Goal: Information Seeking & Learning: Find contact information

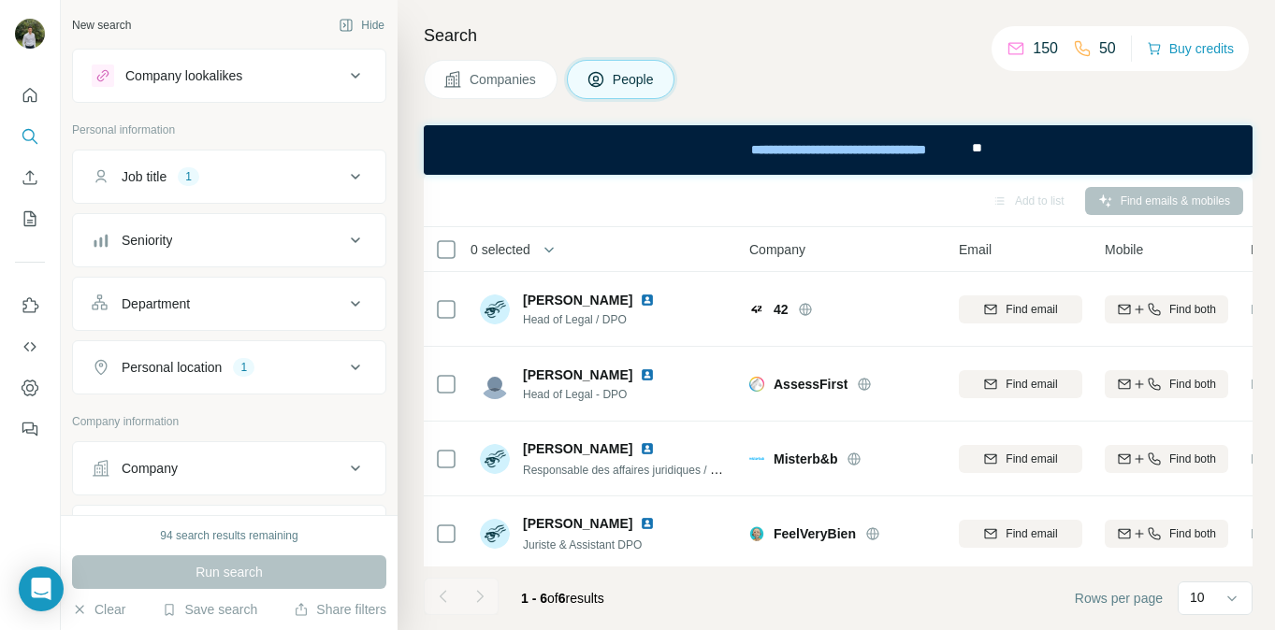
click at [779, 255] on span "Company" at bounding box center [777, 249] width 56 height 19
click at [815, 76] on div "Companies People" at bounding box center [838, 79] width 829 height 39
click at [285, 196] on button "Job title 1" at bounding box center [229, 176] width 312 height 45
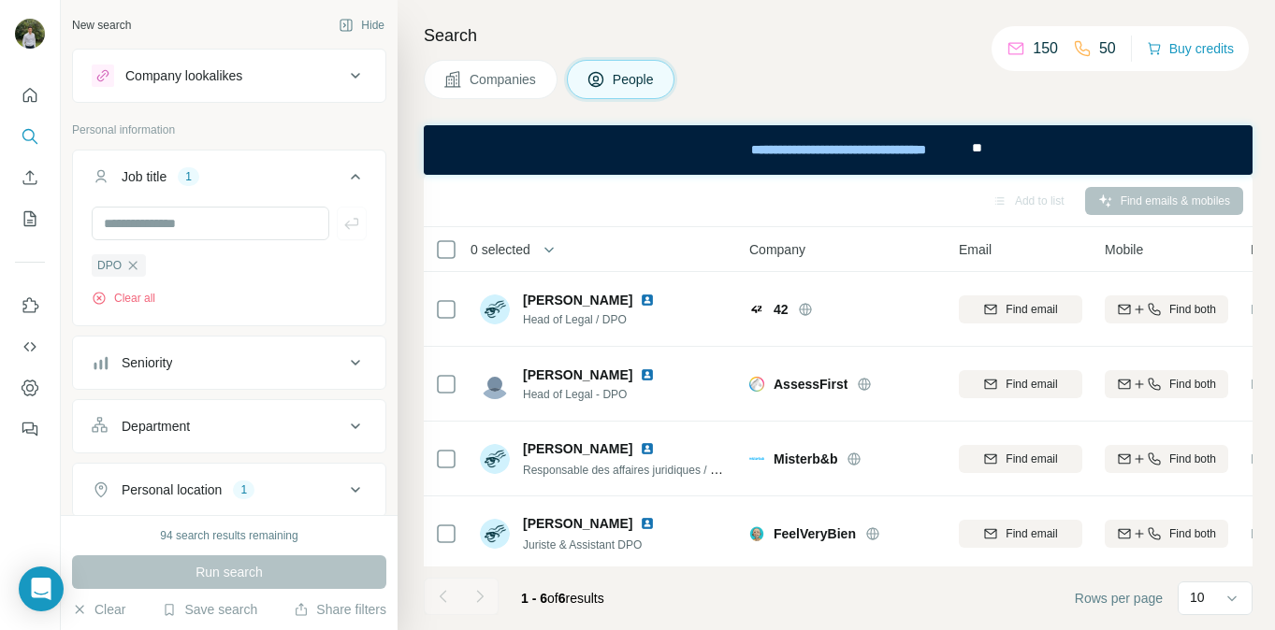
click at [426, 113] on div "Search Companies People Add to list Find emails & mobiles 0 selected People Com…" at bounding box center [836, 315] width 877 height 630
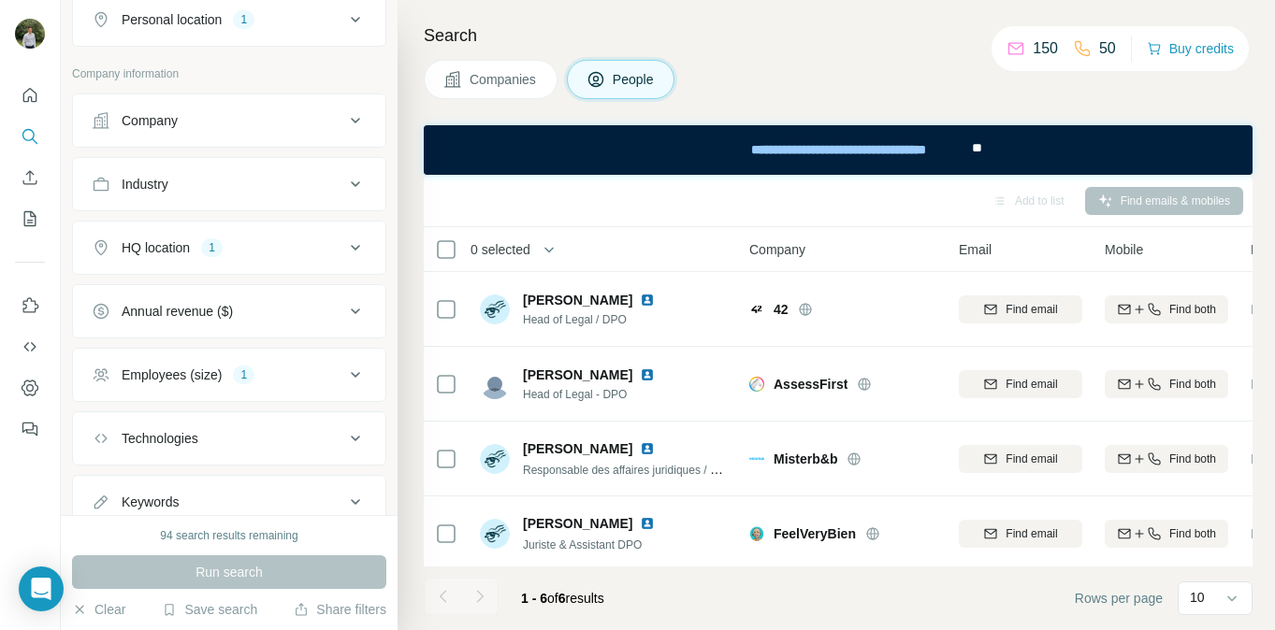
scroll to position [473, 0]
click at [282, 352] on button "Employees (size) 1" at bounding box center [229, 372] width 312 height 45
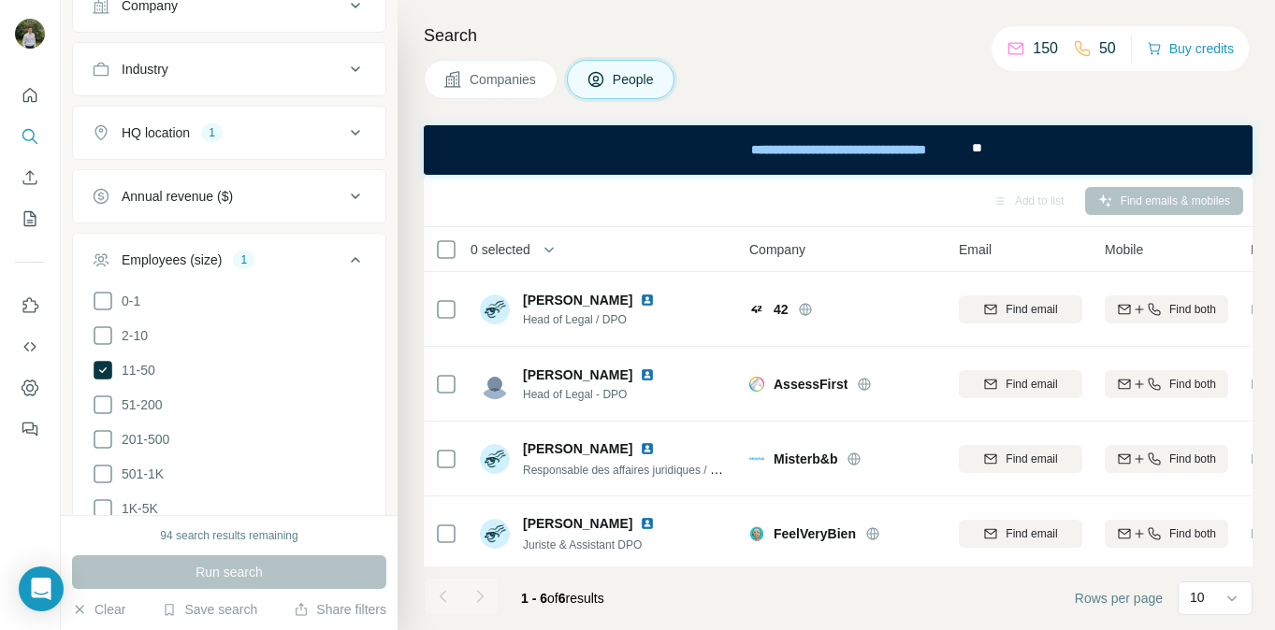
scroll to position [587, 0]
click at [762, 95] on div "Companies People" at bounding box center [838, 79] width 829 height 39
click at [847, 20] on div "Search Companies People Add to list Find emails & mobiles 0 selected People Com…" at bounding box center [836, 315] width 877 height 630
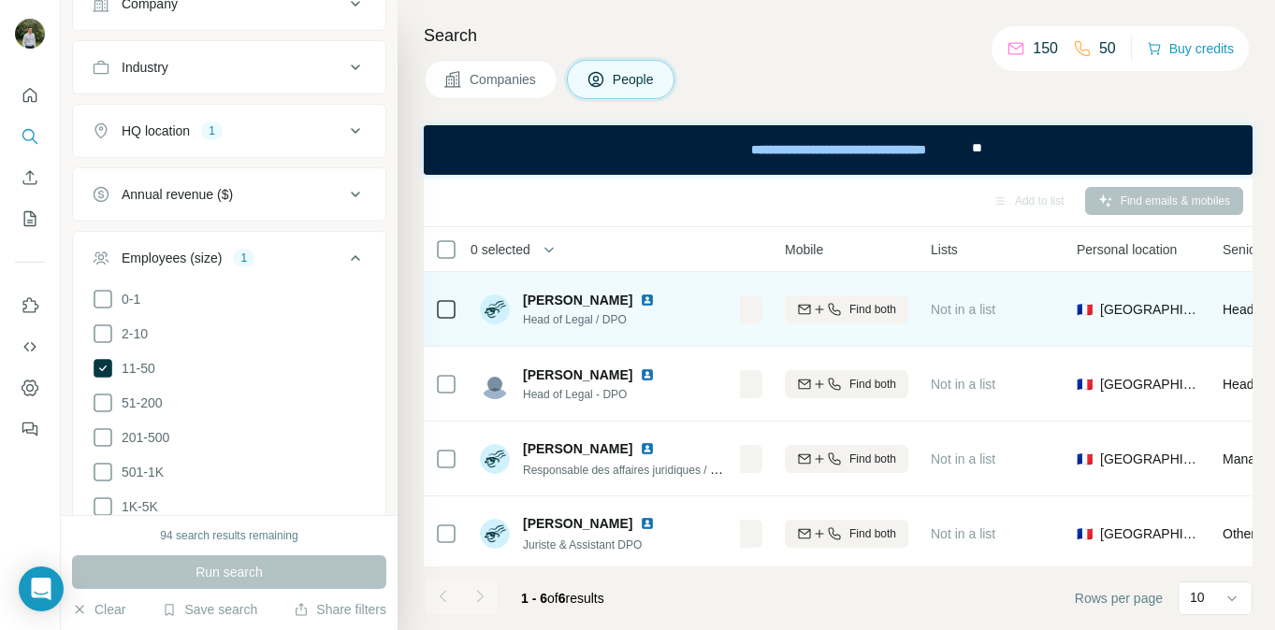
scroll to position [0, 0]
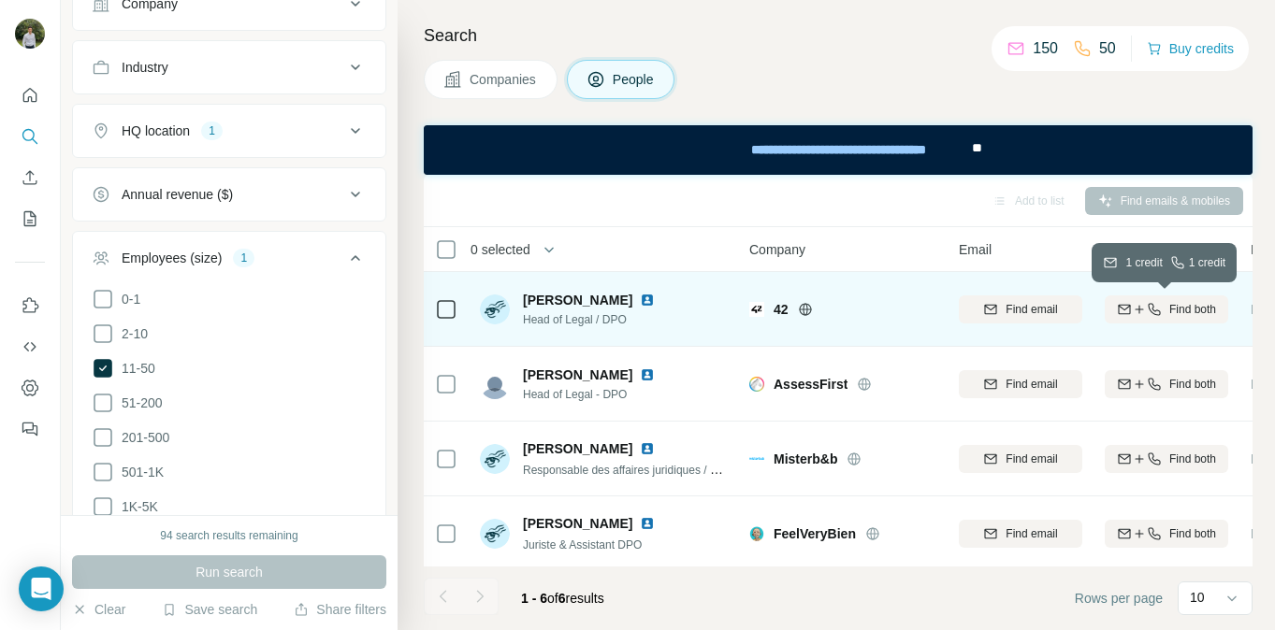
click at [1176, 315] on span "Find both" at bounding box center [1192, 309] width 47 height 17
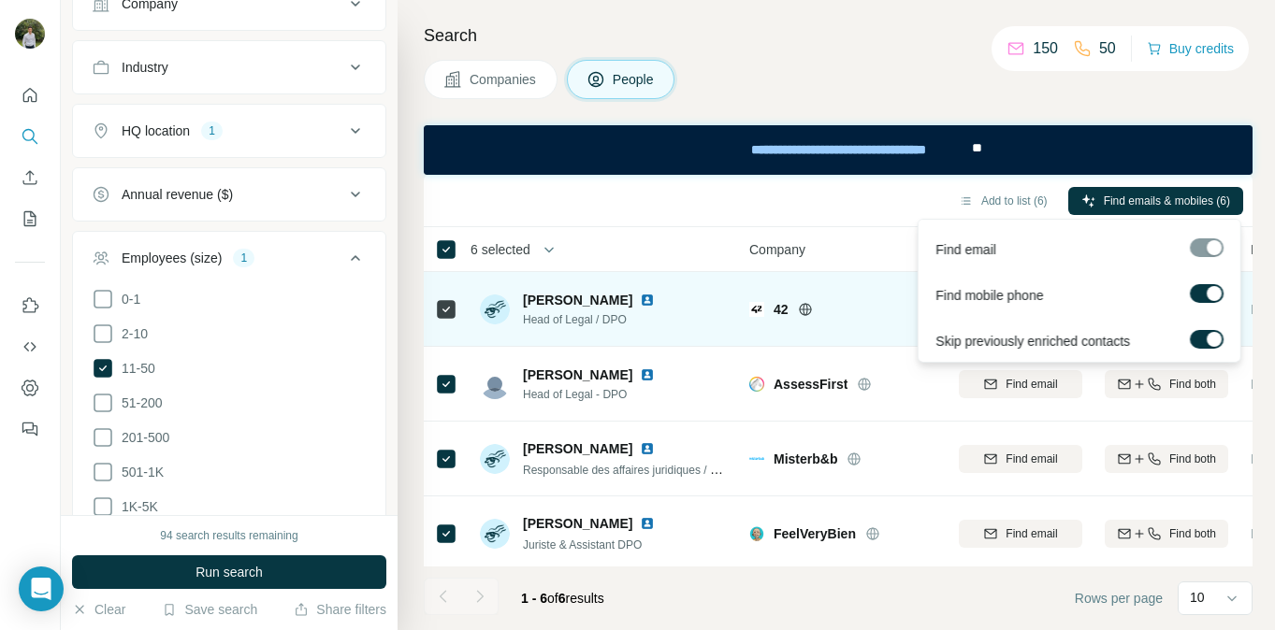
click at [1179, 199] on span "Find emails & mobiles (6)" at bounding box center [1167, 201] width 126 height 17
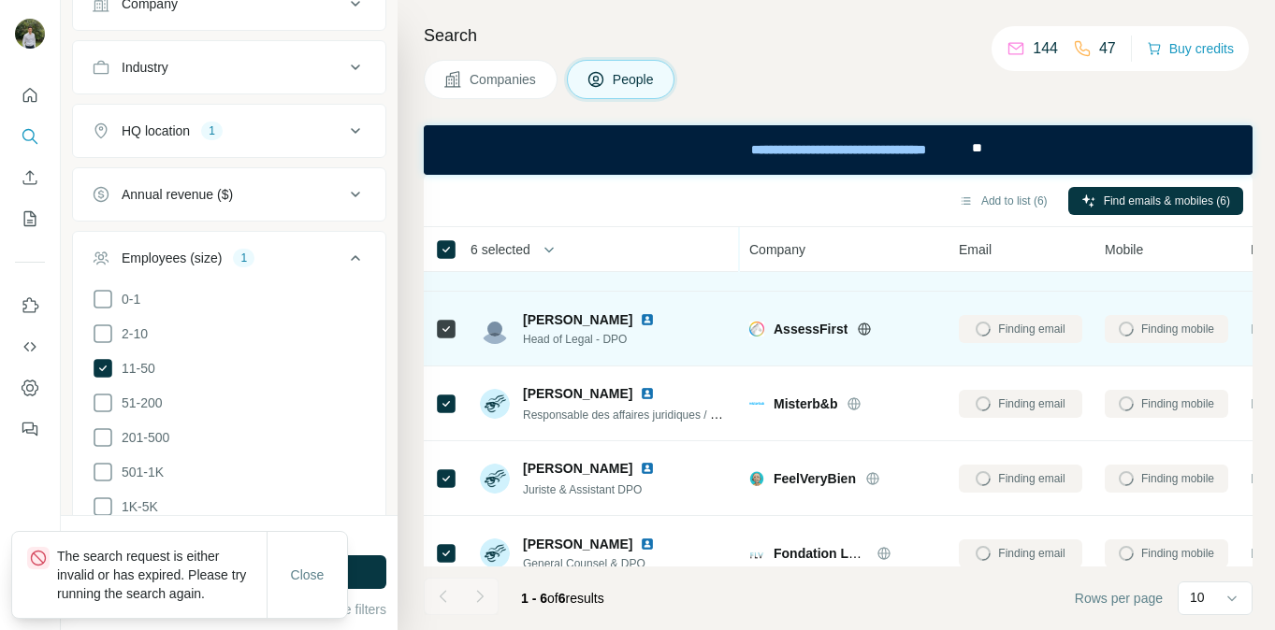
scroll to position [65, 0]
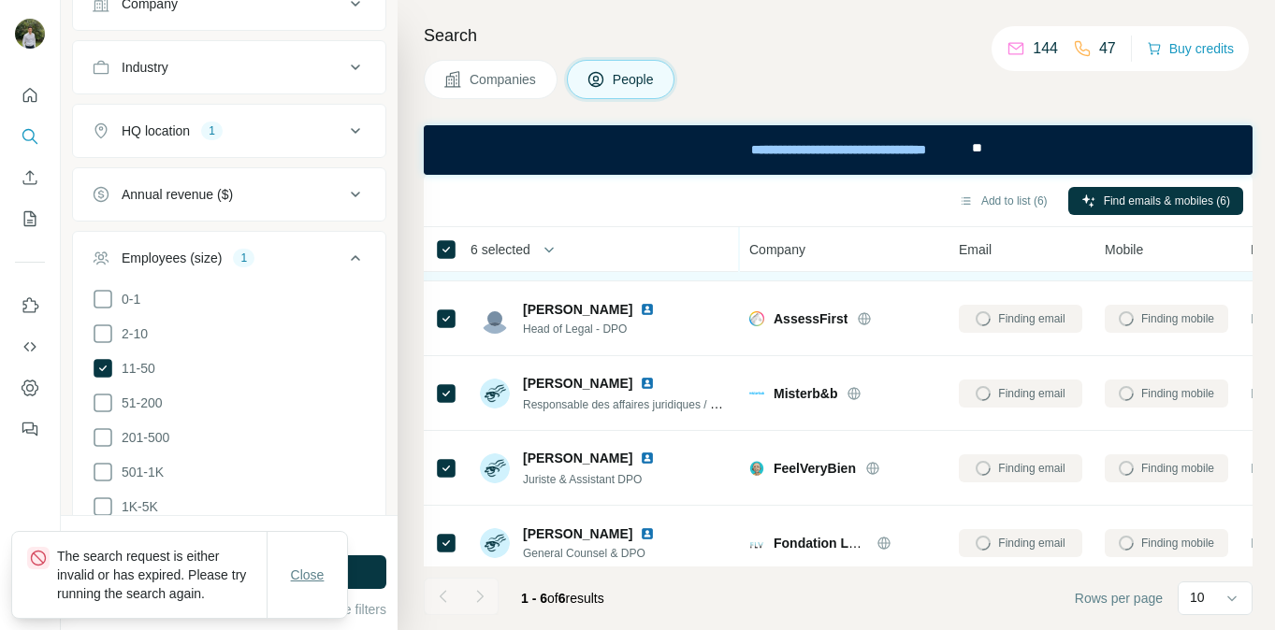
click at [310, 559] on button "Close" at bounding box center [308, 575] width 60 height 34
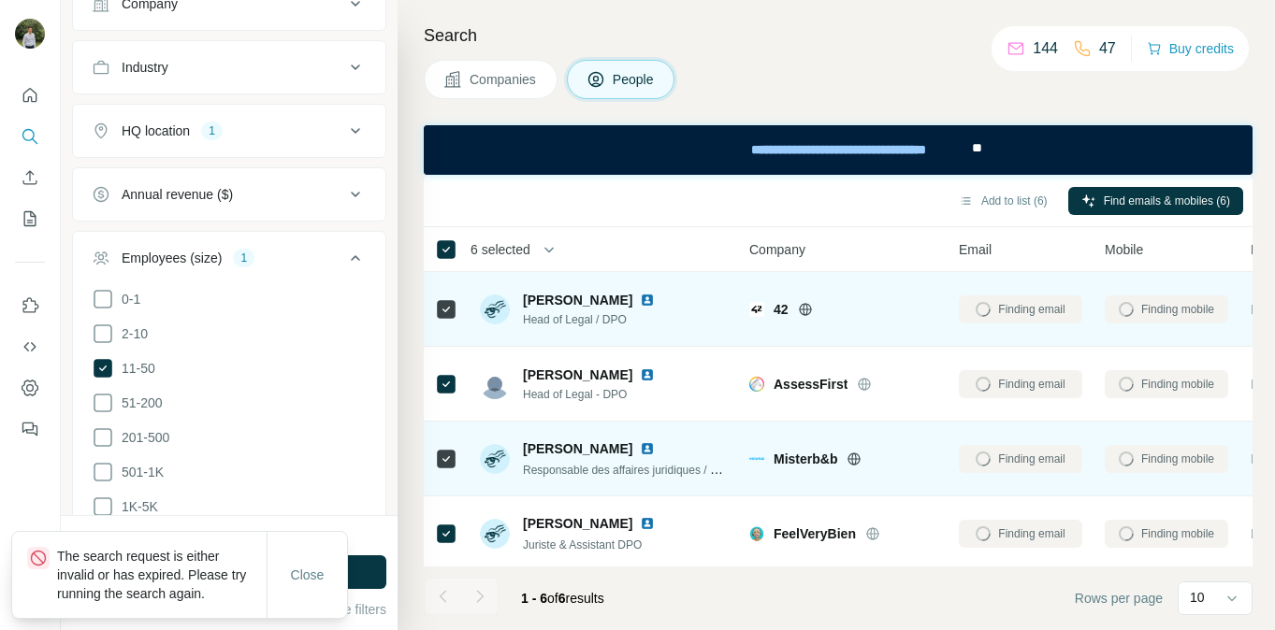
scroll to position [154, 0]
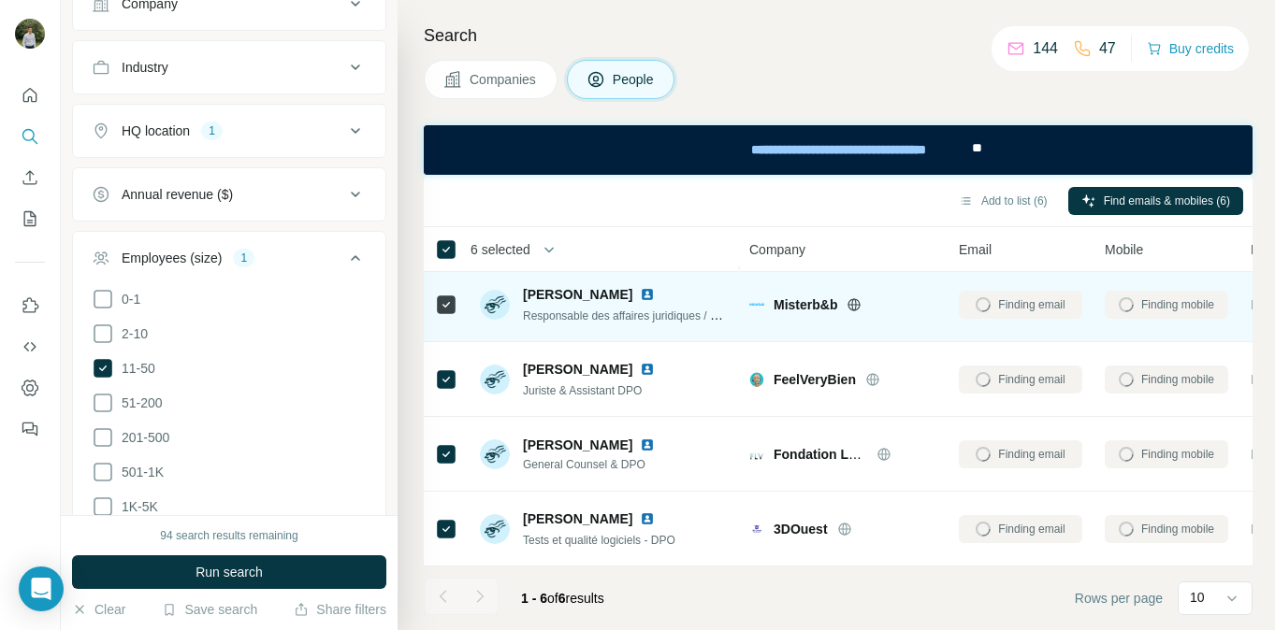
click at [1132, 317] on div "Finding mobile" at bounding box center [1166, 304] width 123 height 51
click at [1133, 311] on div "Finding mobile" at bounding box center [1166, 304] width 123 height 51
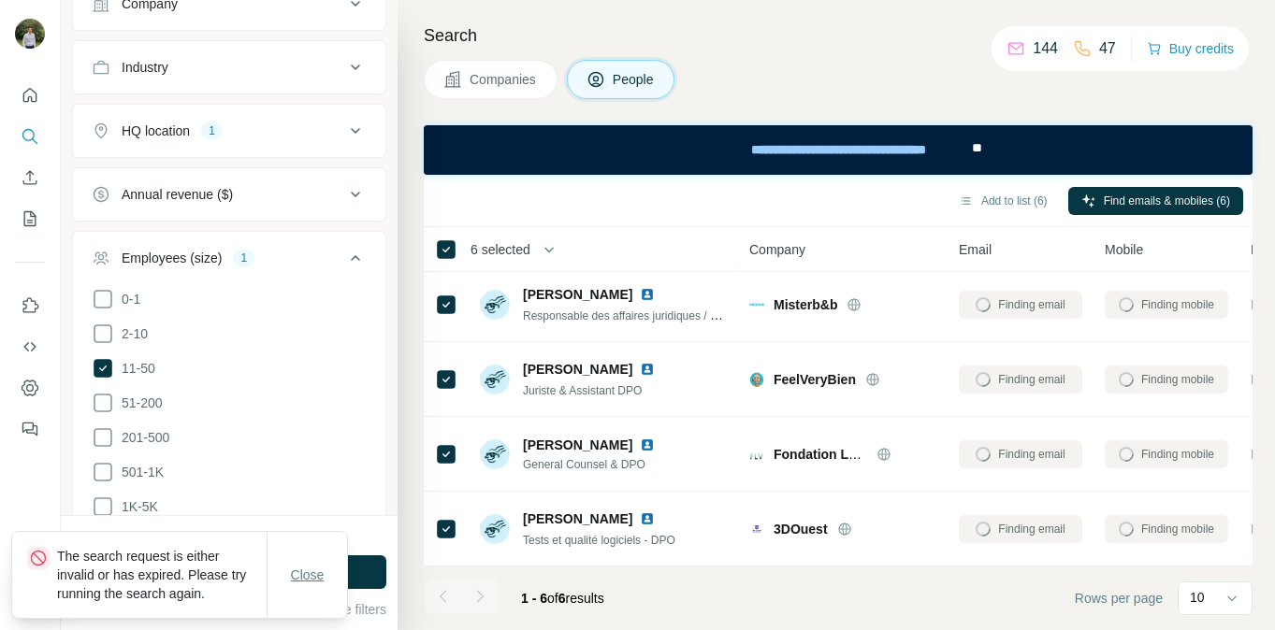
click at [294, 578] on span "Close" at bounding box center [308, 575] width 34 height 19
click at [488, 606] on div at bounding box center [479, 596] width 37 height 37
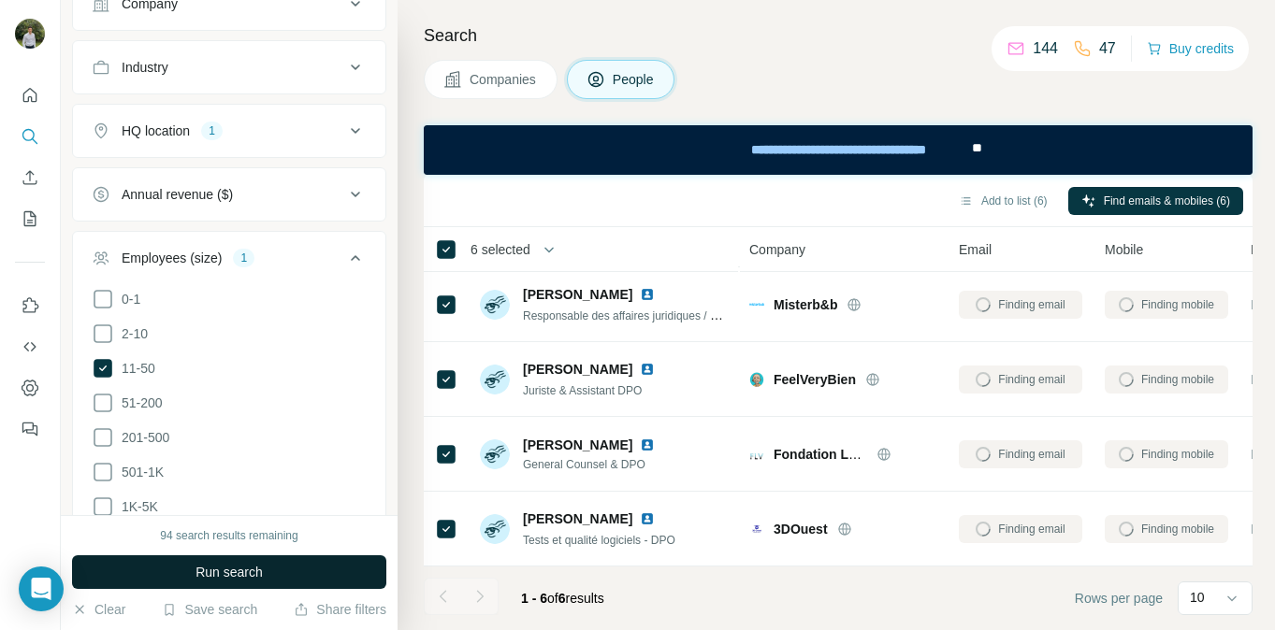
click at [341, 573] on button "Run search" at bounding box center [229, 573] width 314 height 34
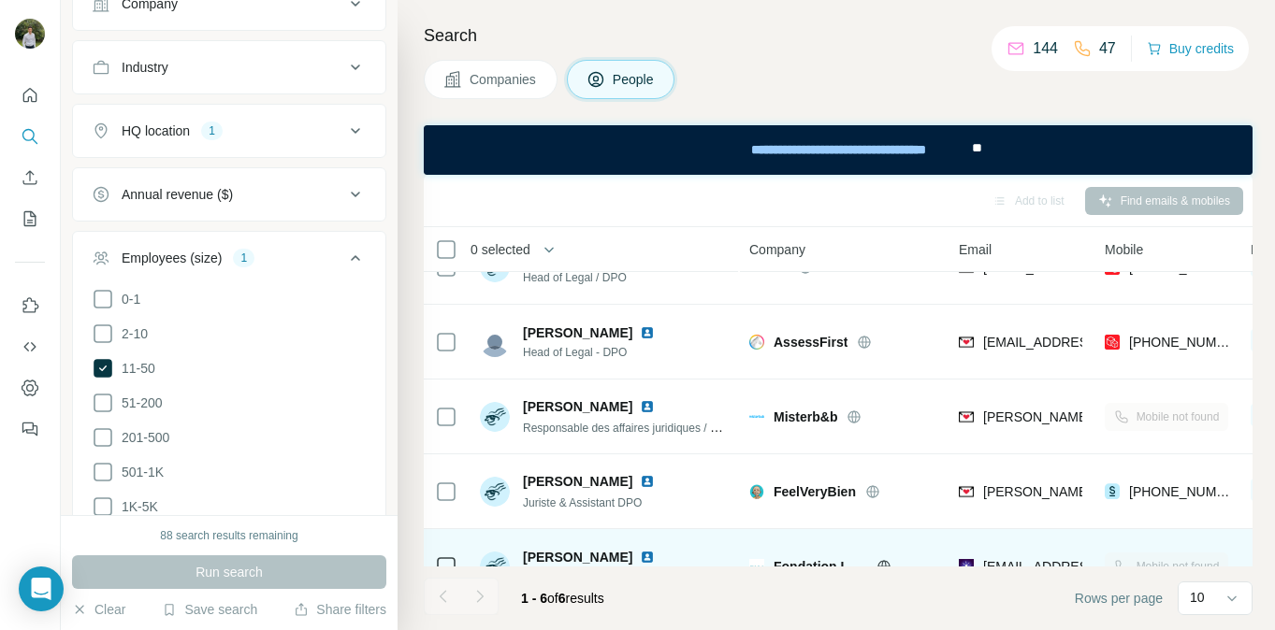
scroll to position [0, 0]
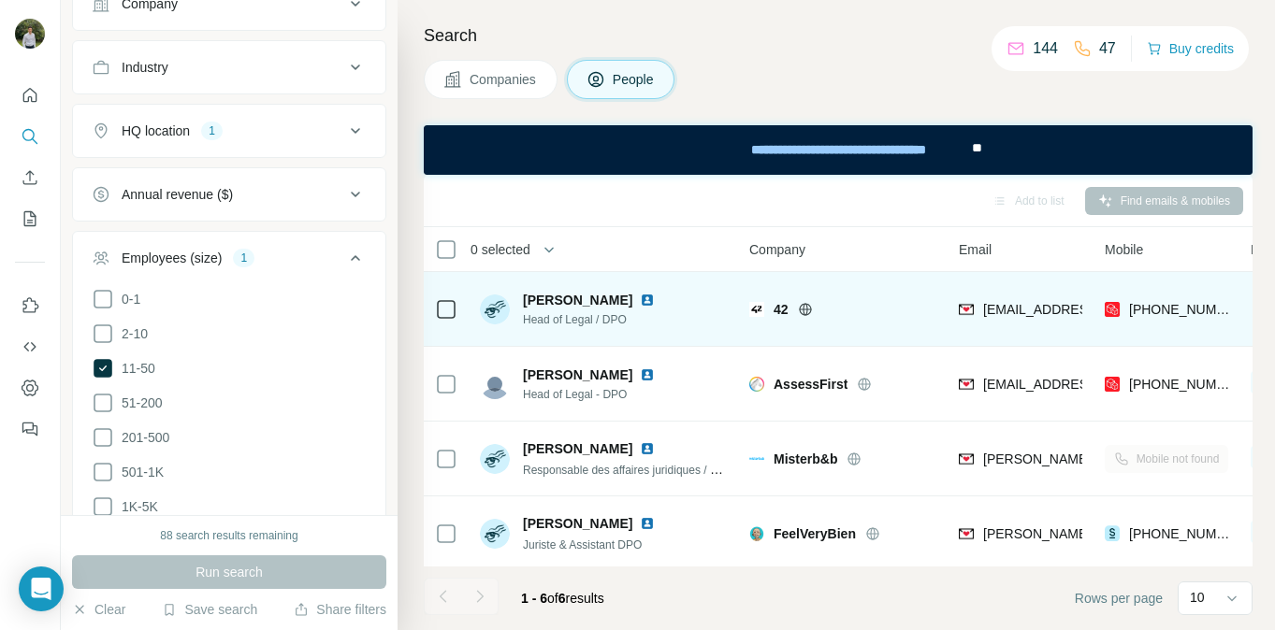
drag, startPoint x: 608, startPoint y: 299, endPoint x: 524, endPoint y: 296, distance: 84.3
click at [524, 296] on div "[PERSON_NAME]" at bounding box center [592, 300] width 139 height 19
copy span "[PERSON_NAME]"
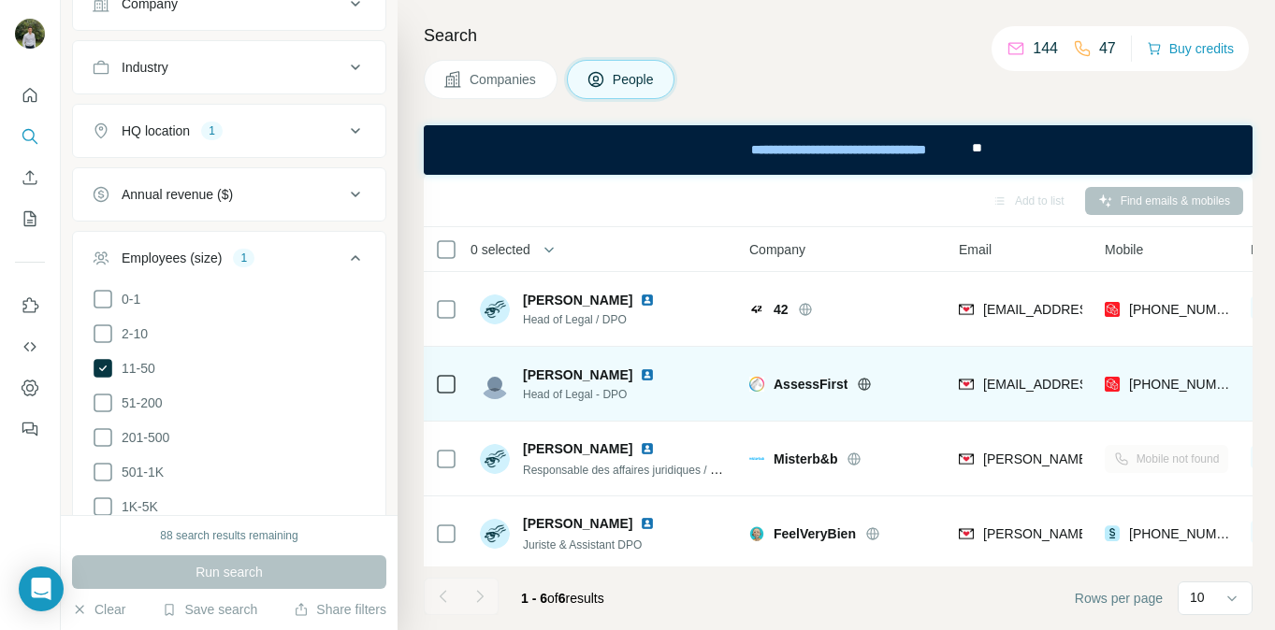
click at [622, 375] on span "[PERSON_NAME]" at bounding box center [577, 375] width 109 height 19
drag, startPoint x: 622, startPoint y: 375, endPoint x: 517, endPoint y: 369, distance: 104.9
click at [517, 369] on div "Lucile Whitbeck Head of Legal - DPO" at bounding box center [571, 384] width 182 height 37
copy span "[PERSON_NAME]"
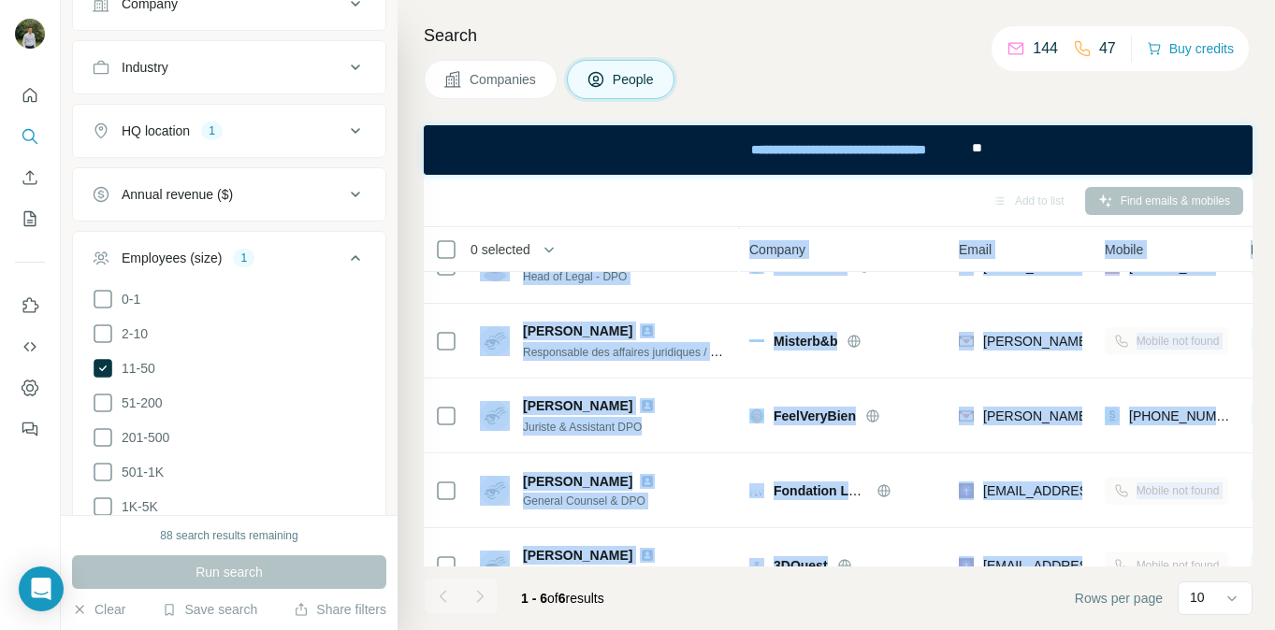
scroll to position [80, 0]
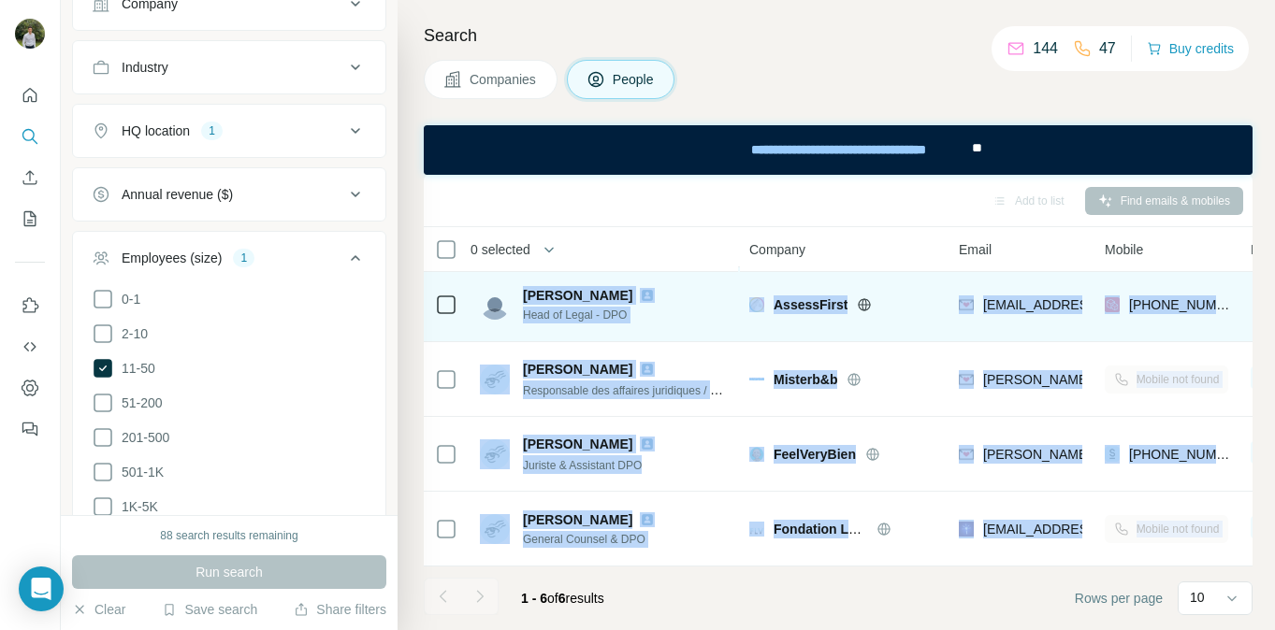
drag, startPoint x: 1095, startPoint y: 551, endPoint x: 521, endPoint y: 293, distance: 629.6
click at [0, 0] on tbody "Claire Girette Head of Legal / DPO 42 claire.girette@42.fr +33670226123 1 list …" at bounding box center [0, 0] width 0 height 0
copy tbody "Lucile Whitbeck Head of Legal - DPO AssessFirst lwhitbeck@assessfirst.com +3368…"
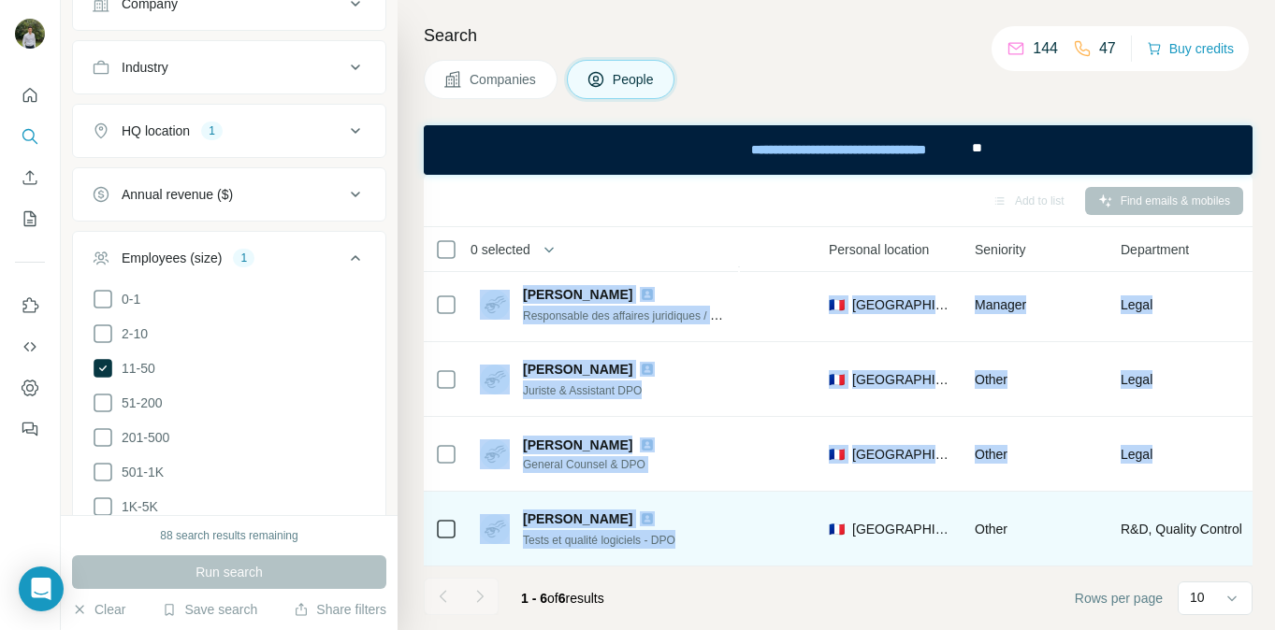
scroll to position [154, 780]
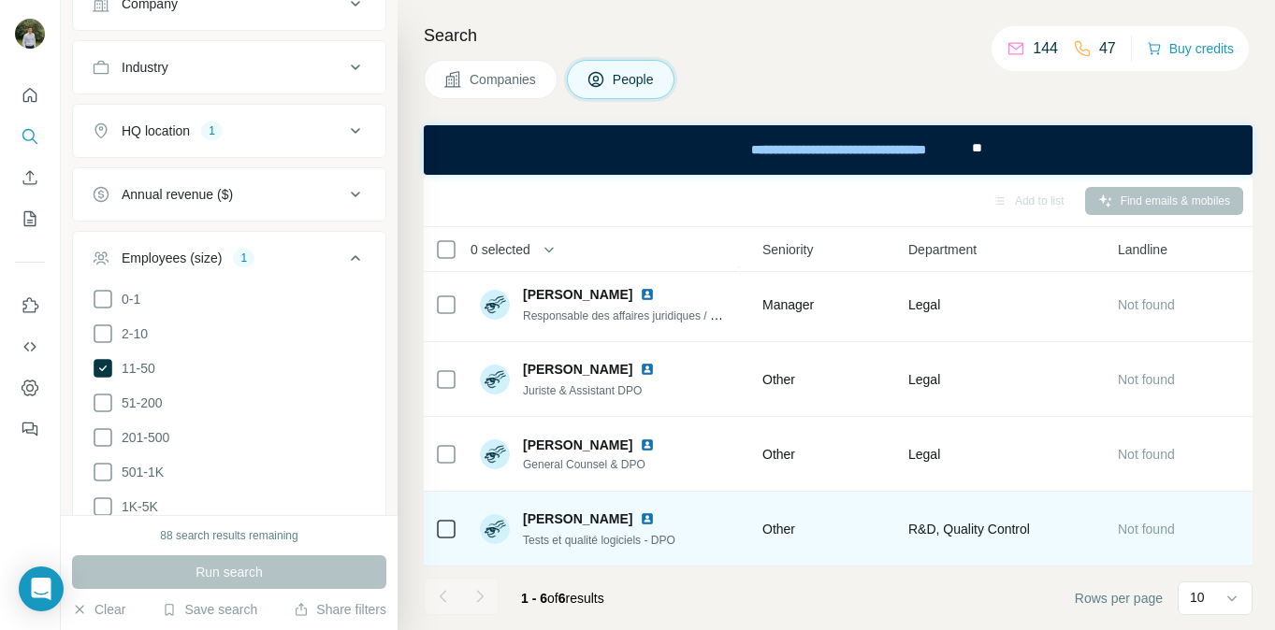
click at [1227, 543] on div "Not found" at bounding box center [1179, 528] width 123 height 51
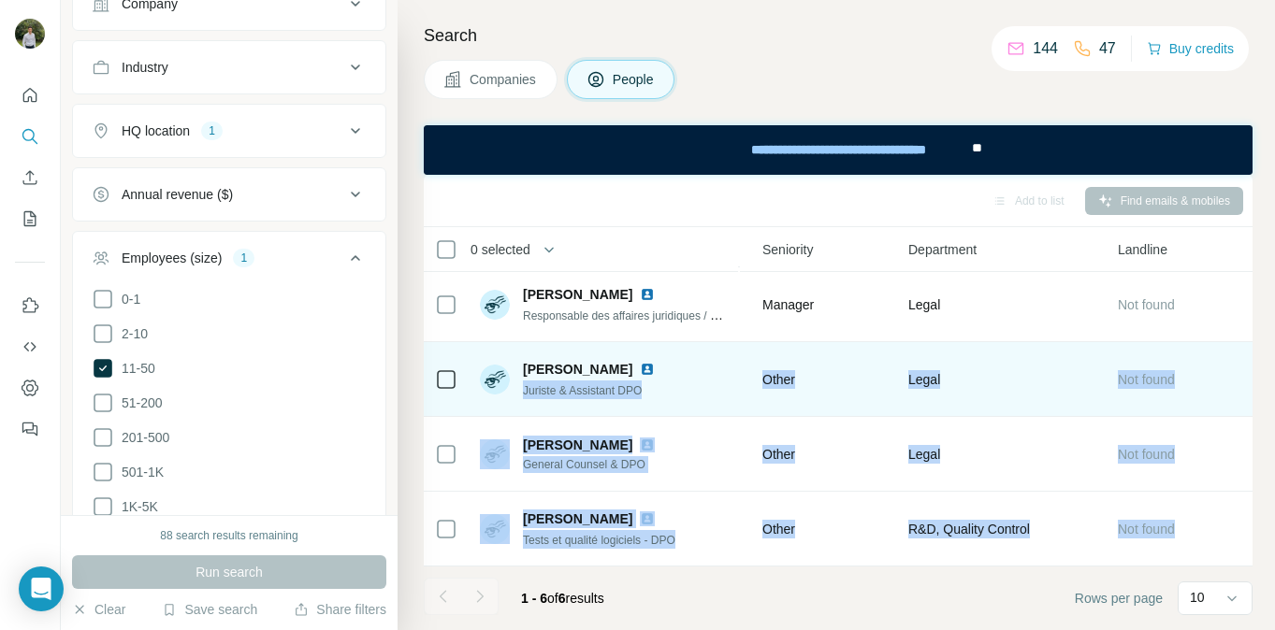
drag, startPoint x: 1227, startPoint y: 543, endPoint x: 552, endPoint y: 383, distance: 694.0
click at [0, 0] on tbody "Claire Girette Head of Legal / DPO 42 claire.girette@42.fr +33670226123 1 list …" at bounding box center [0, 0] width 0 height 0
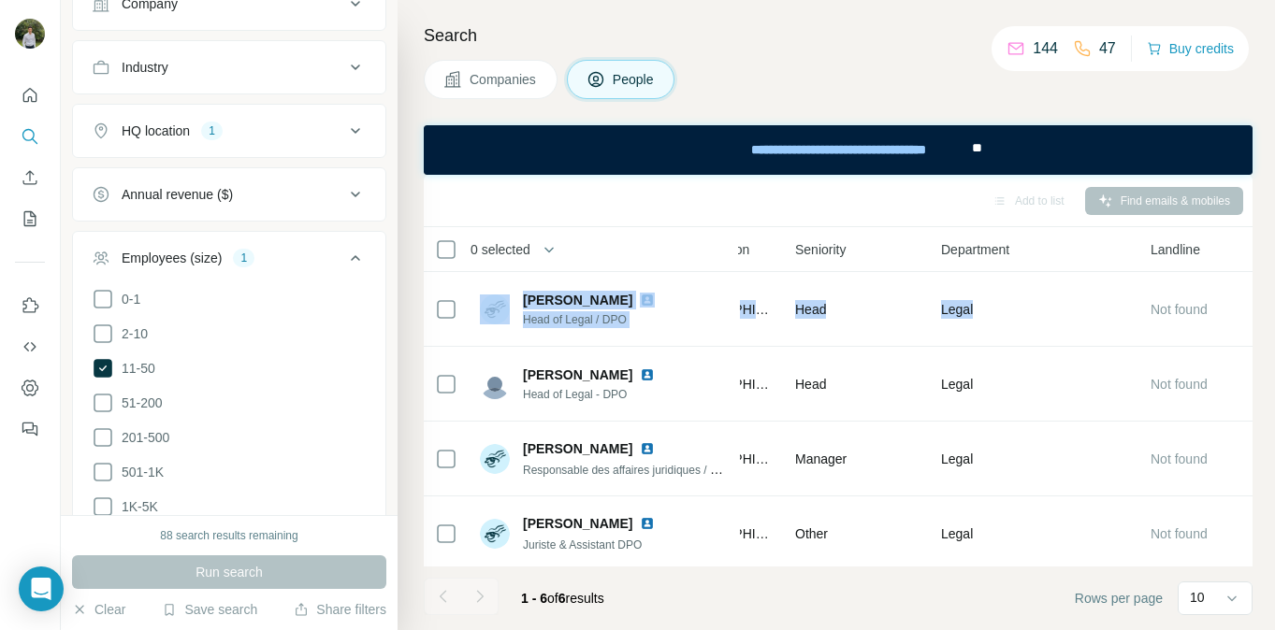
scroll to position [0, 780]
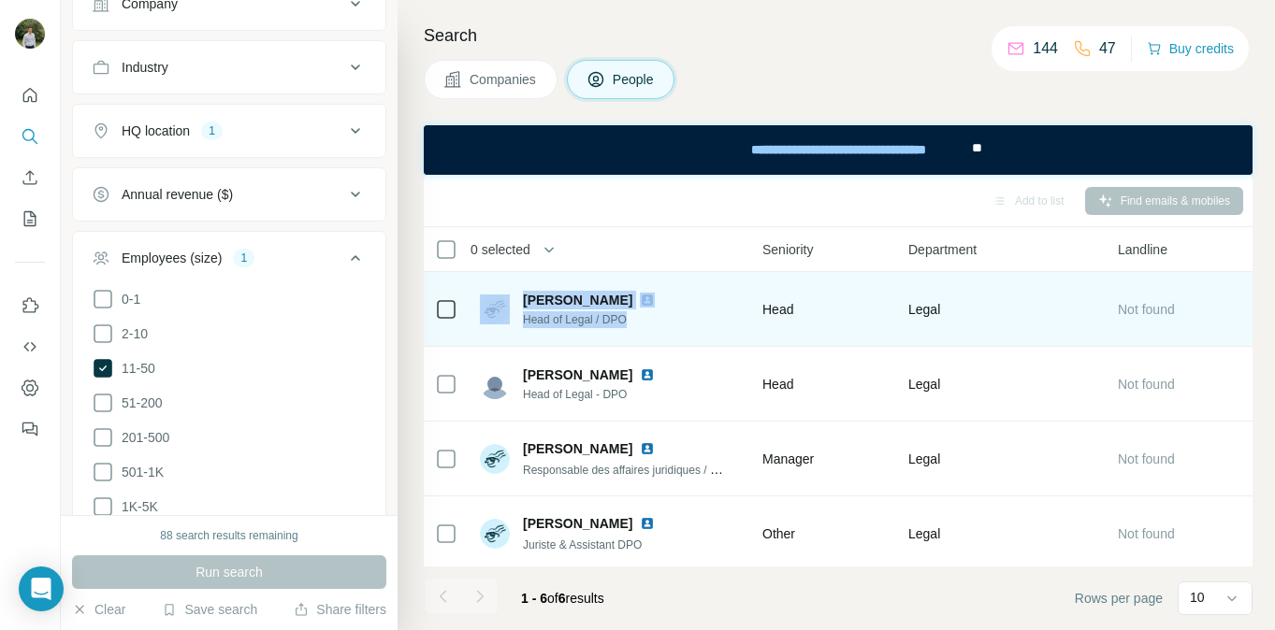
drag, startPoint x: 469, startPoint y: 308, endPoint x: 730, endPoint y: 311, distance: 261.0
click at [730, 311] on td "Claire Girette Head of Legal / DPO" at bounding box center [604, 309] width 271 height 75
copy div "Claire Girette Head of Legal / DPO"
click at [654, 316] on div "Claire Girette Head of Legal / DPO" at bounding box center [604, 308] width 249 height 51
click at [640, 301] on img at bounding box center [647, 300] width 15 height 15
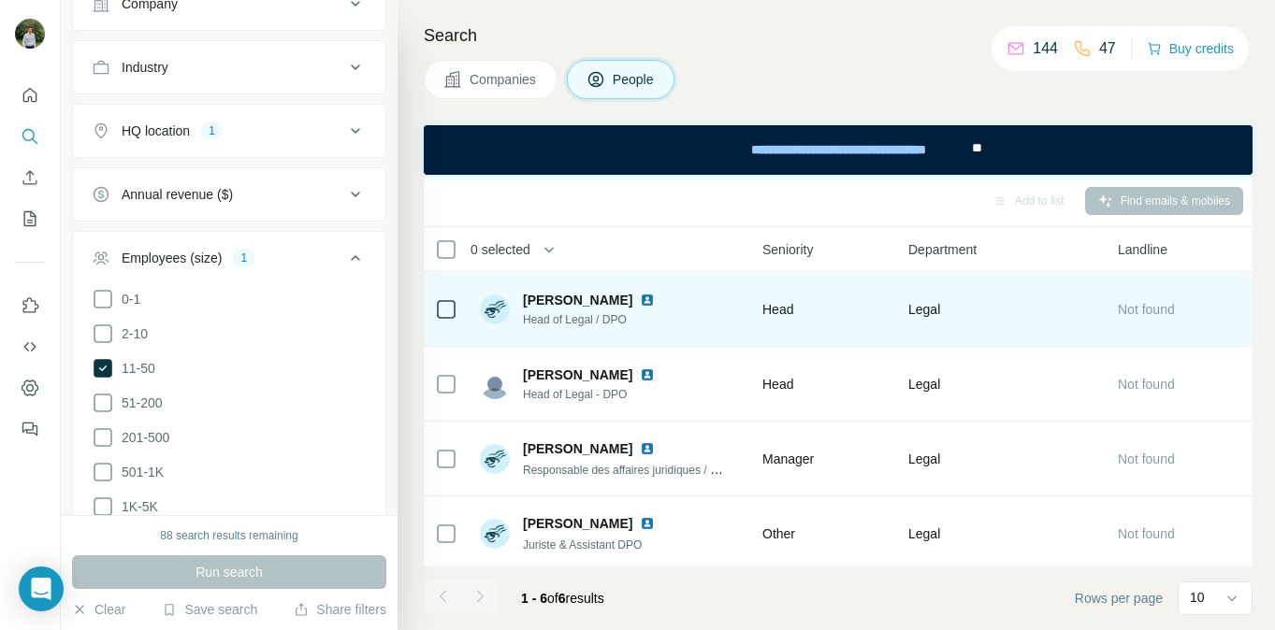
scroll to position [154, 780]
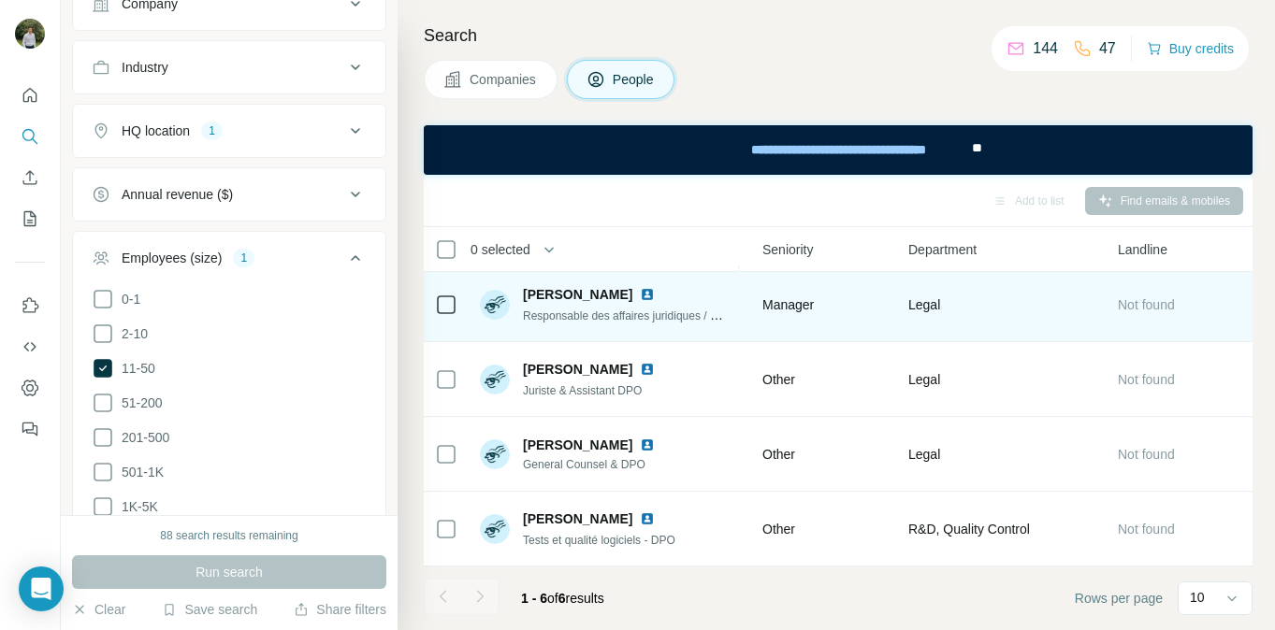
click at [855, 291] on div "Manager" at bounding box center [823, 304] width 123 height 51
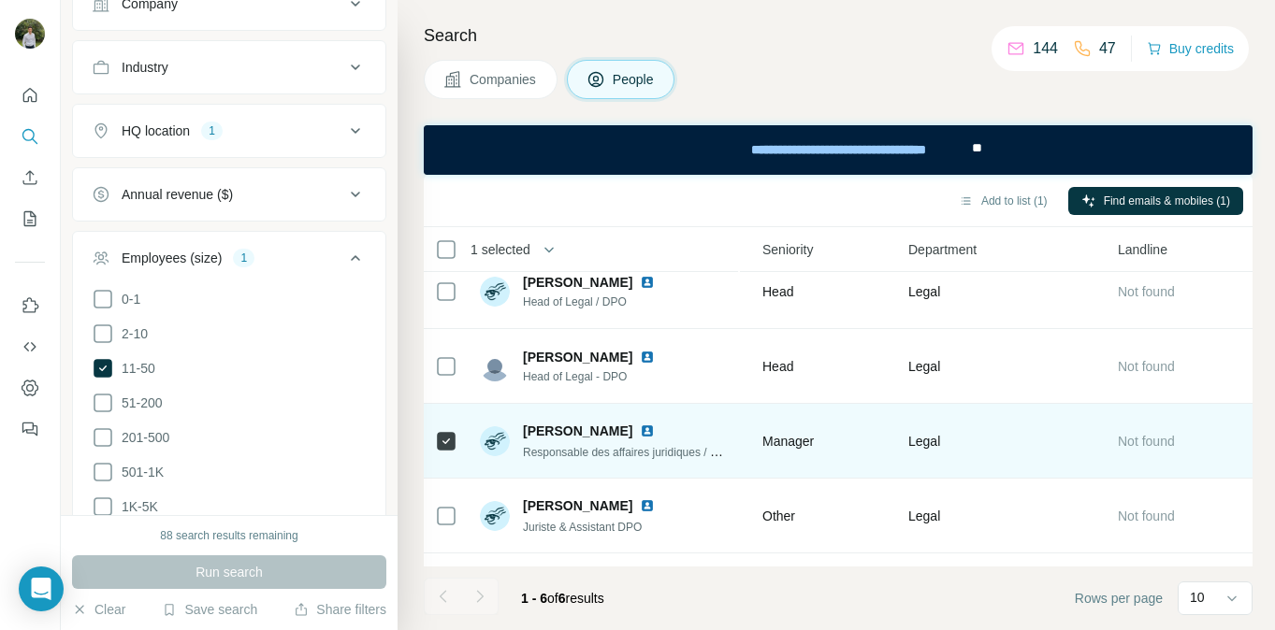
scroll to position [0, 780]
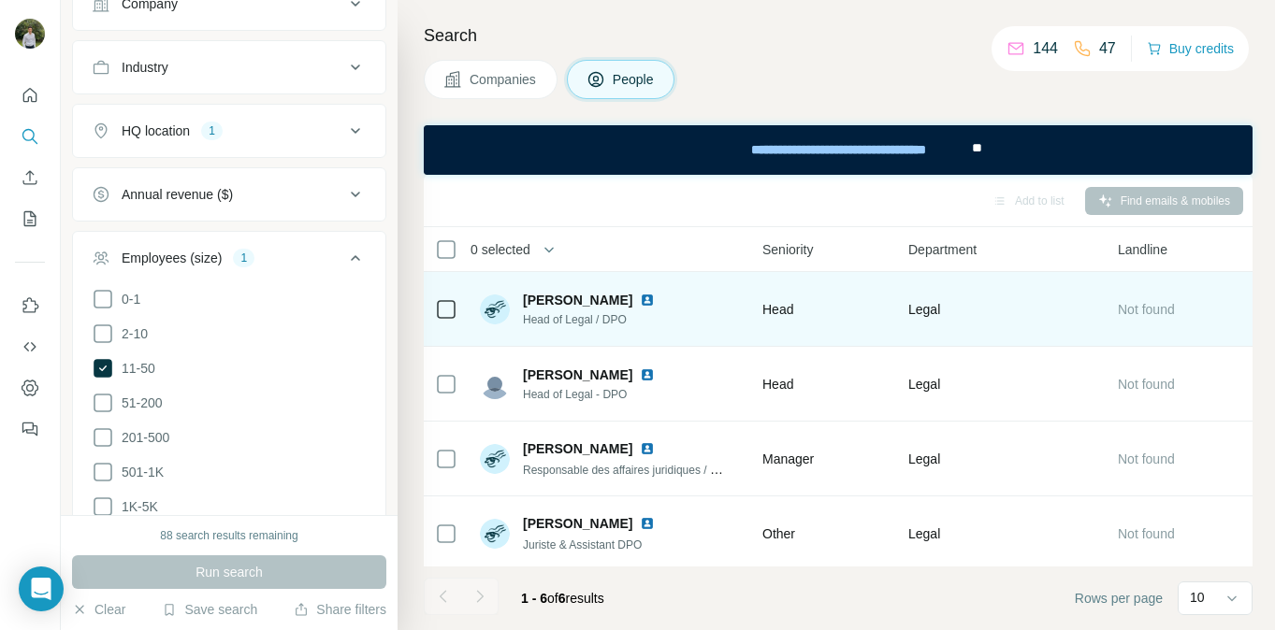
click at [460, 314] on td at bounding box center [446, 309] width 45 height 75
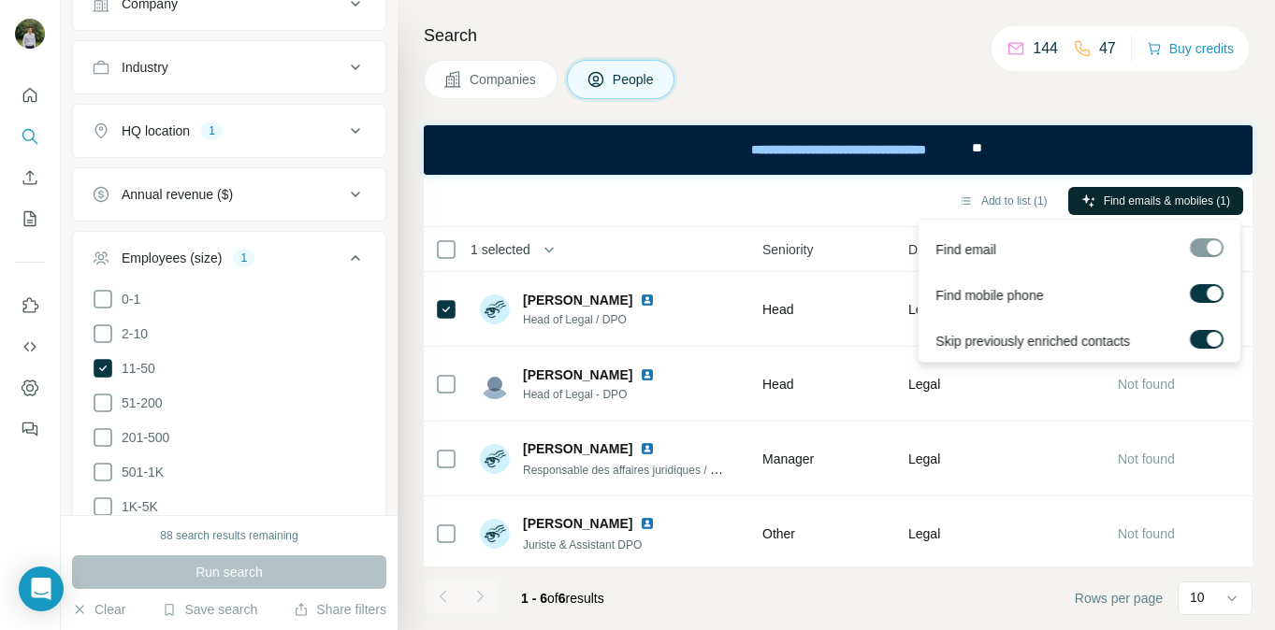
click at [1104, 205] on span "Find emails & mobiles (1)" at bounding box center [1167, 201] width 126 height 17
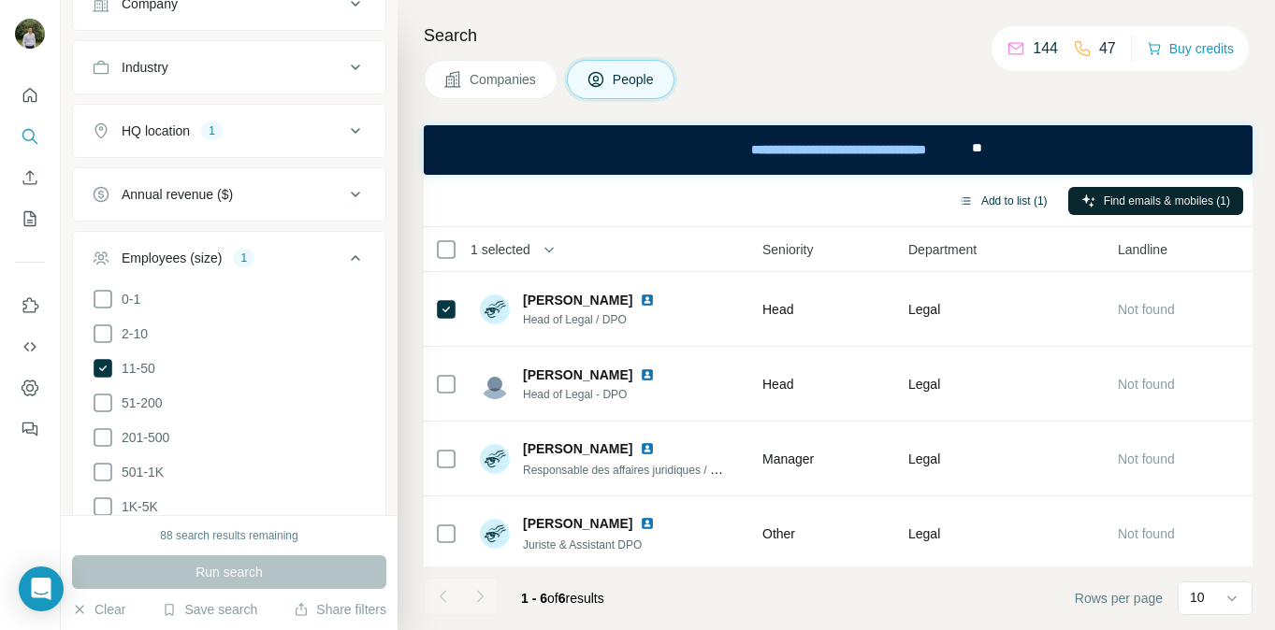
click at [1000, 200] on button "Add to list (1)" at bounding box center [1003, 201] width 115 height 28
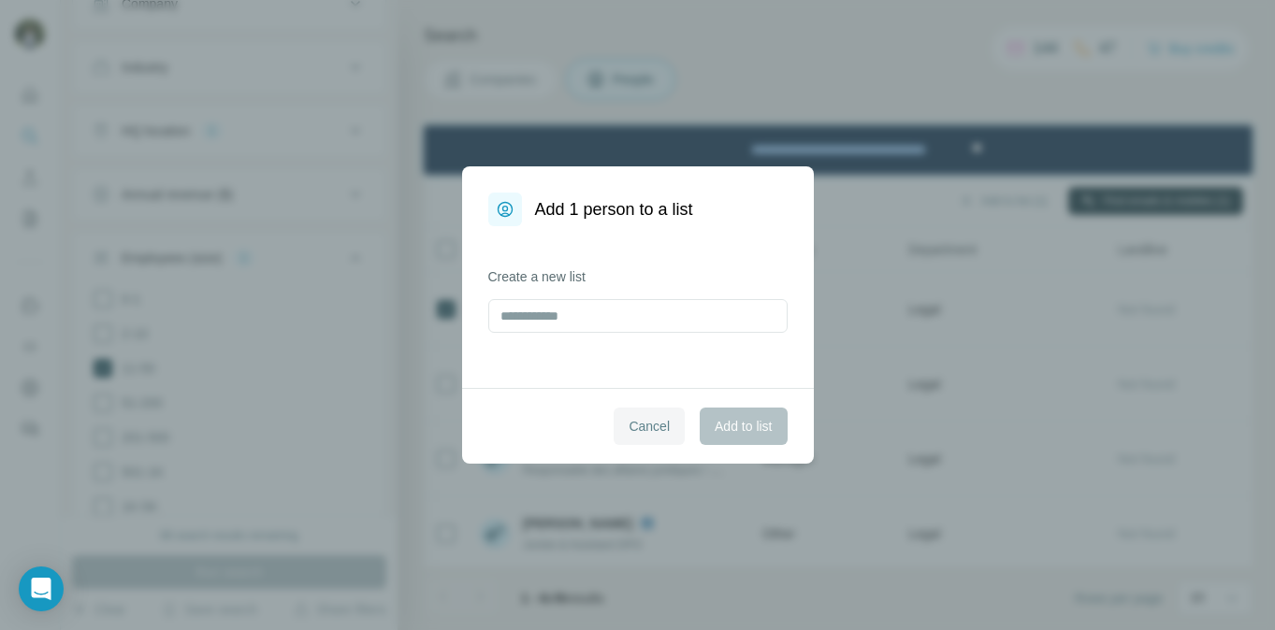
click at [655, 438] on button "Cancel" at bounding box center [649, 426] width 71 height 37
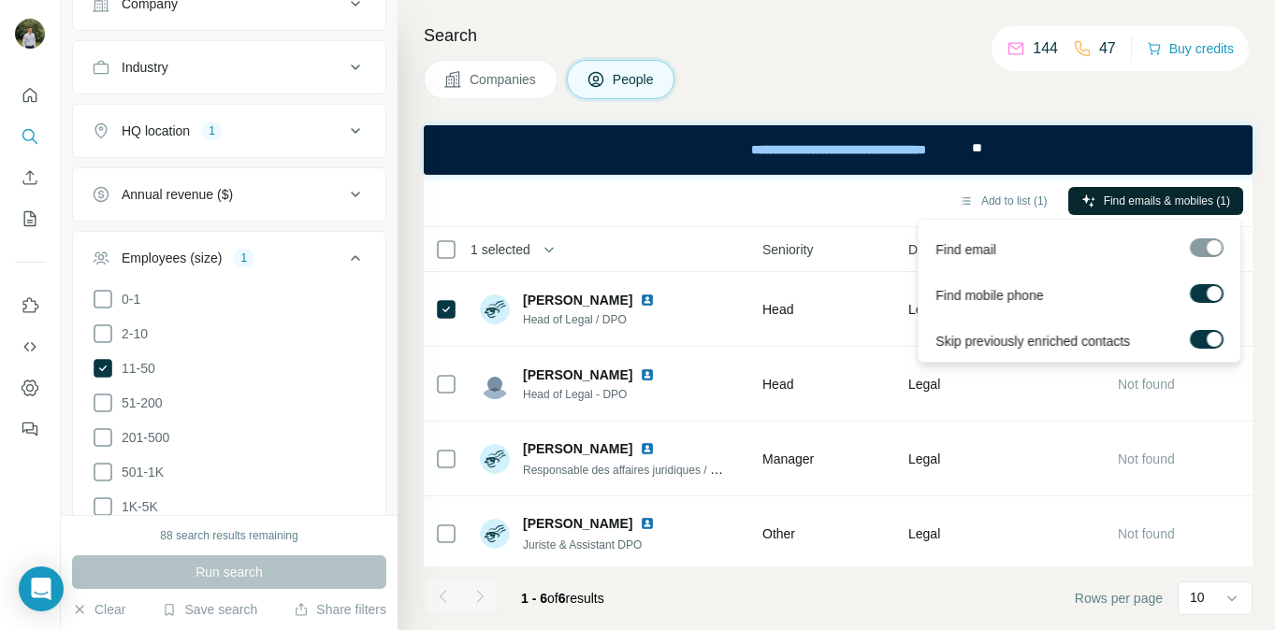
click at [1156, 193] on span "Find emails & mobiles (1)" at bounding box center [1167, 201] width 126 height 17
click at [1155, 205] on span "Find emails & mobiles (1)" at bounding box center [1167, 201] width 126 height 17
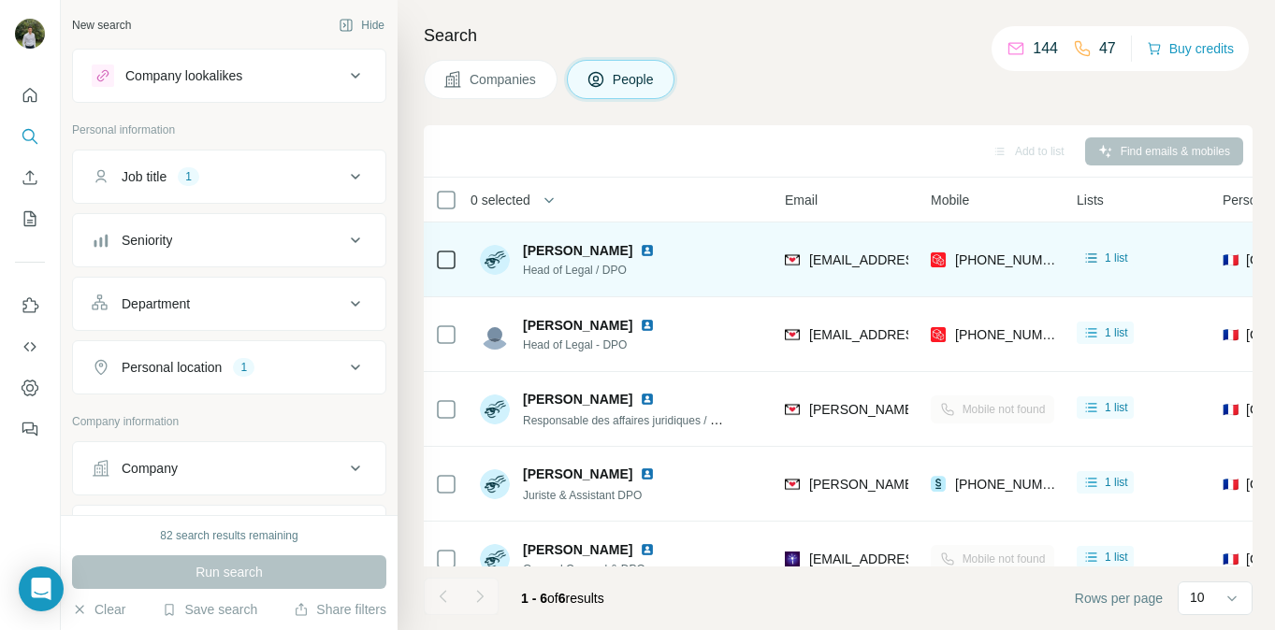
scroll to position [0, 204]
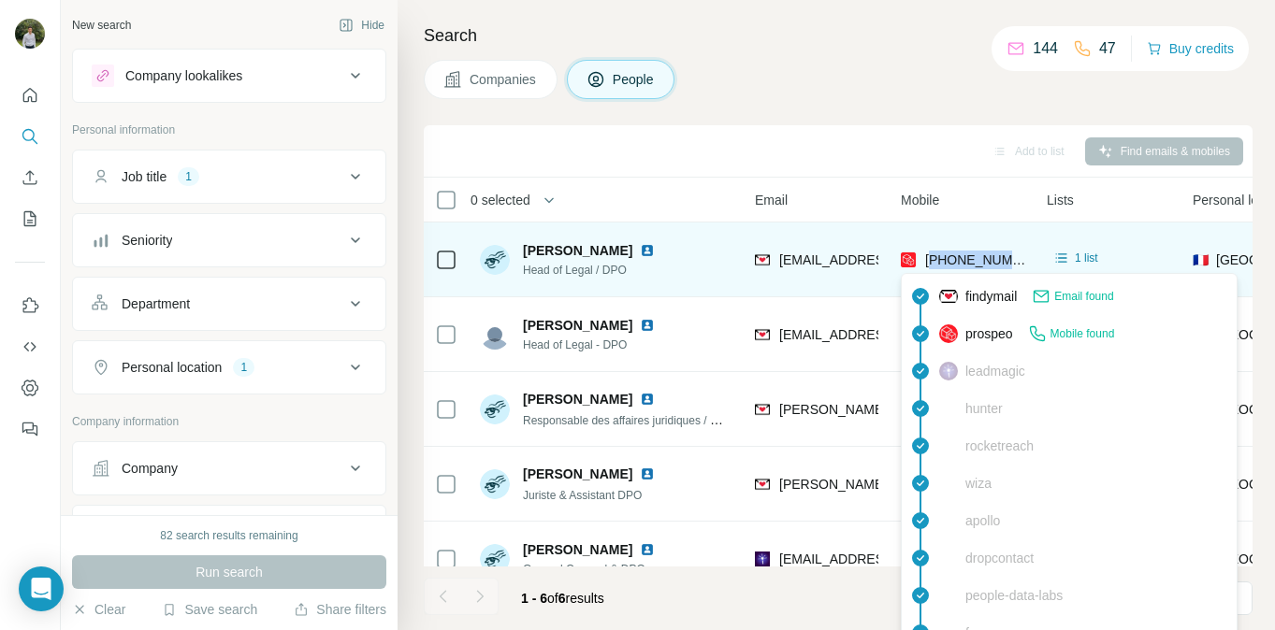
drag, startPoint x: 1021, startPoint y: 257, endPoint x: 931, endPoint y: 259, distance: 90.7
click at [931, 259] on div "[PHONE_NUMBER]" at bounding box center [962, 259] width 123 height 51
copy span "33670226123"
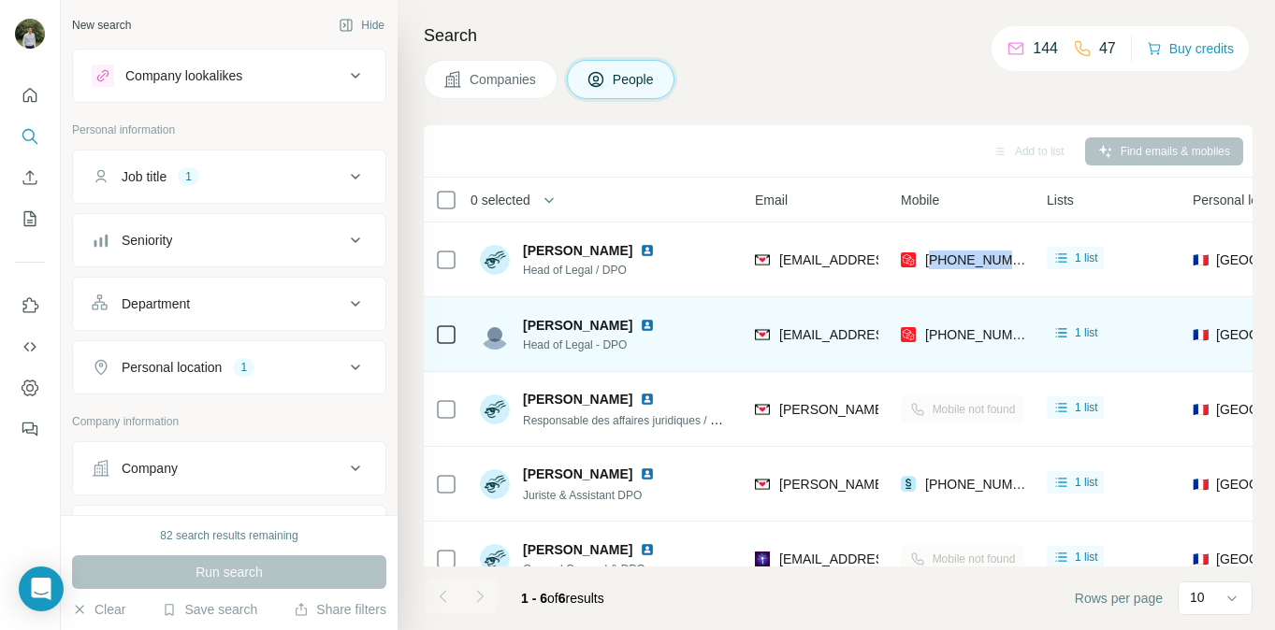
click at [641, 325] on img at bounding box center [647, 325] width 15 height 15
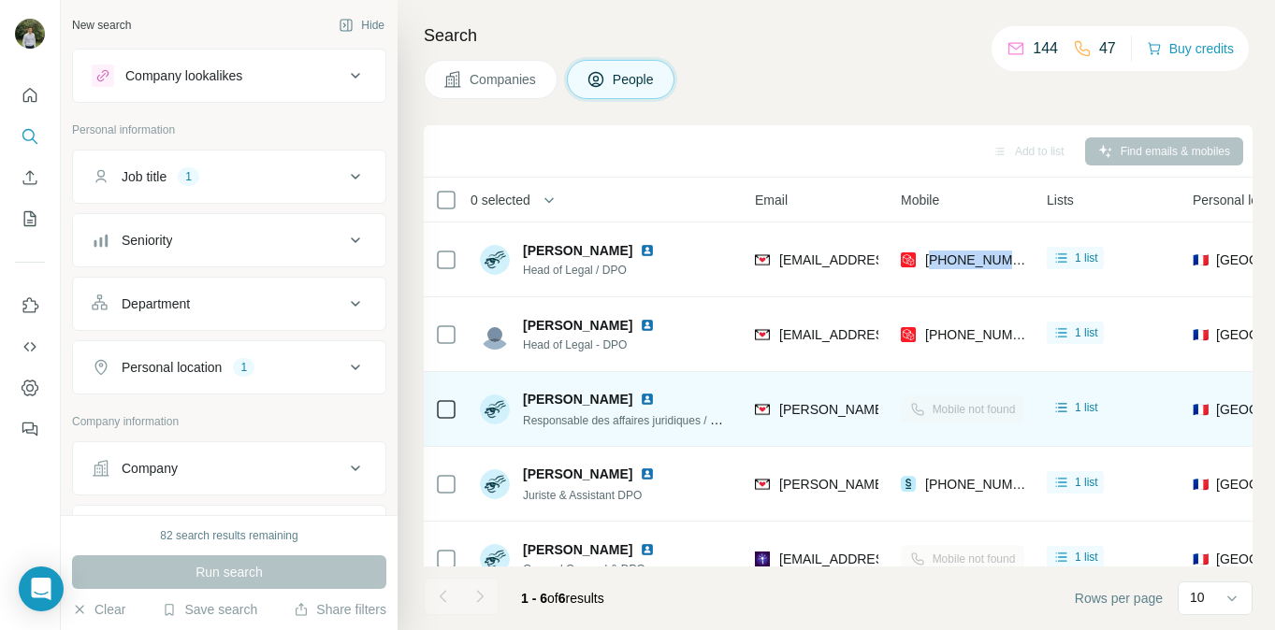
click at [655, 398] on img at bounding box center [647, 399] width 15 height 15
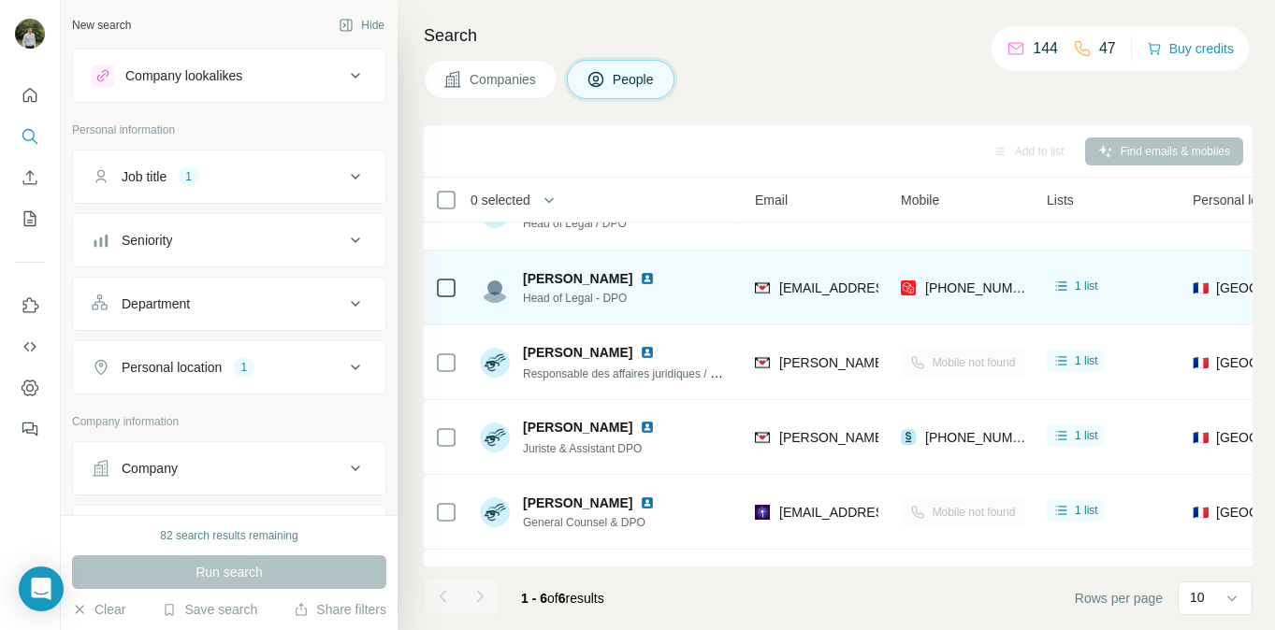
scroll to position [105, 204]
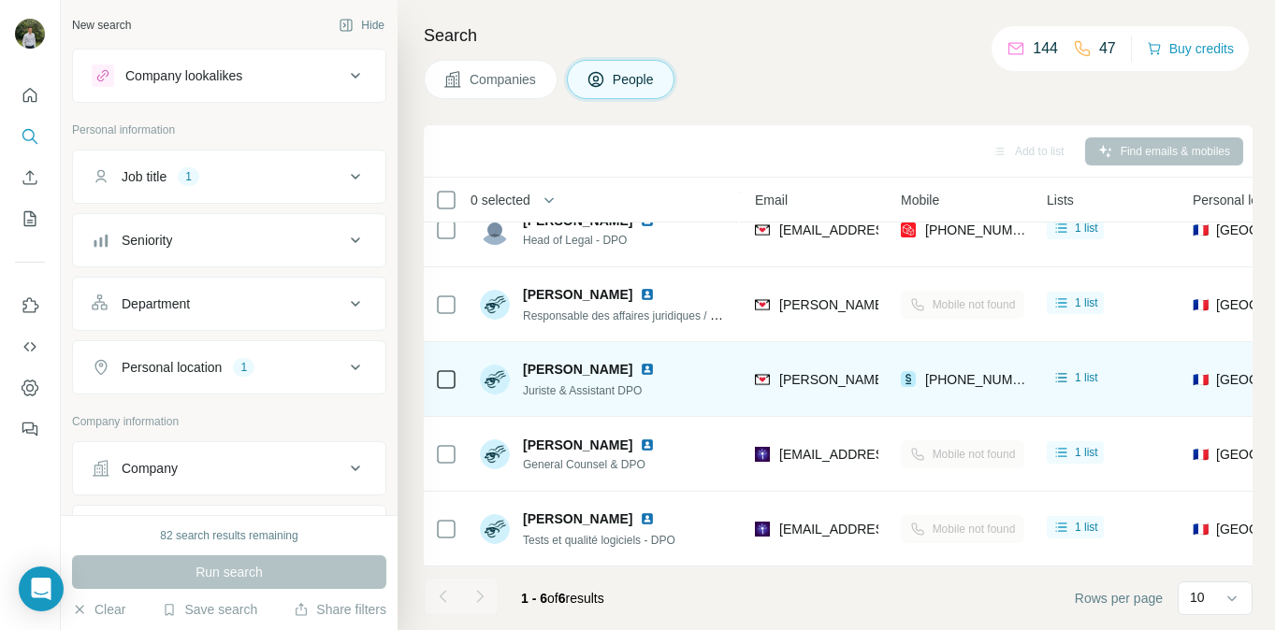
click at [651, 367] on img at bounding box center [647, 369] width 15 height 15
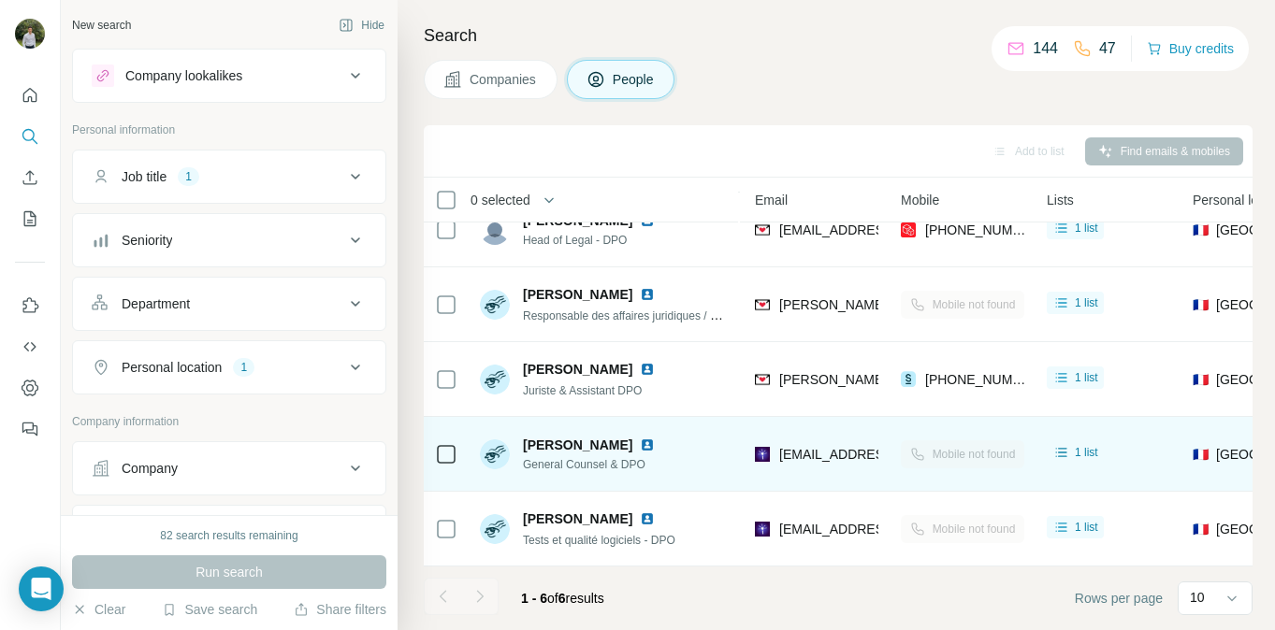
click at [655, 447] on img at bounding box center [647, 445] width 15 height 15
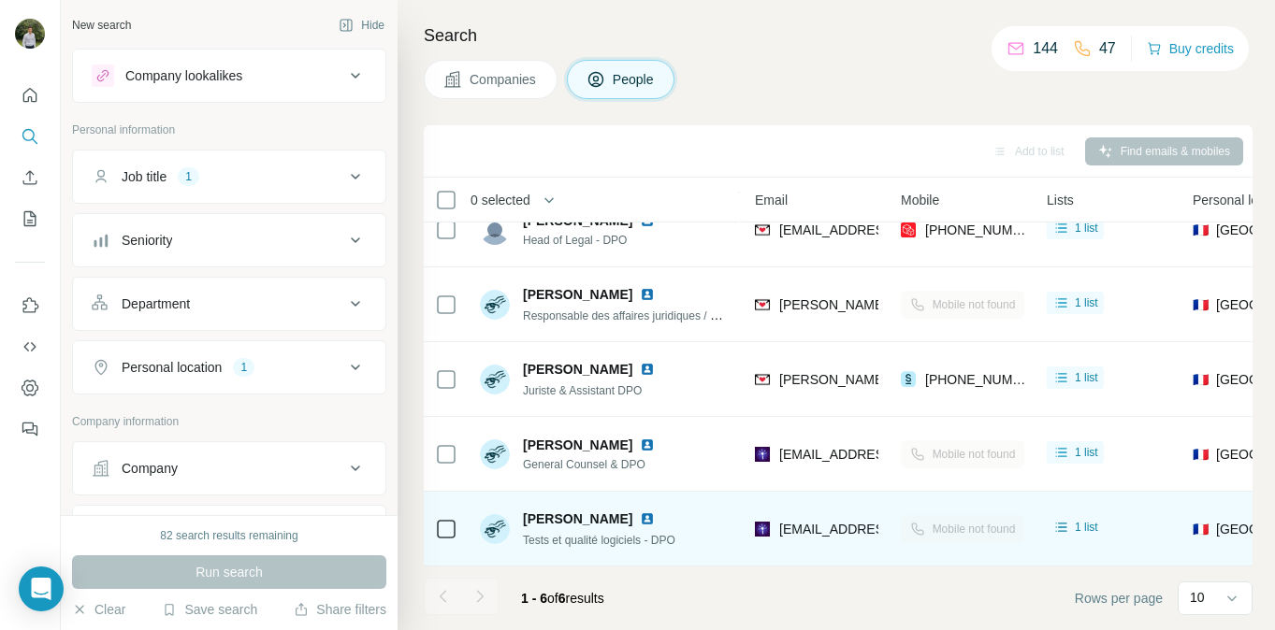
click at [640, 516] on img at bounding box center [647, 519] width 15 height 15
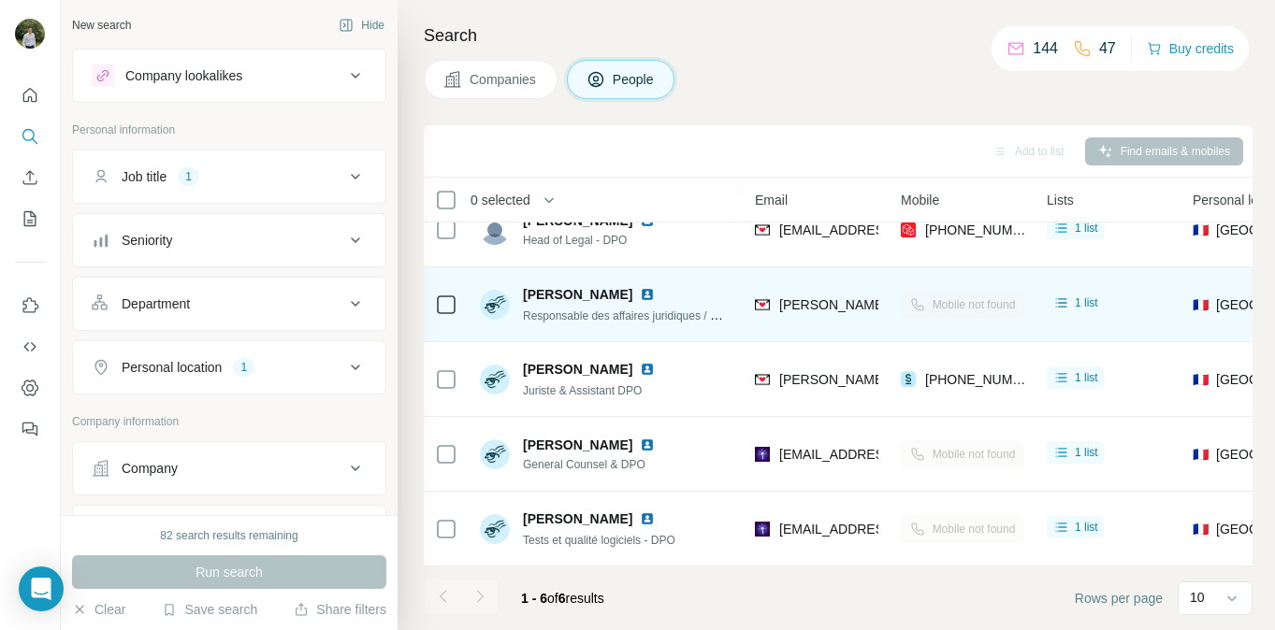
click at [655, 294] on img at bounding box center [647, 294] width 15 height 15
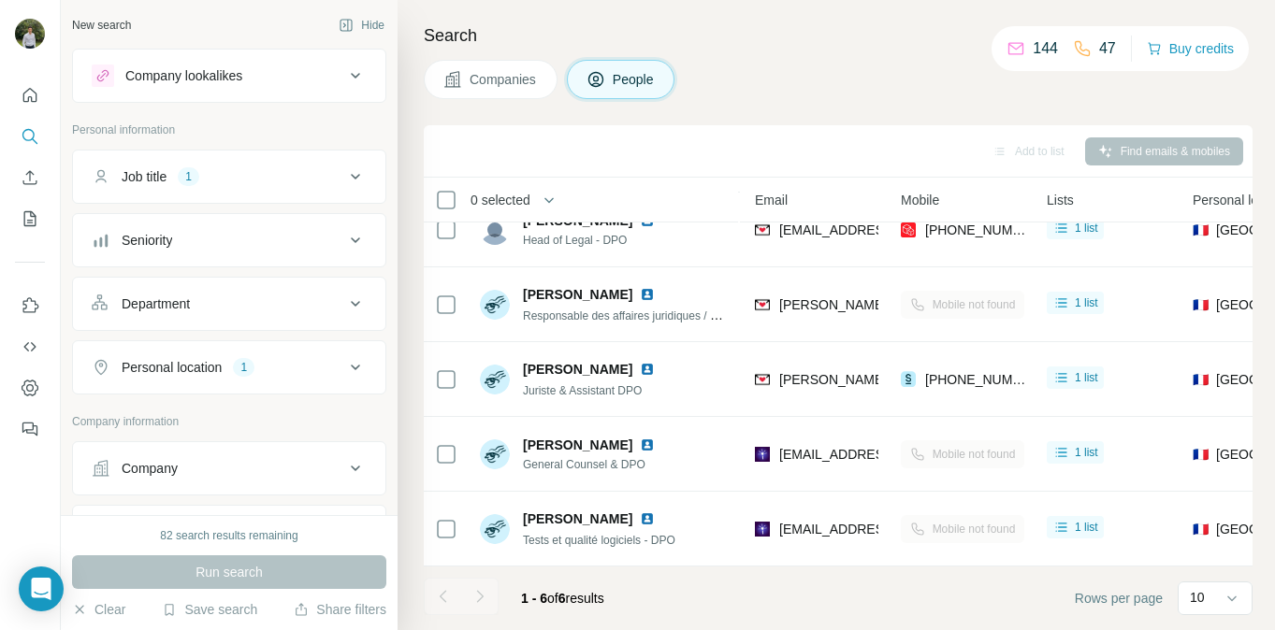
click at [291, 183] on div "Job title 1" at bounding box center [218, 176] width 253 height 19
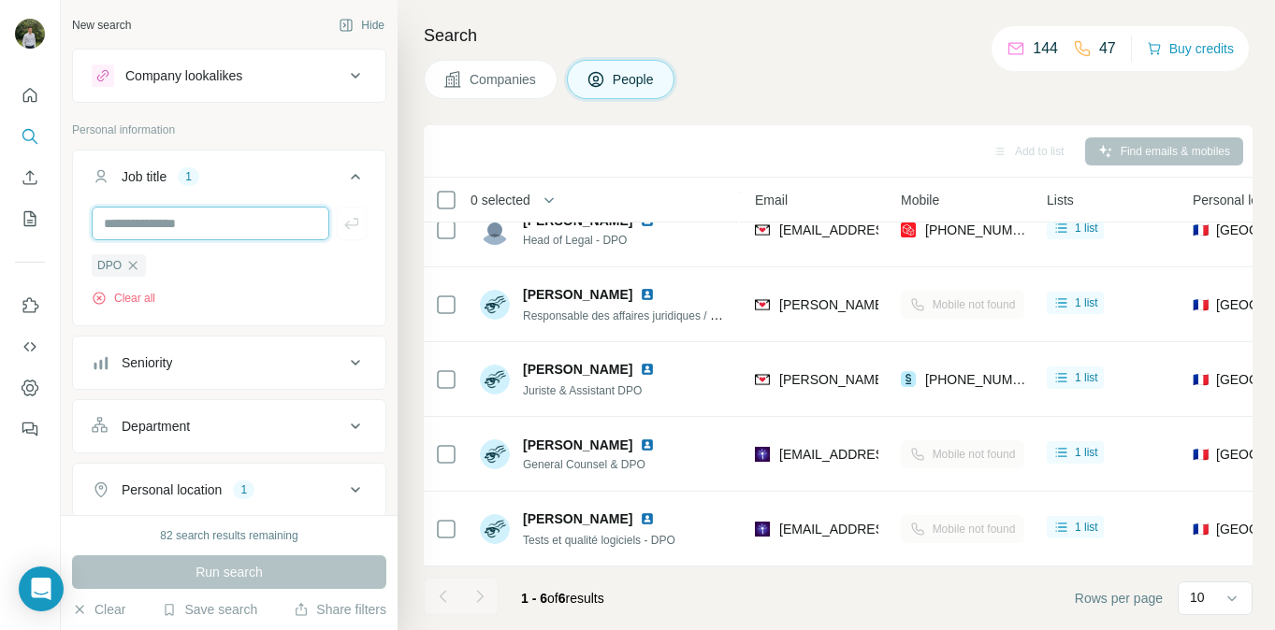
click at [217, 223] on input "text" at bounding box center [211, 224] width 238 height 34
type input "*"
type input "***"
click at [352, 230] on icon "button" at bounding box center [351, 223] width 19 height 19
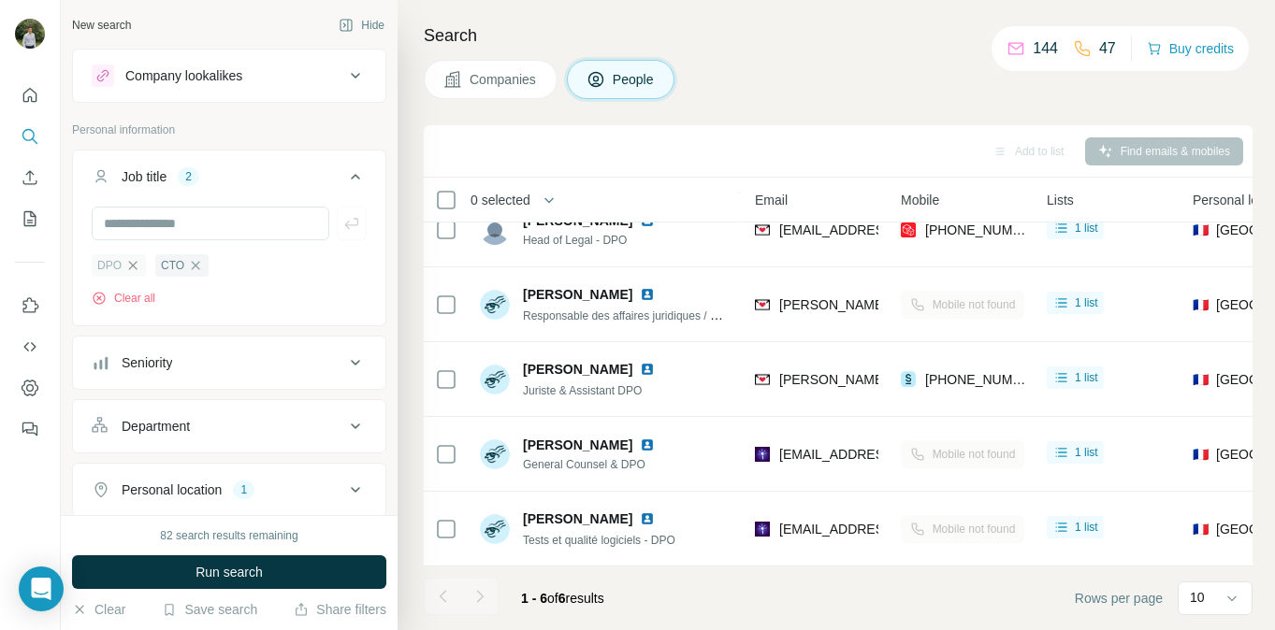
click at [133, 264] on icon "button" at bounding box center [132, 265] width 15 height 15
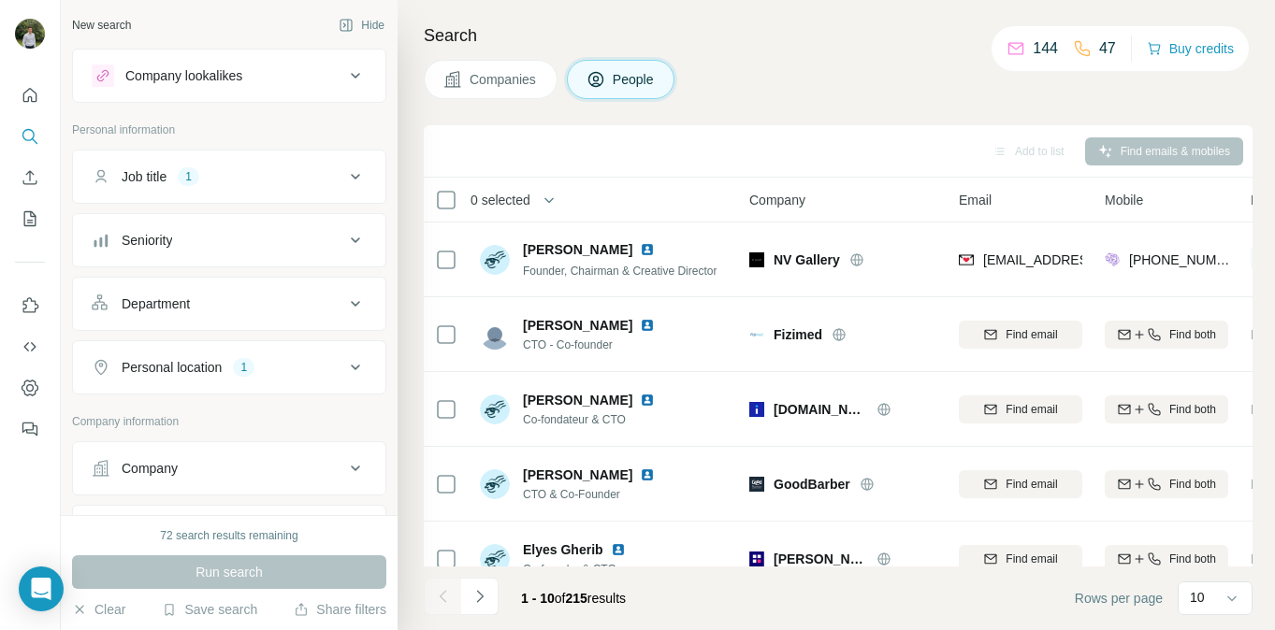
click at [299, 184] on div "Job title 1" at bounding box center [218, 176] width 253 height 19
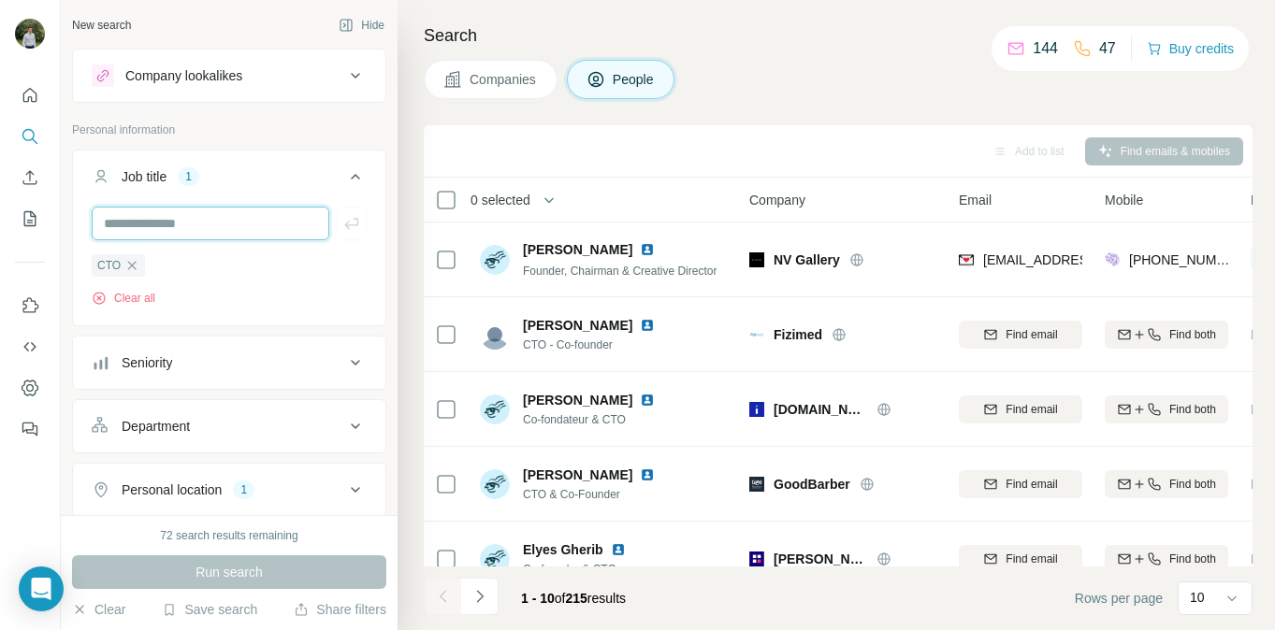
click at [219, 235] on input "text" at bounding box center [211, 224] width 238 height 34
type input "***"
click at [132, 269] on icon "button" at bounding box center [131, 265] width 15 height 15
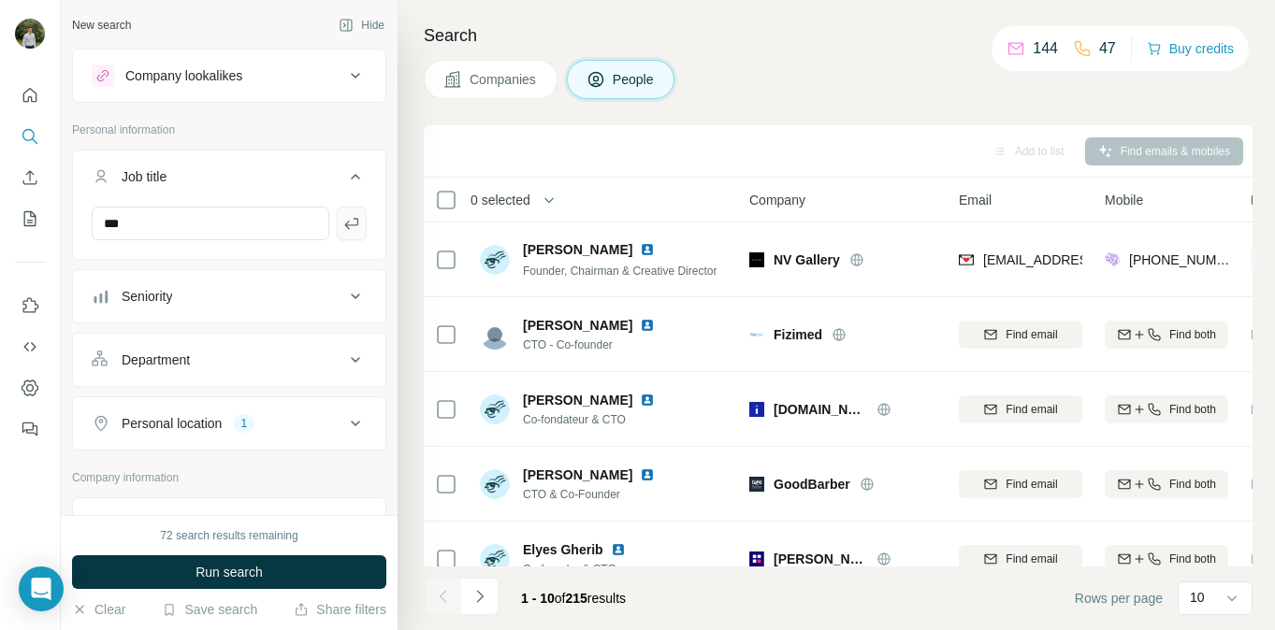
click at [349, 230] on icon "button" at bounding box center [351, 223] width 19 height 19
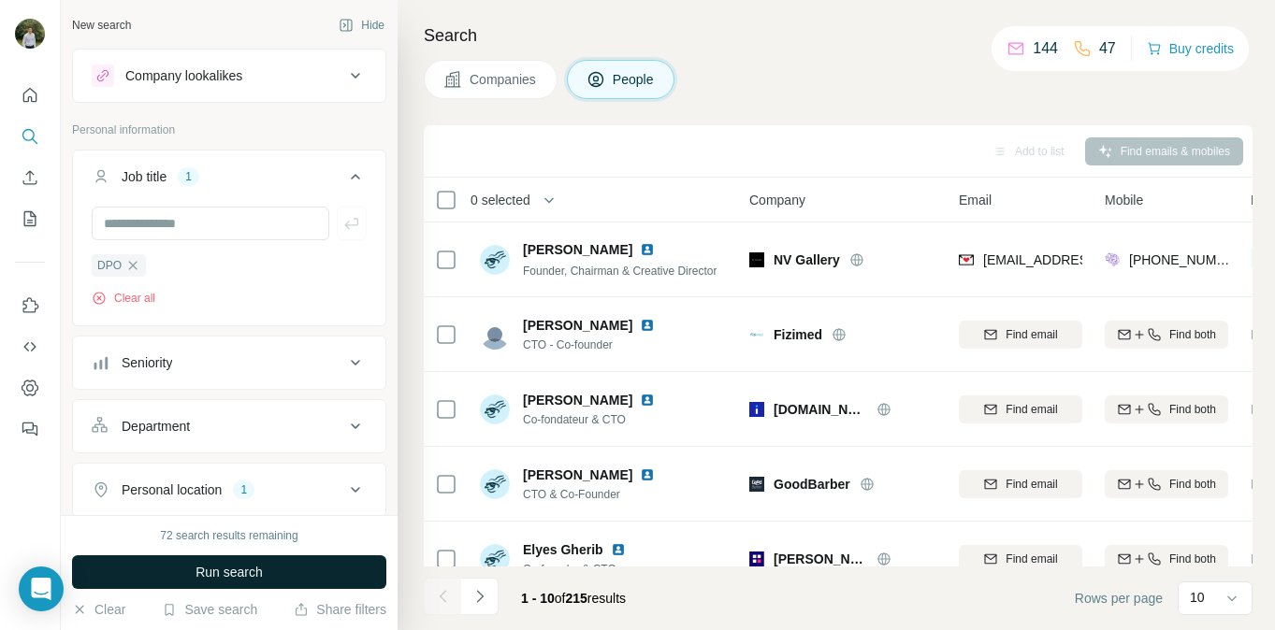
click at [289, 570] on button "Run search" at bounding box center [229, 573] width 314 height 34
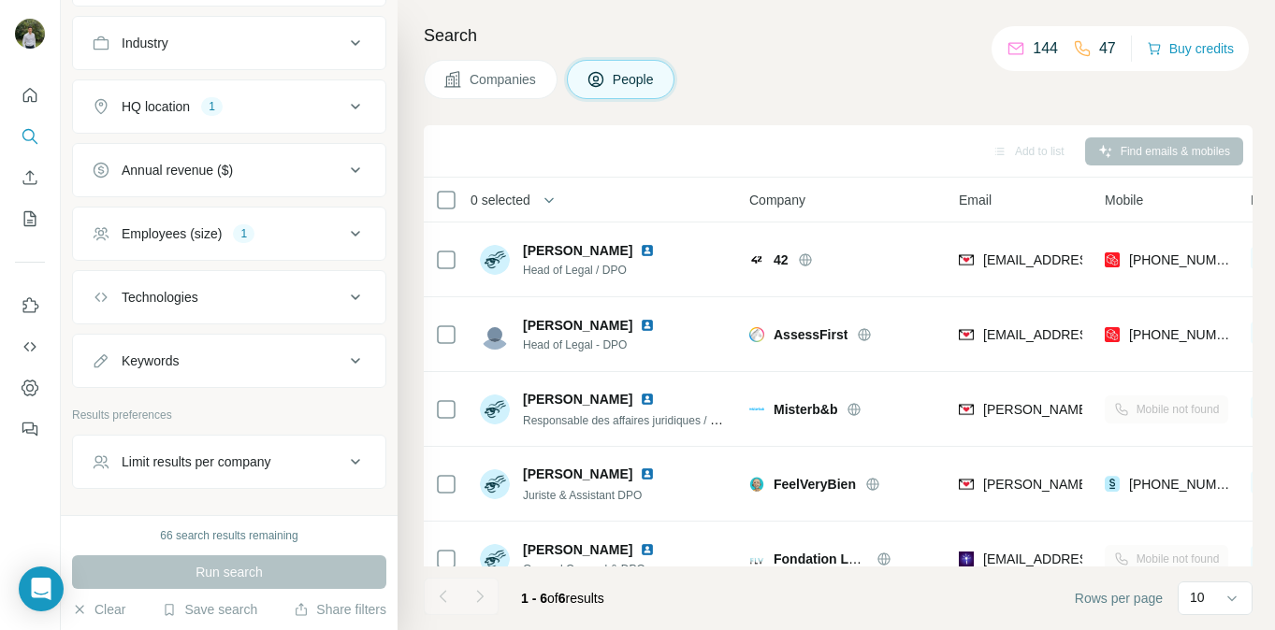
scroll to position [615, 0]
click at [306, 243] on button "Employees (size) 1" at bounding box center [229, 231] width 312 height 45
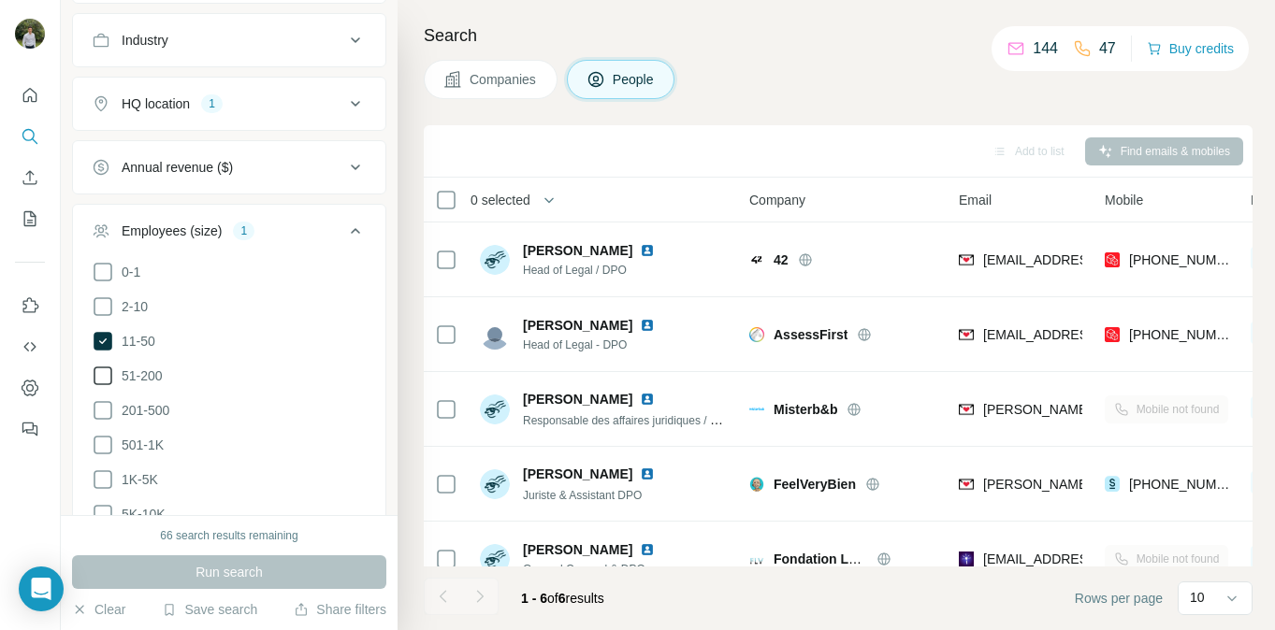
click at [109, 370] on icon at bounding box center [103, 376] width 22 height 22
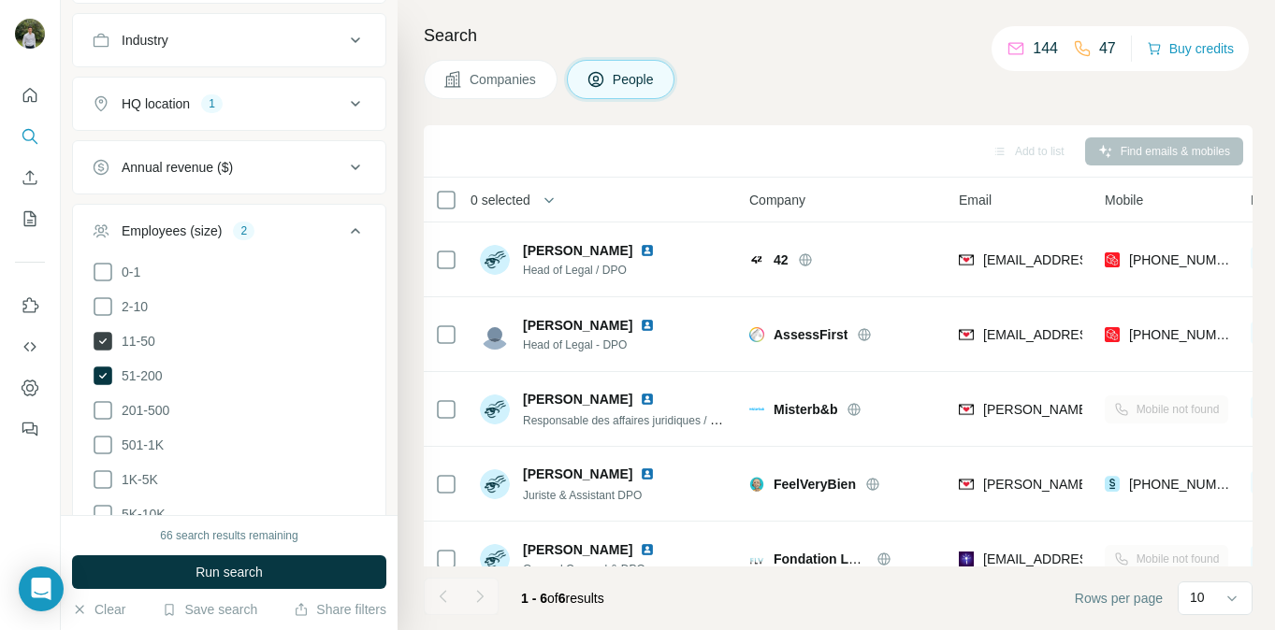
click at [112, 339] on icon at bounding box center [103, 341] width 22 height 22
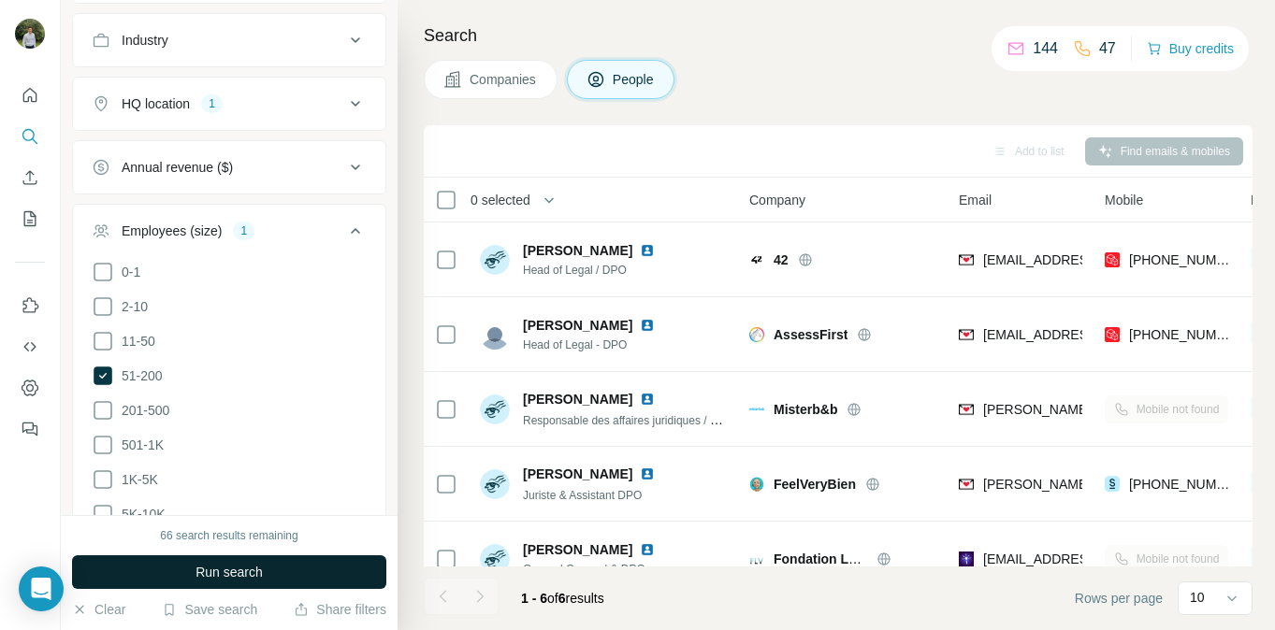
click at [234, 574] on span "Run search" at bounding box center [228, 572] width 67 height 19
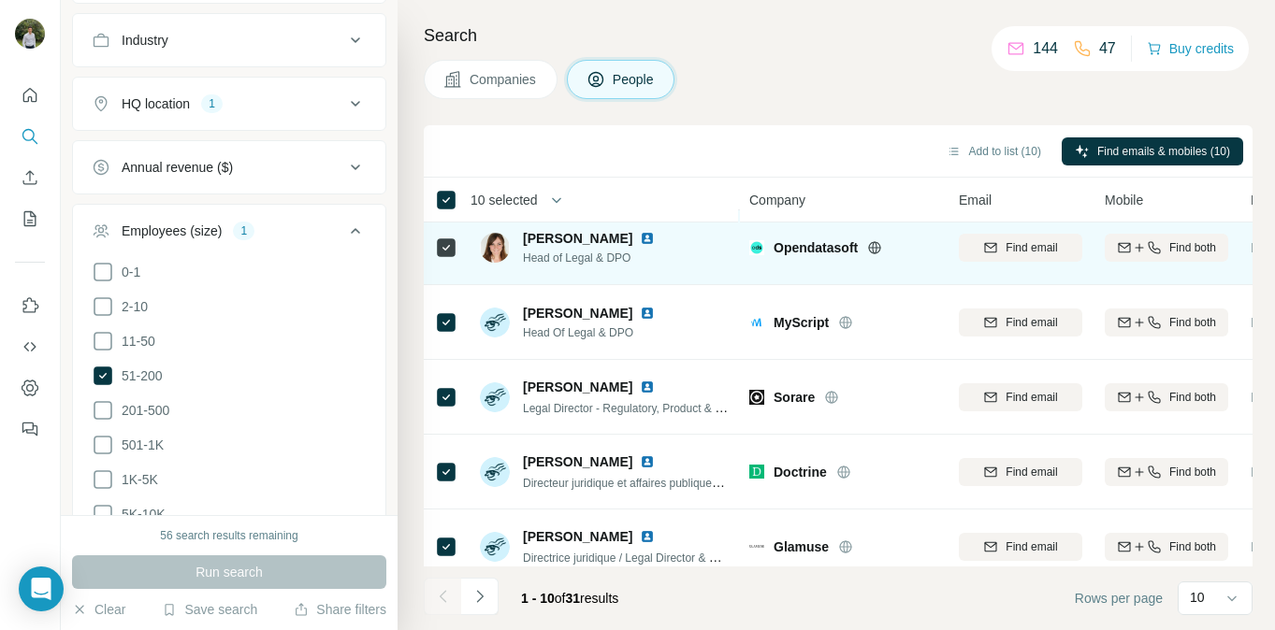
scroll to position [404, 0]
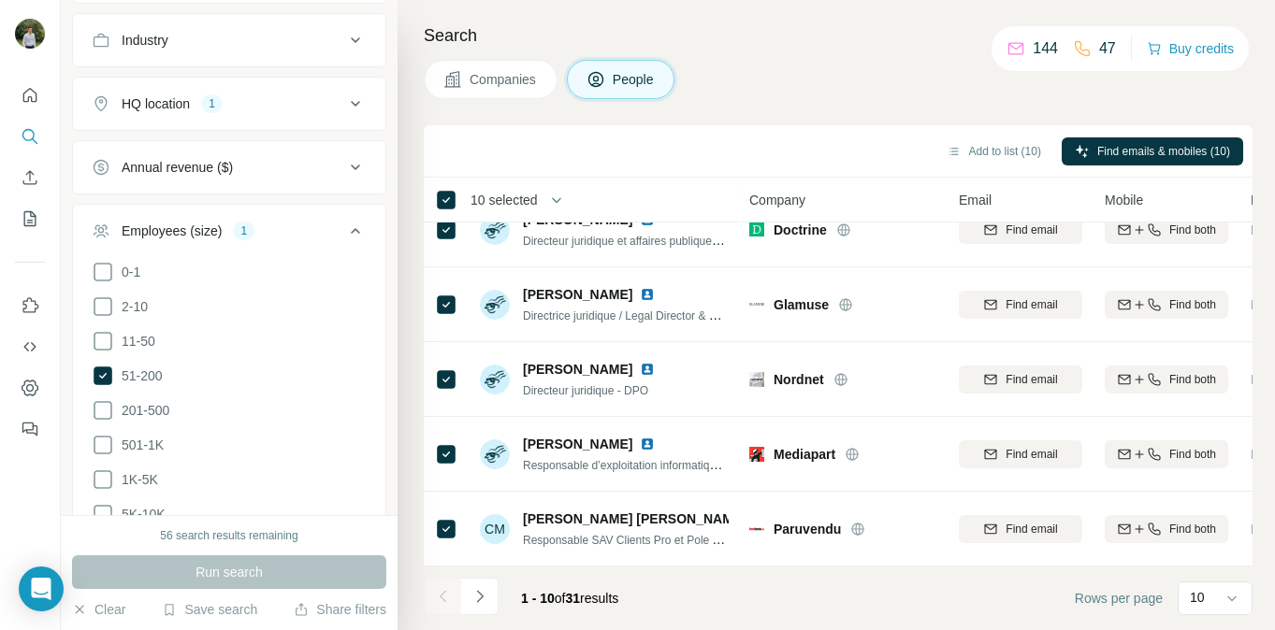
click at [581, 600] on span "31" at bounding box center [573, 598] width 15 height 15
click at [462, 607] on button "Navigate to next page" at bounding box center [479, 596] width 37 height 37
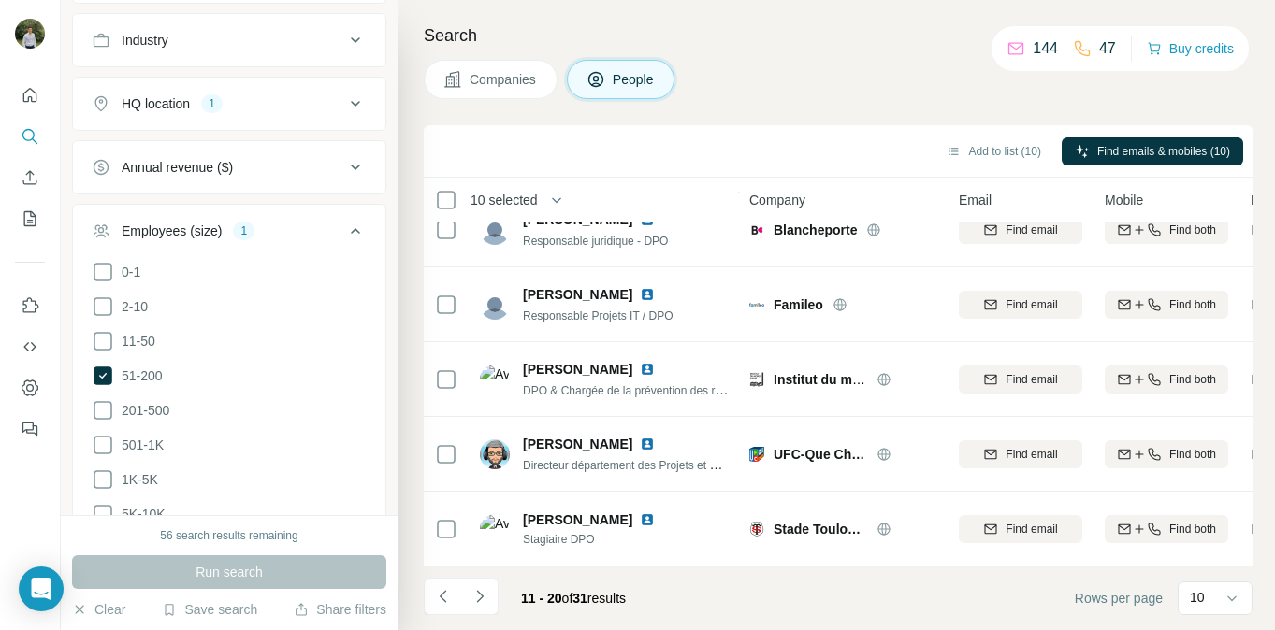
click at [479, 602] on div at bounding box center [479, 596] width 37 height 37
click at [449, 605] on icon "Navigate to previous page" at bounding box center [443, 596] width 19 height 19
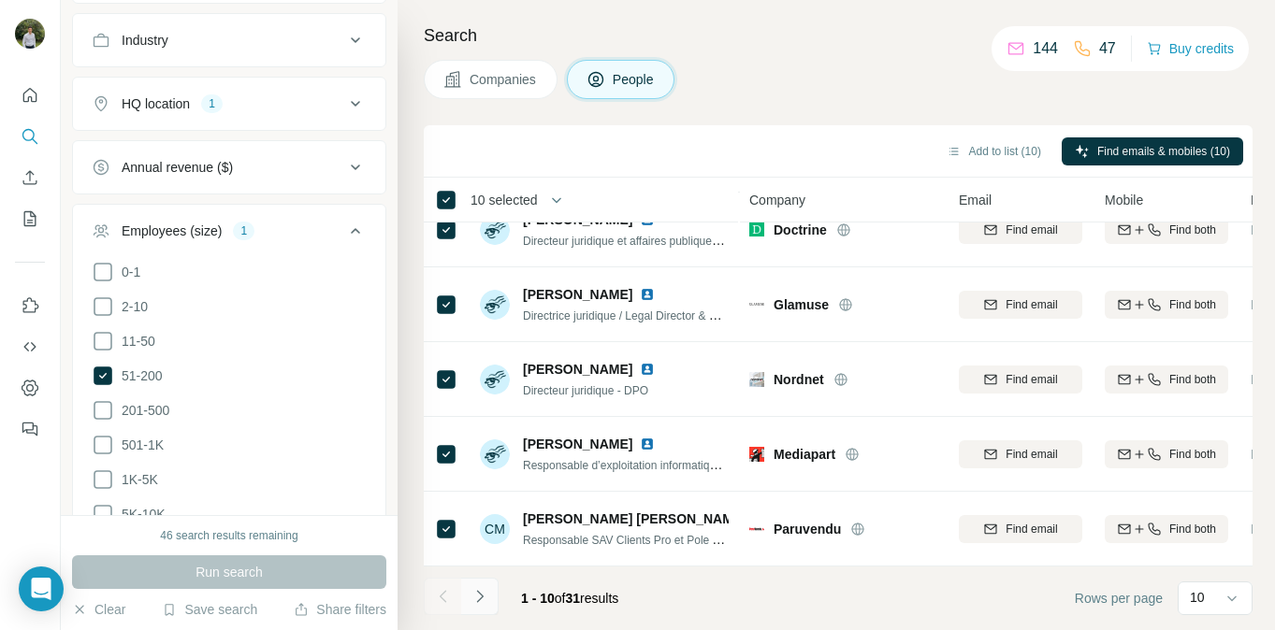
click at [484, 602] on icon "Navigate to next page" at bounding box center [479, 596] width 19 height 19
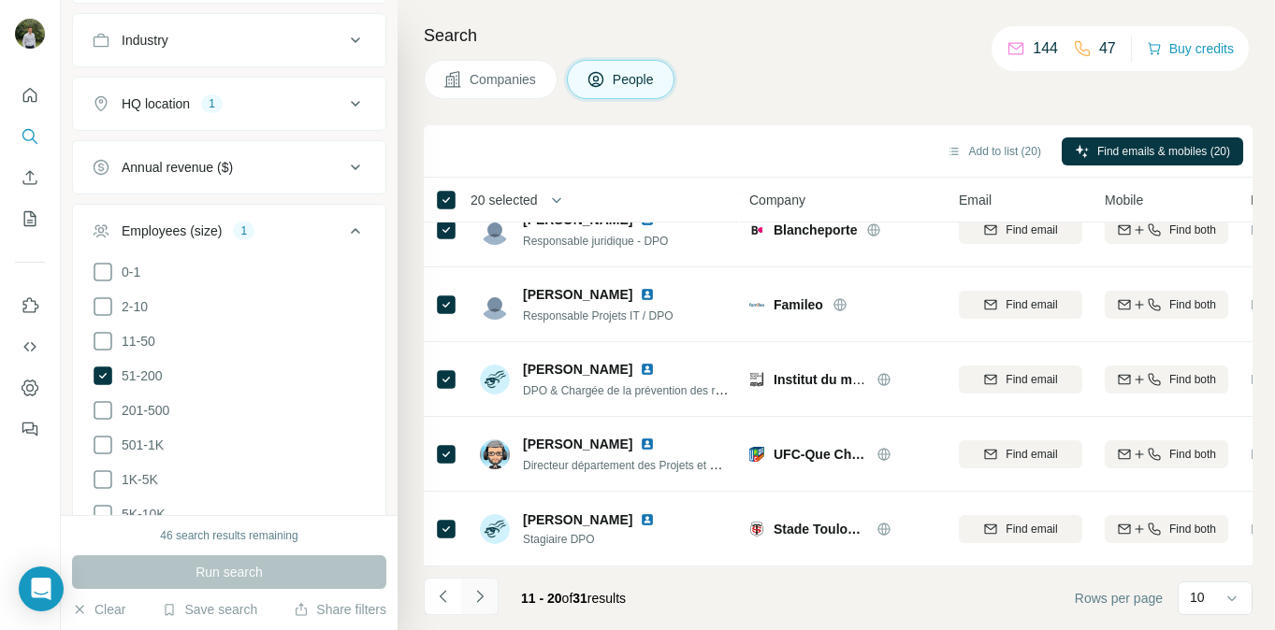
click at [490, 601] on button "Navigate to next page" at bounding box center [479, 596] width 37 height 37
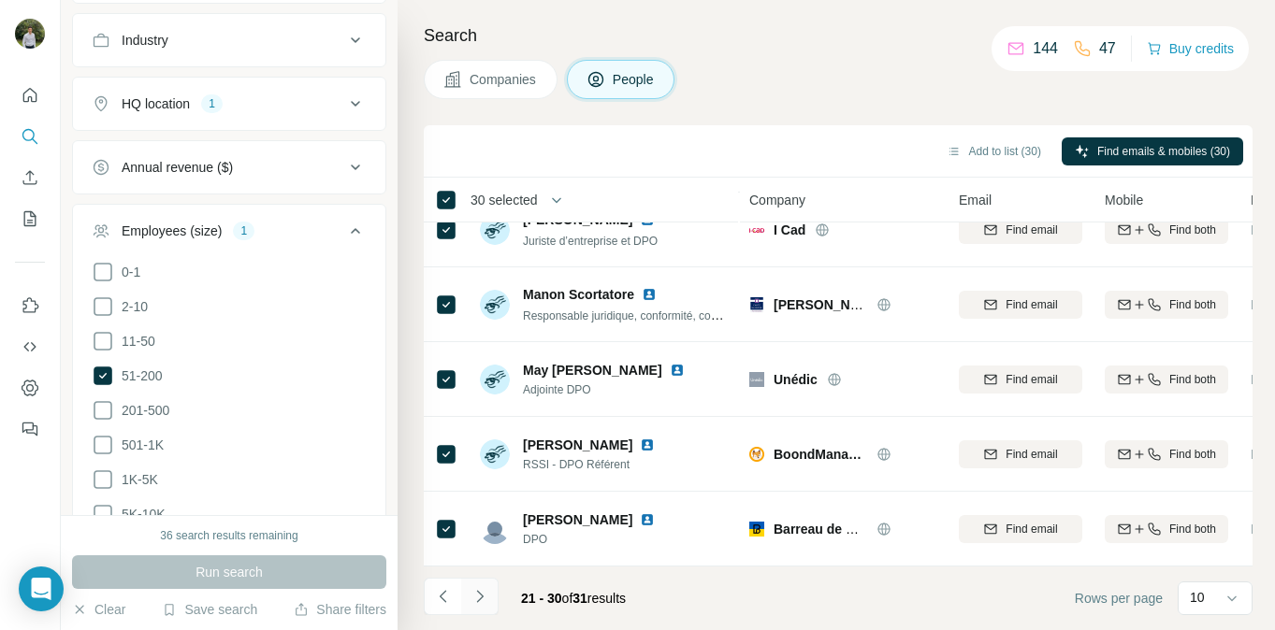
click at [497, 594] on button "Navigate to next page" at bounding box center [479, 596] width 37 height 37
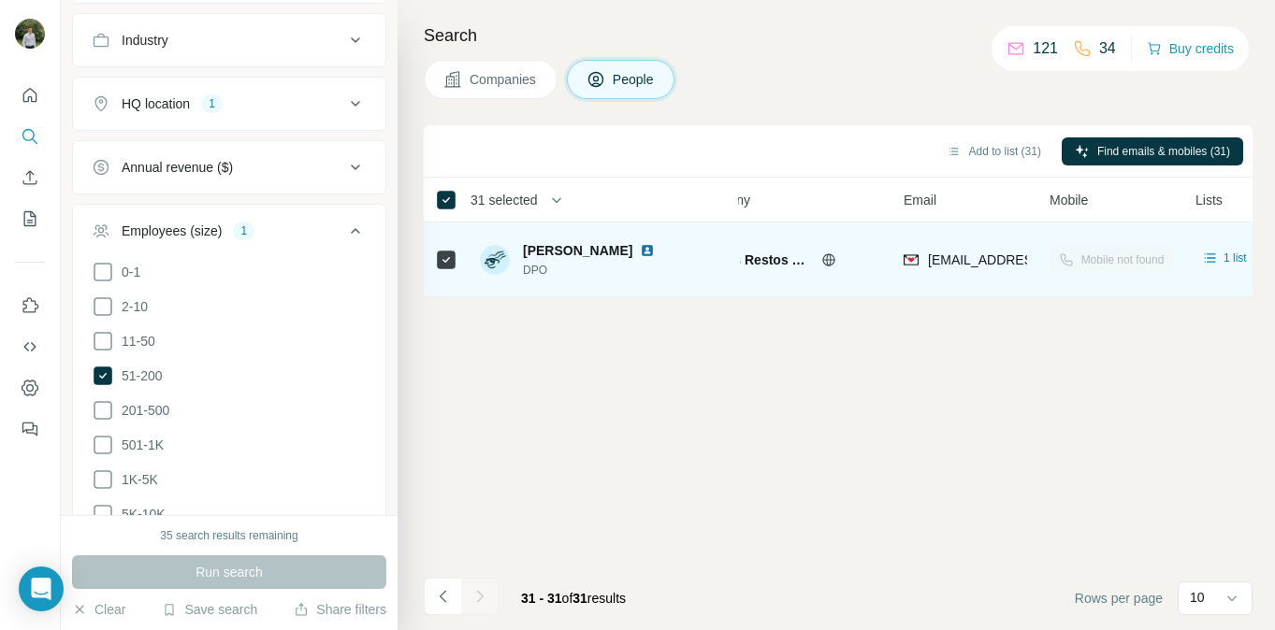
scroll to position [0, 0]
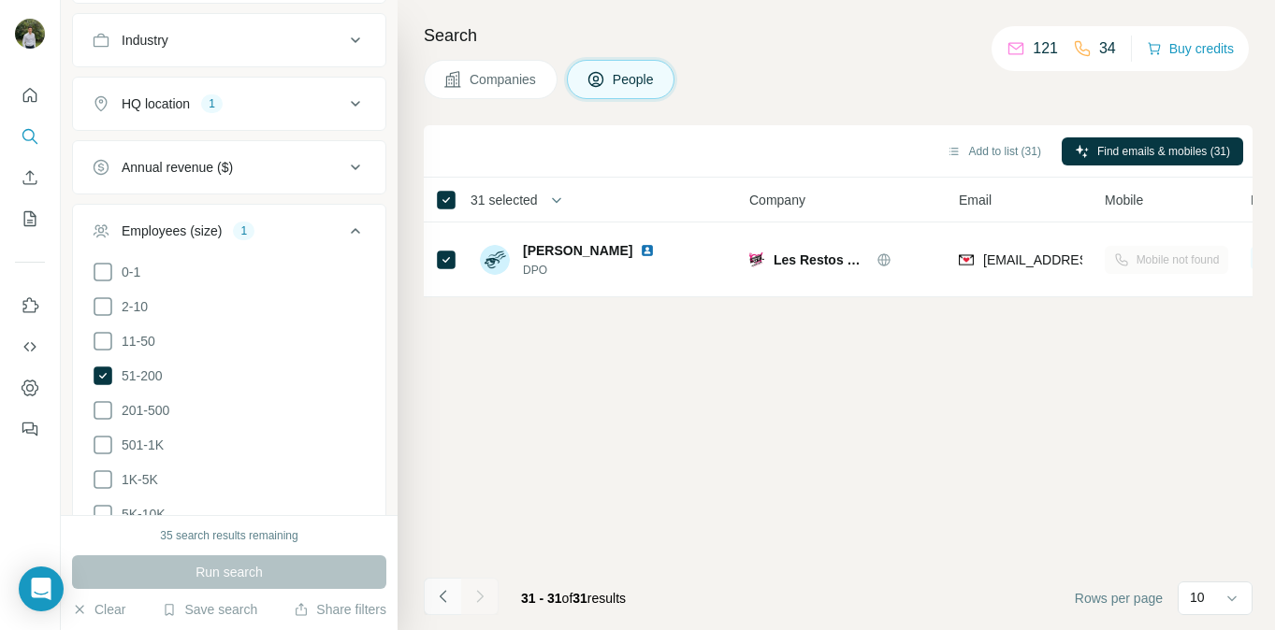
click at [430, 586] on button "Navigate to previous page" at bounding box center [442, 596] width 37 height 37
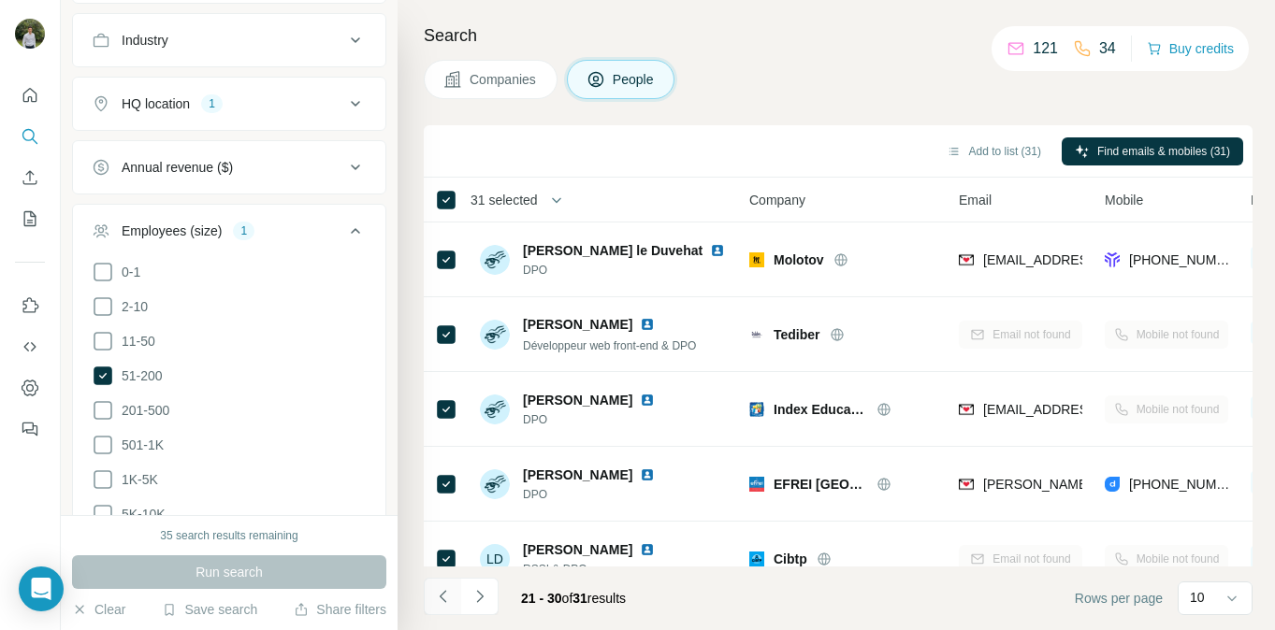
click at [430, 586] on button "Navigate to previous page" at bounding box center [442, 596] width 37 height 37
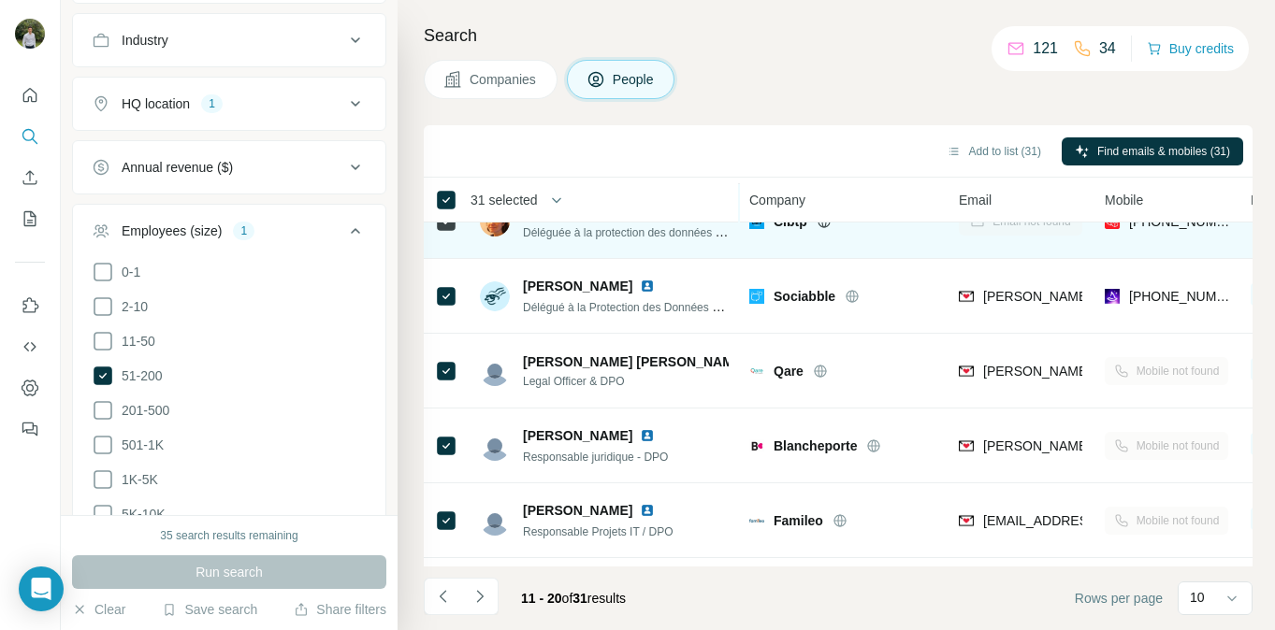
scroll to position [404, 0]
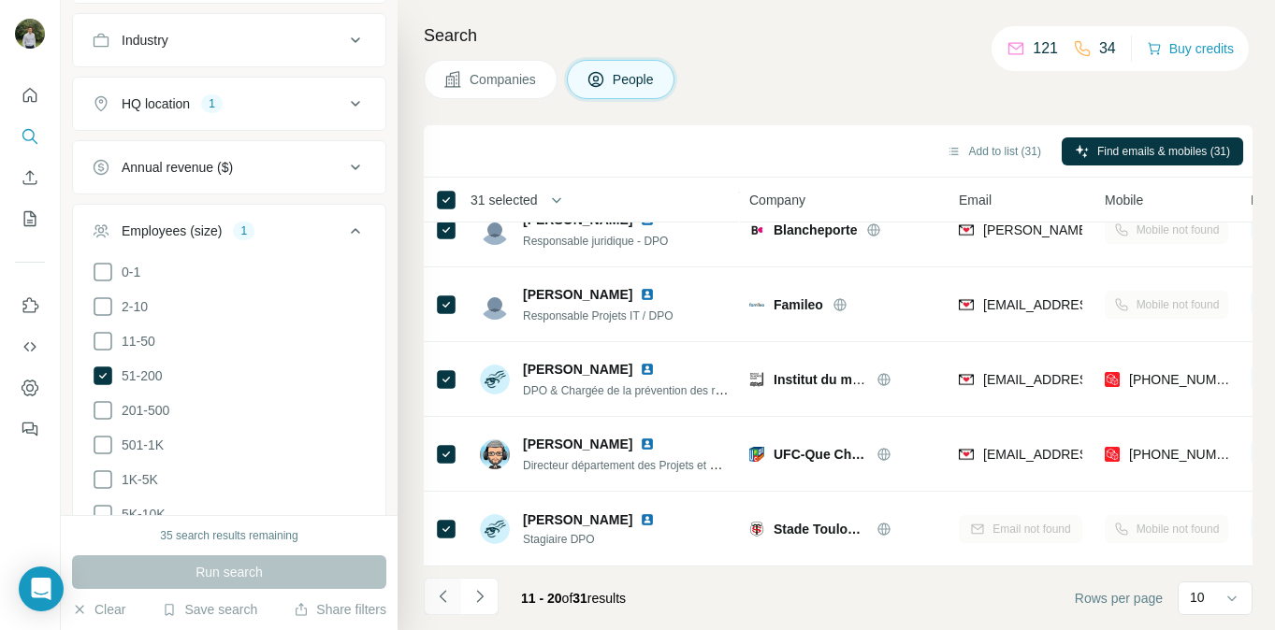
click at [439, 603] on icon "Navigate to previous page" at bounding box center [443, 596] width 19 height 19
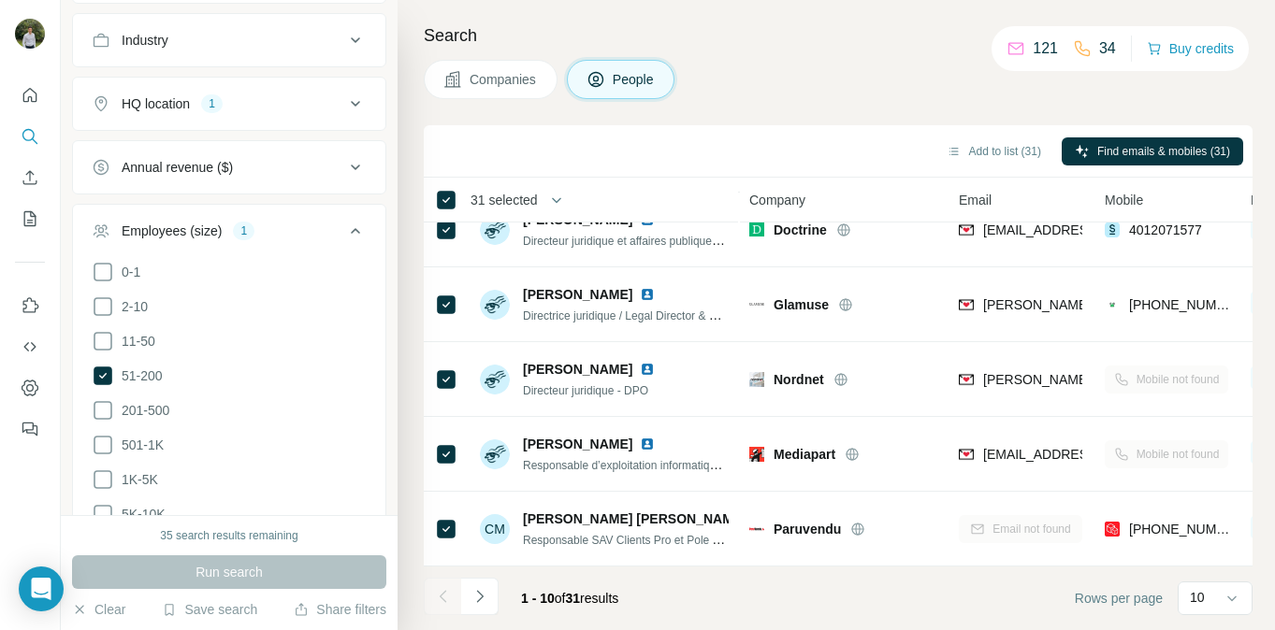
click at [439, 603] on div at bounding box center [442, 596] width 37 height 37
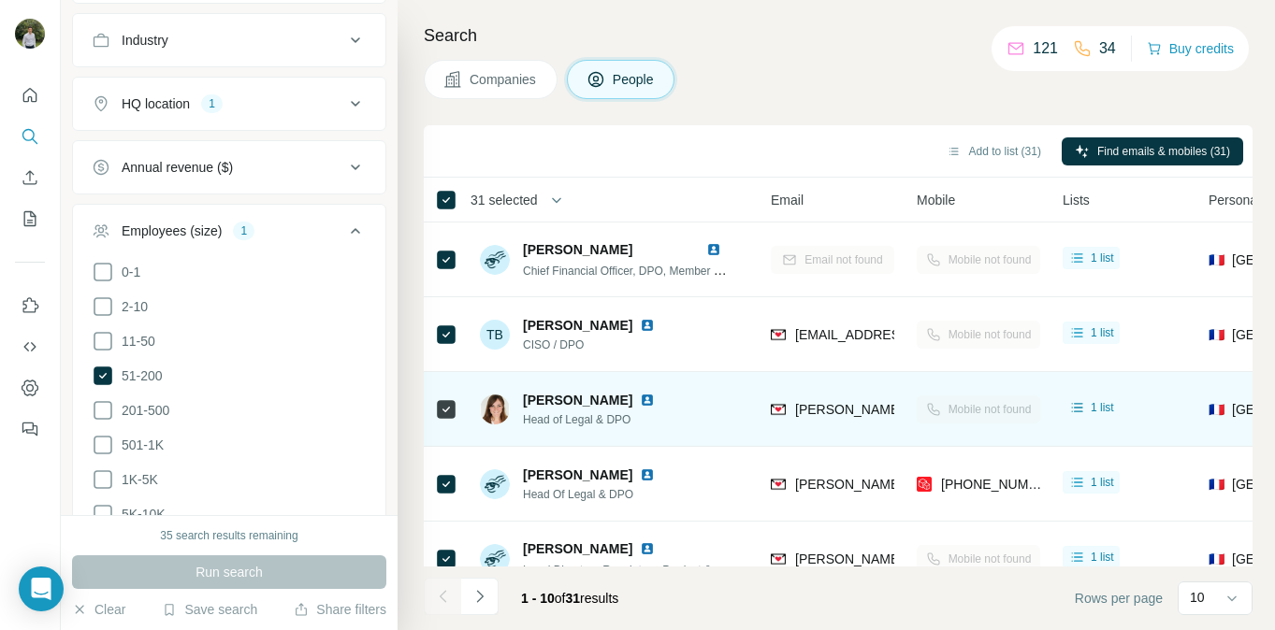
scroll to position [0, 0]
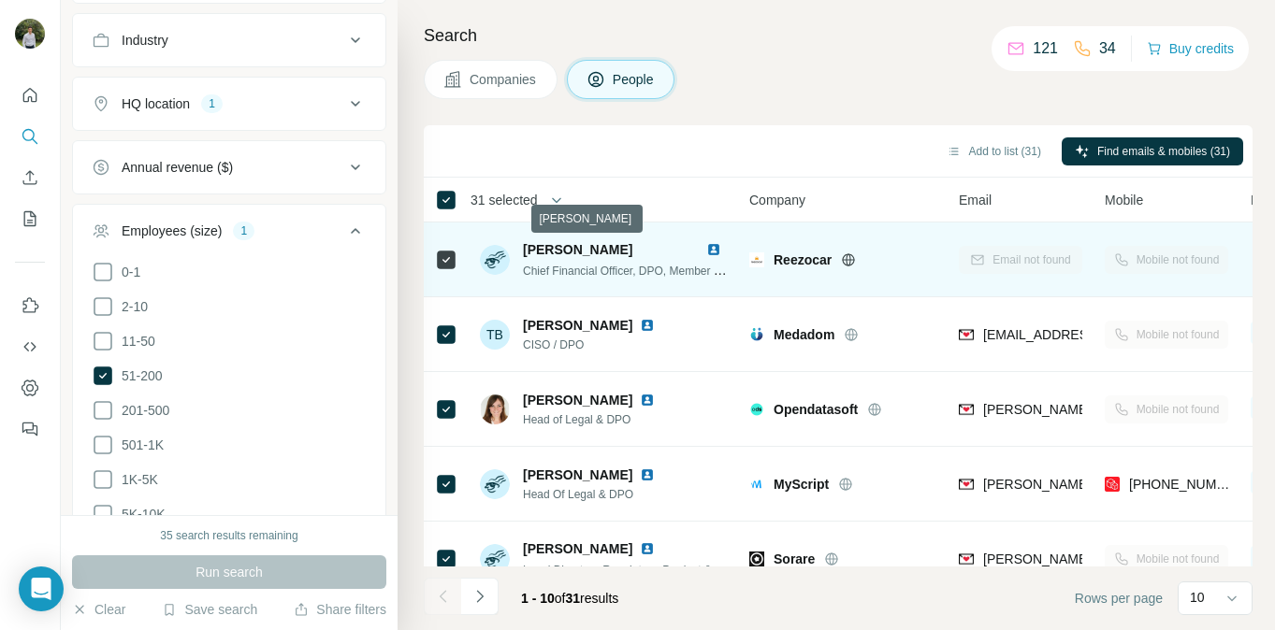
click at [632, 251] on span "[PERSON_NAME]" at bounding box center [577, 249] width 109 height 15
click at [698, 250] on div "[PERSON_NAME]" at bounding box center [611, 249] width 176 height 19
drag, startPoint x: 691, startPoint y: 250, endPoint x: 524, endPoint y: 246, distance: 167.5
click at [524, 246] on div "[PERSON_NAME]" at bounding box center [611, 249] width 176 height 19
copy span "[PERSON_NAME]"
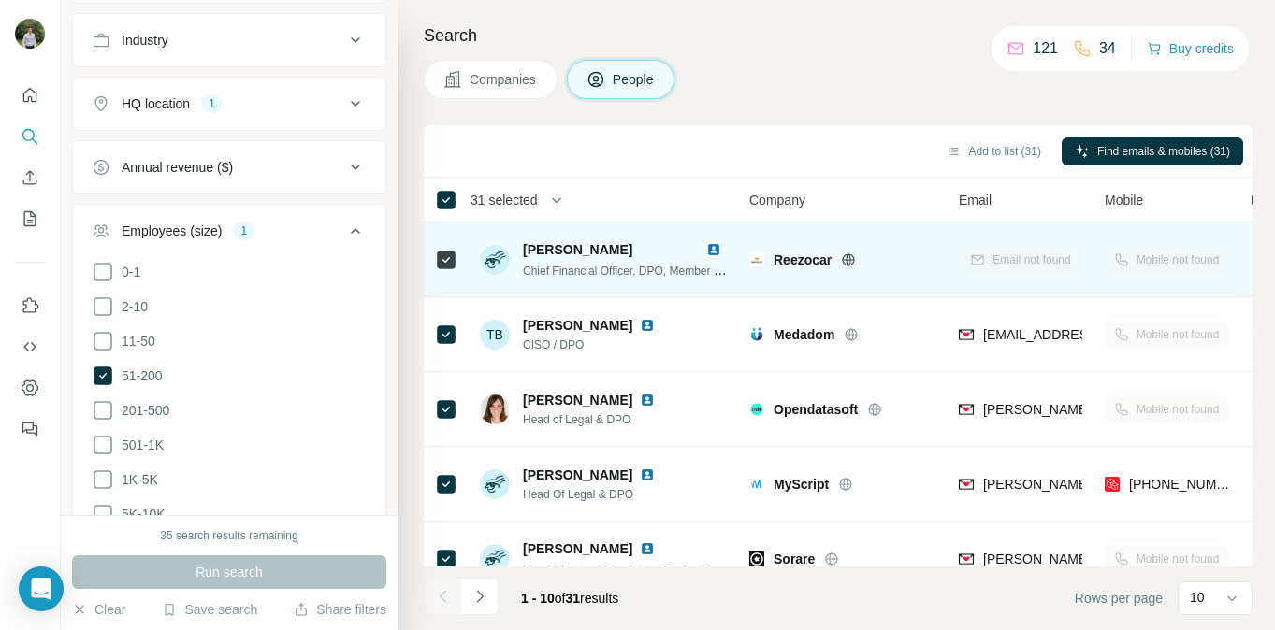
click at [716, 255] on img at bounding box center [713, 249] width 15 height 15
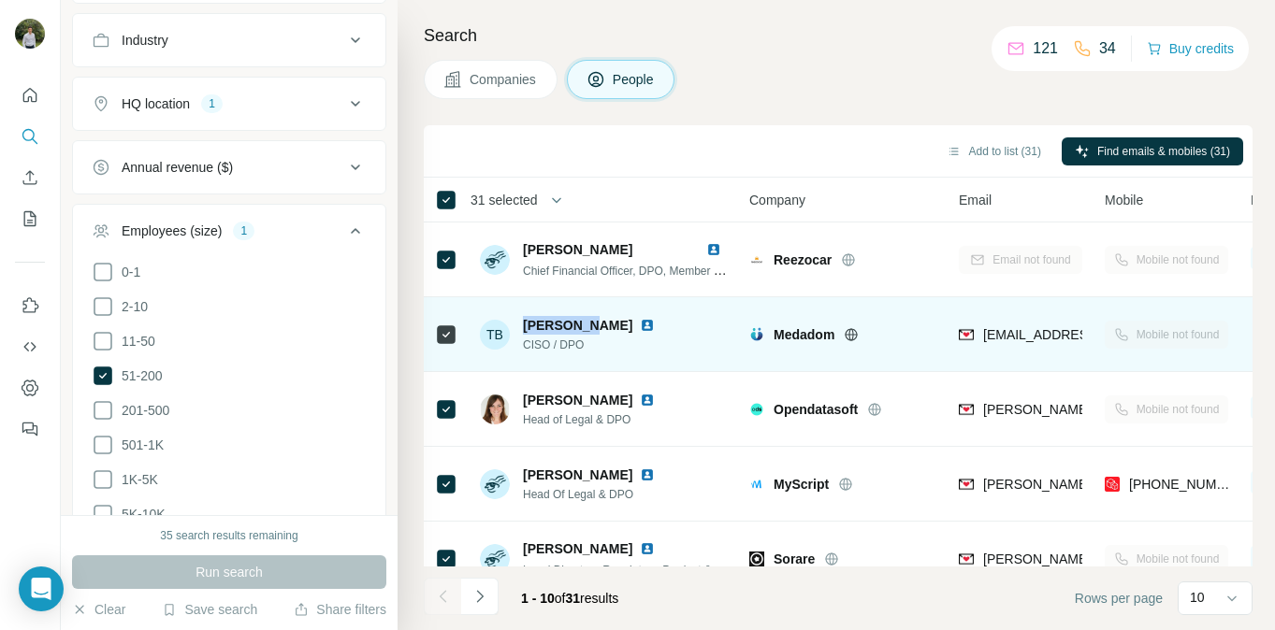
drag, startPoint x: 588, startPoint y: 322, endPoint x: 527, endPoint y: 323, distance: 61.7
click at [527, 323] on span "[PERSON_NAME]" at bounding box center [577, 325] width 109 height 19
copy span "[PERSON_NAME]"
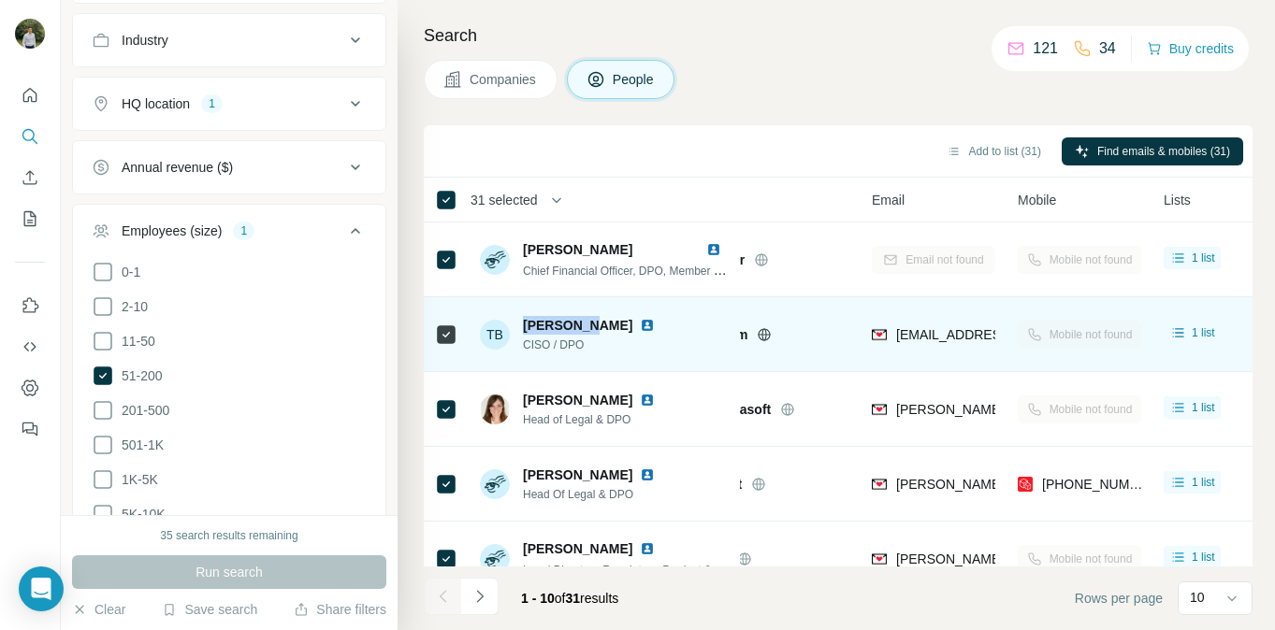
scroll to position [0, 105]
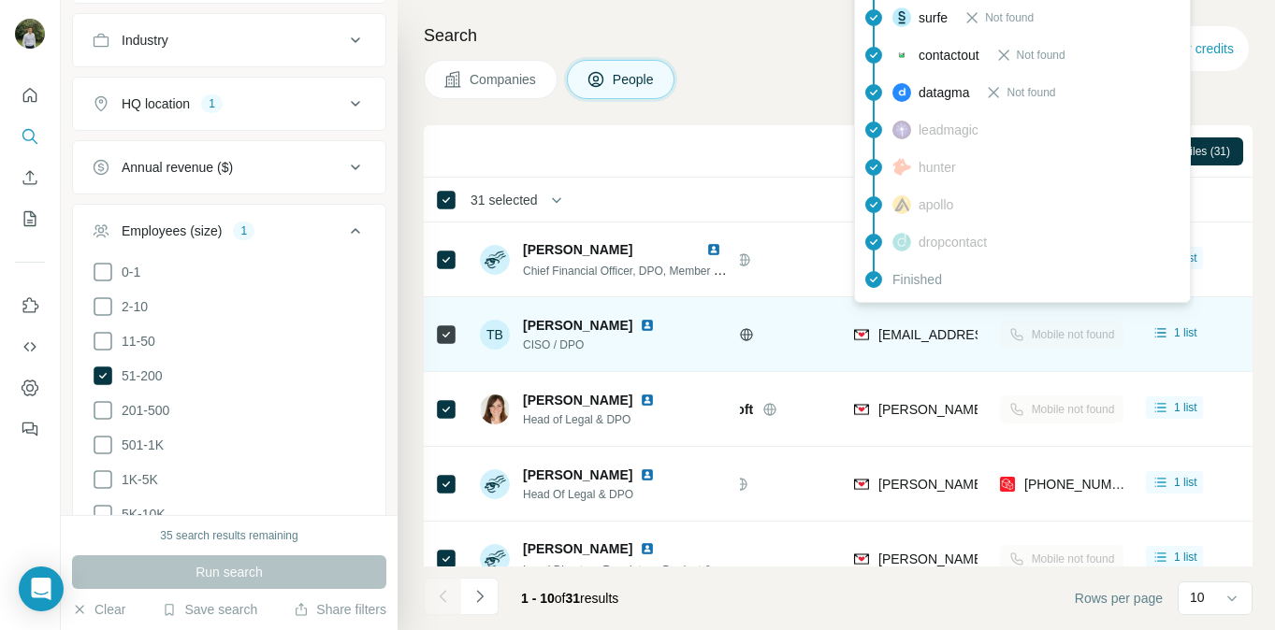
click at [917, 340] on span "[EMAIL_ADDRESS][DOMAIN_NAME]" at bounding box center [989, 334] width 222 height 15
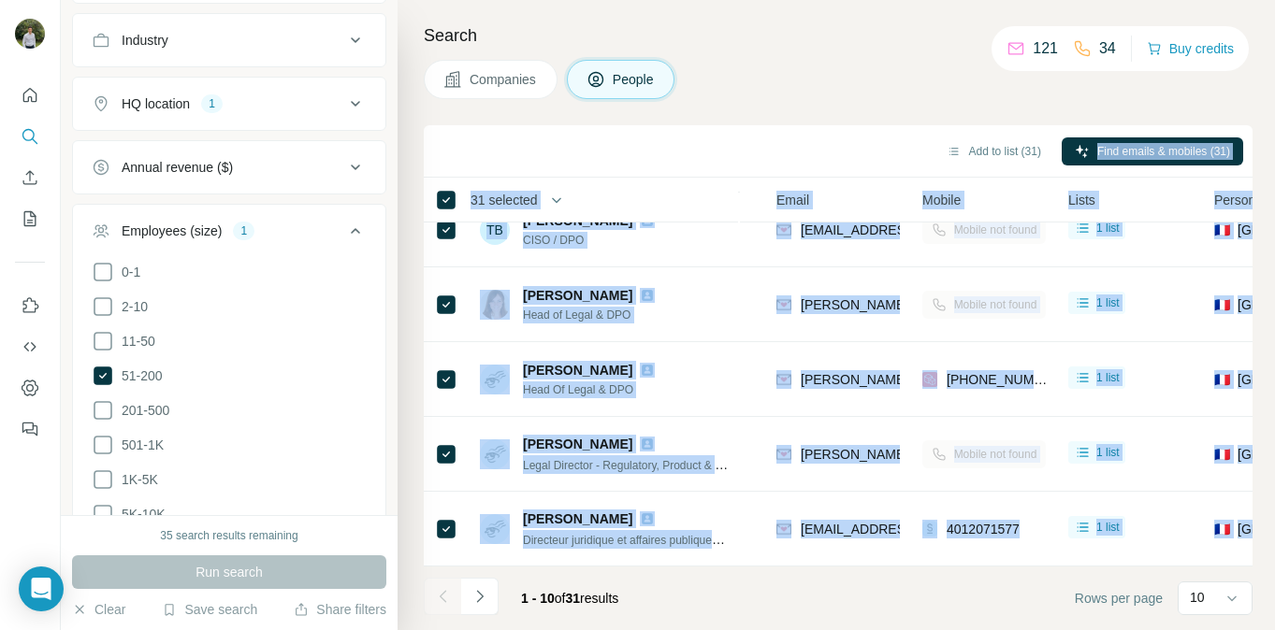
scroll to position [0, 182]
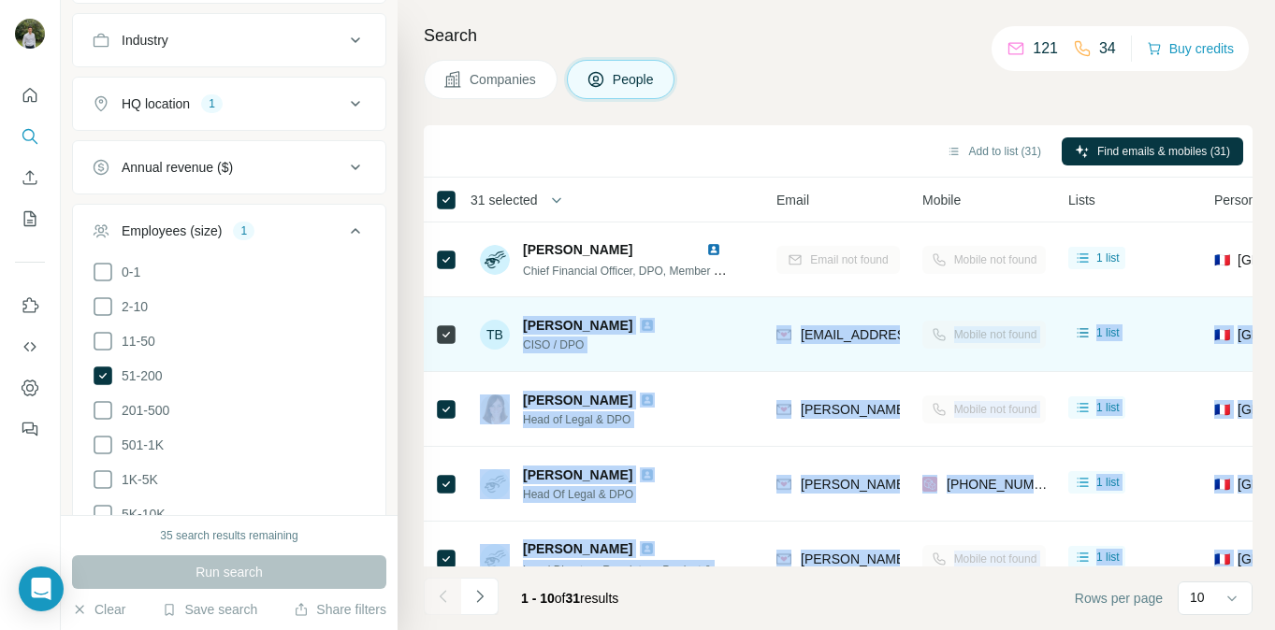
drag, startPoint x: 1172, startPoint y: 523, endPoint x: 567, endPoint y: 305, distance: 643.2
click at [0, 0] on tbody "[PERSON_NAME] Chief Financial Officer, DPO, Member of the Executive Committee R…" at bounding box center [0, 0] width 0 height 0
copy tbody "Loremip D. SITA / CON Adipisc elitsed.doeiusmo@tempori.utl Etdolo mag aliqu 8 e…"
click at [672, 359] on div "[PERSON_NAME] CISO / DPO" at bounding box center [604, 334] width 249 height 51
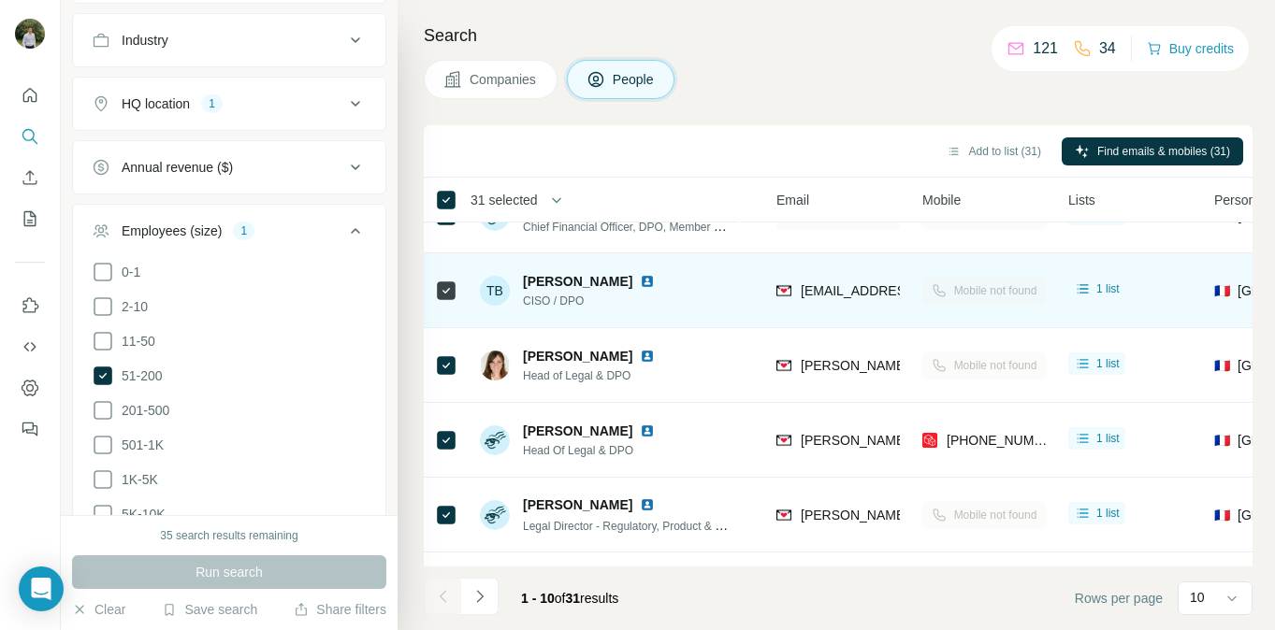
scroll to position [43, 182]
click at [640, 281] on img at bounding box center [647, 282] width 15 height 15
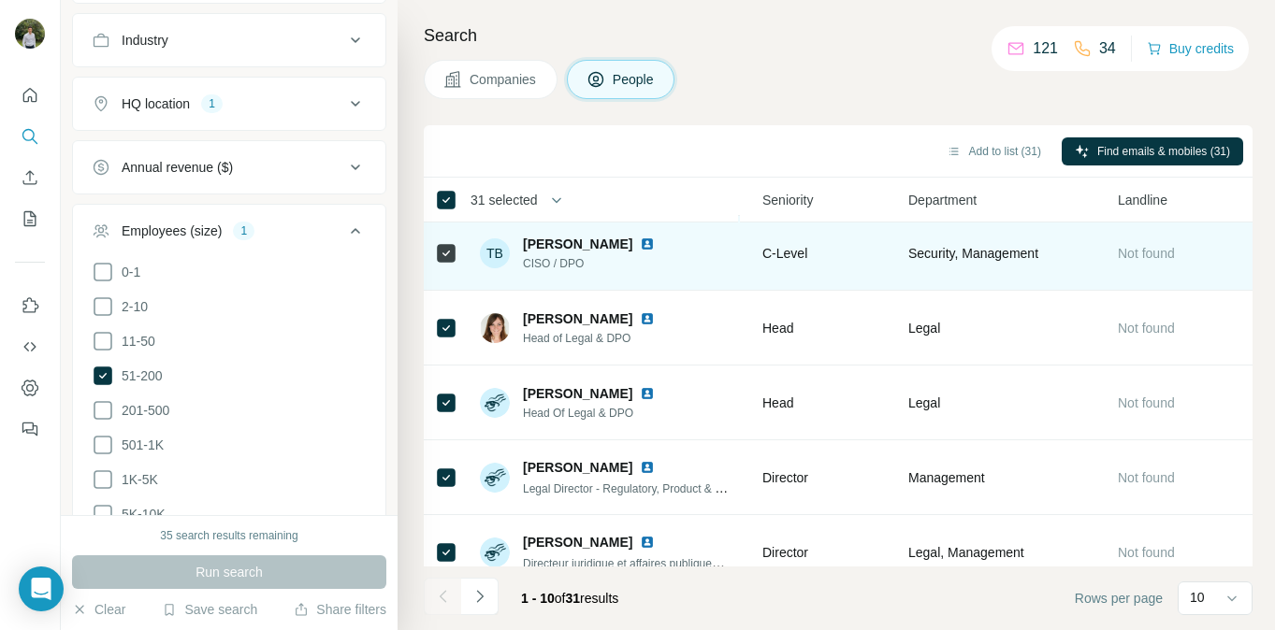
scroll to position [0, 780]
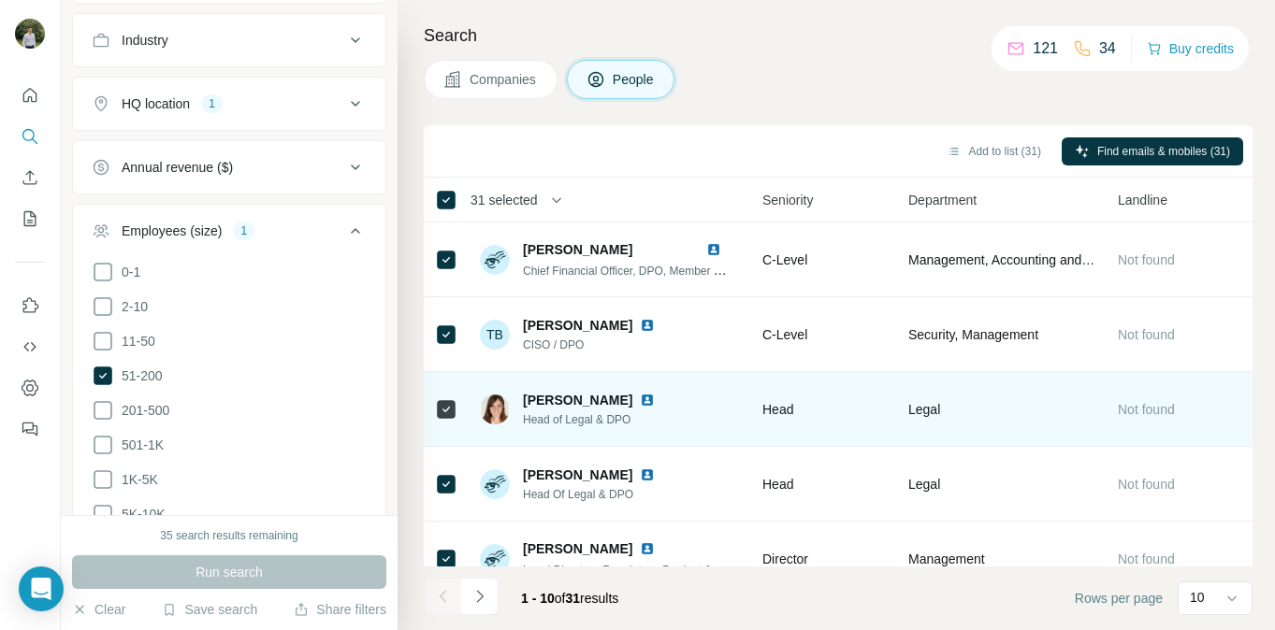
click at [640, 395] on img at bounding box center [647, 400] width 15 height 15
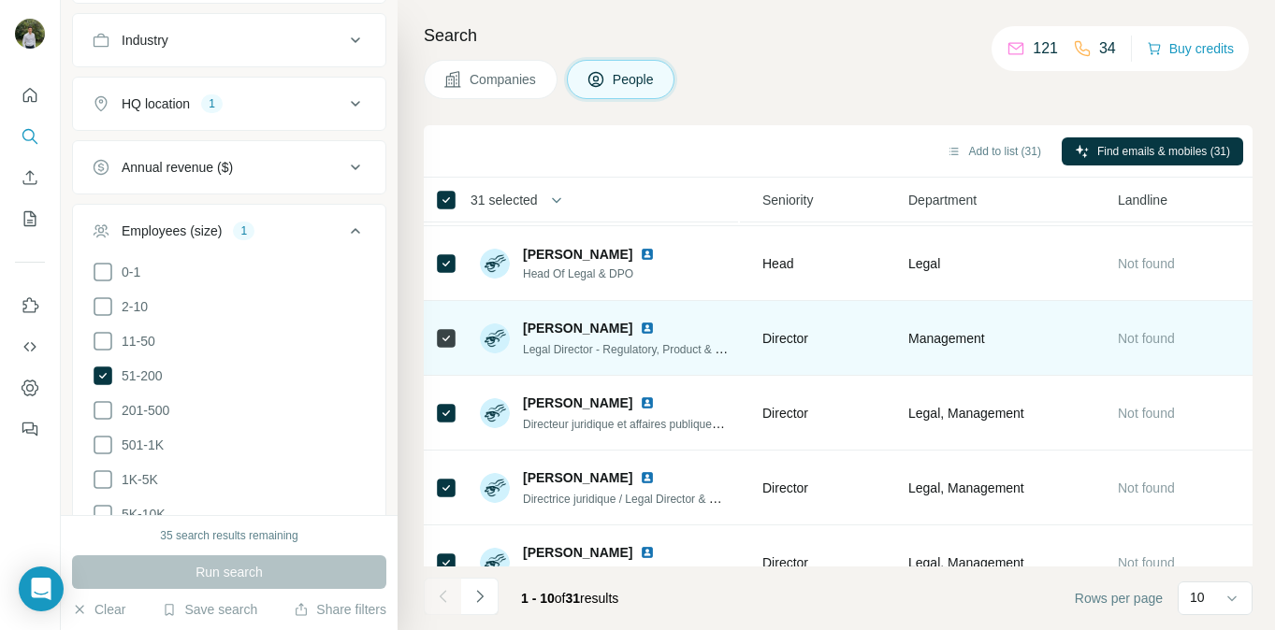
scroll to position [288, 780]
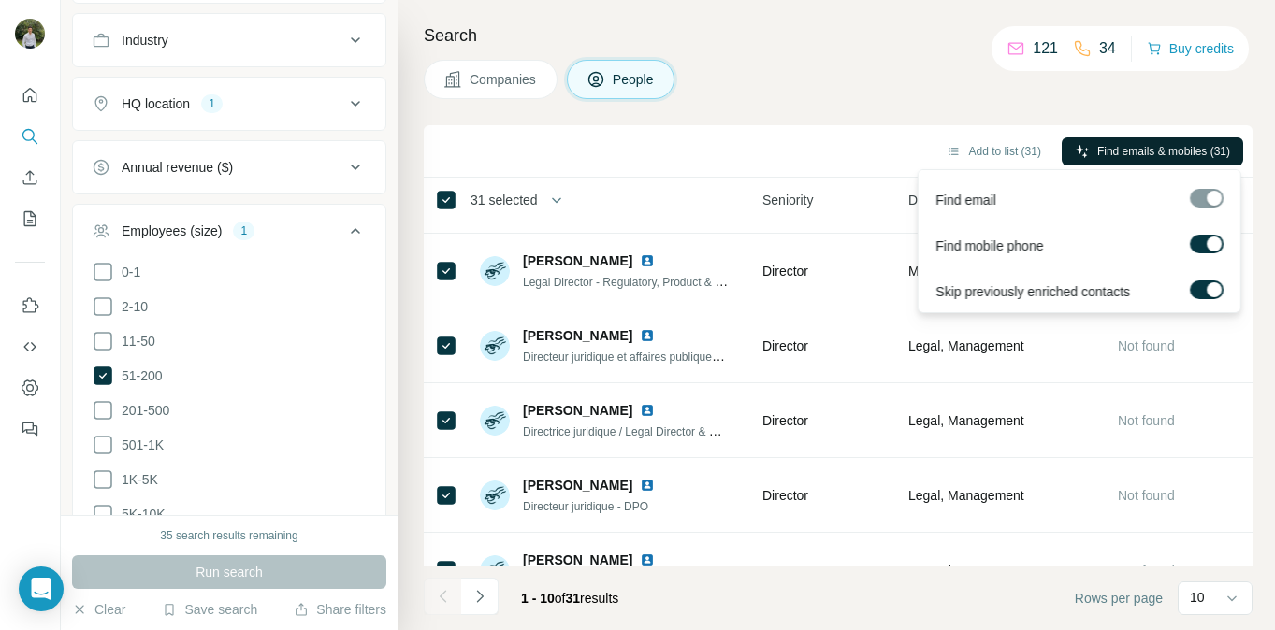
click at [1124, 153] on span "Find emails & mobiles (31)" at bounding box center [1163, 151] width 133 height 17
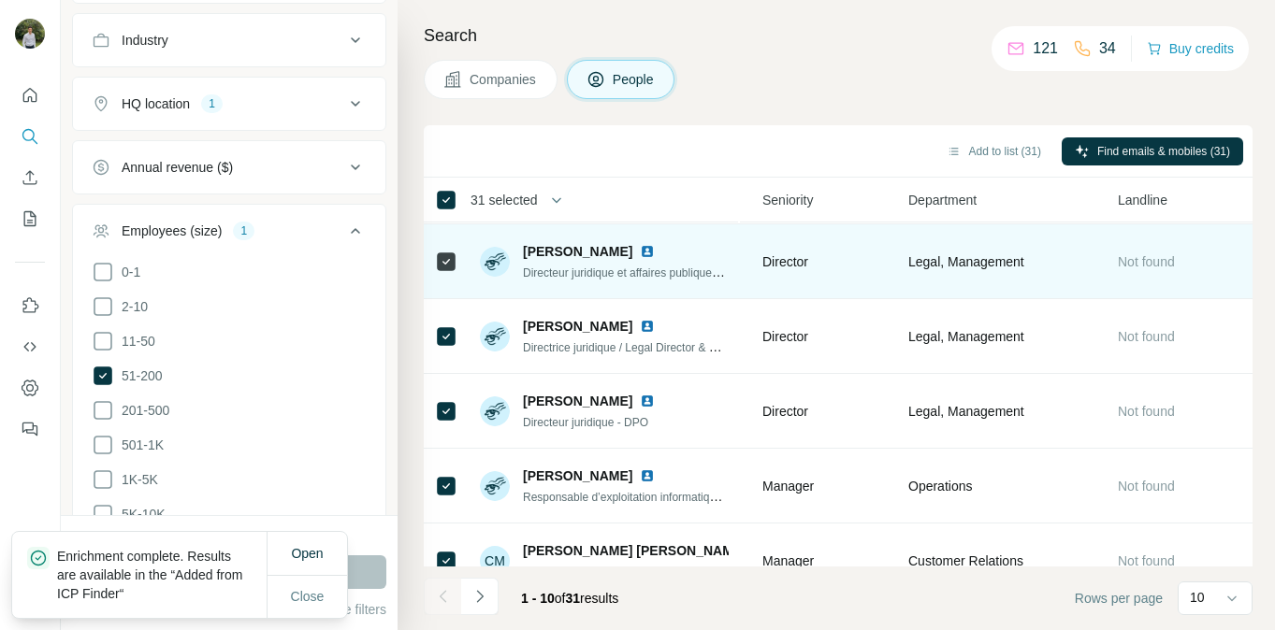
scroll to position [404, 780]
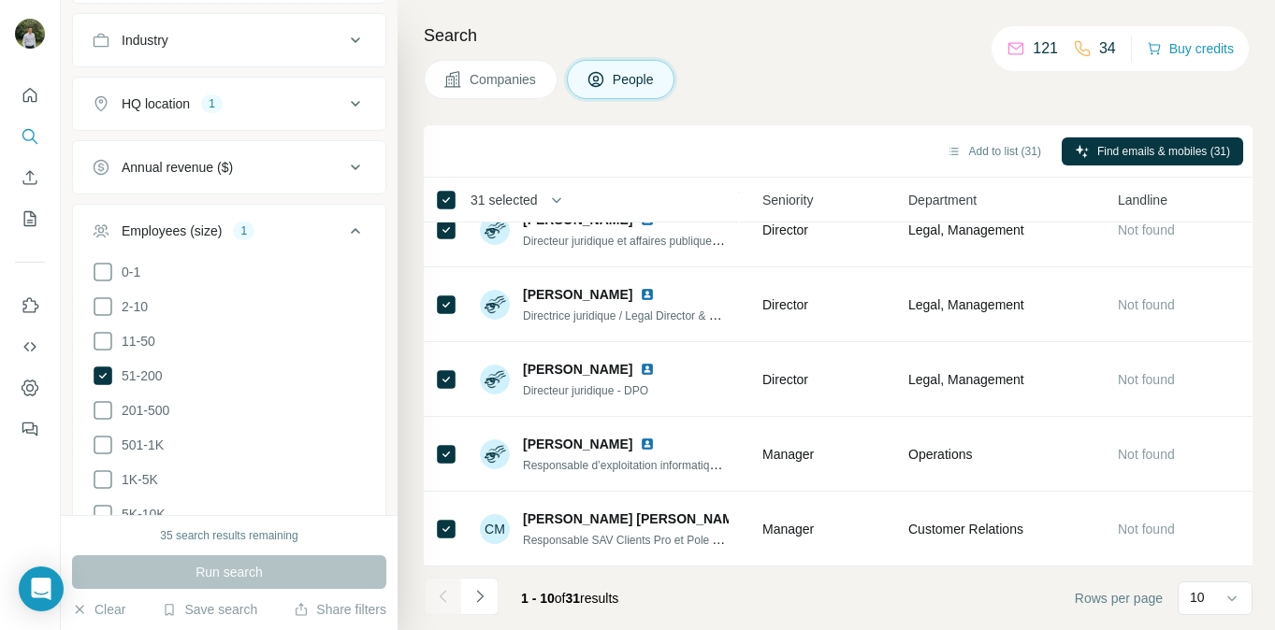
click at [329, 571] on div "Run search" at bounding box center [229, 573] width 314 height 34
click at [492, 603] on button "Navigate to next page" at bounding box center [479, 596] width 37 height 37
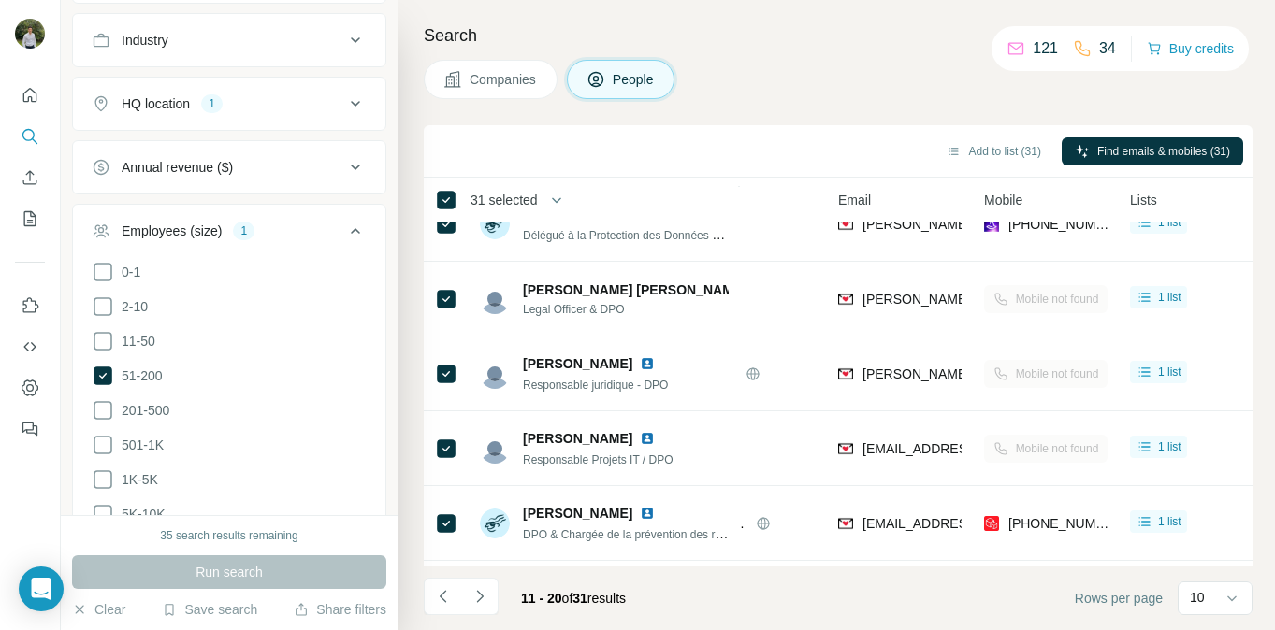
scroll to position [0, 121]
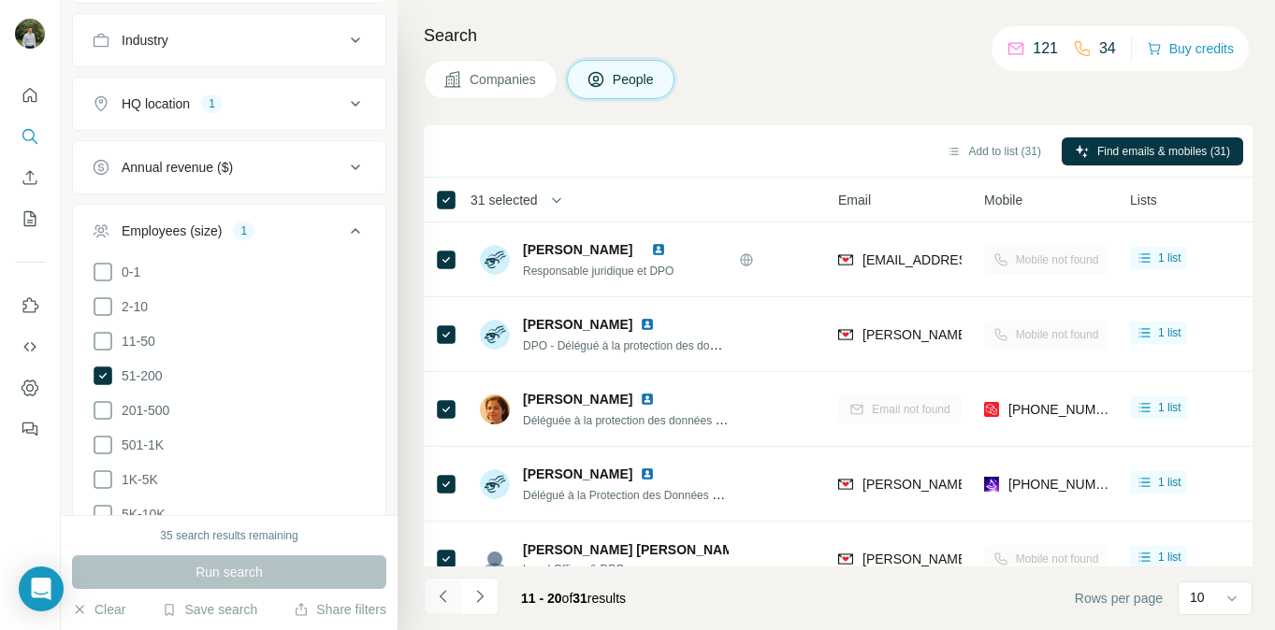
click at [441, 610] on button "Navigate to previous page" at bounding box center [442, 596] width 37 height 37
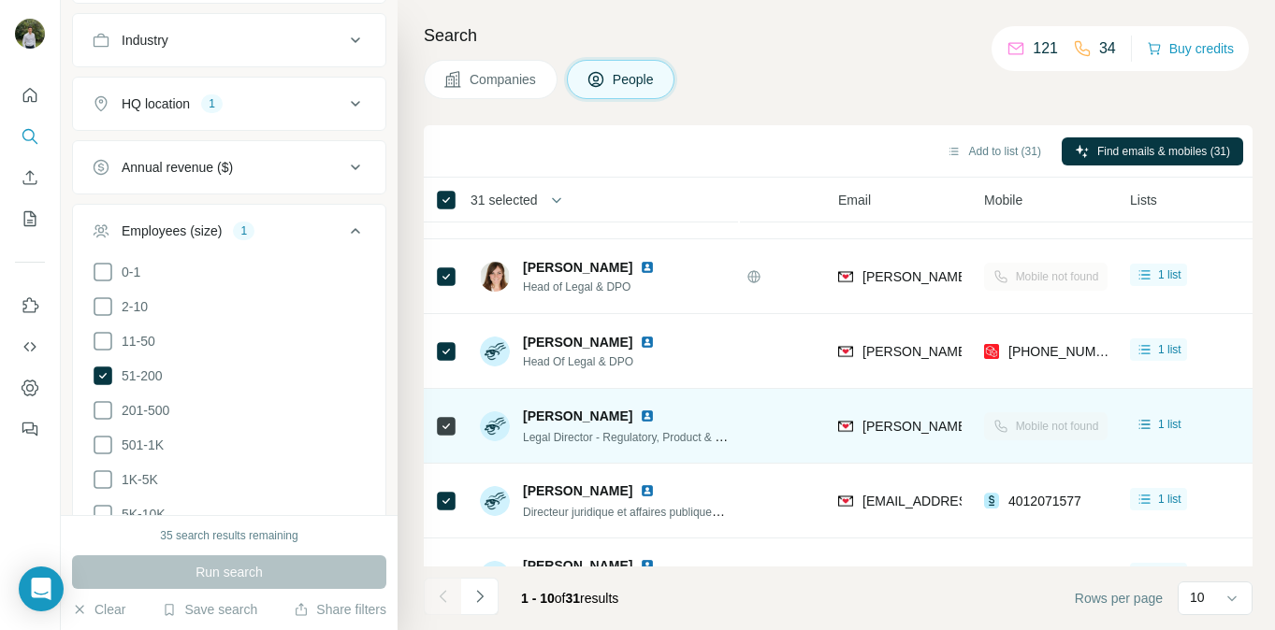
scroll to position [127, 121]
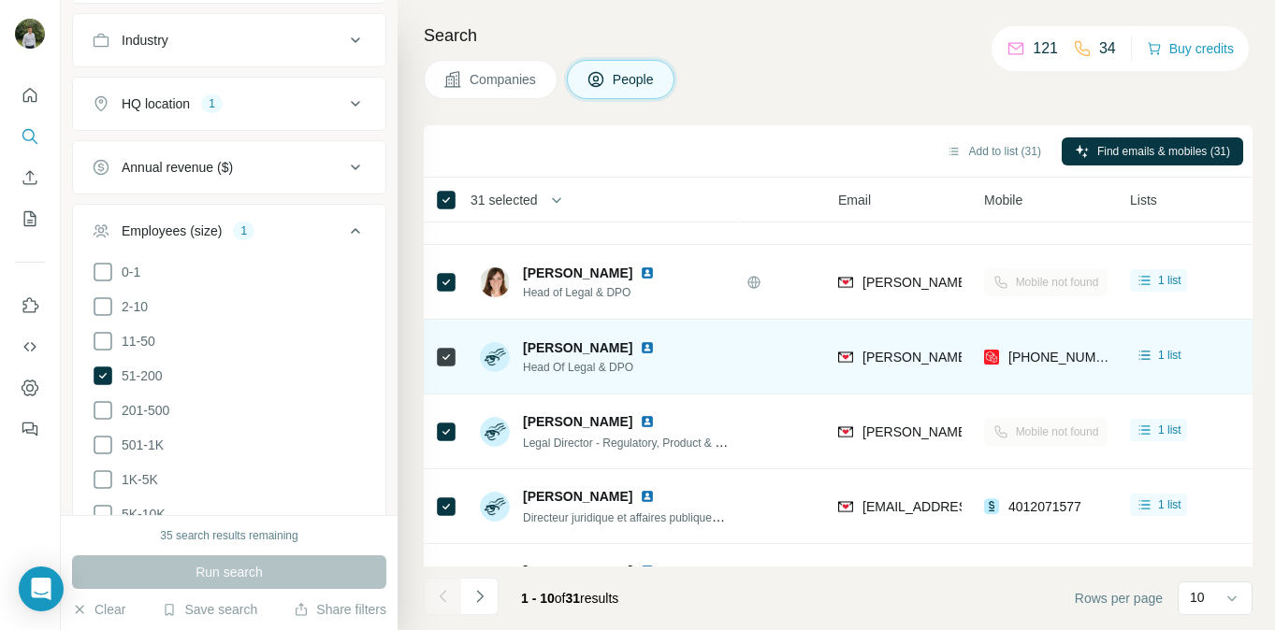
click at [640, 351] on img at bounding box center [647, 347] width 15 height 15
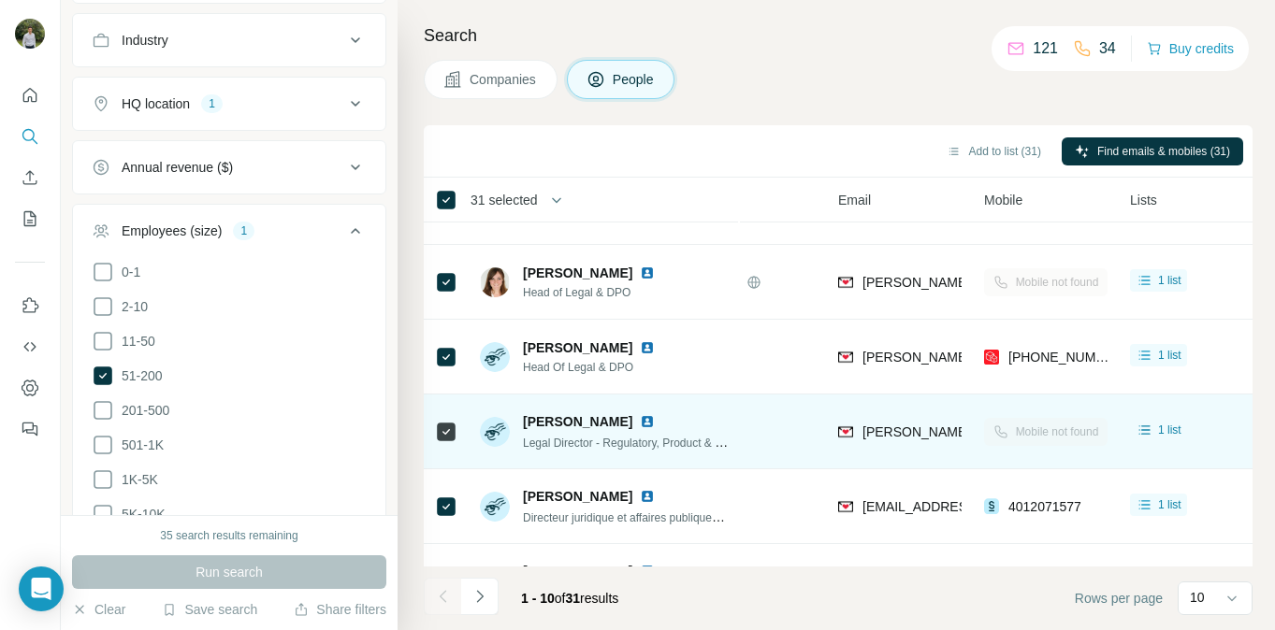
click at [655, 424] on img at bounding box center [647, 421] width 15 height 15
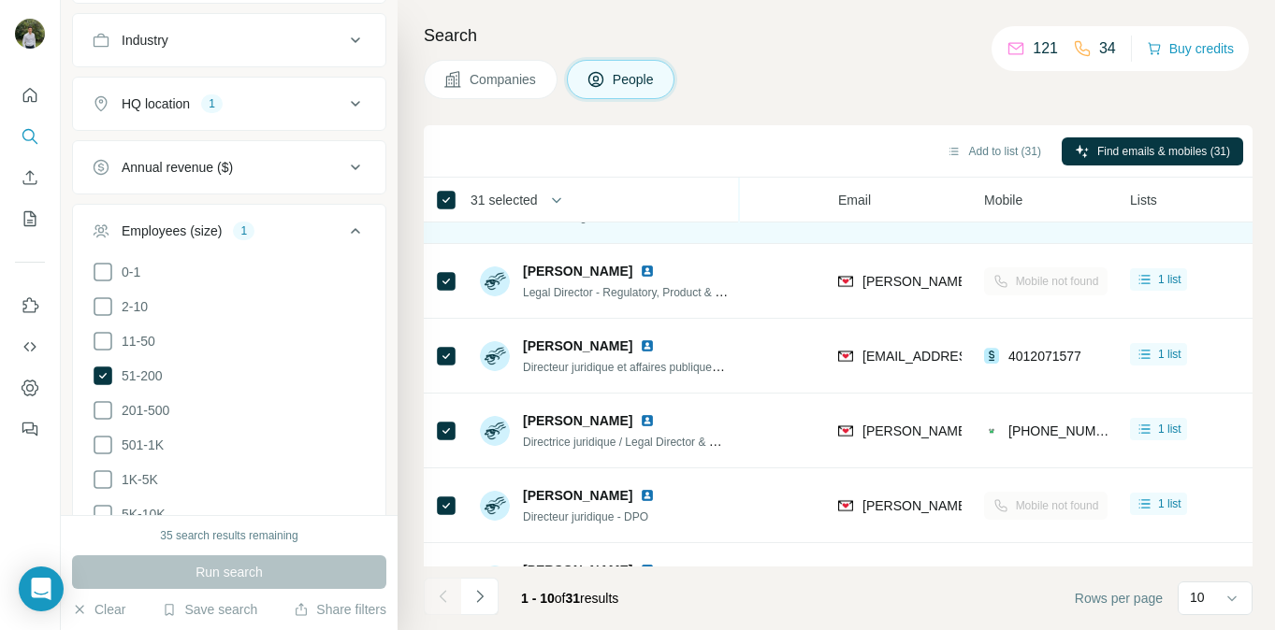
scroll to position [291, 121]
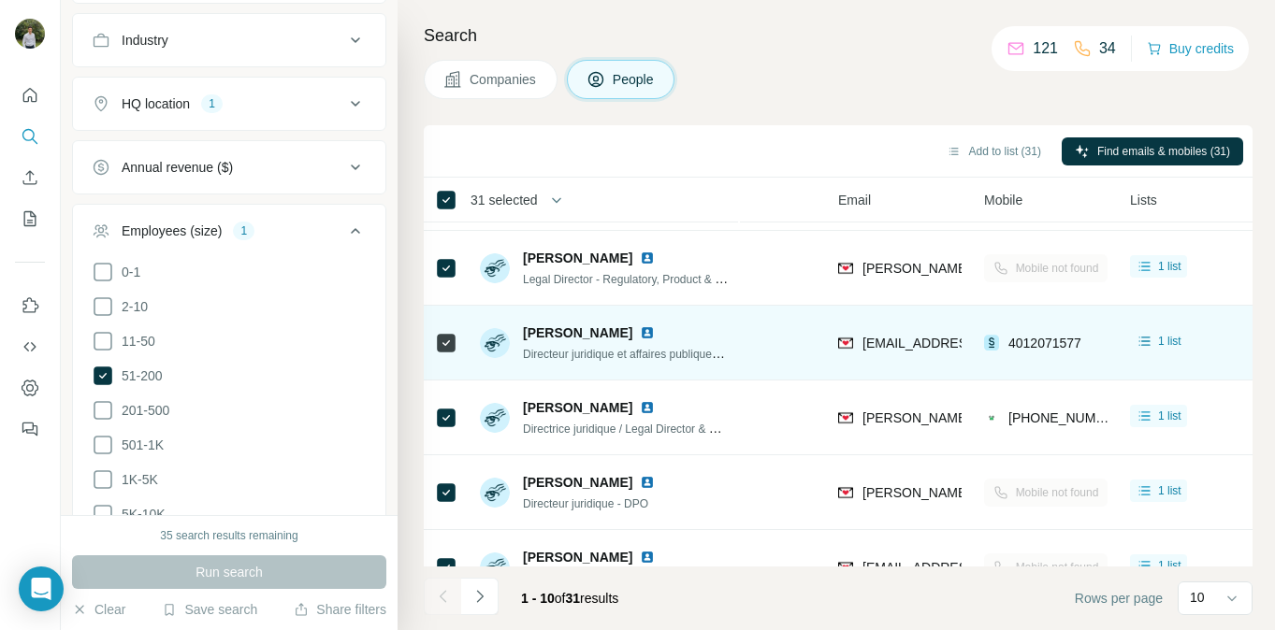
click at [640, 334] on img at bounding box center [647, 332] width 15 height 15
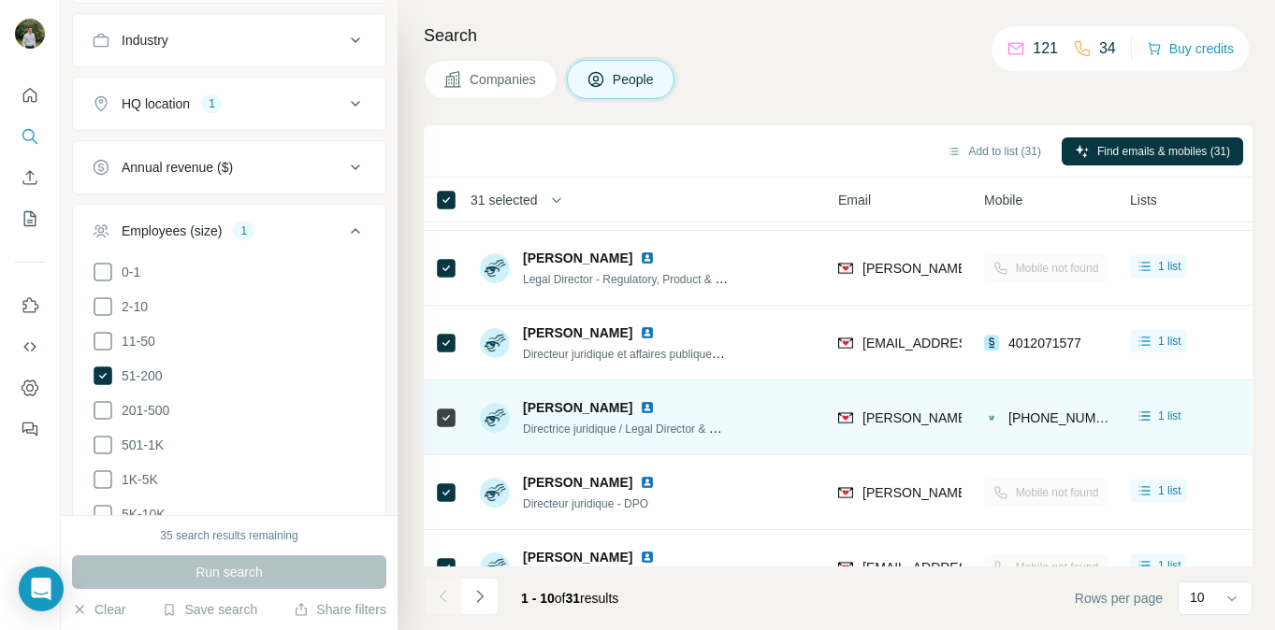
click at [655, 406] on img at bounding box center [647, 407] width 15 height 15
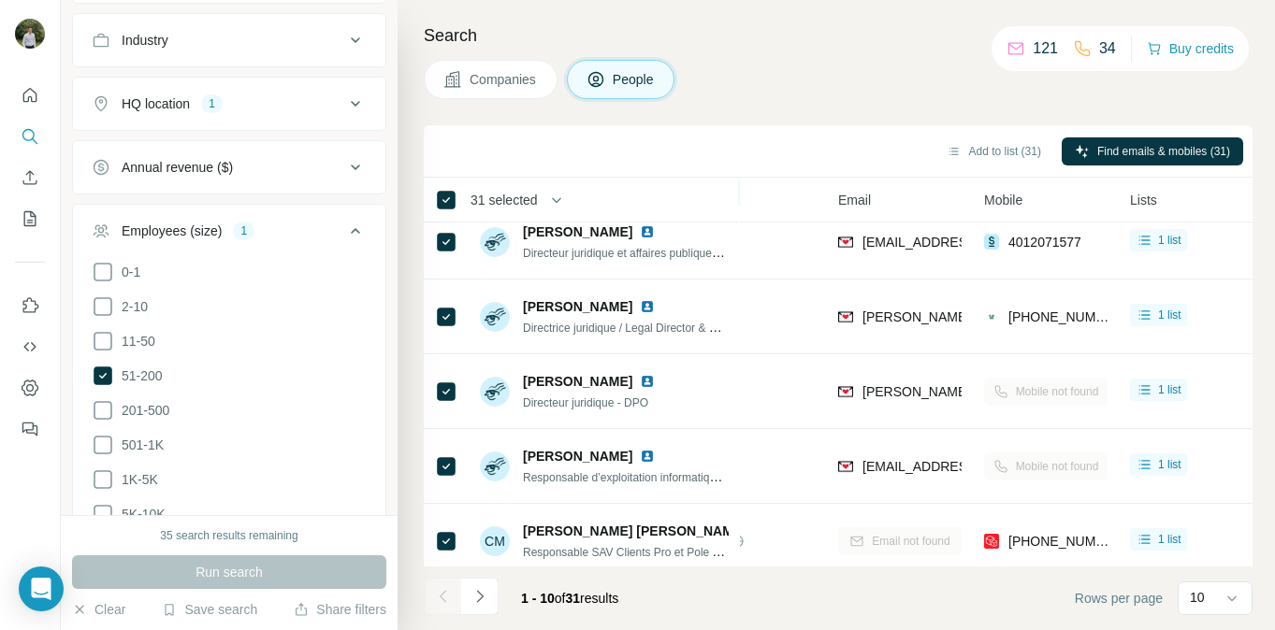
scroll to position [404, 121]
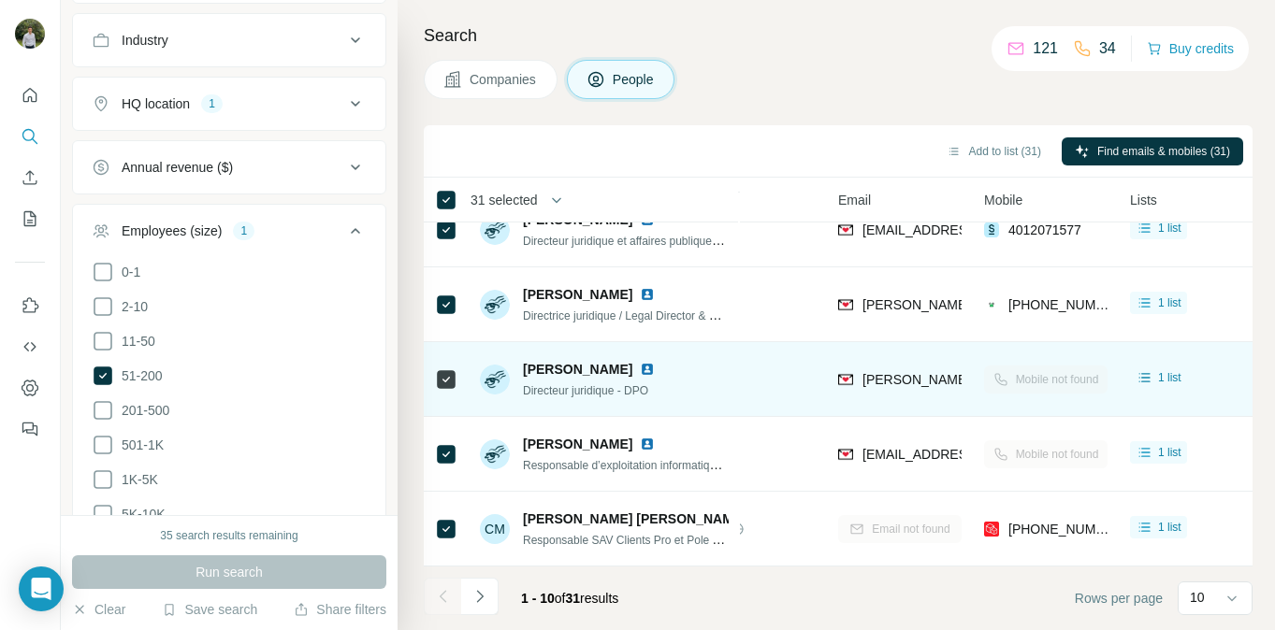
click at [640, 367] on img at bounding box center [647, 369] width 15 height 15
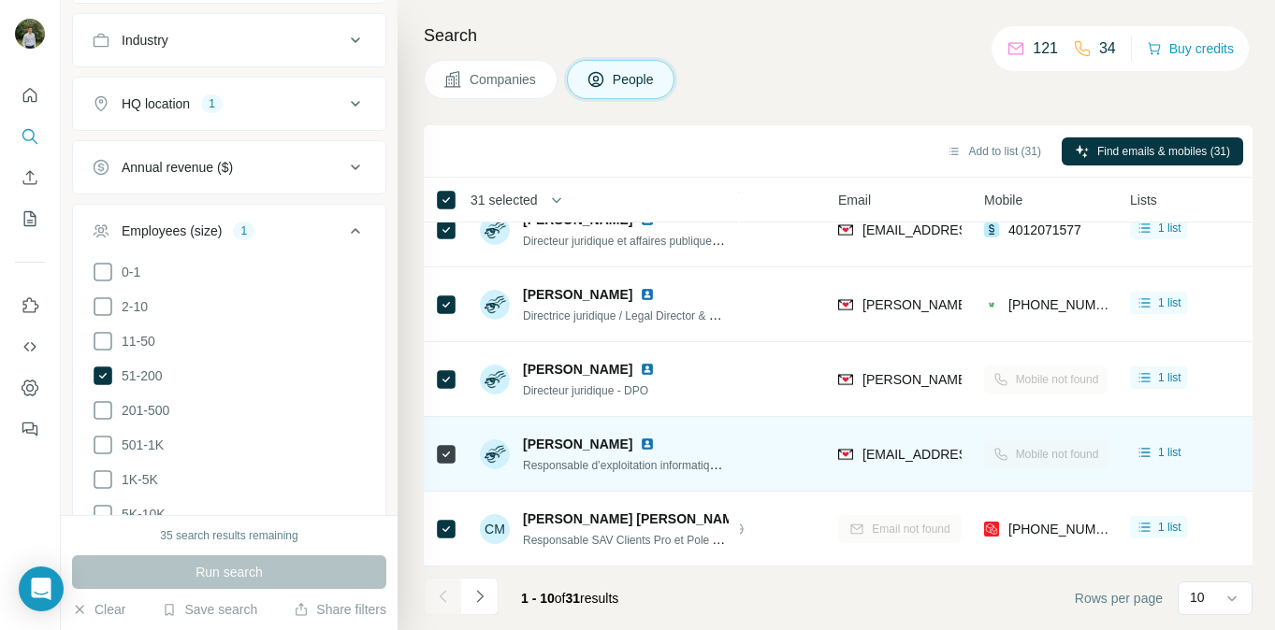
click at [655, 443] on img at bounding box center [647, 444] width 15 height 15
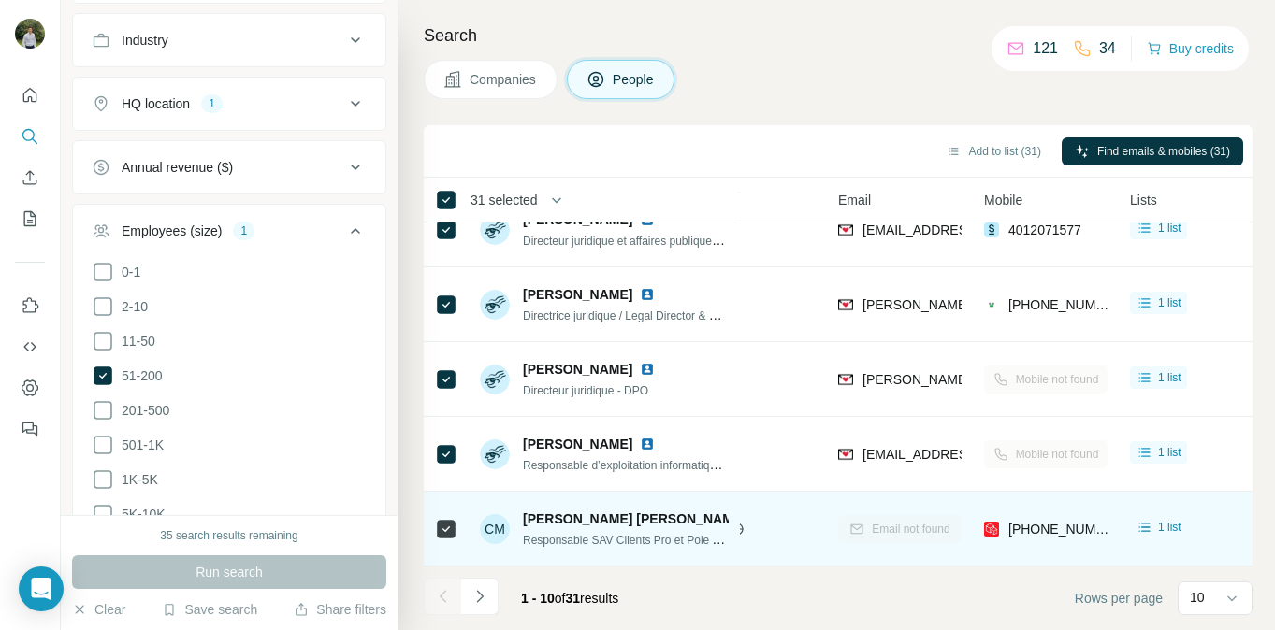
click at [804, 519] on img at bounding box center [807, 519] width 7 height 15
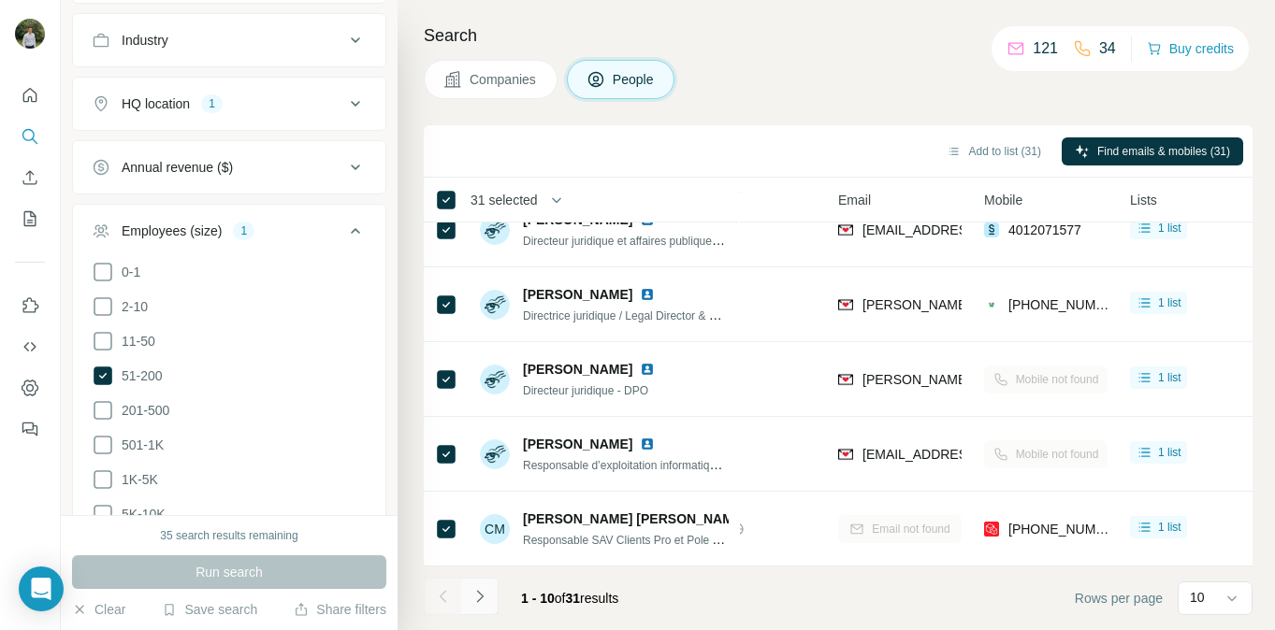
click at [488, 598] on button "Navigate to next page" at bounding box center [479, 596] width 37 height 37
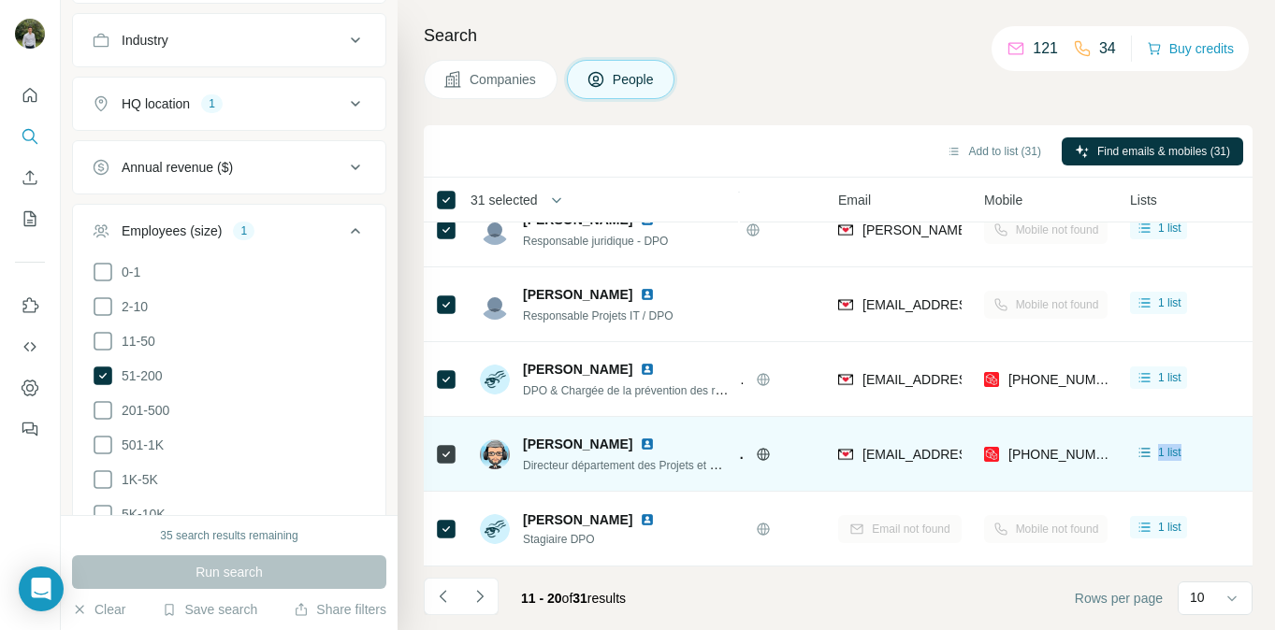
drag, startPoint x: 1193, startPoint y: 458, endPoint x: 1119, endPoint y: 440, distance: 77.1
click at [1119, 440] on td "1 list" at bounding box center [1192, 454] width 146 height 75
click at [1207, 457] on div "1 list" at bounding box center [1191, 453] width 123 height 51
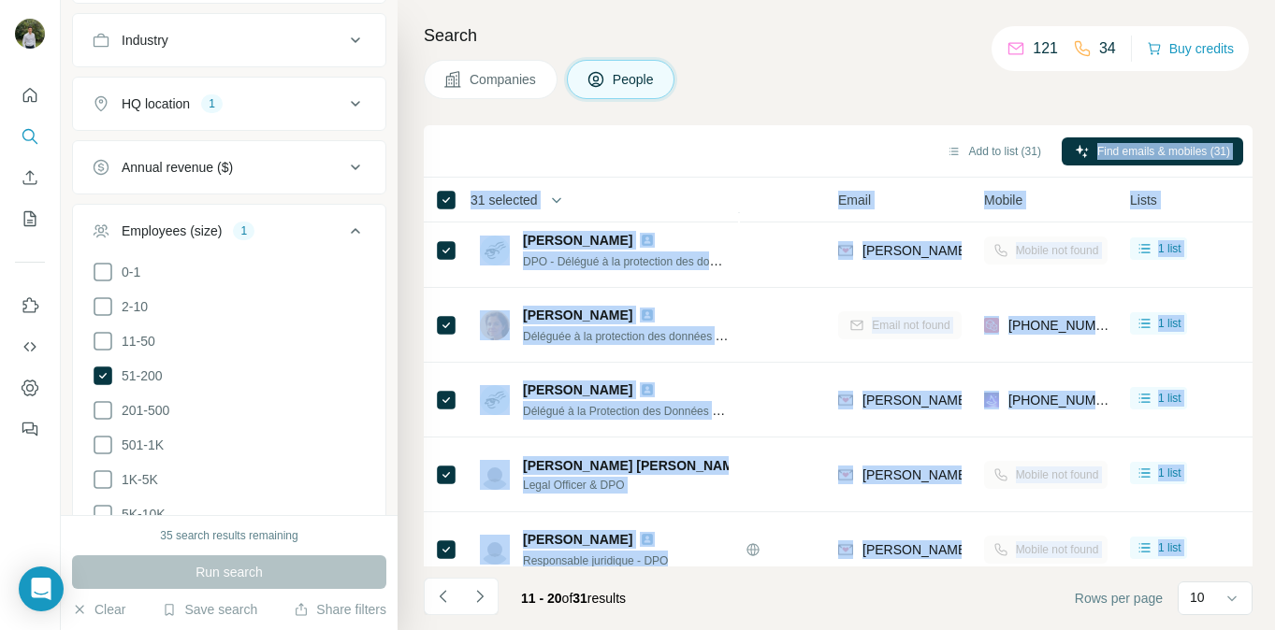
scroll to position [0, 121]
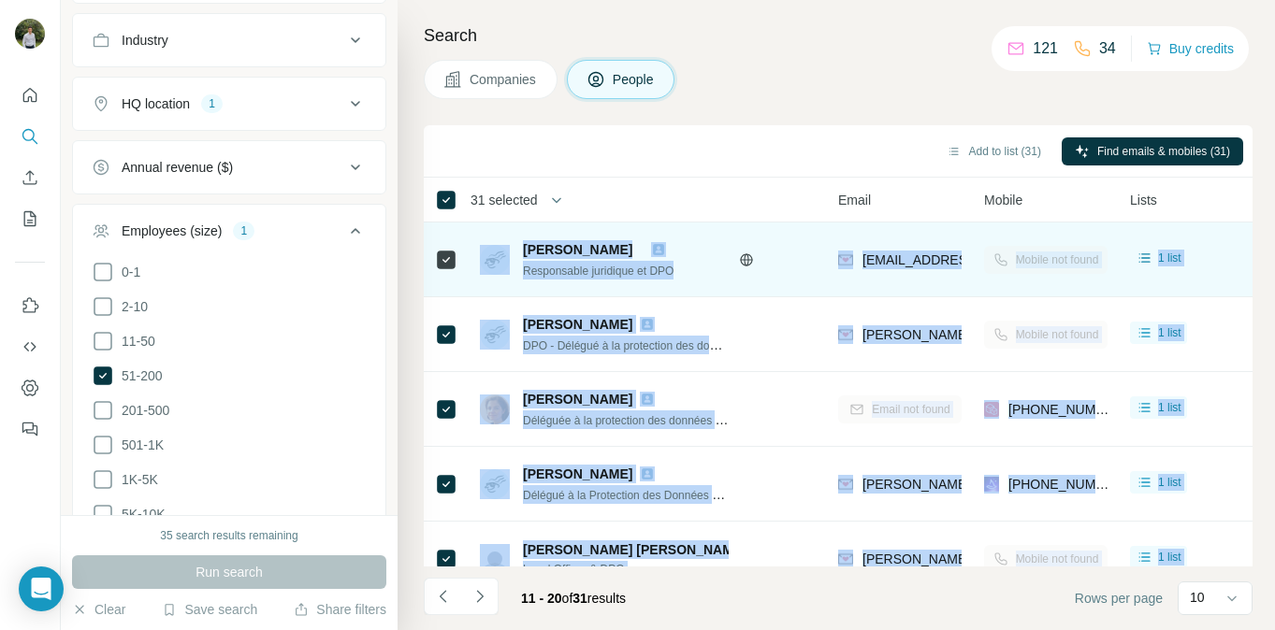
drag, startPoint x: 1207, startPoint y: 457, endPoint x: 499, endPoint y: 246, distance: 739.8
click at [0, 0] on tbody "[PERSON_NAME] Responsable juridique et DPO Atlasformen [EMAIL_ADDRESS][DOMAIN_N…" at bounding box center [0, 0] width 0 height 0
copy tbody "Loremip DOLORSI-AMETCO Adipiscinge seddoeius te INC Utlaboreetd magnaaliquaeni@…"
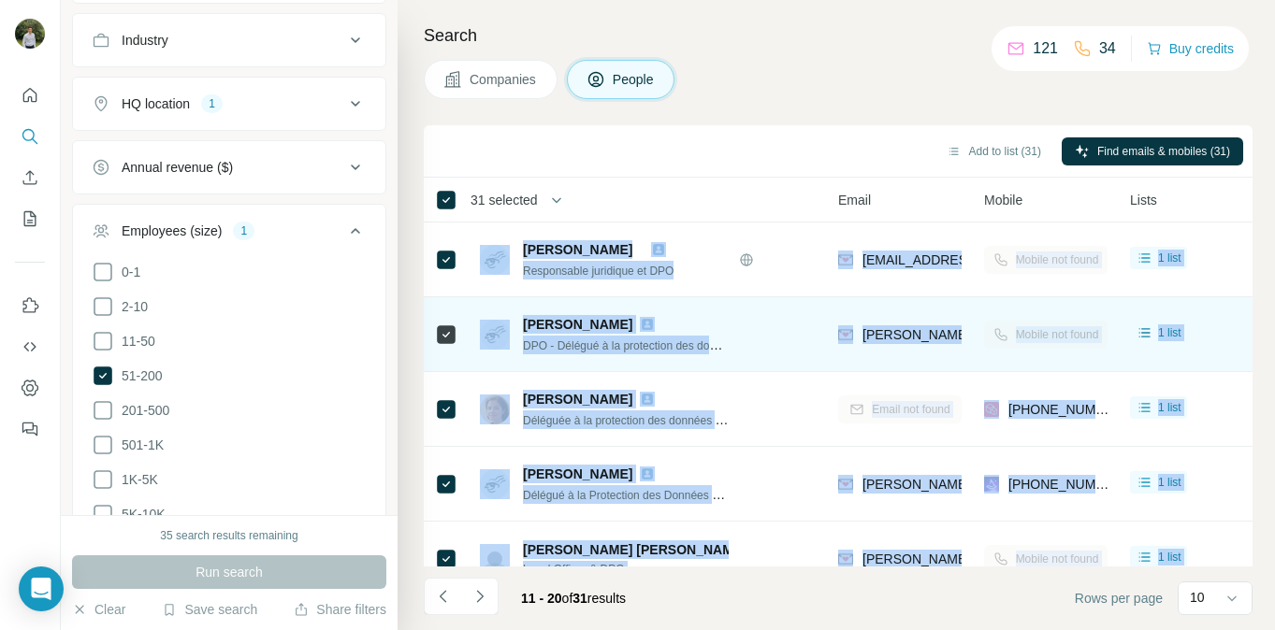
click at [796, 302] on td "Korian" at bounding box center [722, 334] width 210 height 75
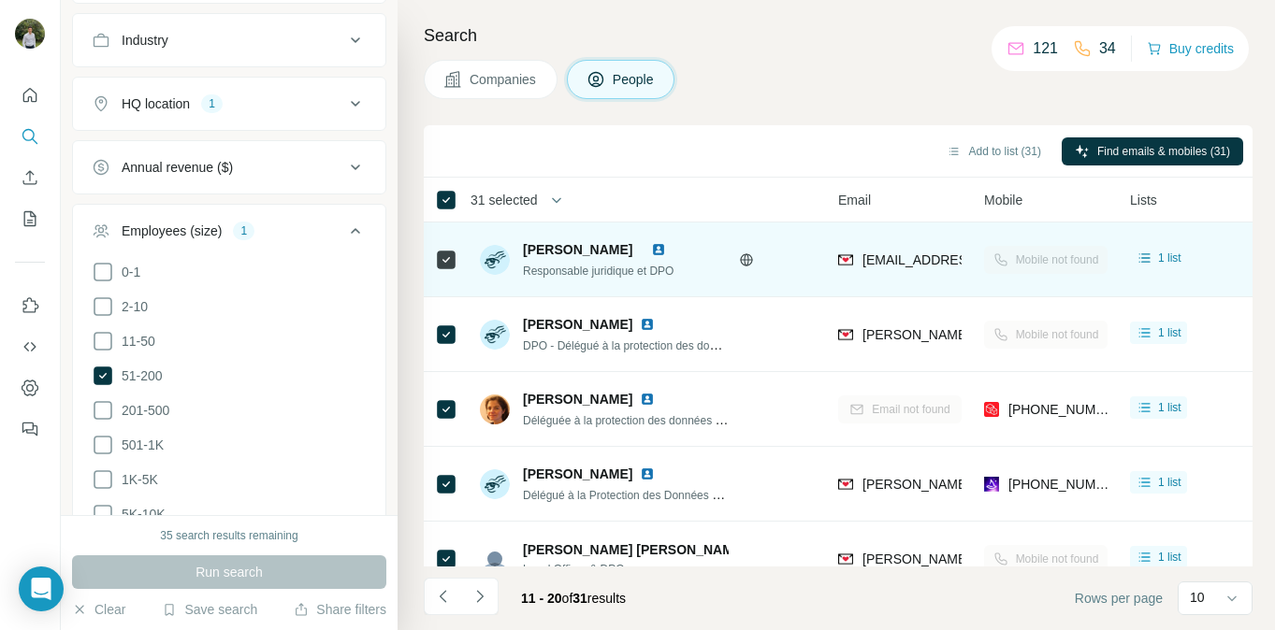
click at [666, 247] on img at bounding box center [658, 249] width 15 height 15
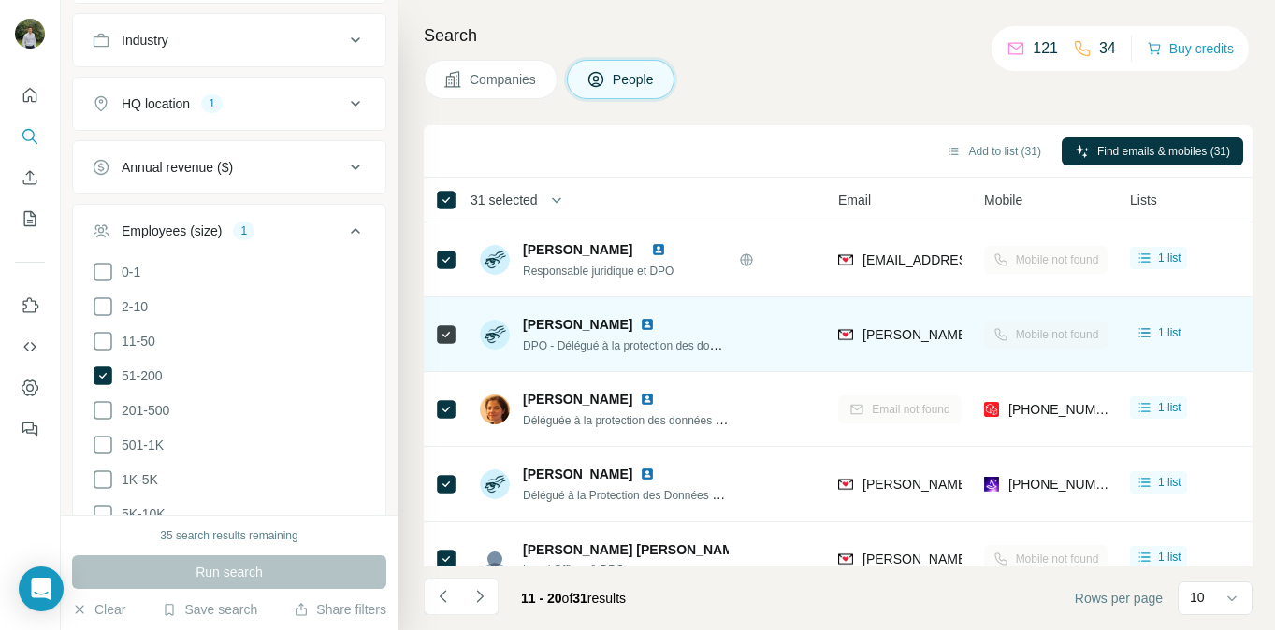
click at [640, 322] on img at bounding box center [647, 324] width 15 height 15
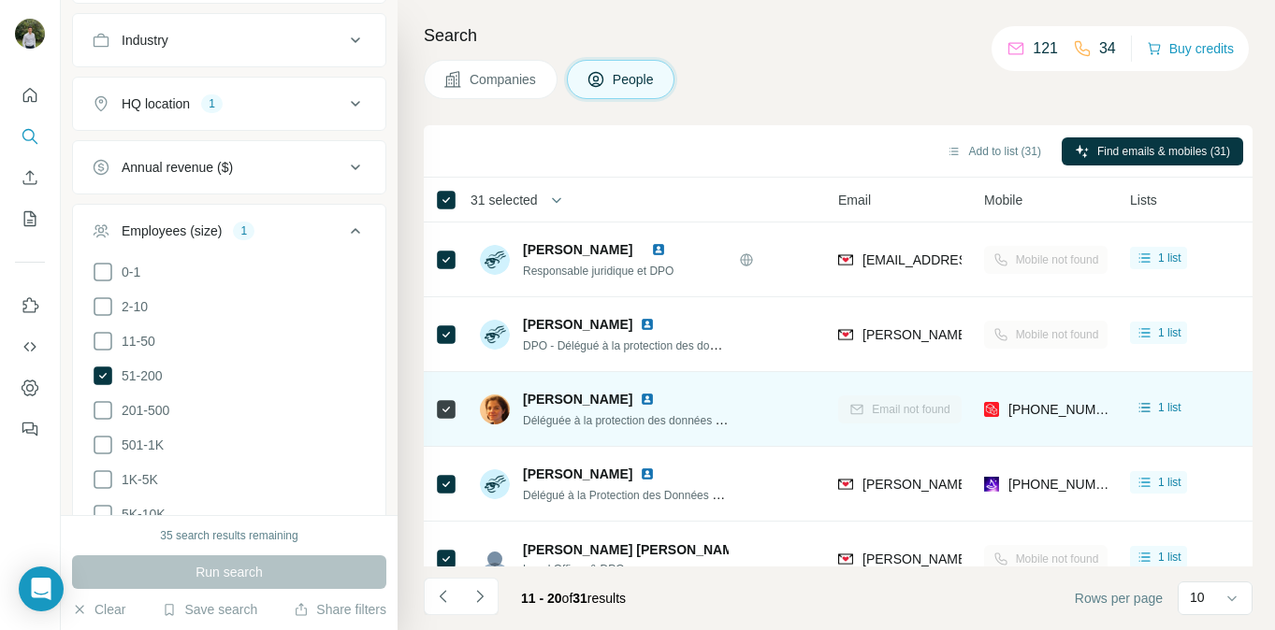
click at [640, 401] on img at bounding box center [647, 399] width 15 height 15
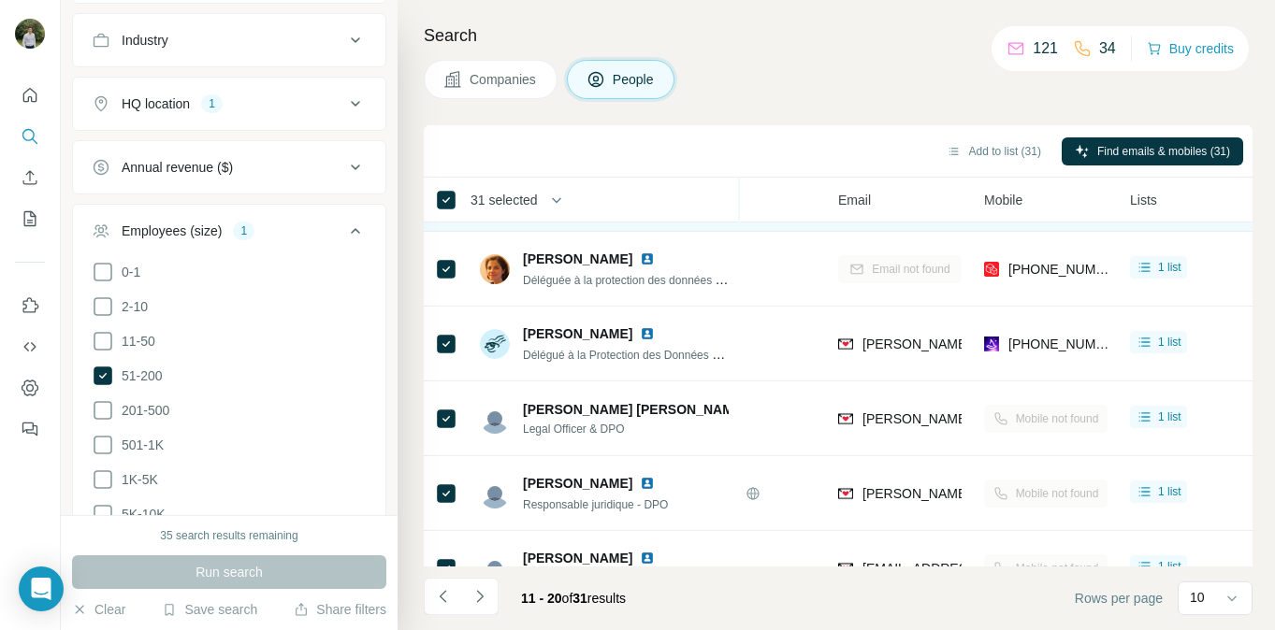
scroll to position [142, 121]
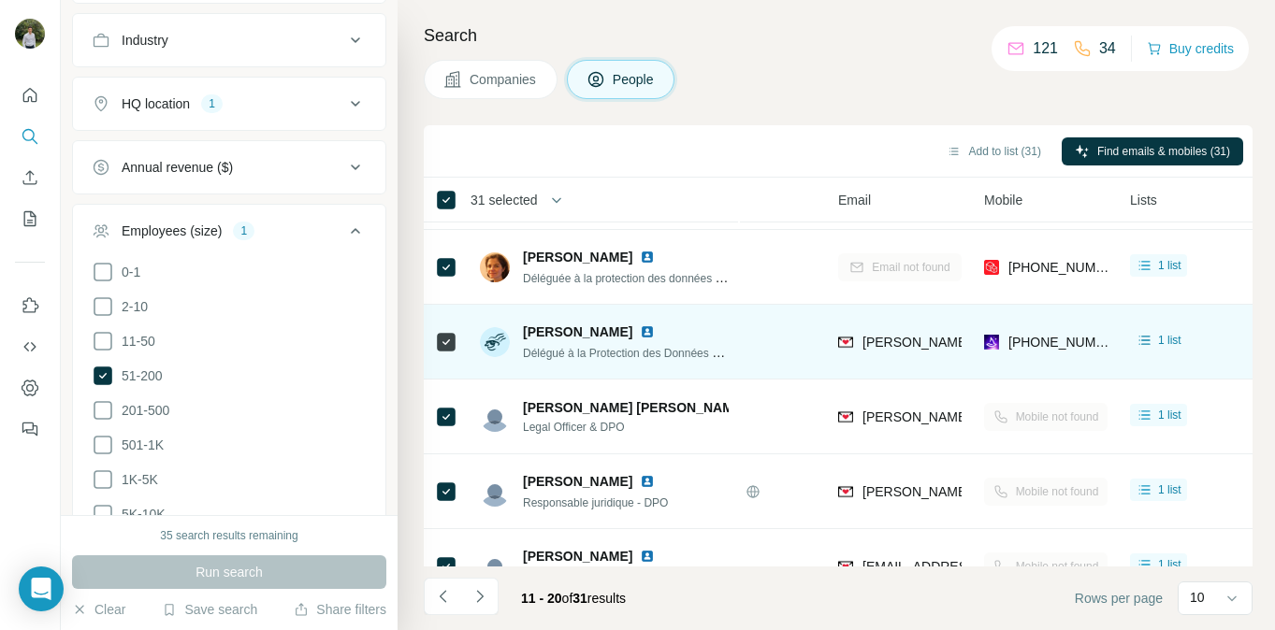
click at [640, 336] on img at bounding box center [647, 332] width 15 height 15
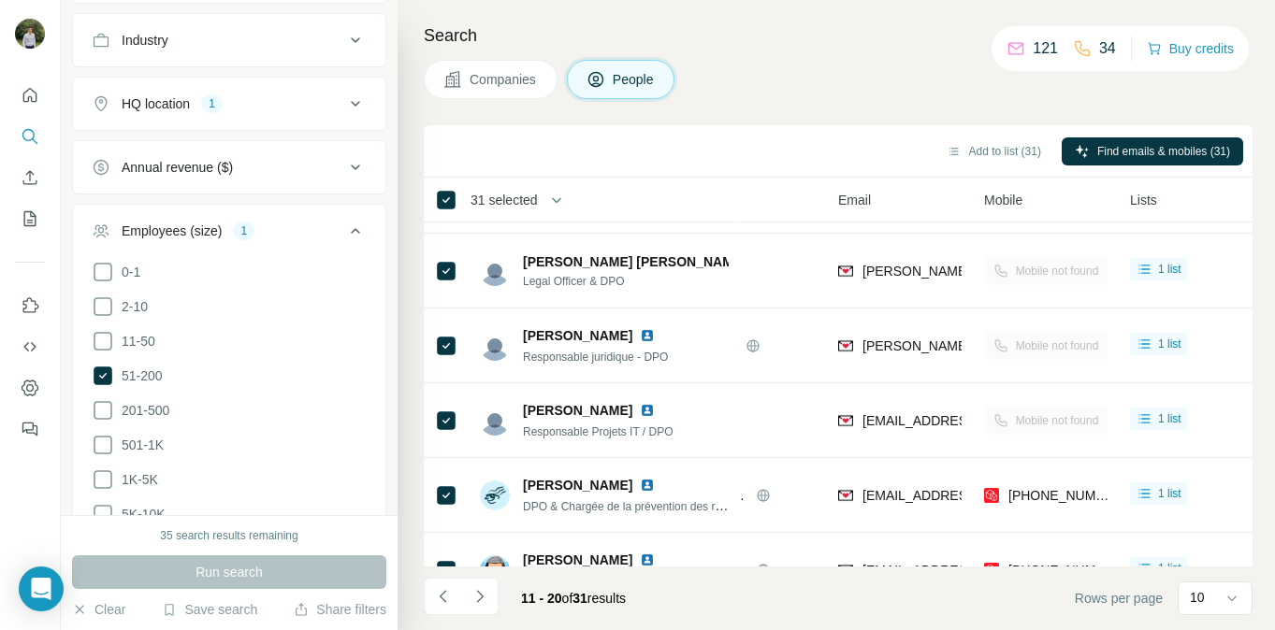
scroll to position [318, 121]
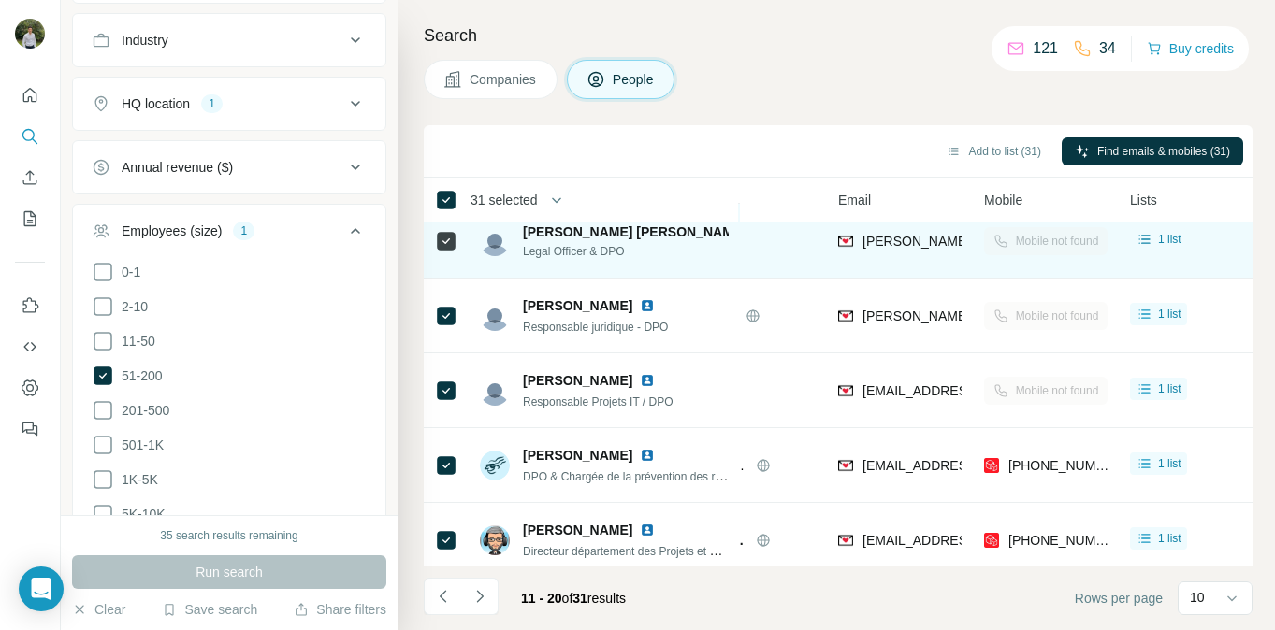
click at [754, 234] on img at bounding box center [757, 231] width 7 height 15
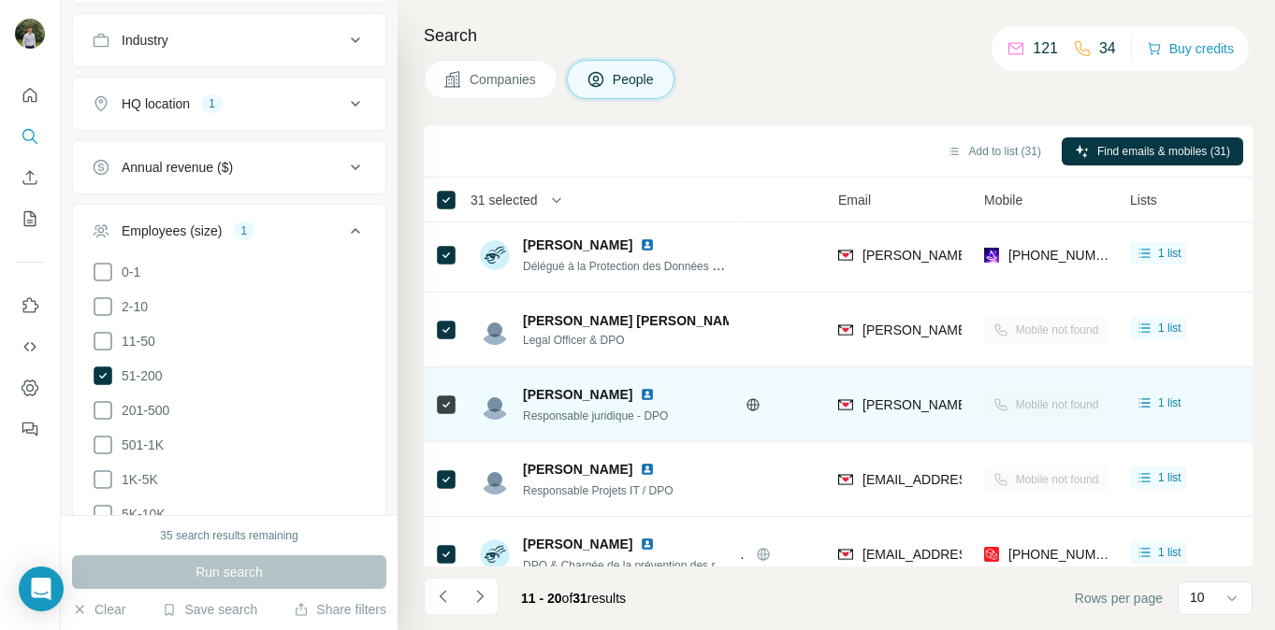
scroll to position [223, 121]
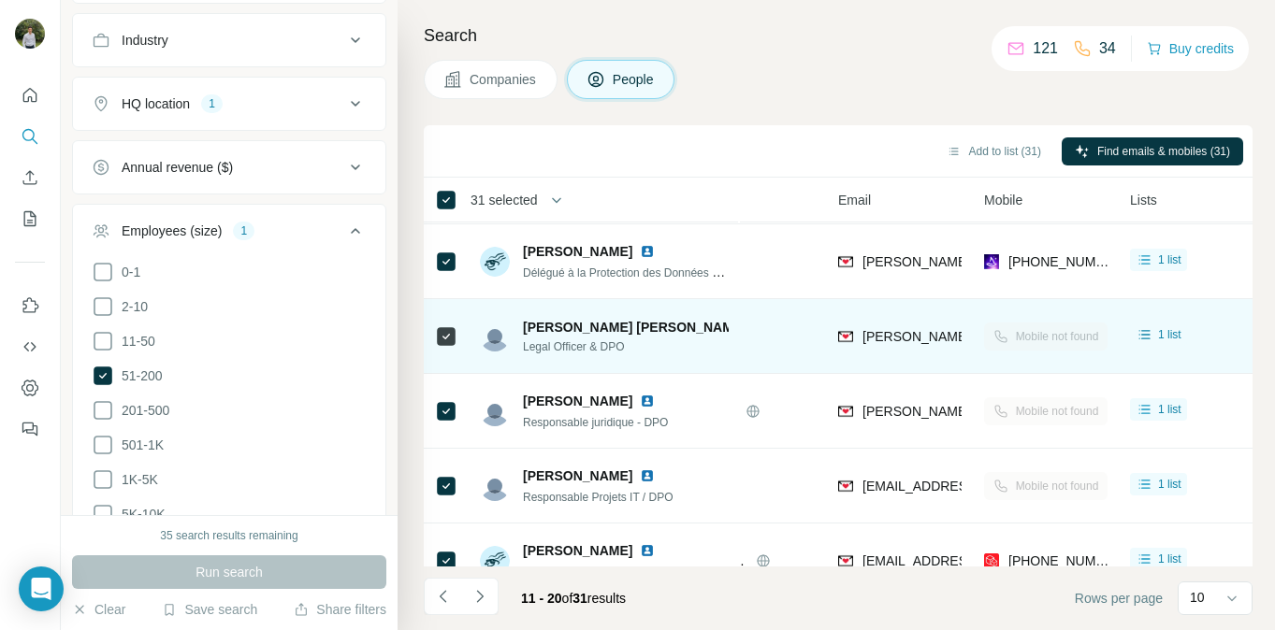
click at [754, 328] on img at bounding box center [757, 327] width 7 height 15
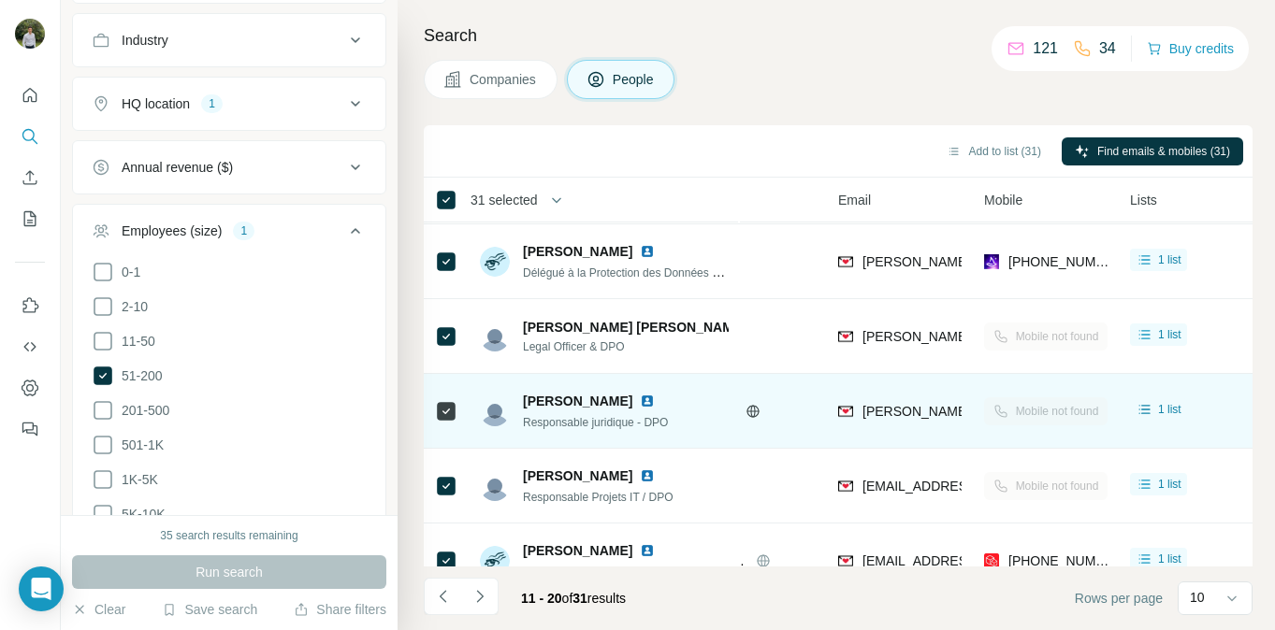
click at [645, 409] on div "[PERSON_NAME]" at bounding box center [595, 401] width 145 height 19
click at [649, 398] on img at bounding box center [647, 401] width 15 height 15
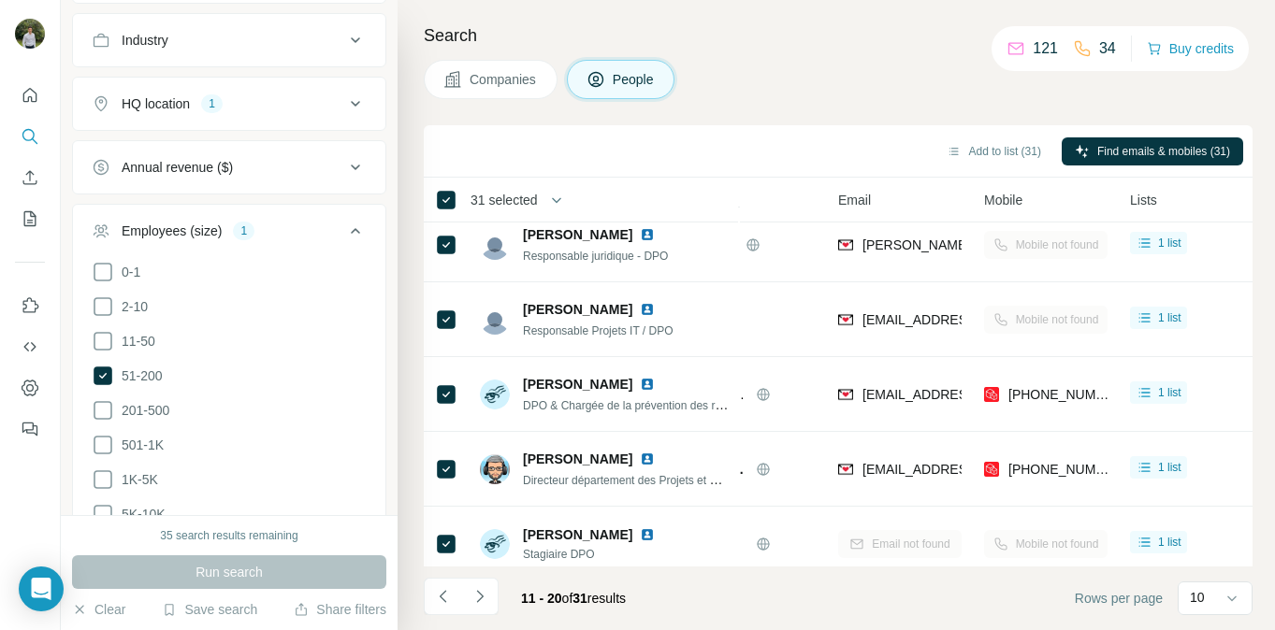
scroll to position [391, 121]
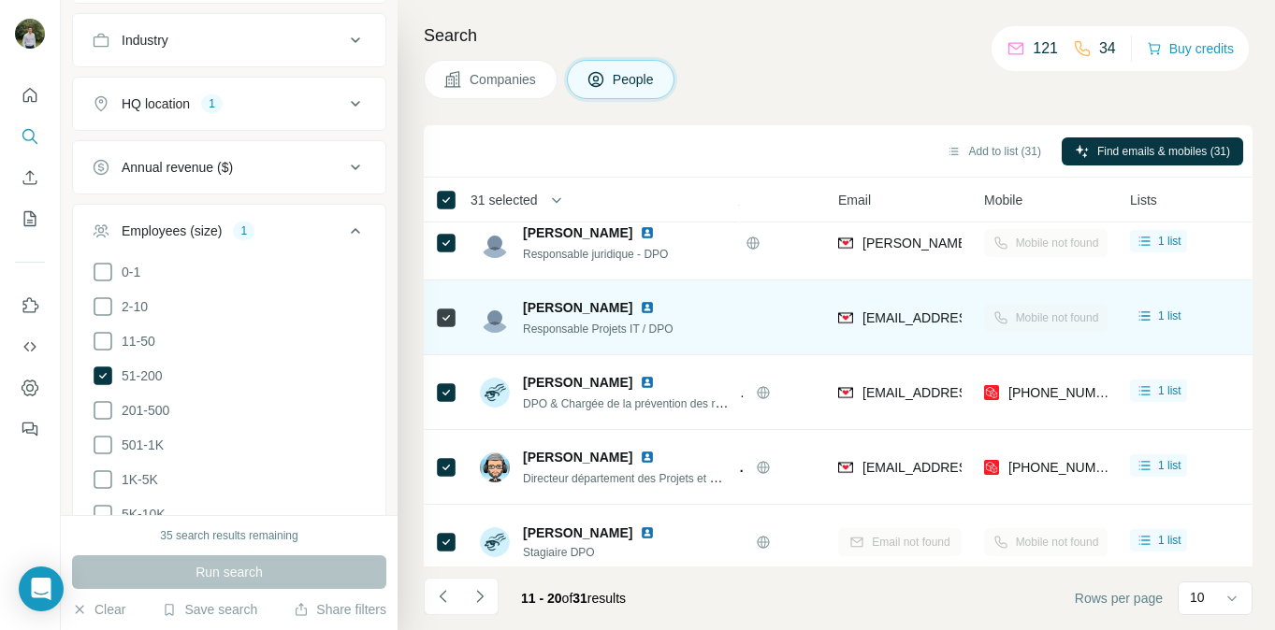
click at [640, 311] on img at bounding box center [647, 307] width 15 height 15
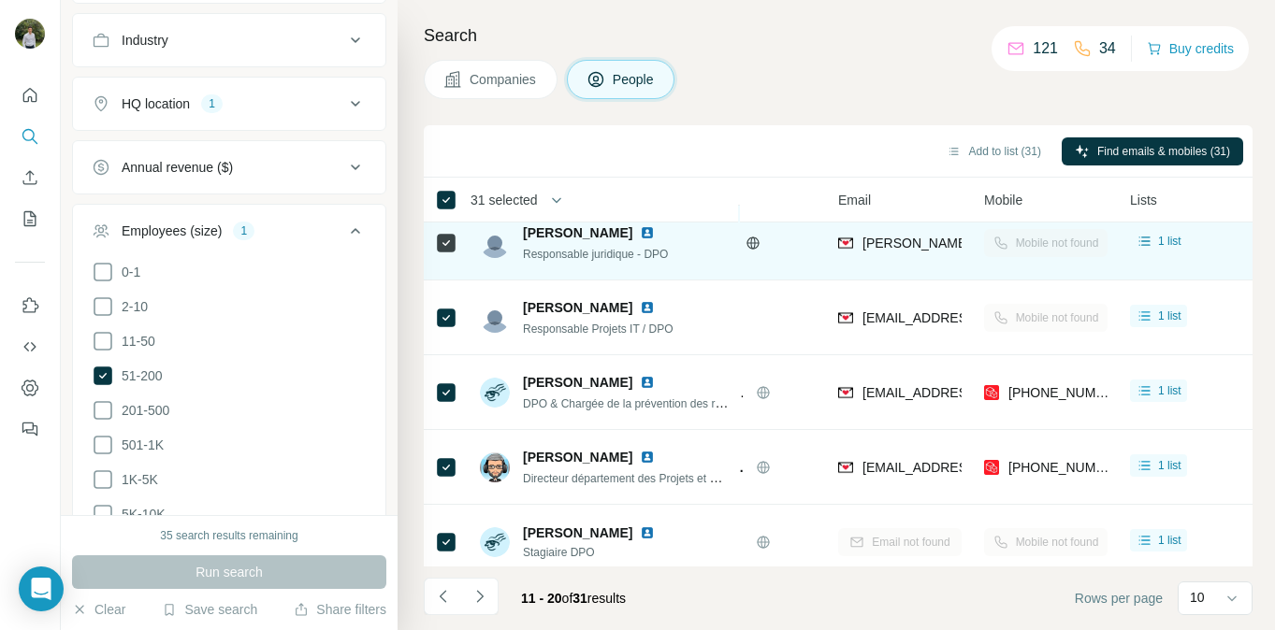
scroll to position [404, 121]
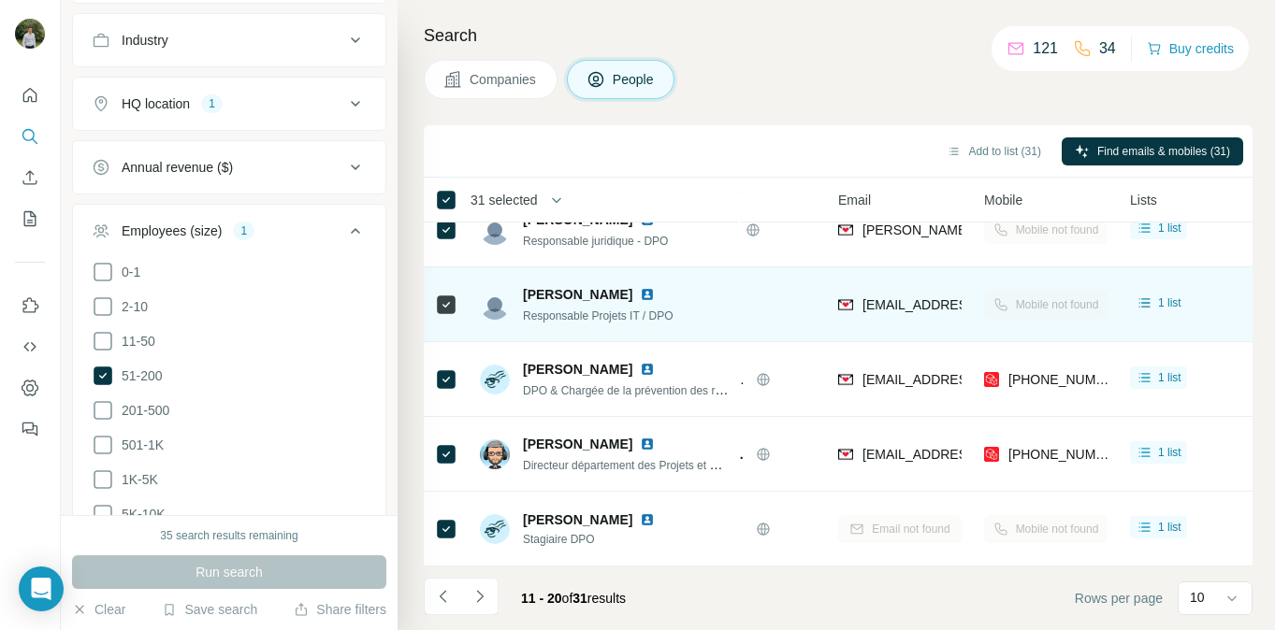
click at [640, 294] on img at bounding box center [647, 294] width 15 height 15
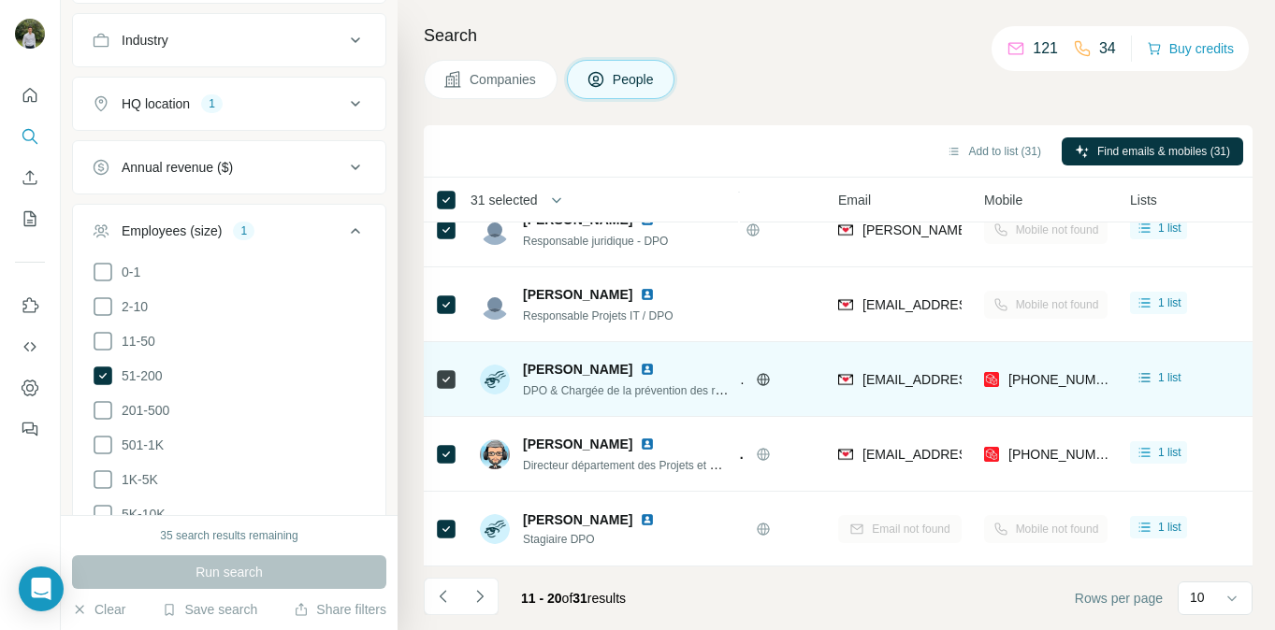
click at [653, 367] on img at bounding box center [647, 369] width 15 height 15
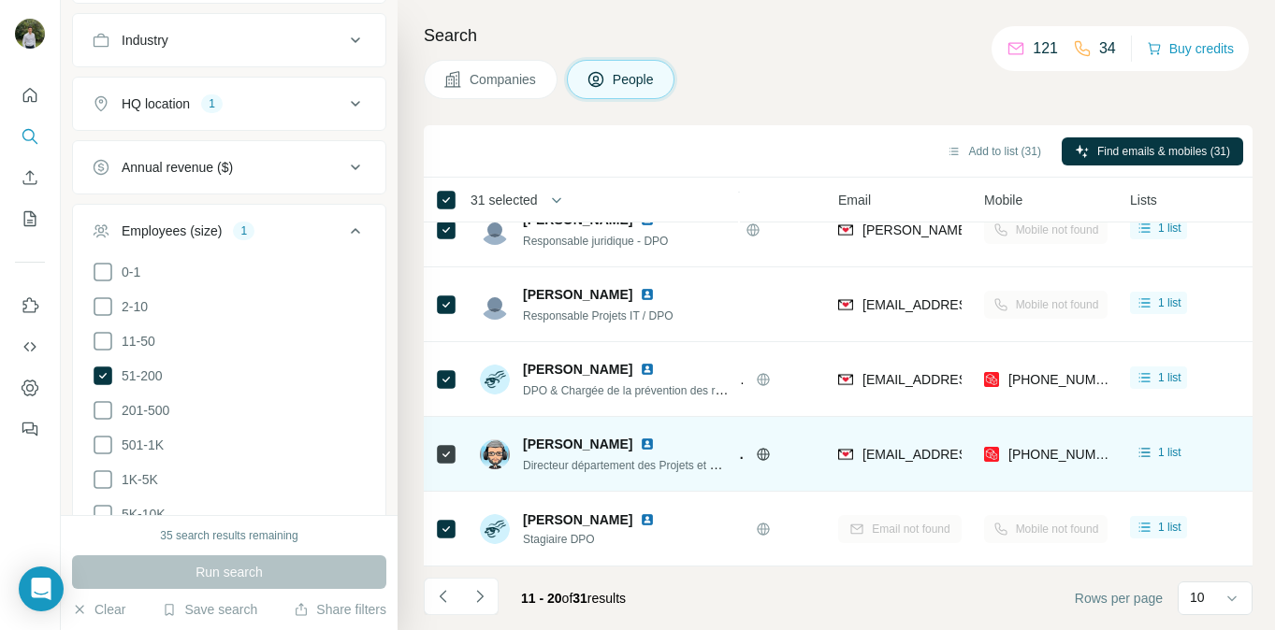
click at [640, 449] on img at bounding box center [647, 444] width 15 height 15
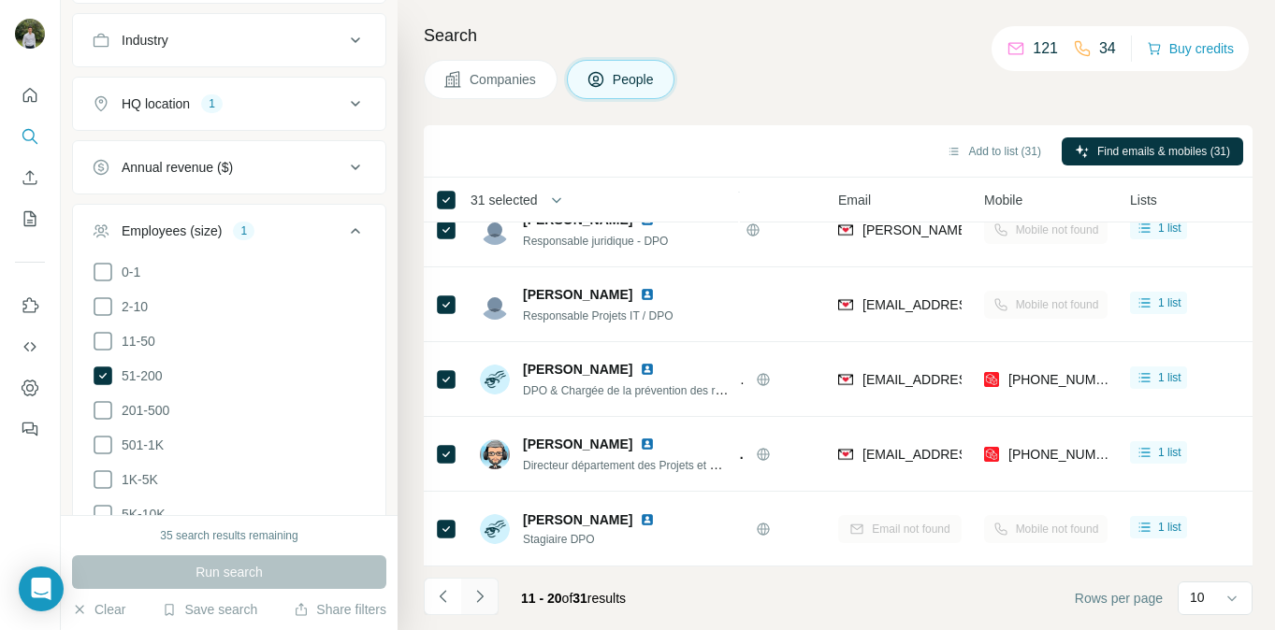
click at [486, 596] on icon "Navigate to next page" at bounding box center [479, 596] width 19 height 19
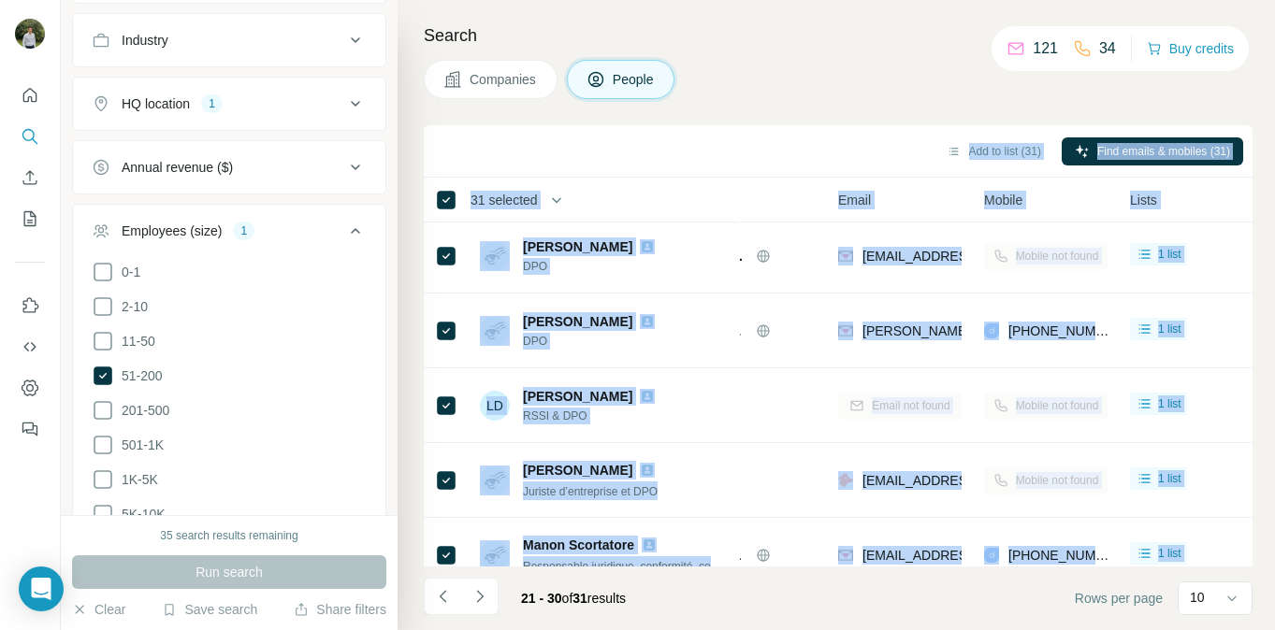
scroll to position [0, 121]
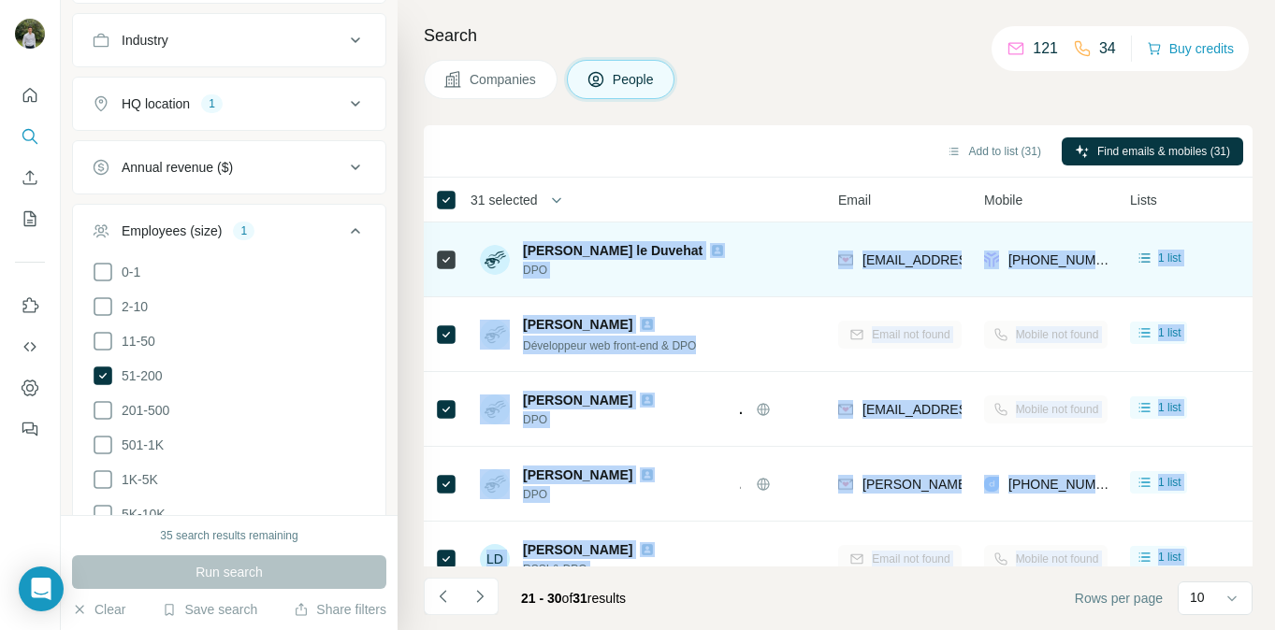
drag, startPoint x: 1128, startPoint y: 534, endPoint x: 520, endPoint y: 248, distance: 672.0
click at [0, 0] on tbody "[PERSON_NAME] le Duvehat DPO Molotov [EMAIL_ADDRESS][DOMAIN_NAME] [PHONE_NUMBER…" at bounding box center [0, 0] width 0 height 0
copy tbody "Lorem ip Dolorsi AME Consect adipiscing@elitsed.do +66063299899 5 eius 🇫🇷 Tempo…"
click at [728, 252] on div "[PERSON_NAME] le Duvehat DPO" at bounding box center [604, 259] width 249 height 51
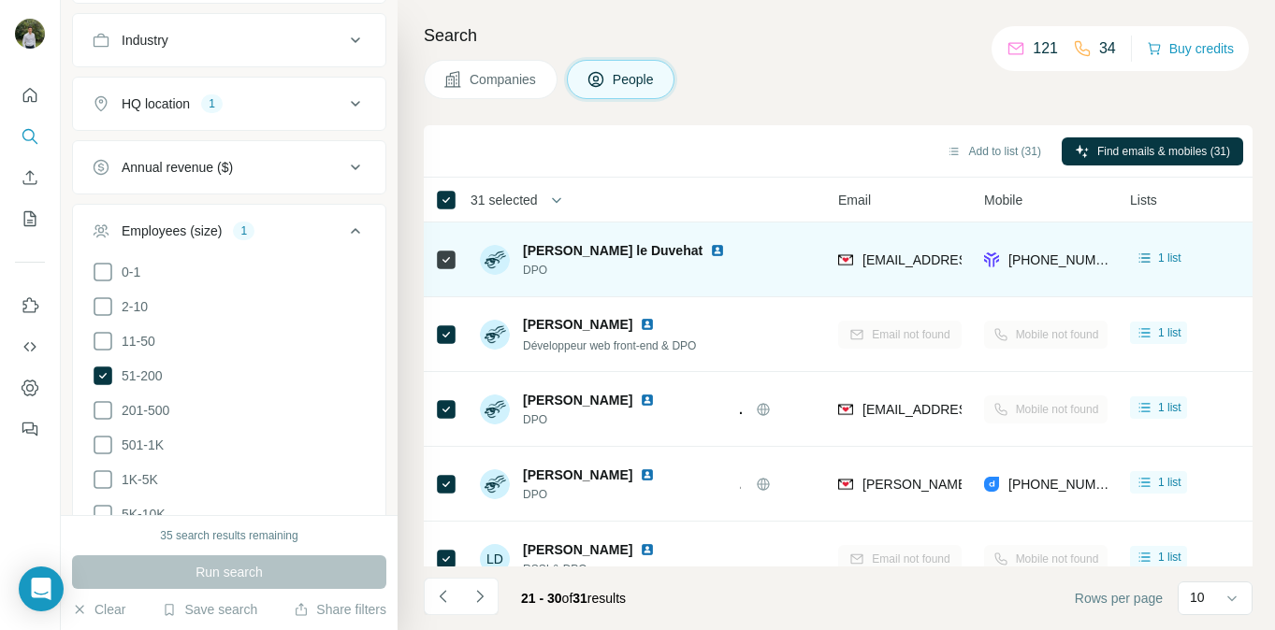
click at [710, 248] on img at bounding box center [717, 250] width 15 height 15
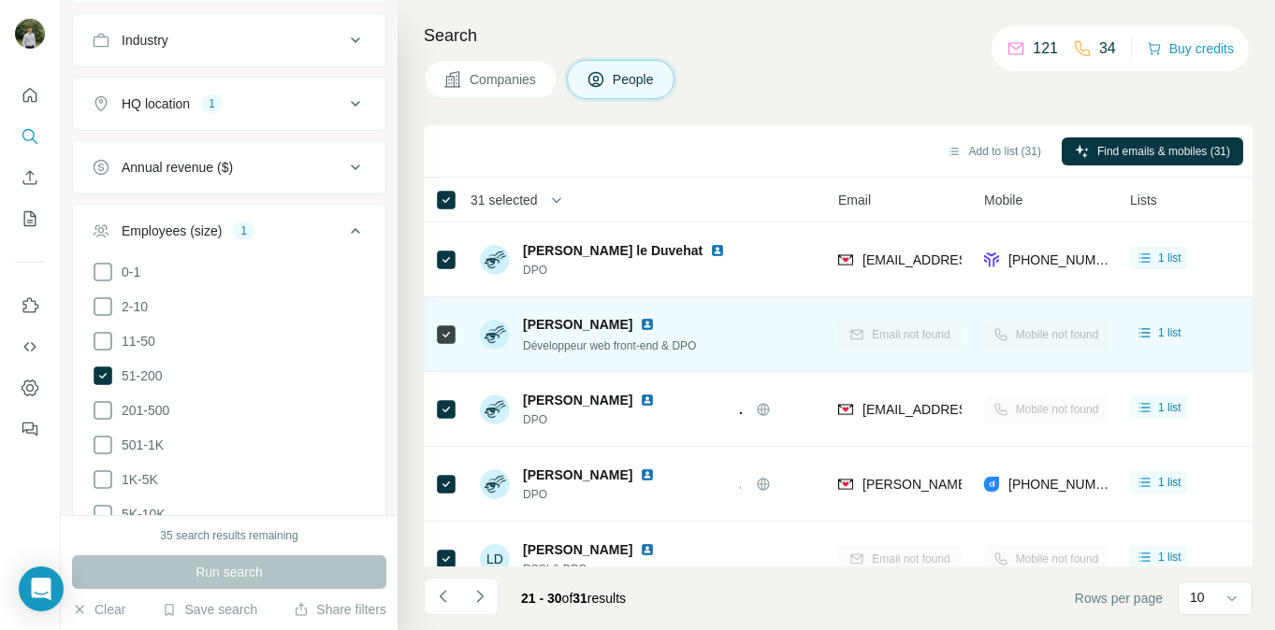
click at [640, 323] on img at bounding box center [647, 324] width 15 height 15
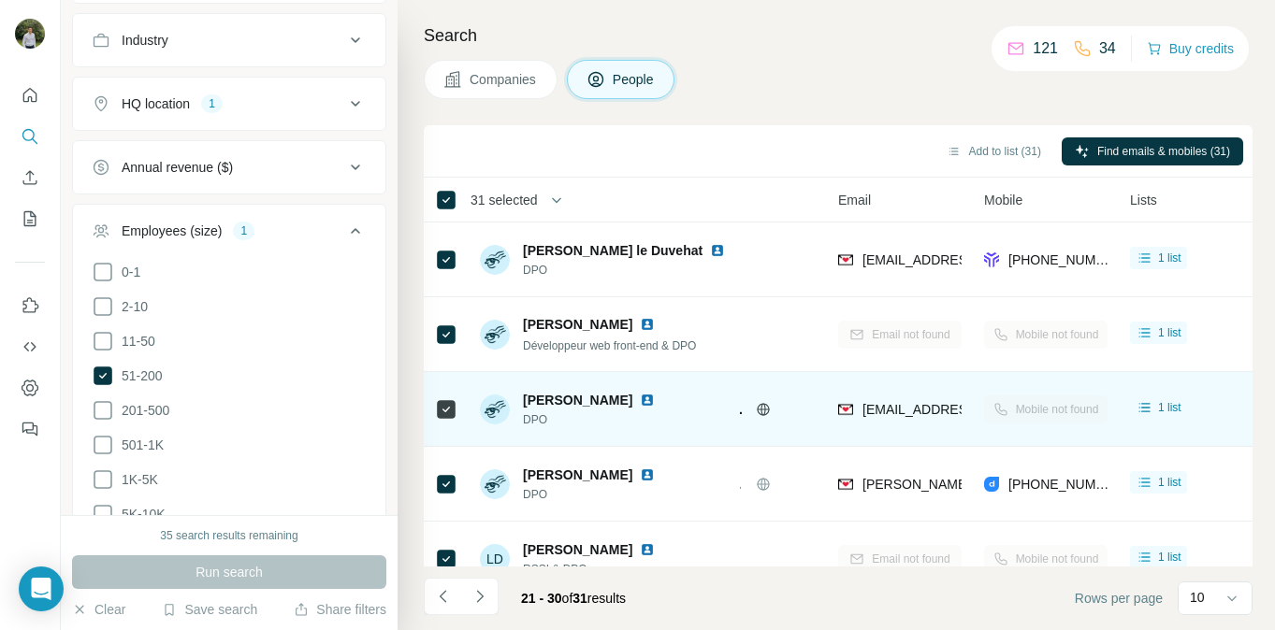
click at [655, 399] on img at bounding box center [647, 400] width 15 height 15
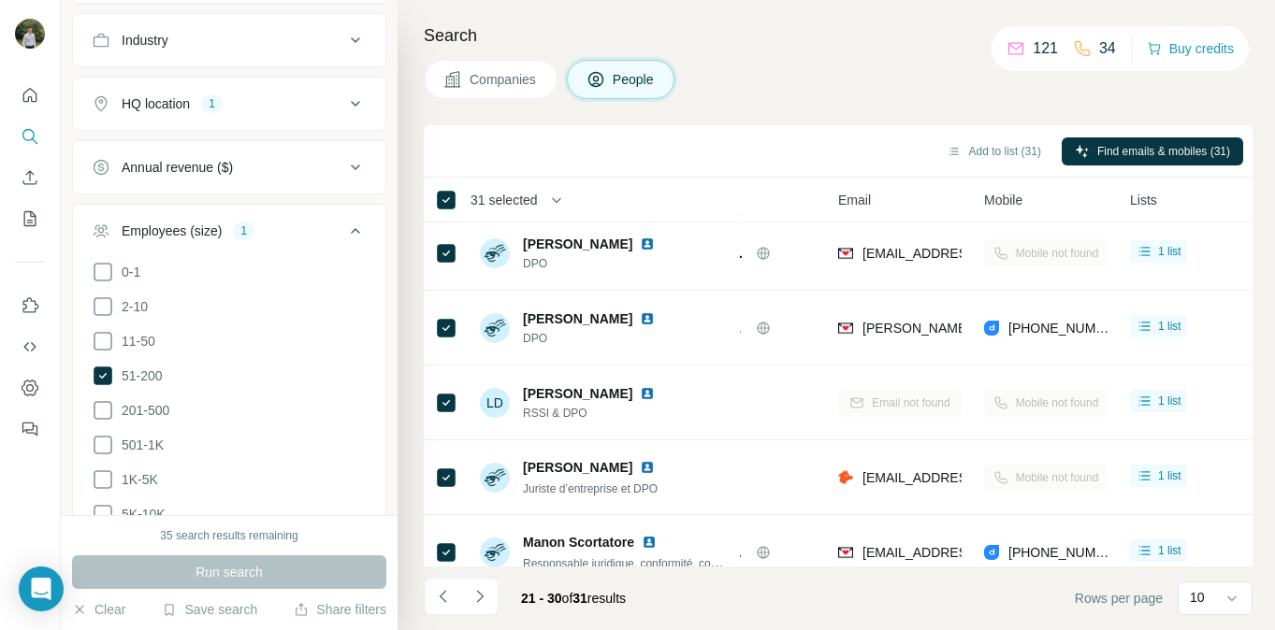
scroll to position [204, 121]
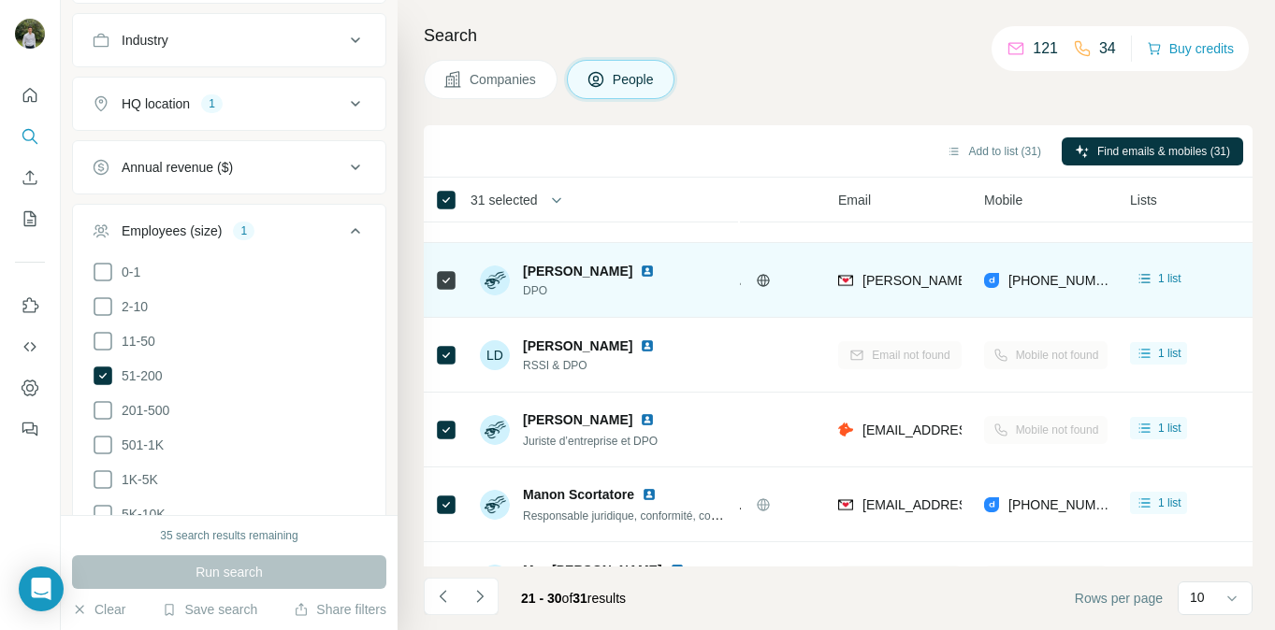
click at [640, 273] on img at bounding box center [647, 271] width 15 height 15
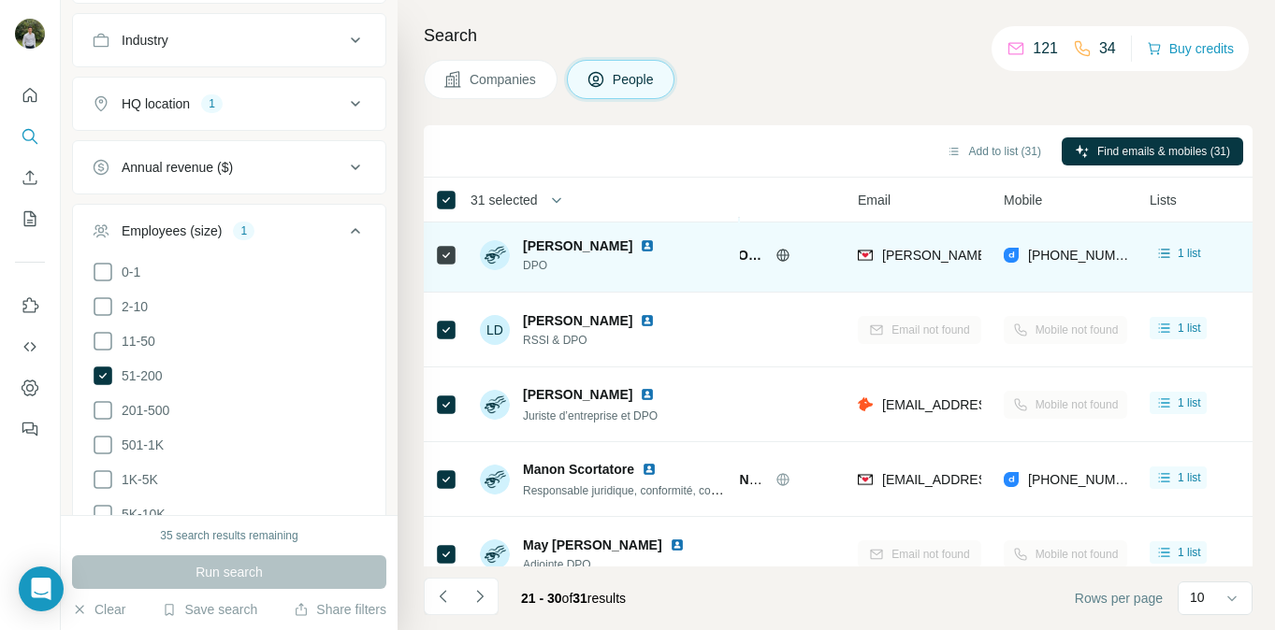
scroll to position [229, 100]
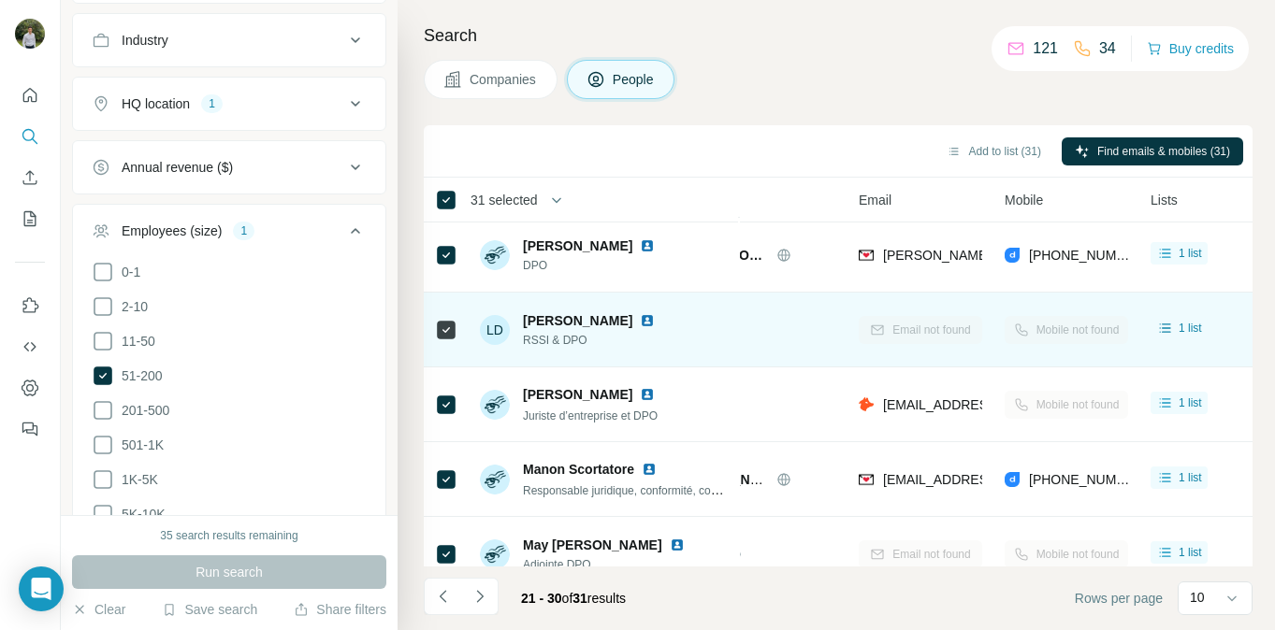
click at [640, 325] on img at bounding box center [647, 320] width 15 height 15
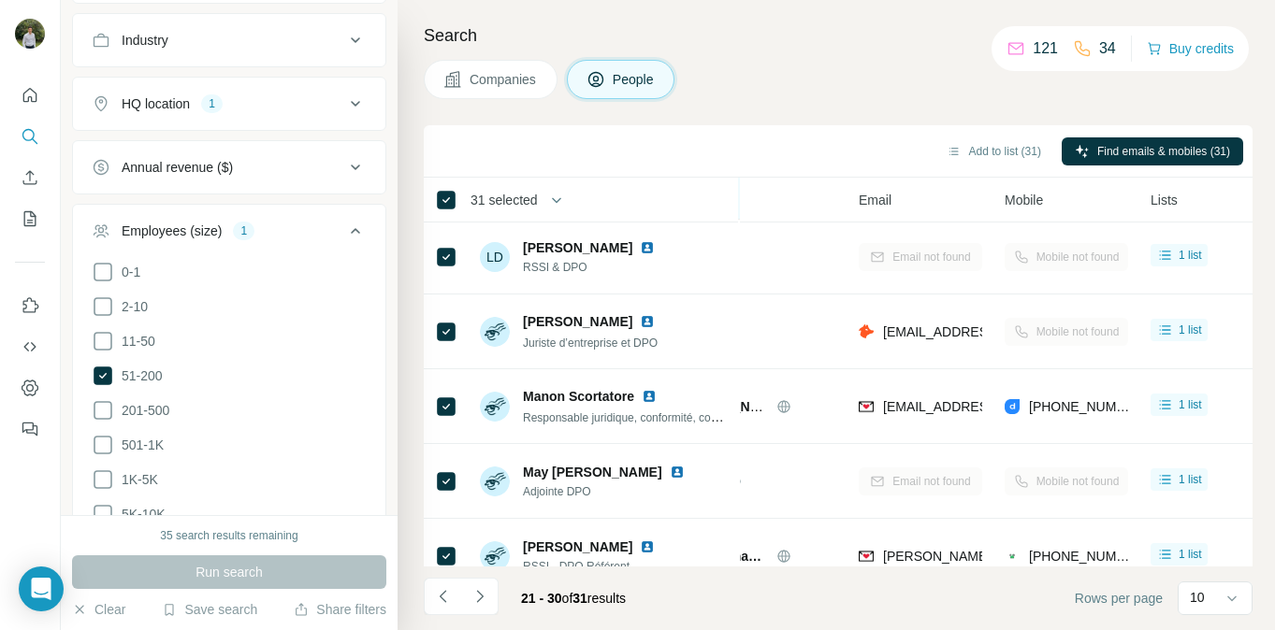
scroll to position [338, 100]
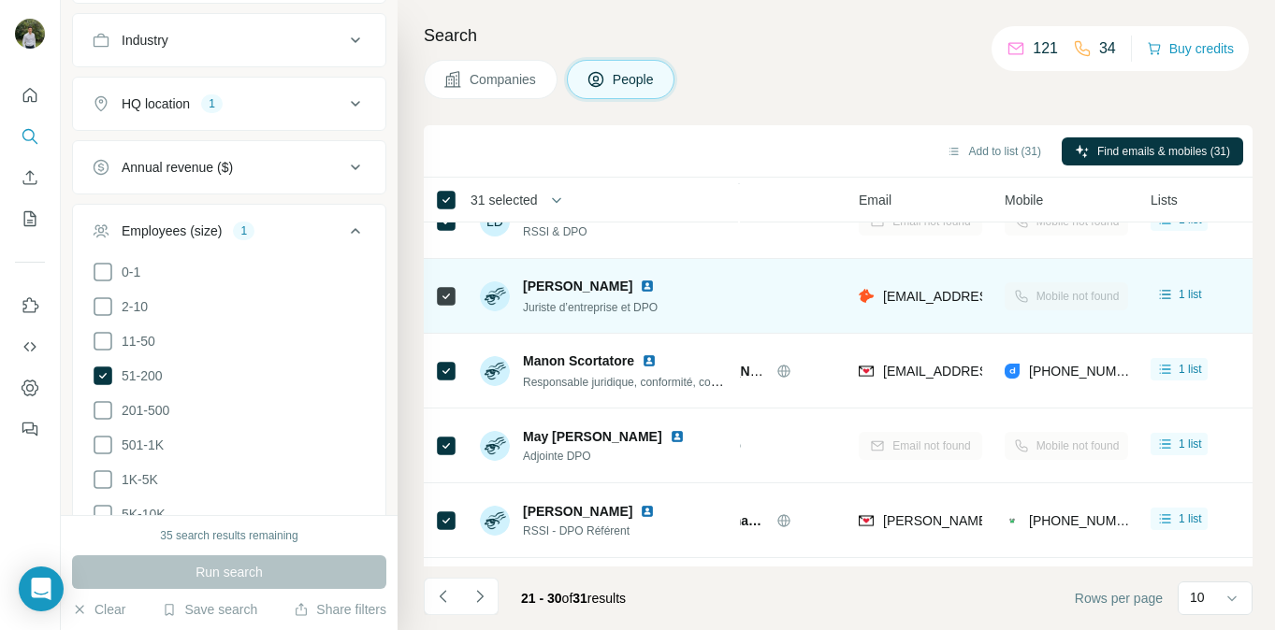
click at [655, 287] on img at bounding box center [647, 286] width 15 height 15
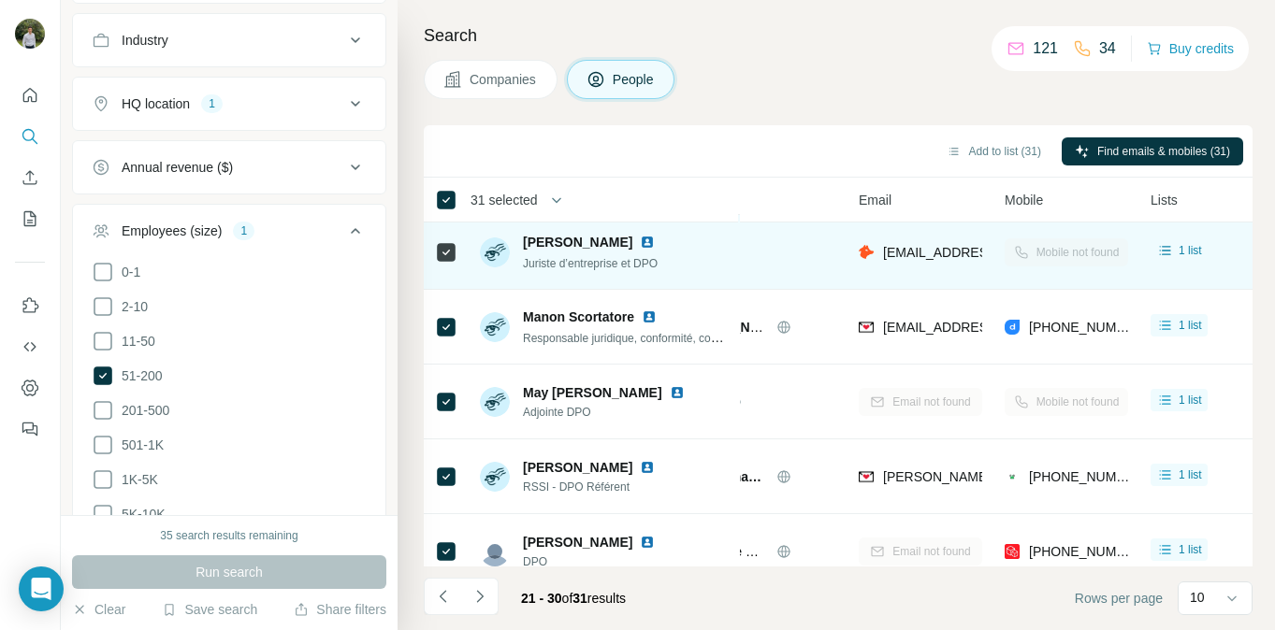
scroll to position [398, 100]
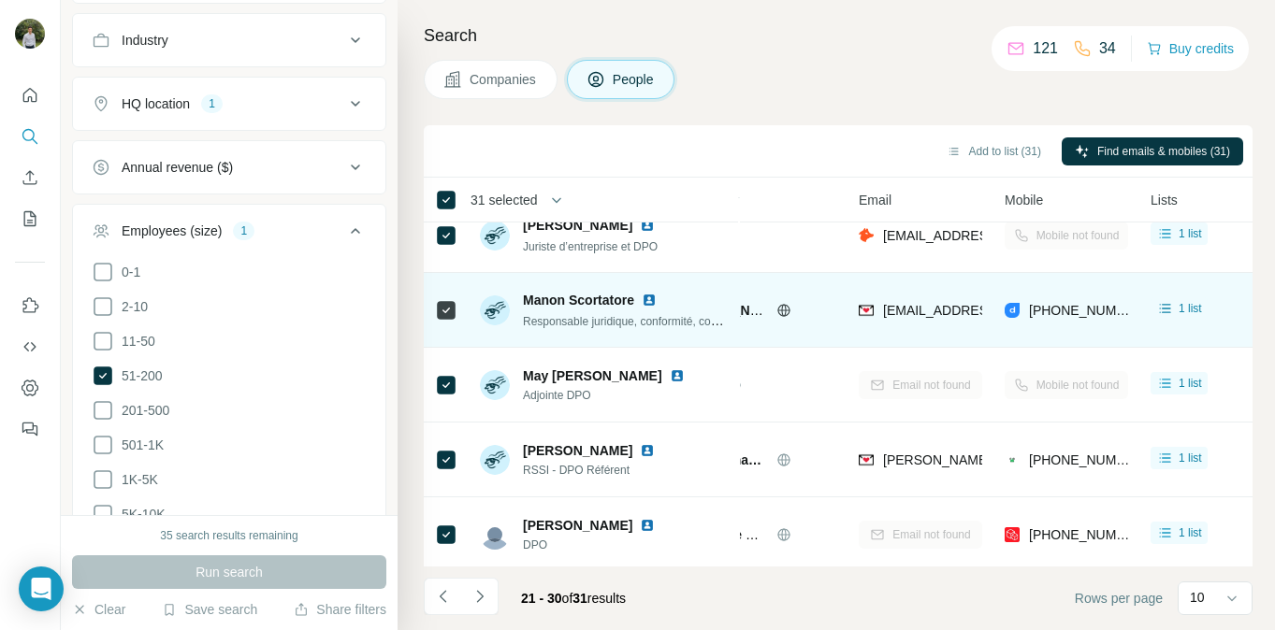
click at [655, 304] on img at bounding box center [649, 300] width 15 height 15
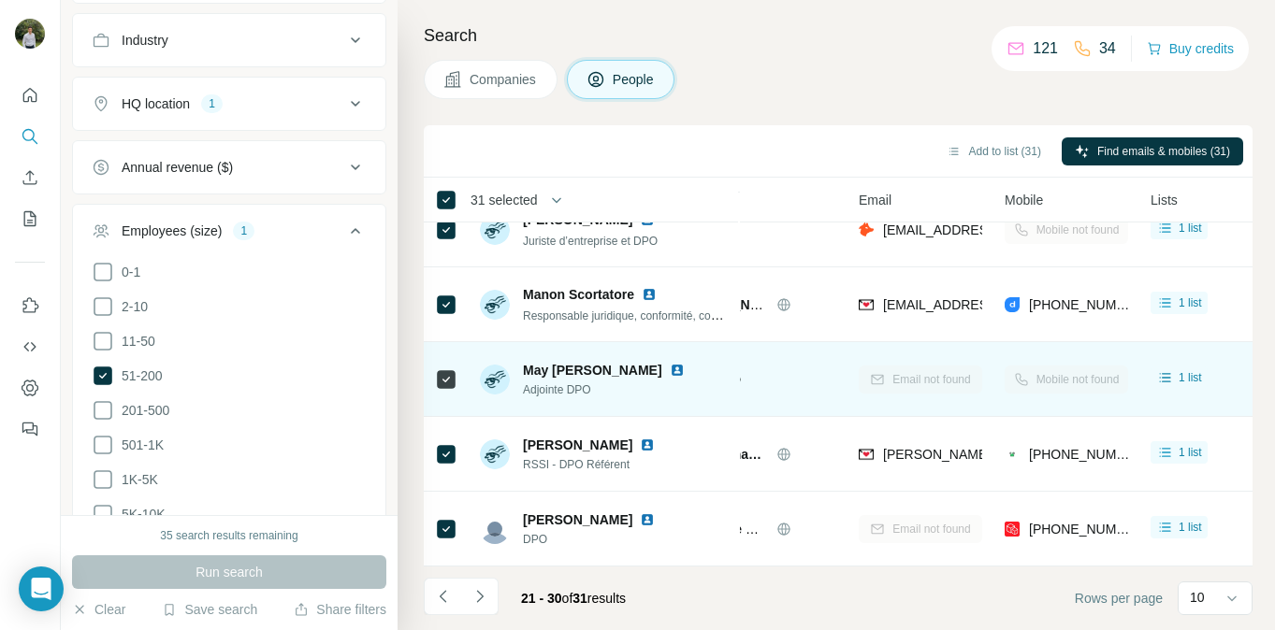
click at [685, 373] on img at bounding box center [677, 370] width 15 height 15
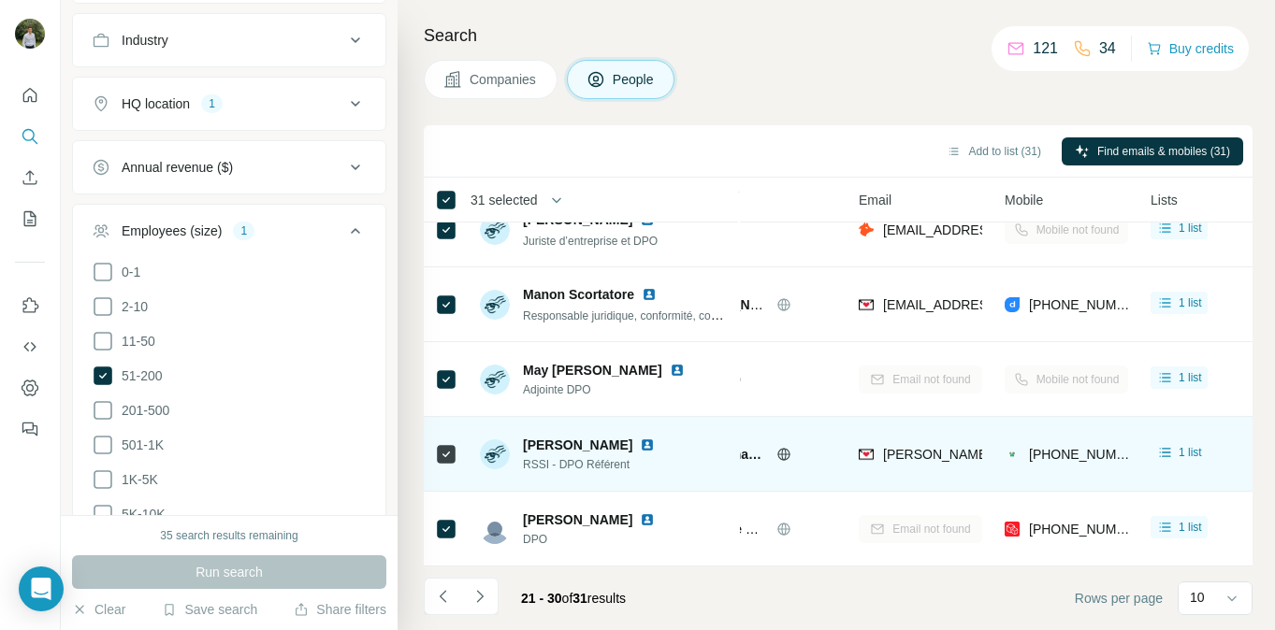
click at [640, 447] on img at bounding box center [647, 445] width 15 height 15
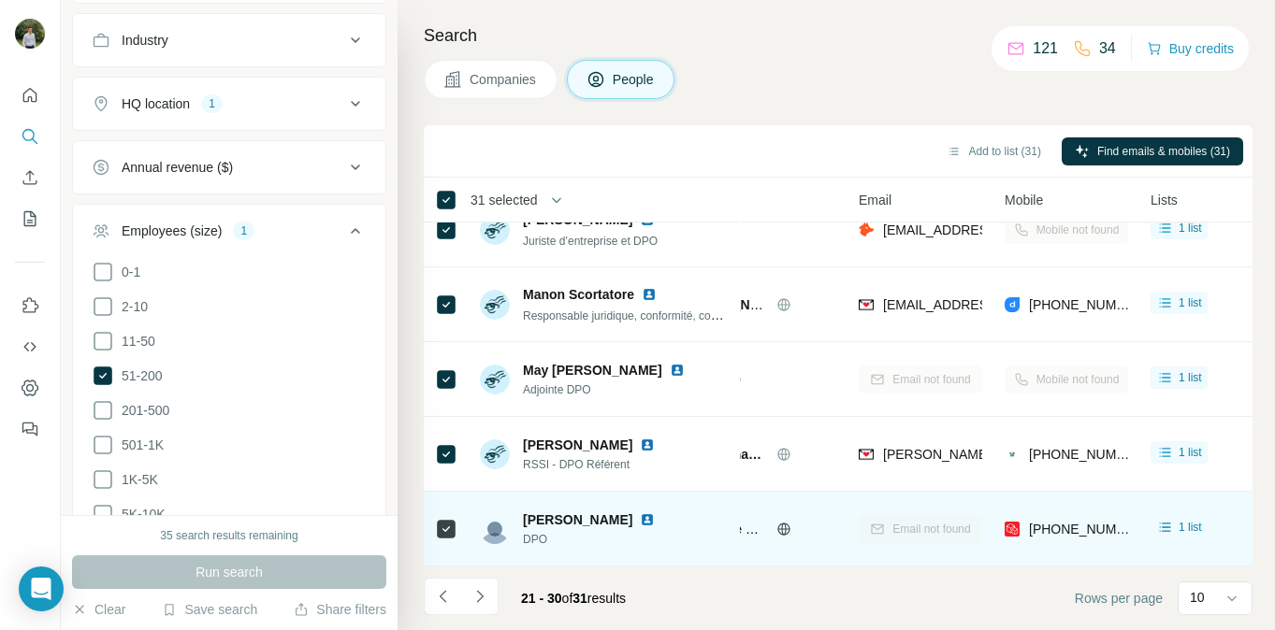
click at [643, 518] on img at bounding box center [647, 520] width 15 height 15
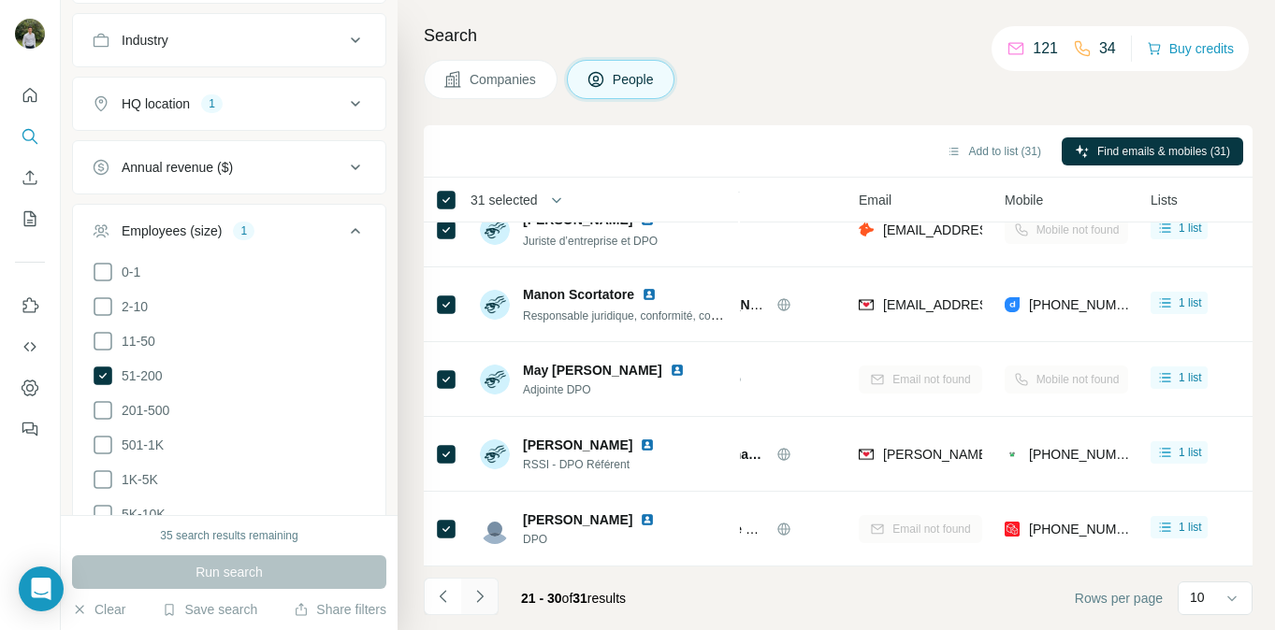
click at [465, 608] on button "Navigate to next page" at bounding box center [479, 596] width 37 height 37
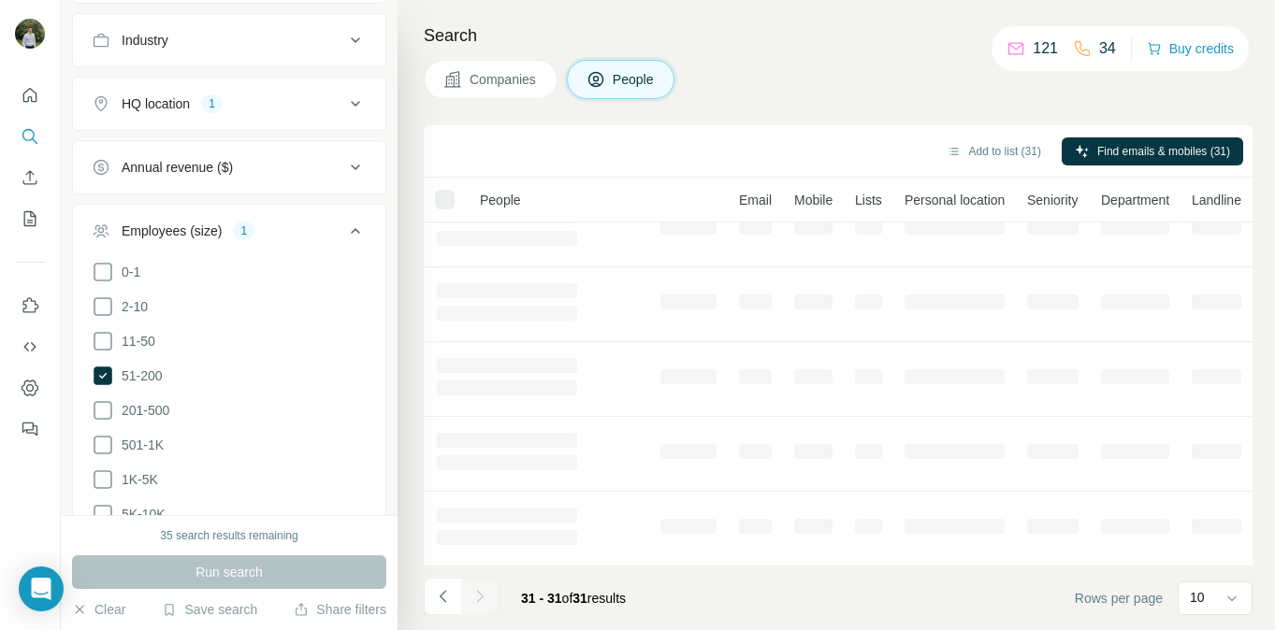
scroll to position [0, 100]
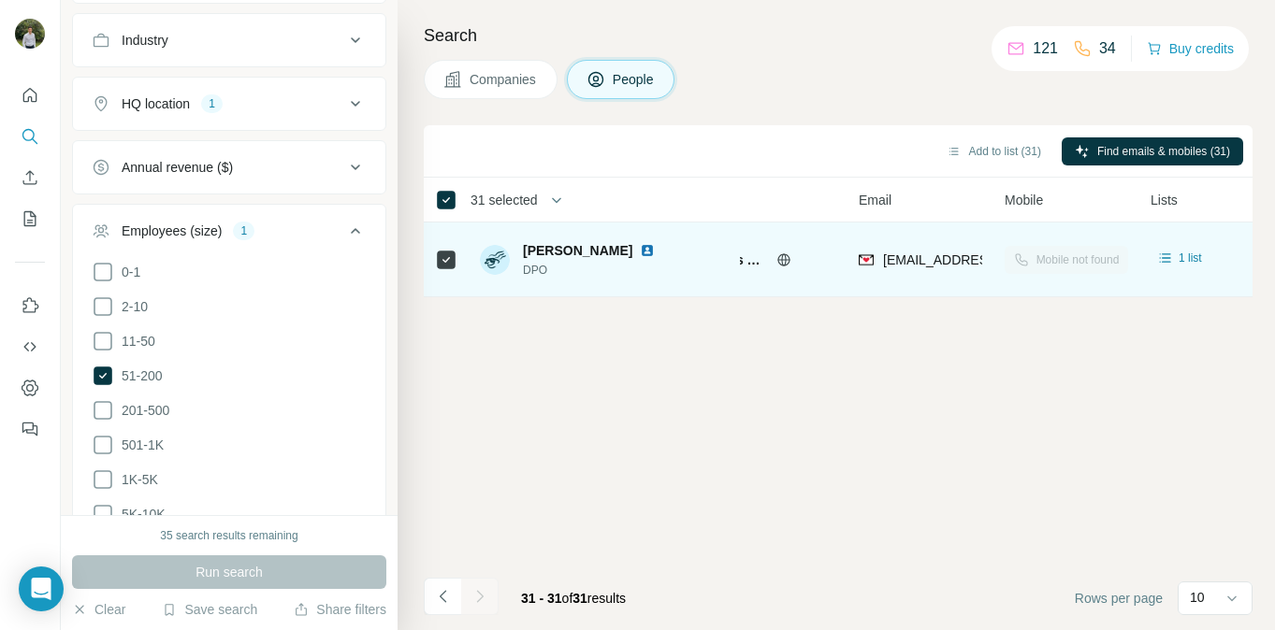
click at [640, 251] on img at bounding box center [647, 250] width 15 height 15
drag, startPoint x: 617, startPoint y: 252, endPoint x: 517, endPoint y: 249, distance: 100.1
click at [517, 249] on div "[PERSON_NAME] DPO" at bounding box center [571, 259] width 182 height 37
copy span "[PERSON_NAME]"
drag, startPoint x: 897, startPoint y: 258, endPoint x: 1006, endPoint y: 261, distance: 109.5
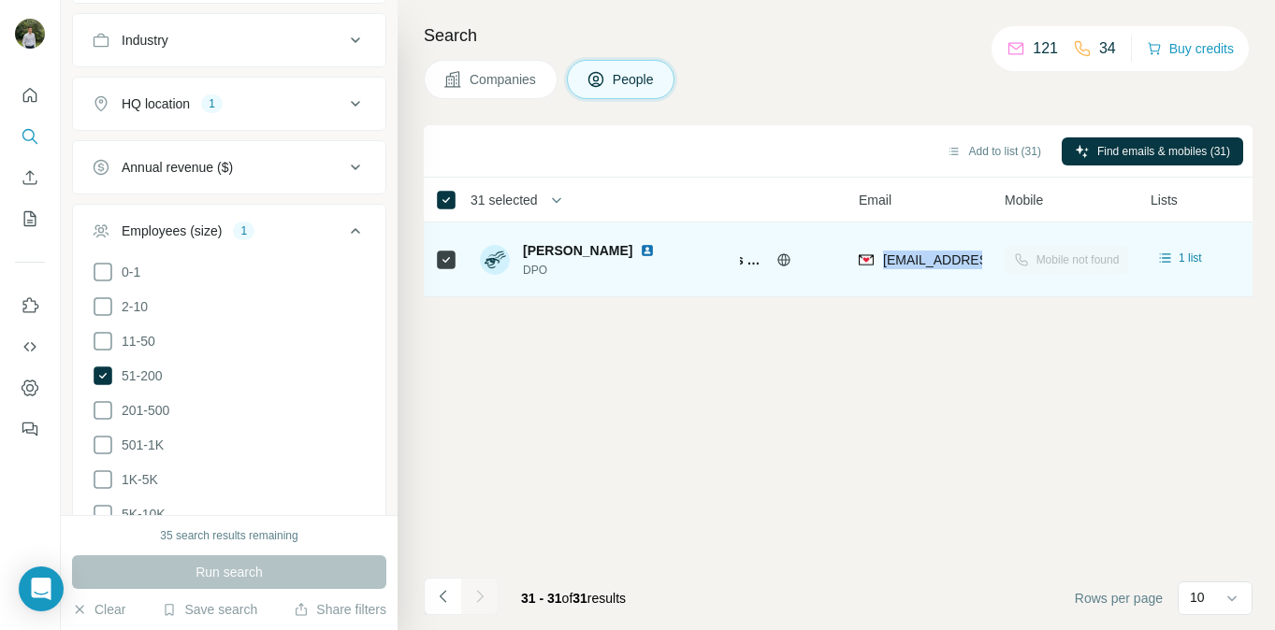
click at [0, 0] on tr "[PERSON_NAME] DPO Les Restos du Coeur [PERSON_NAME][EMAIL_ADDRESS][PERSON_NAME]…" at bounding box center [0, 0] width 0 height 0
copy tr "[EMAIL_ADDRESS][DOMAIN_NAME]"
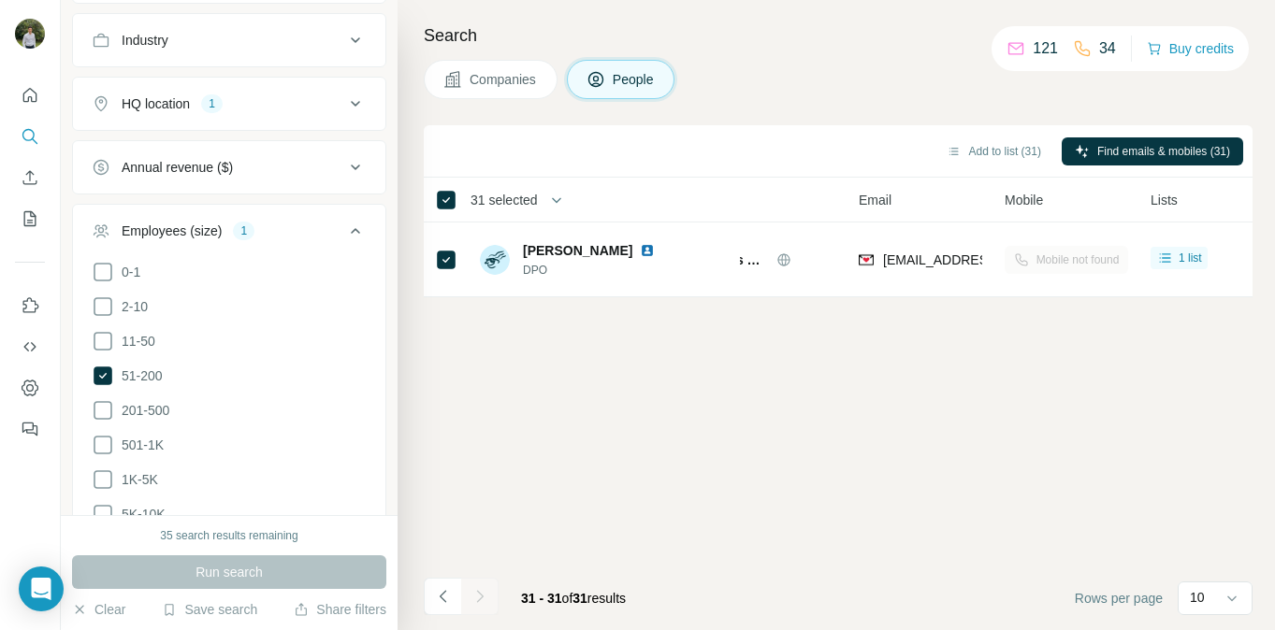
click at [689, 522] on div "Add to list (31) Find emails & mobiles (31) 31 selected People Company Email Mo…" at bounding box center [838, 377] width 829 height 505
click at [96, 410] on icon at bounding box center [103, 410] width 22 height 22
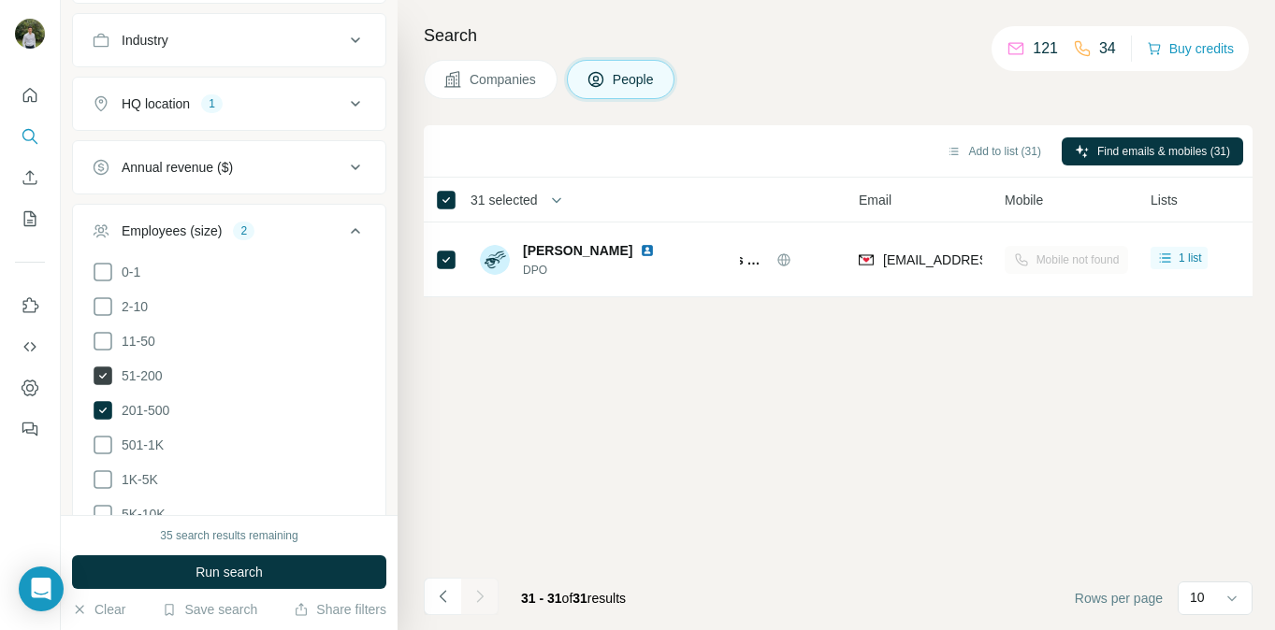
click at [111, 367] on icon at bounding box center [103, 376] width 22 height 22
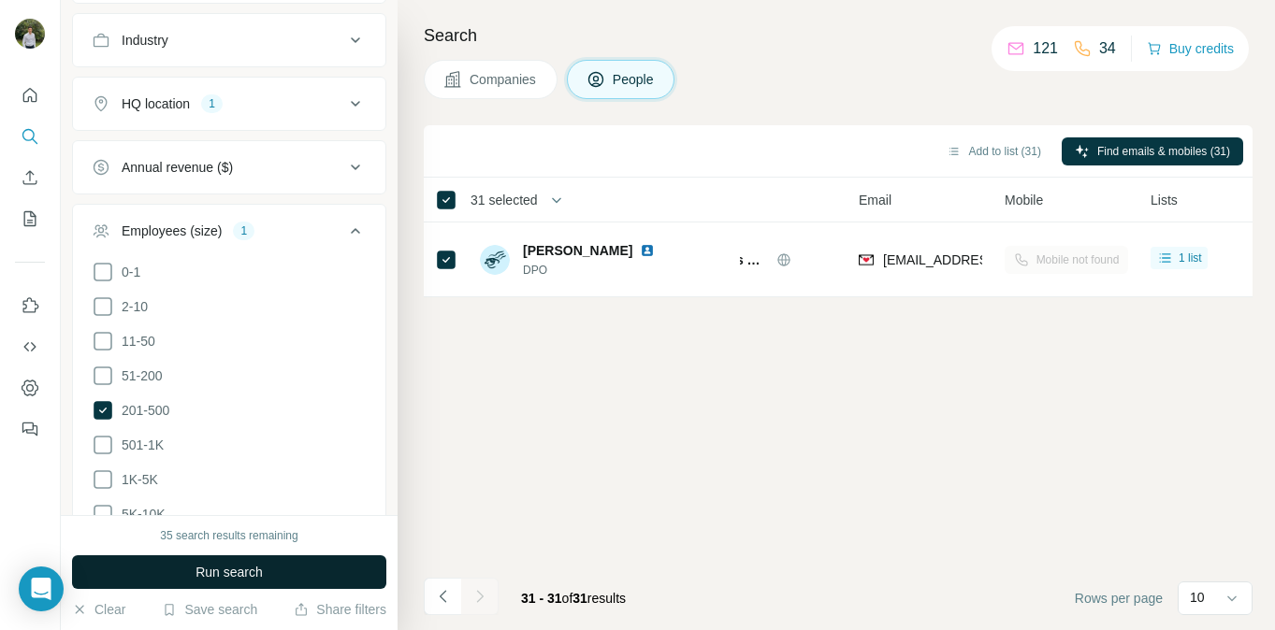
click at [207, 566] on span "Run search" at bounding box center [228, 572] width 67 height 19
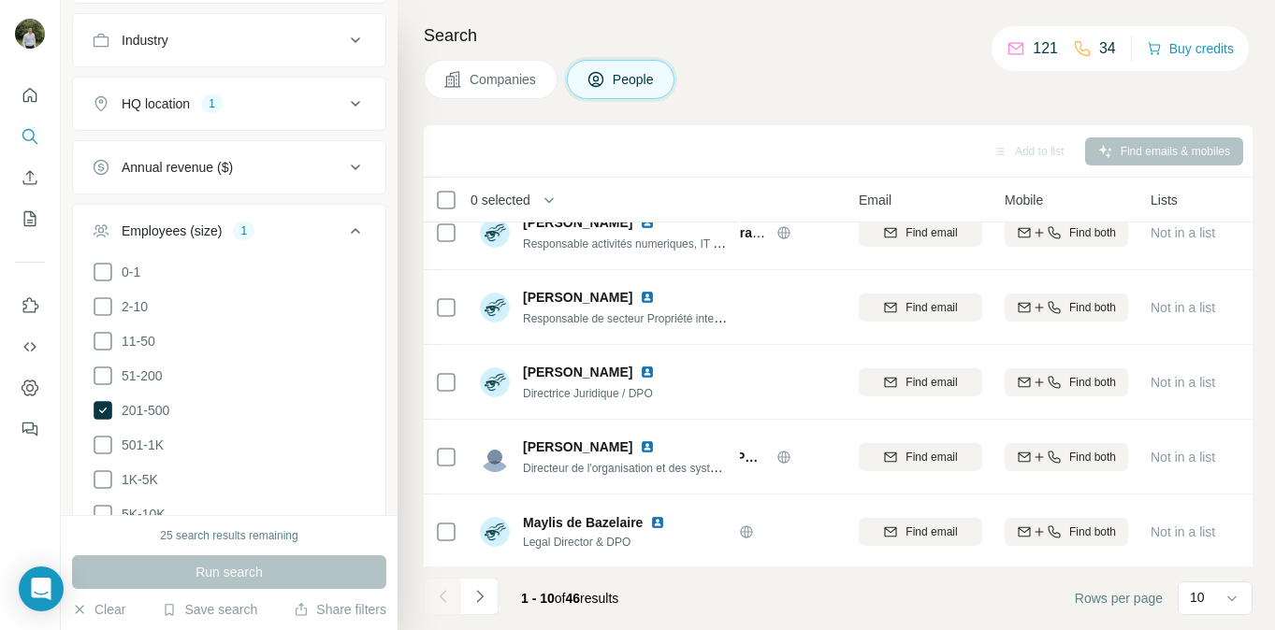
scroll to position [0, 100]
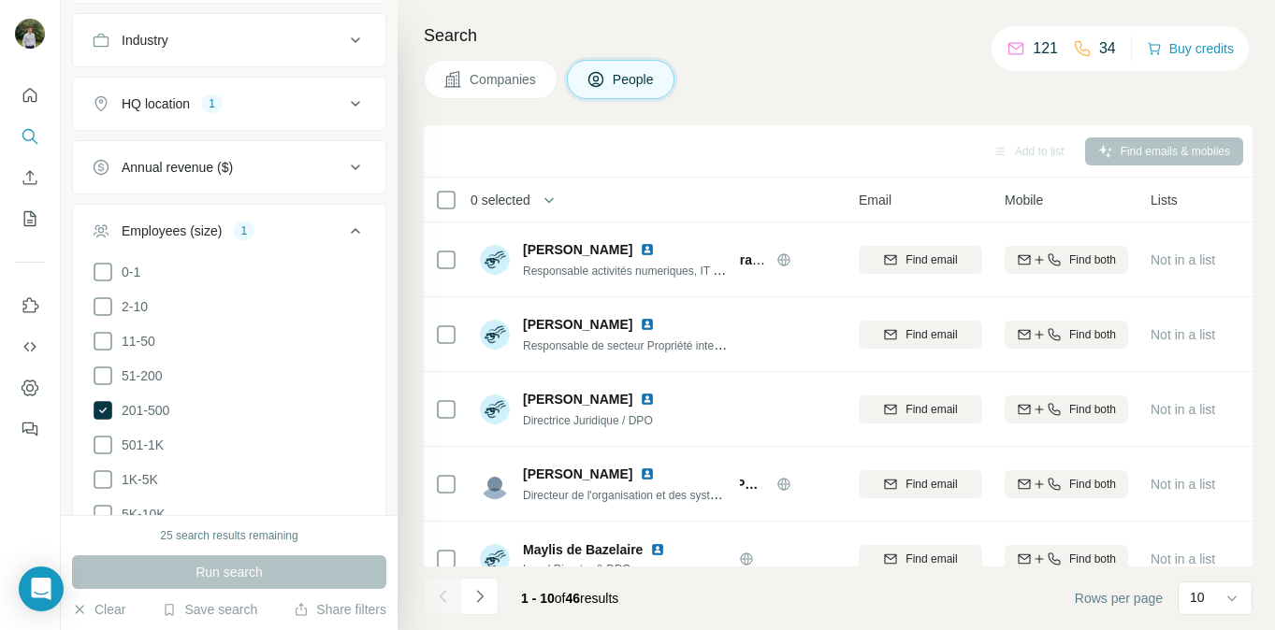
click at [446, 213] on th "0 selected" at bounding box center [573, 200] width 299 height 45
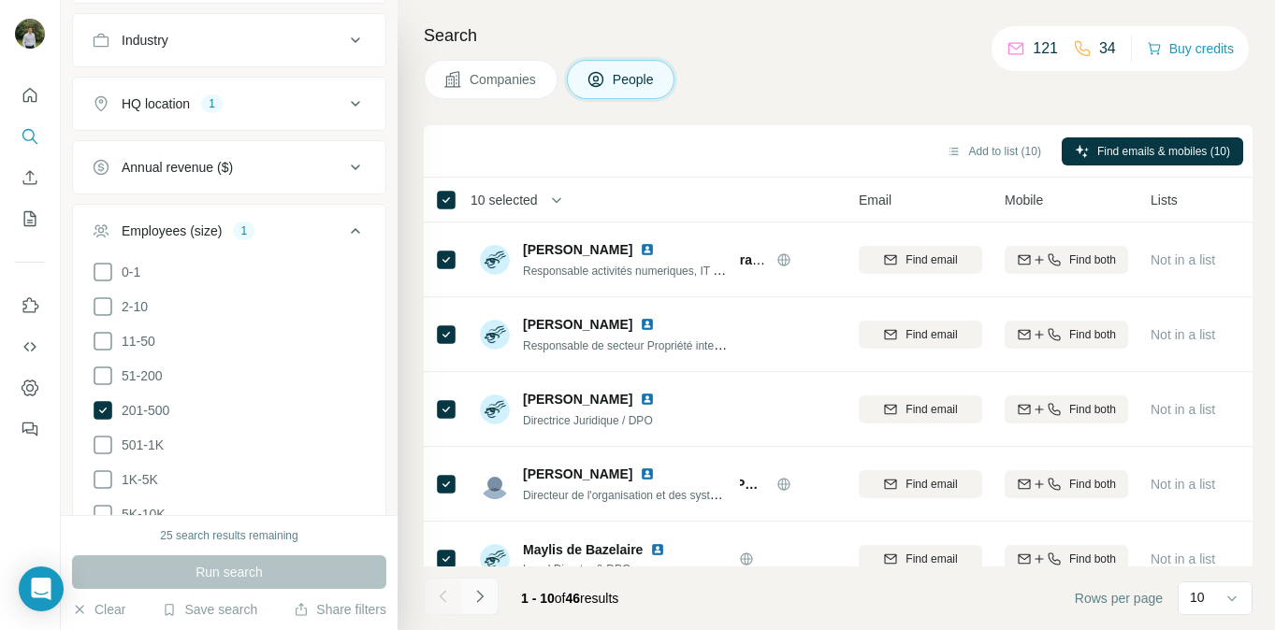
click at [496, 593] on button "Navigate to next page" at bounding box center [479, 596] width 37 height 37
click at [484, 607] on button "Navigate to next page" at bounding box center [479, 596] width 37 height 37
click at [486, 602] on icon "Navigate to next page" at bounding box center [479, 596] width 19 height 19
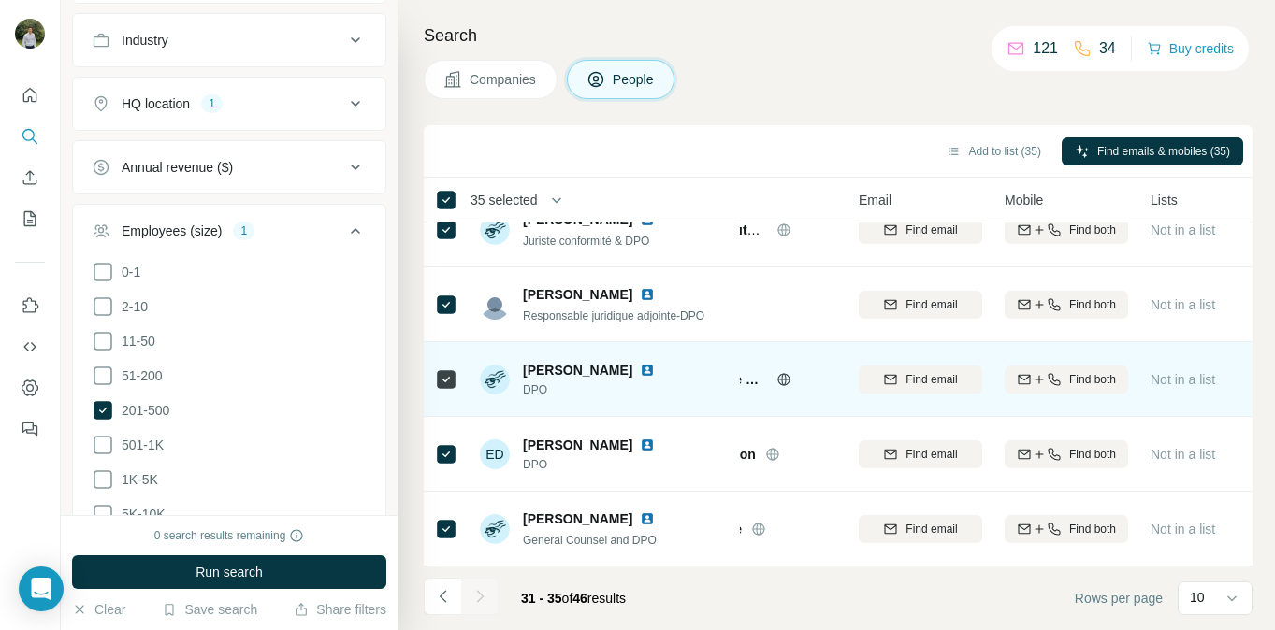
scroll to position [22, 100]
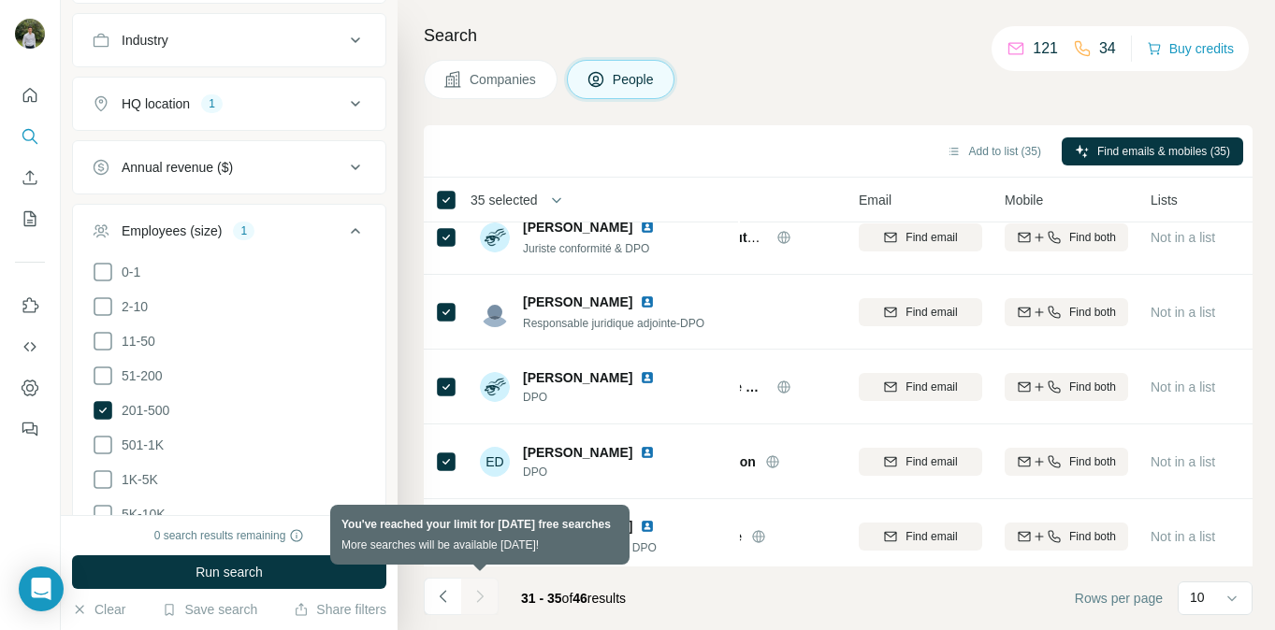
click at [484, 603] on div at bounding box center [479, 596] width 37 height 37
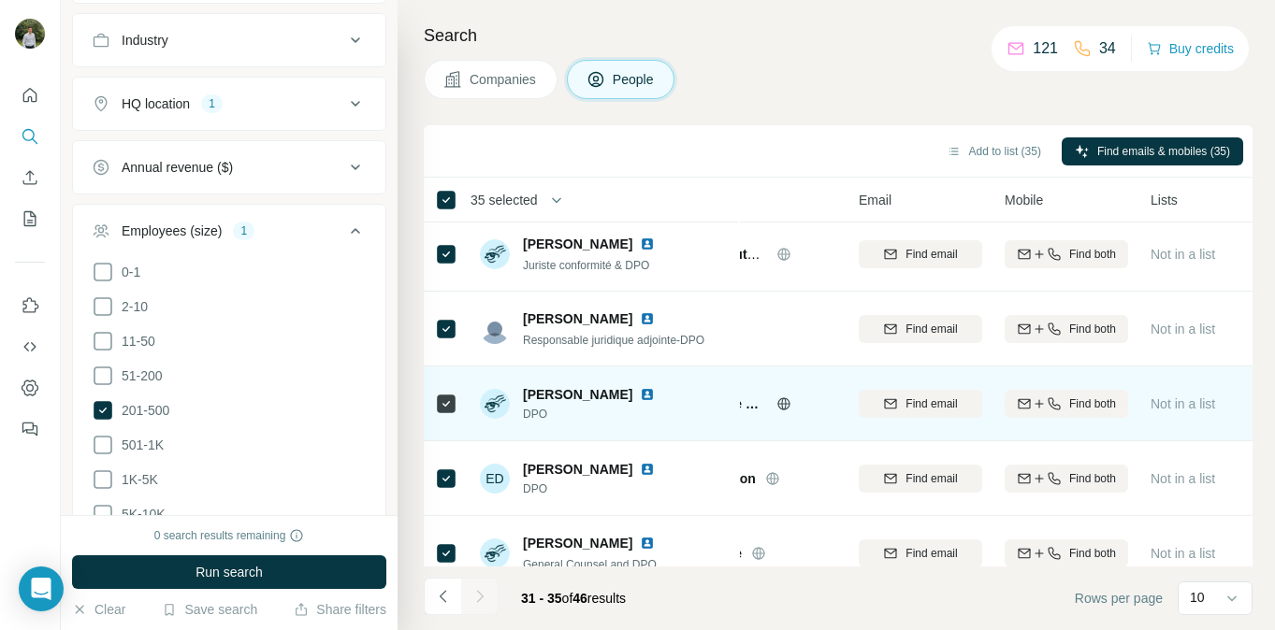
scroll to position [0, 100]
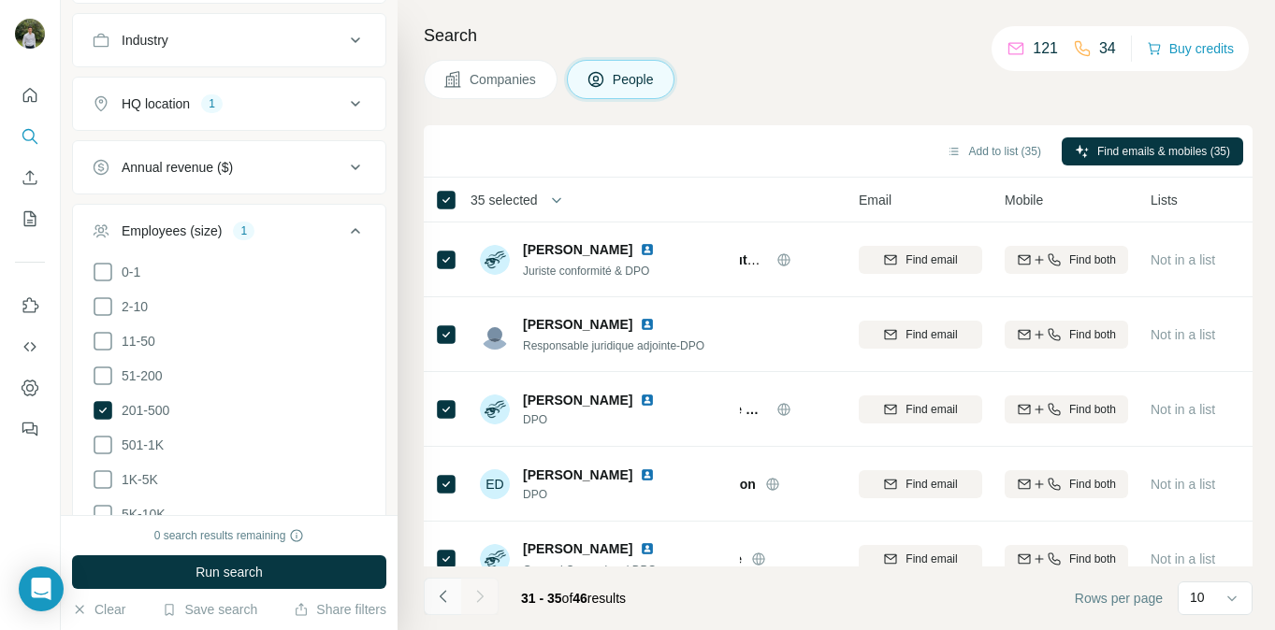
click at [455, 597] on button "Navigate to previous page" at bounding box center [442, 596] width 37 height 37
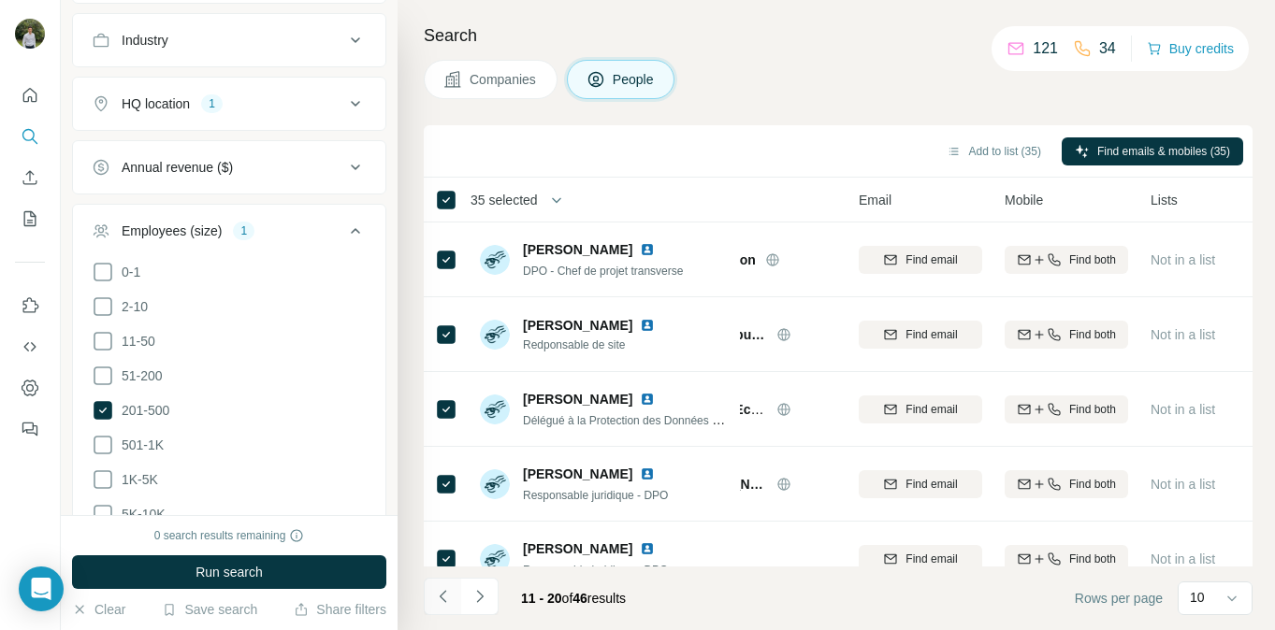
click at [455, 597] on button "Navigate to previous page" at bounding box center [442, 596] width 37 height 37
click at [455, 597] on div at bounding box center [442, 596] width 37 height 37
click at [484, 595] on icon "Navigate to next page" at bounding box center [479, 596] width 19 height 19
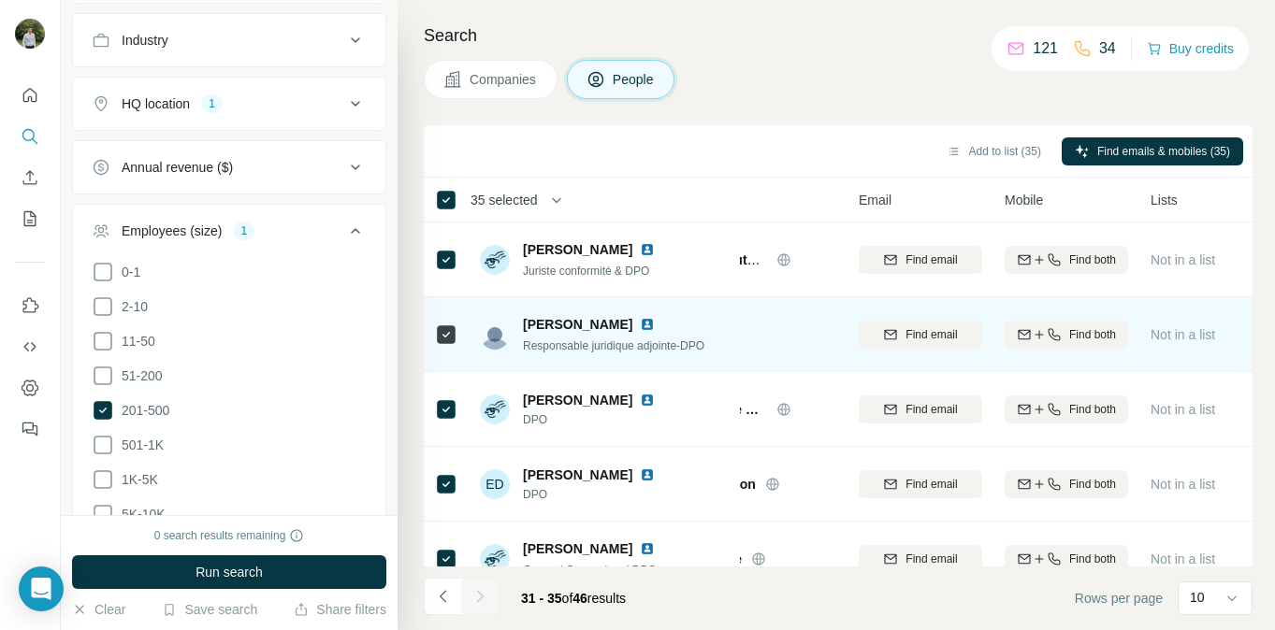
scroll to position [30, 100]
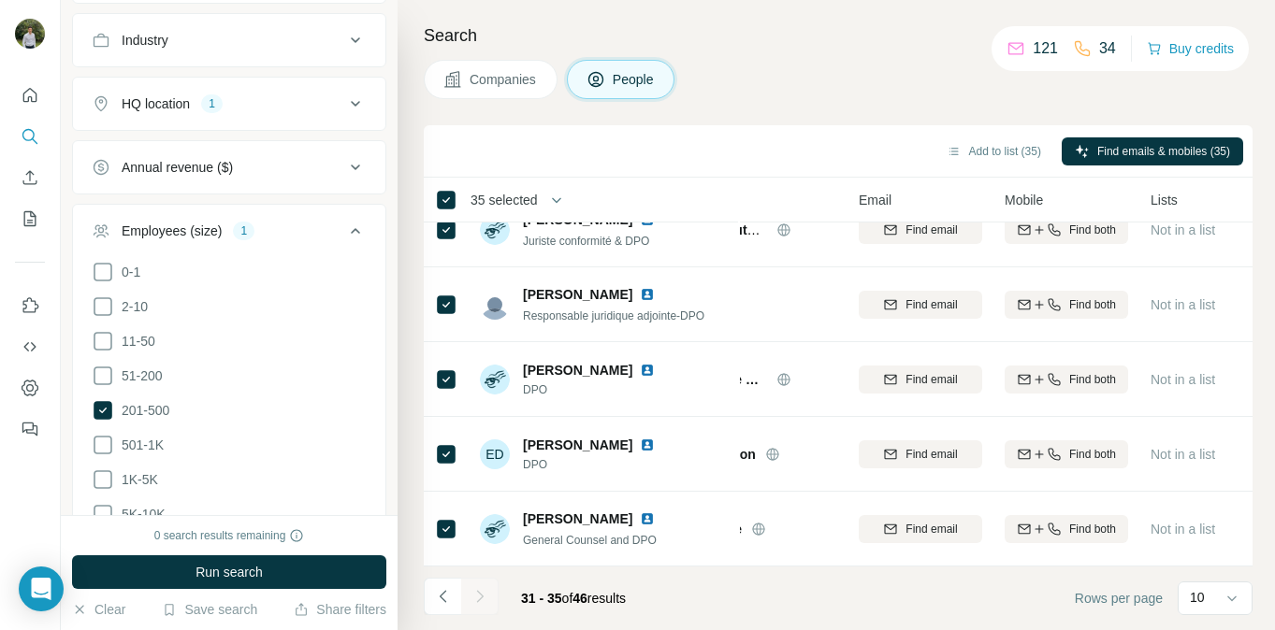
click at [587, 598] on span "46" at bounding box center [579, 598] width 15 height 15
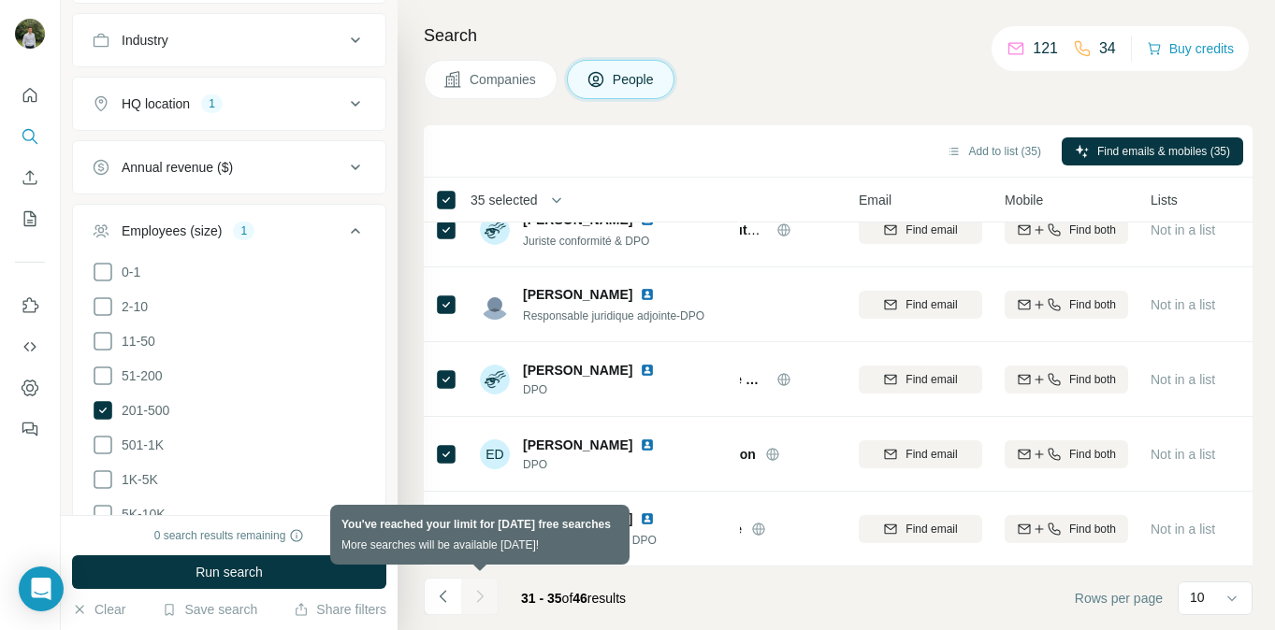
click at [480, 605] on div at bounding box center [479, 596] width 37 height 37
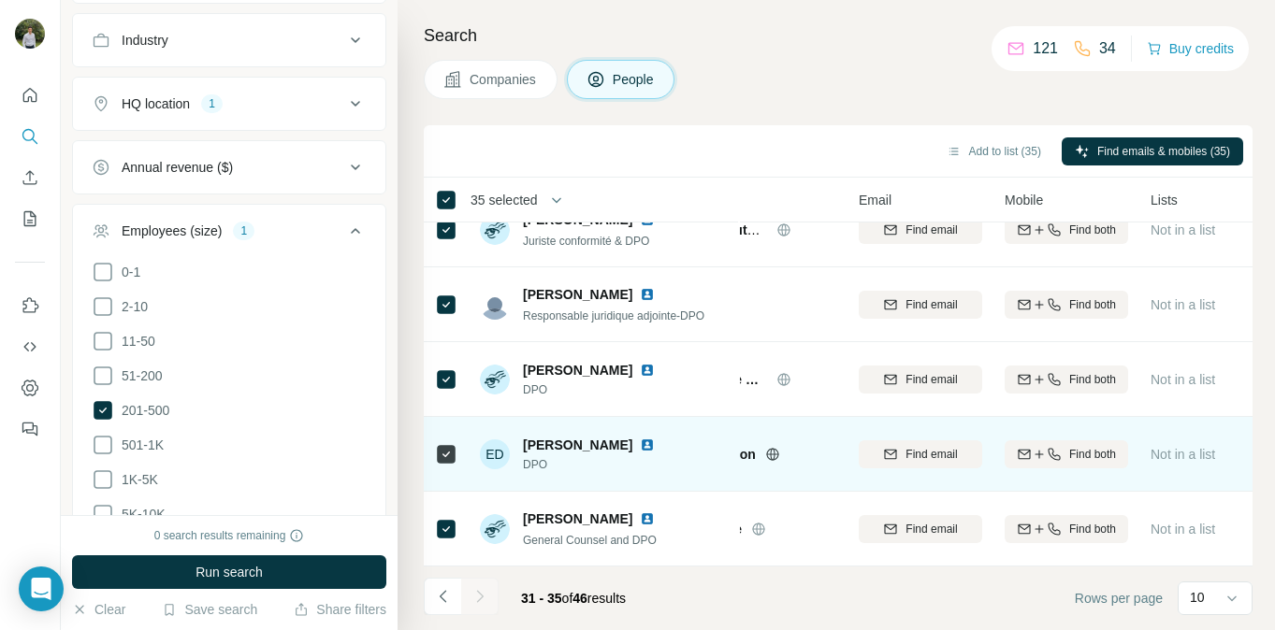
scroll to position [0, 100]
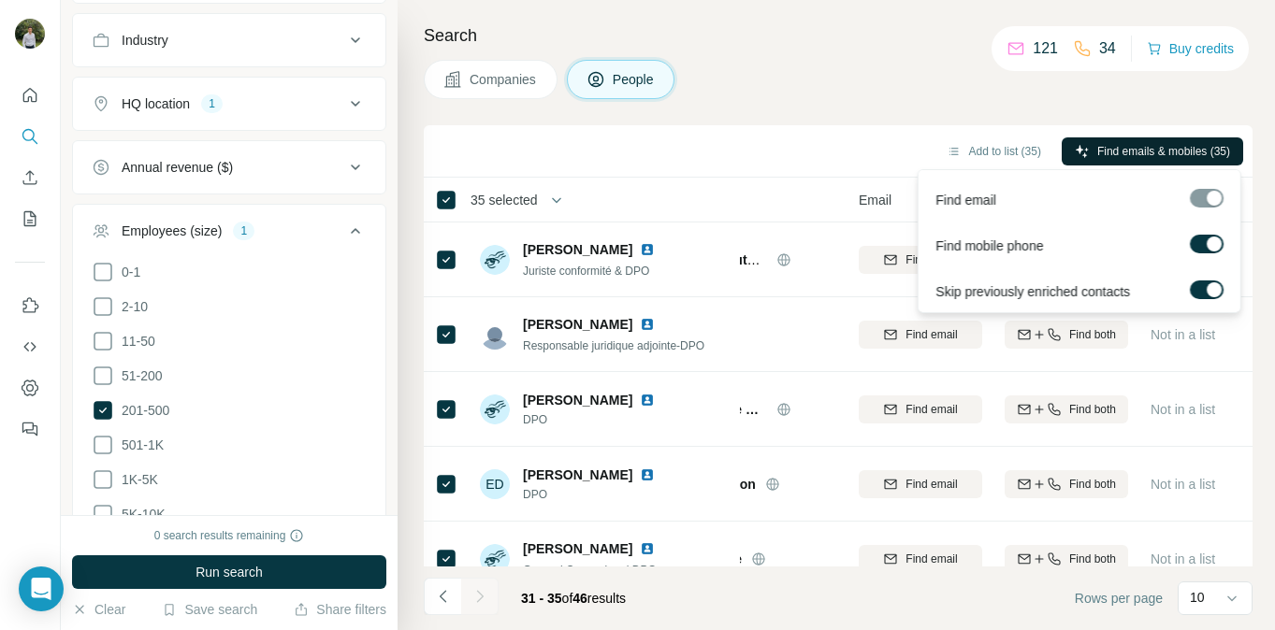
click at [1207, 160] on button "Find emails & mobiles (35)" at bounding box center [1152, 151] width 181 height 28
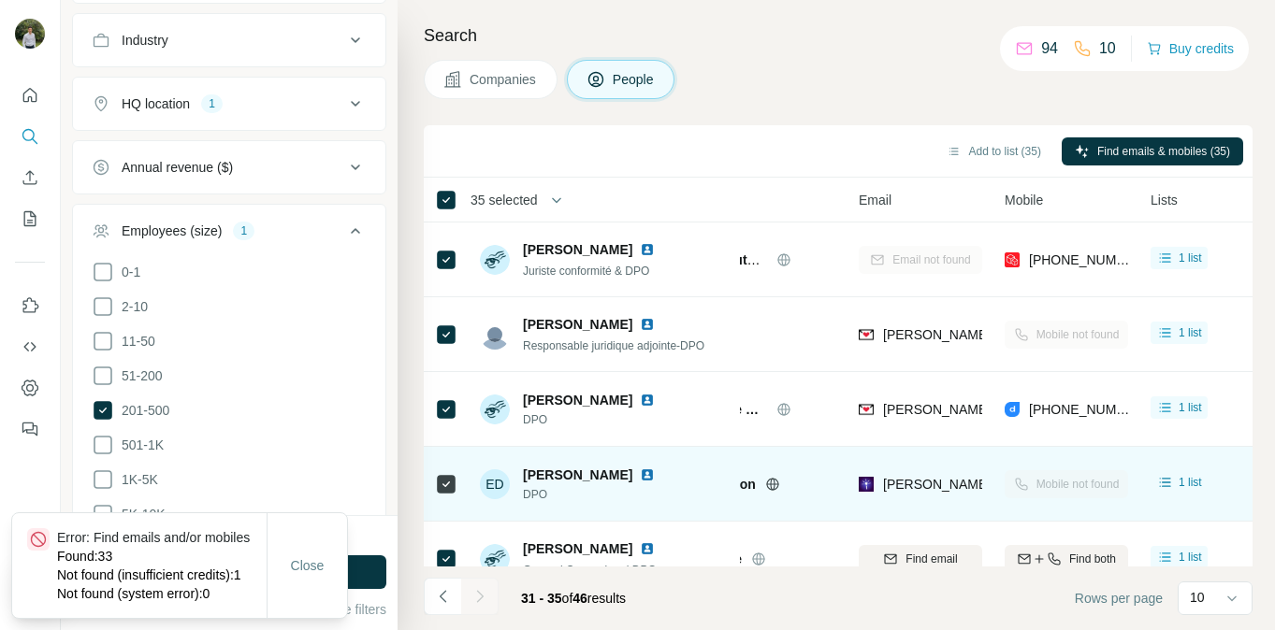
scroll to position [0, 0]
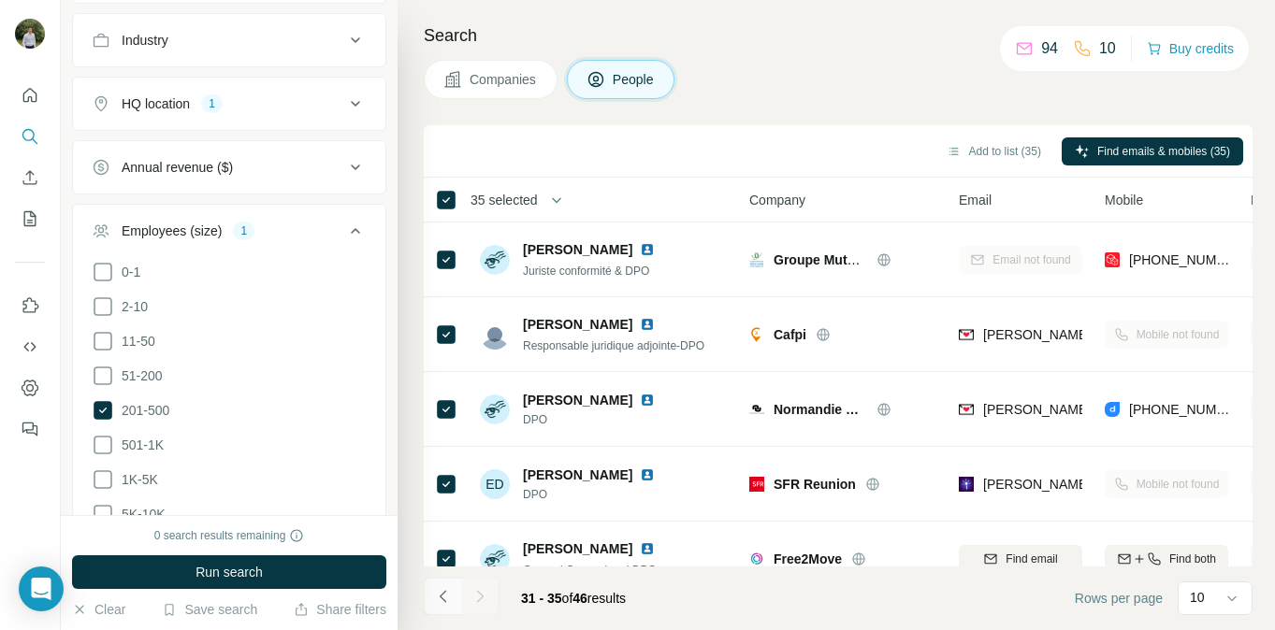
click at [440, 605] on icon "Navigate to previous page" at bounding box center [443, 596] width 19 height 19
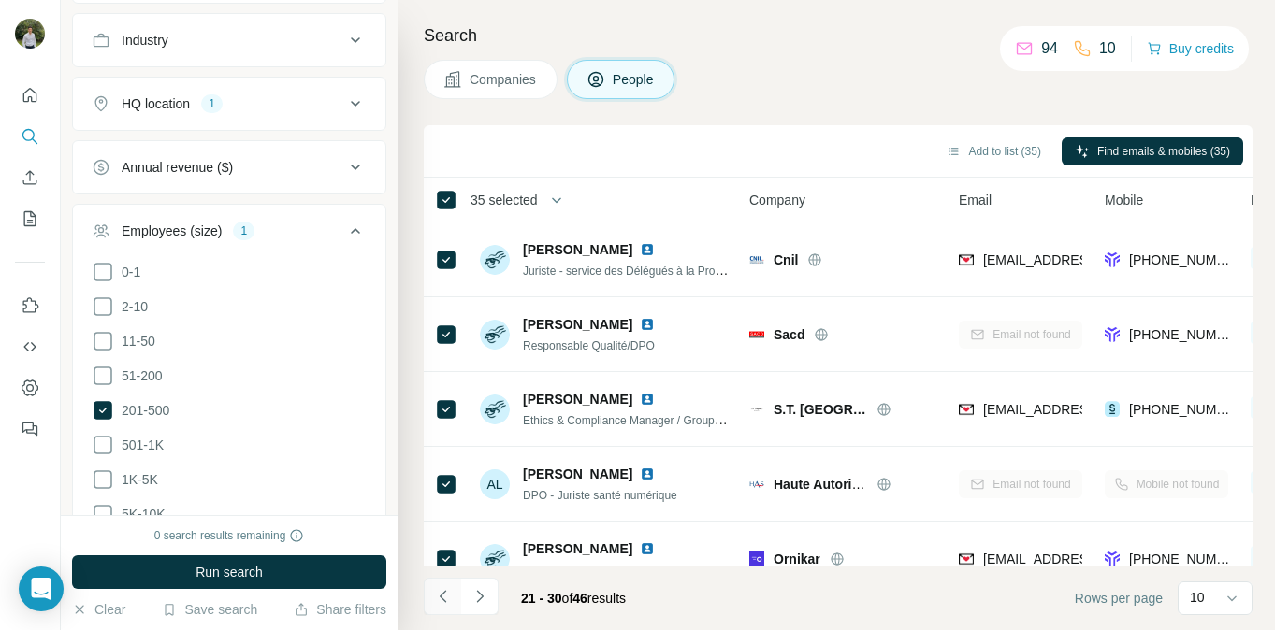
click at [440, 605] on icon "Navigate to previous page" at bounding box center [443, 596] width 19 height 19
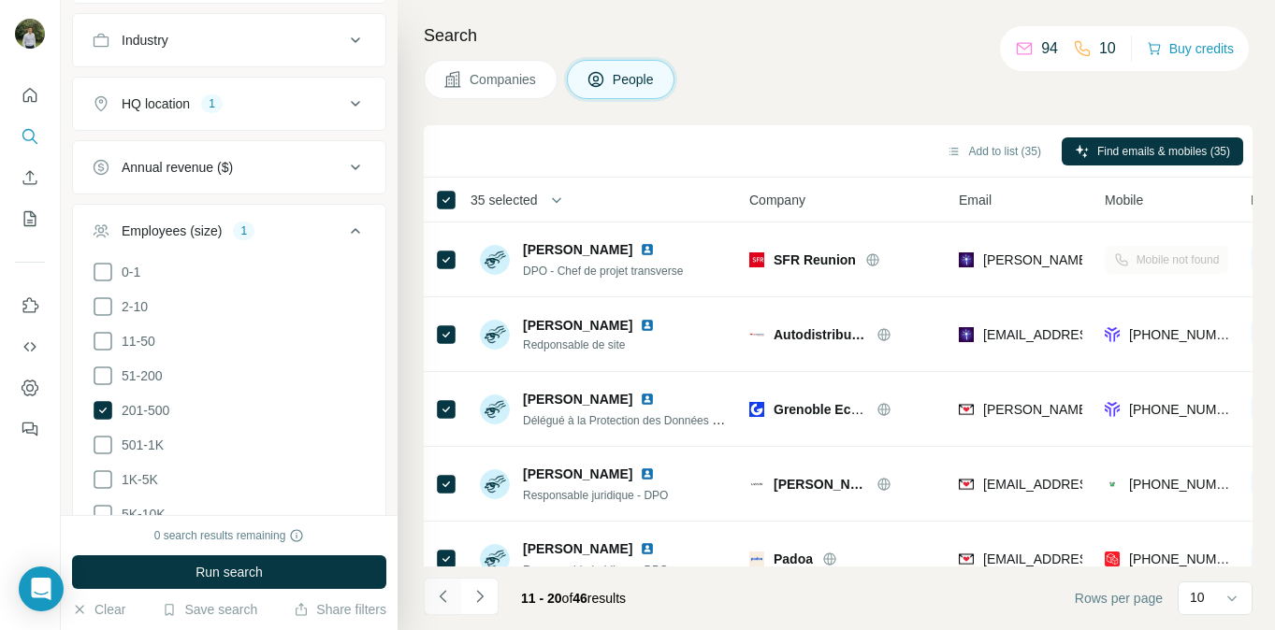
click at [440, 605] on icon "Navigate to previous page" at bounding box center [443, 596] width 19 height 19
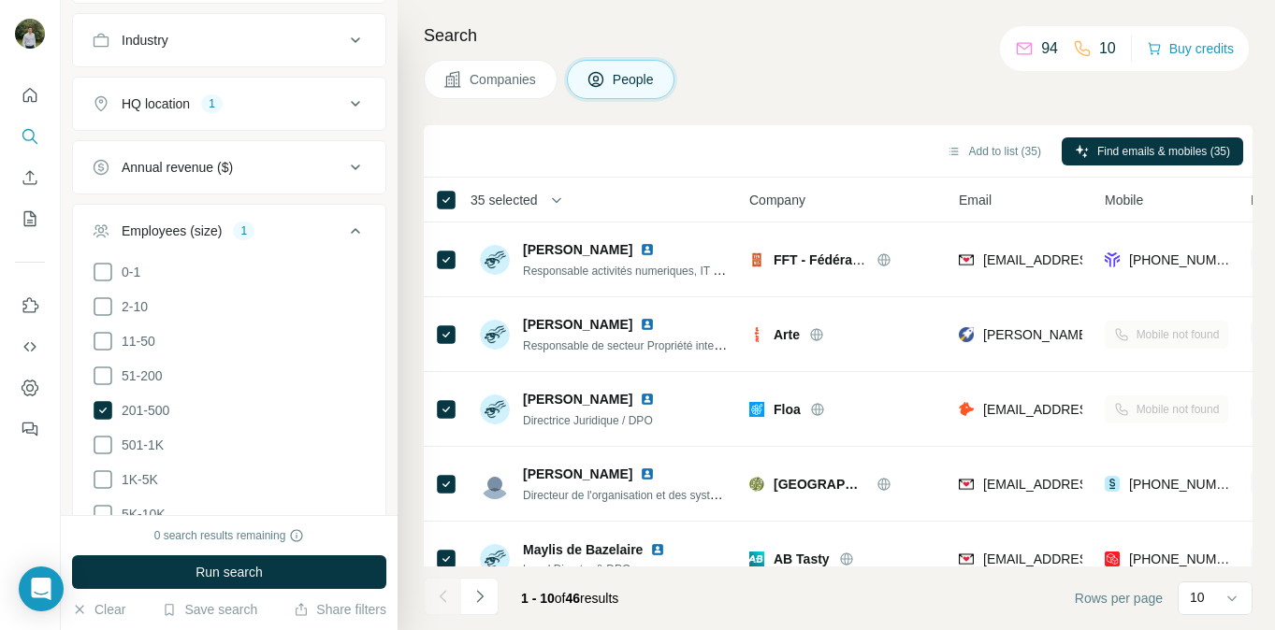
click at [440, 605] on div at bounding box center [442, 596] width 37 height 37
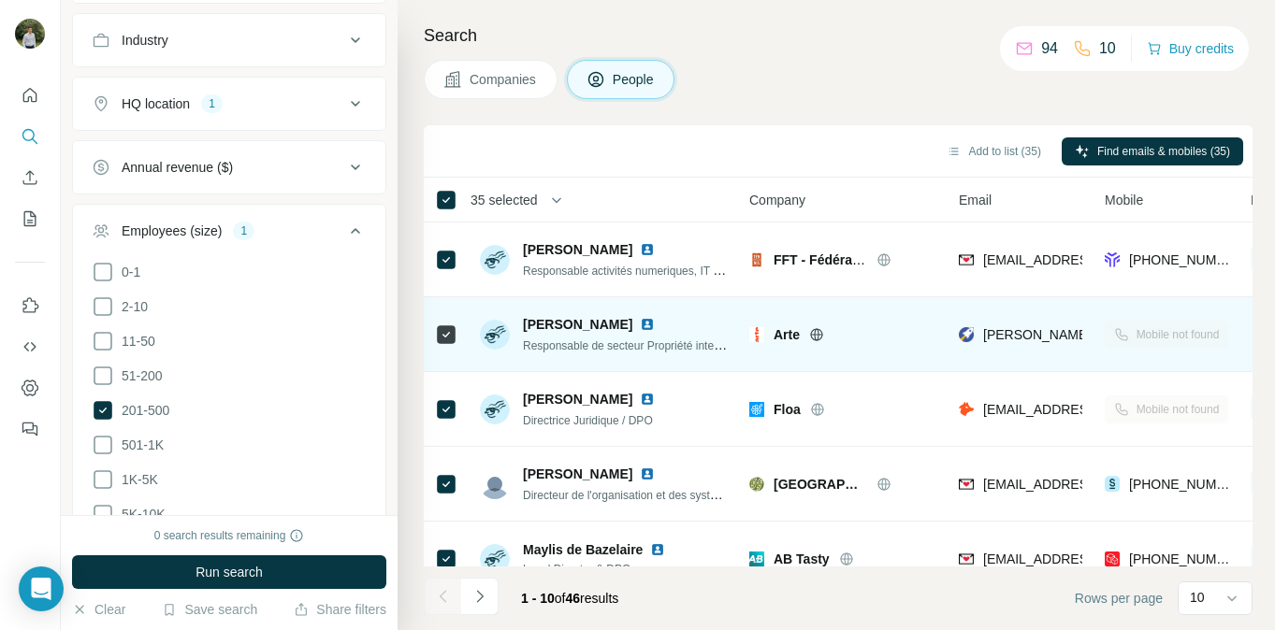
scroll to position [404, 0]
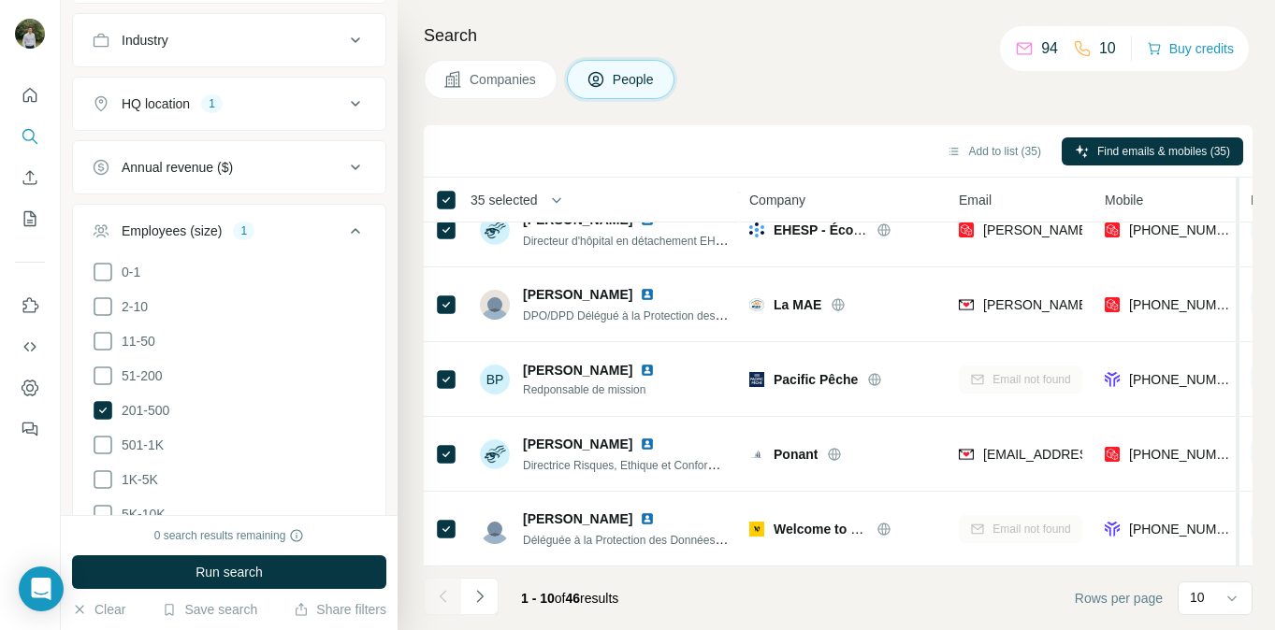
click at [1236, 542] on div at bounding box center [1235, 574] width 7 height 793
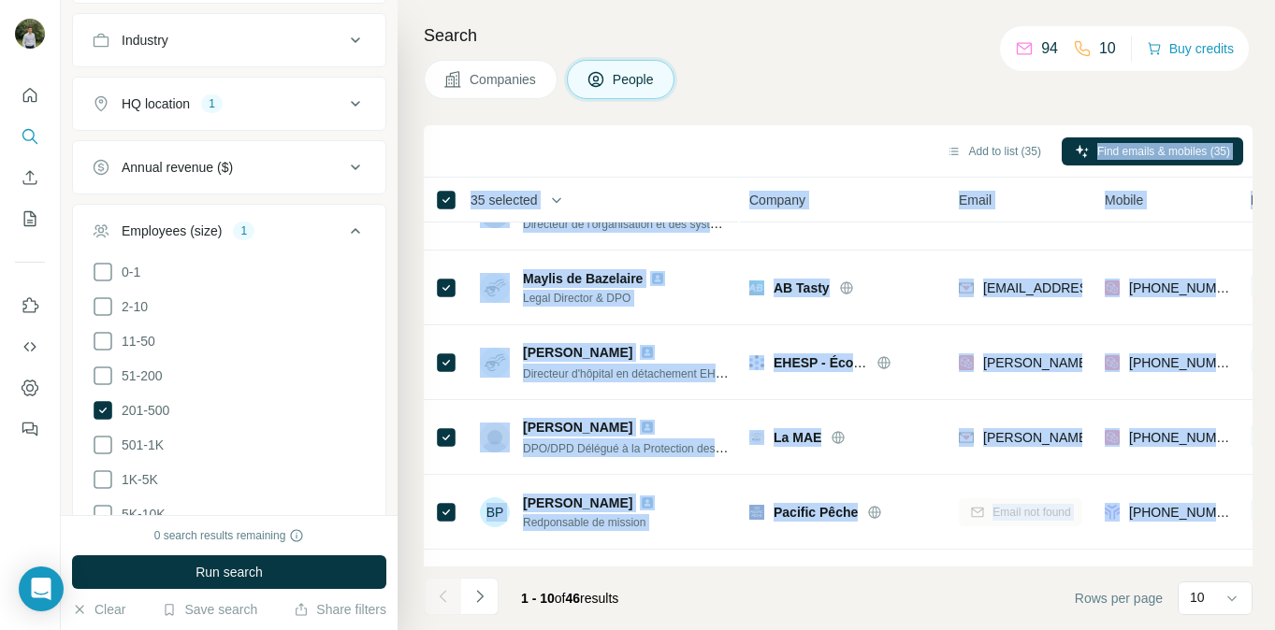
scroll to position [0, 0]
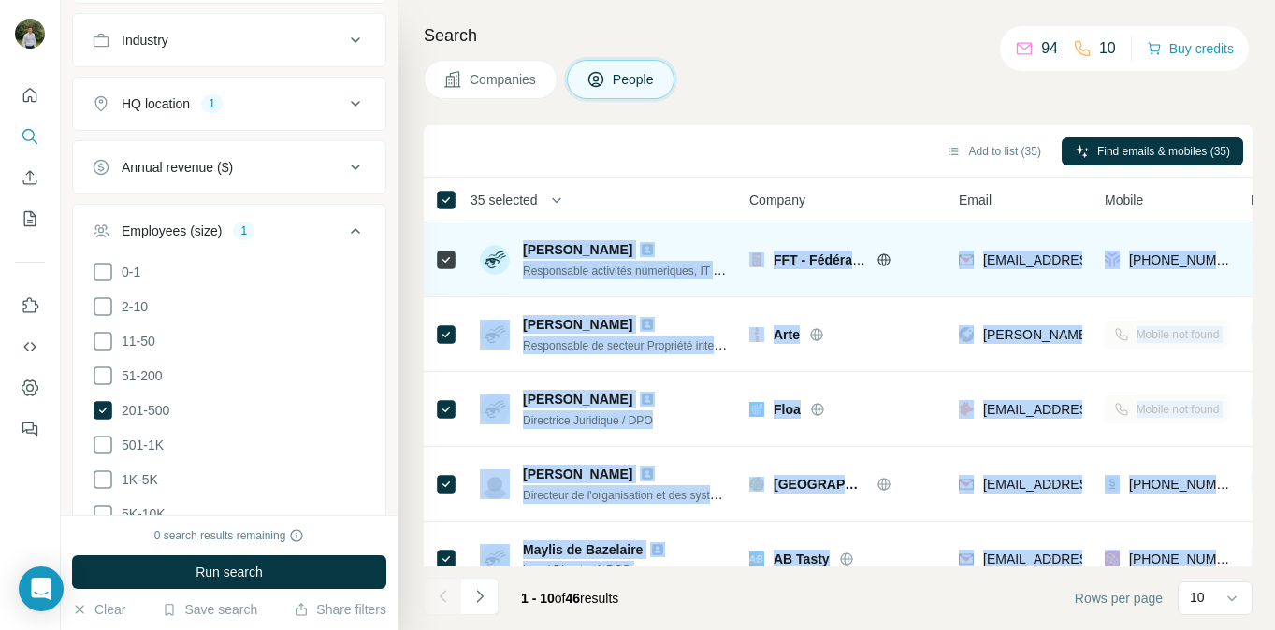
drag, startPoint x: 1225, startPoint y: 543, endPoint x: 519, endPoint y: 248, distance: 765.5
click at [0, 0] on tbody "[PERSON_NAME] Responsable activités numeriques, IT et données personelles / DPO…" at bounding box center [0, 0] width 0 height 0
copy tbody "Lorem Ipsumdolo Sitametcons adipiscin elitseddoe, TE in utlabor etdoloremag / A…"
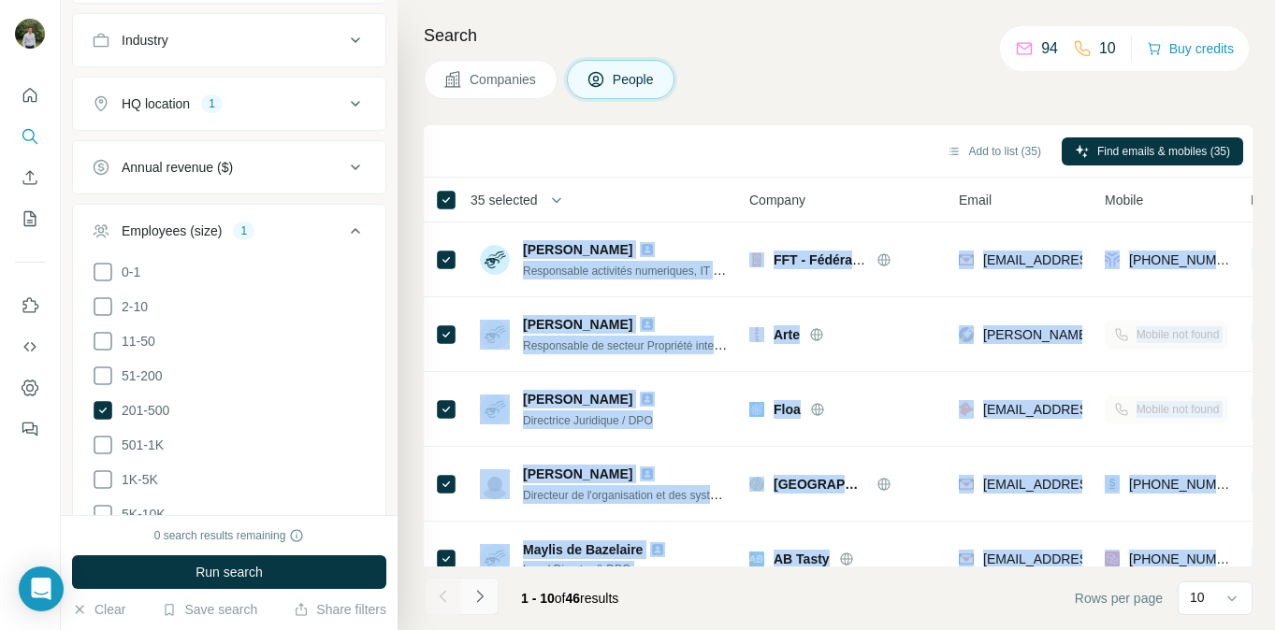
click at [478, 600] on icon "Navigate to next page" at bounding box center [479, 596] width 19 height 19
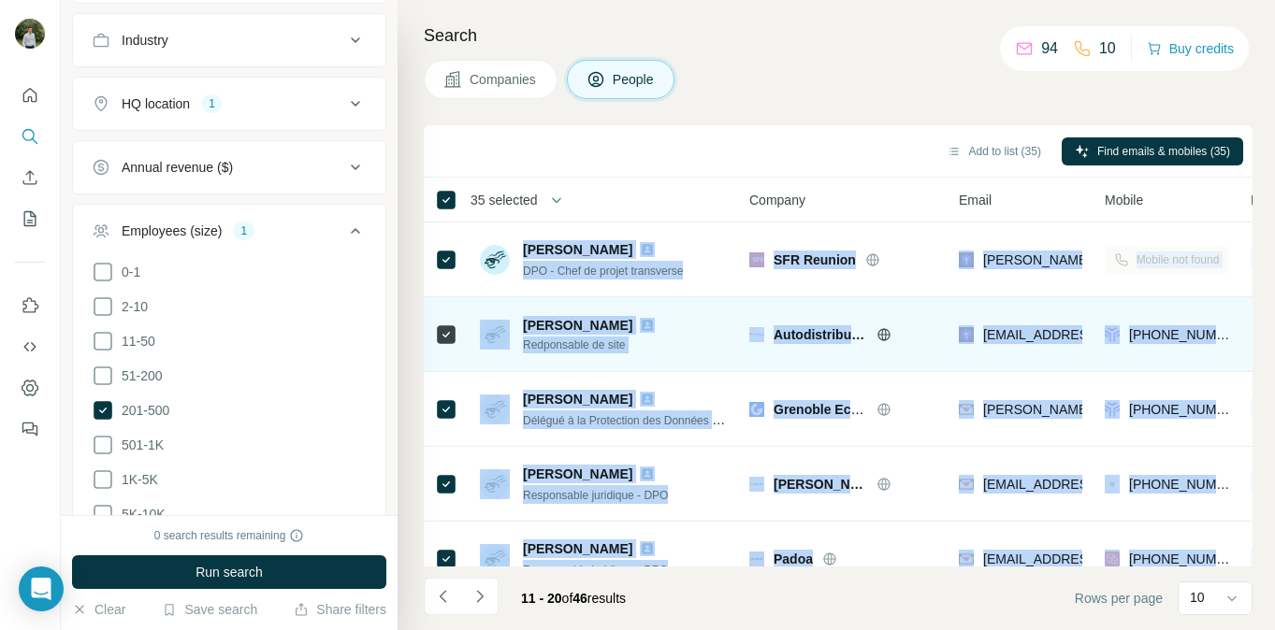
copy tbody "Lorem Ipsumdolo Sitametcons adipiscin elitseddoe, TE in utlabor etdoloremag / A…"
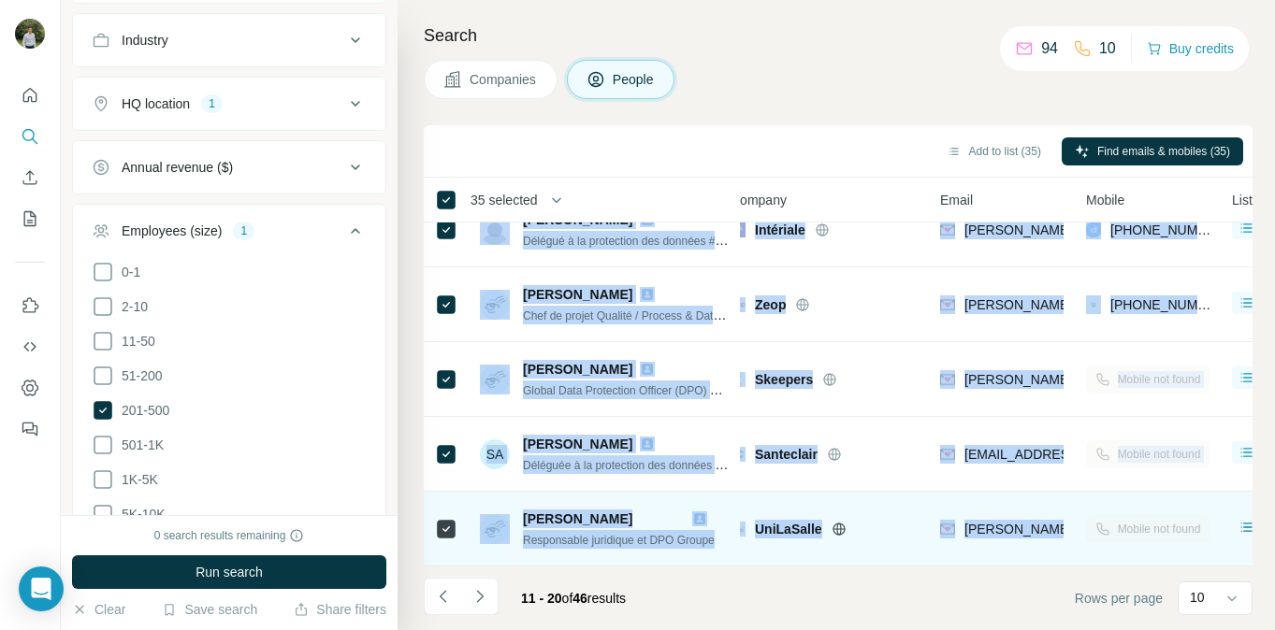
scroll to position [404, 0]
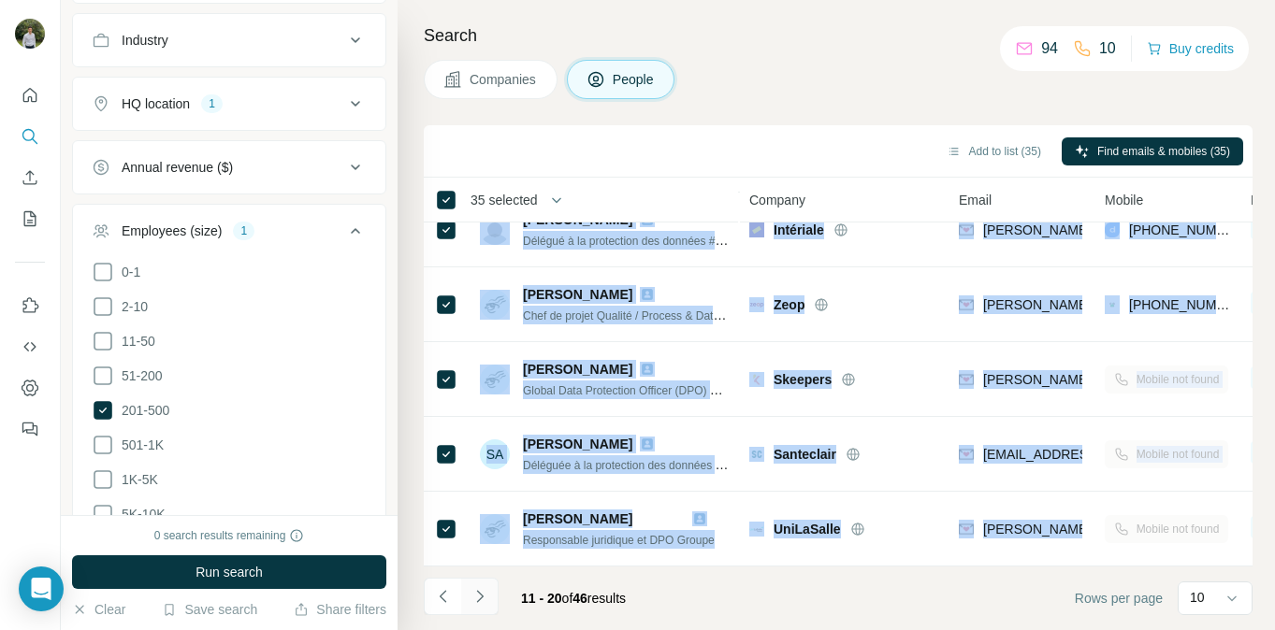
click at [484, 604] on icon "Navigate to next page" at bounding box center [479, 596] width 19 height 19
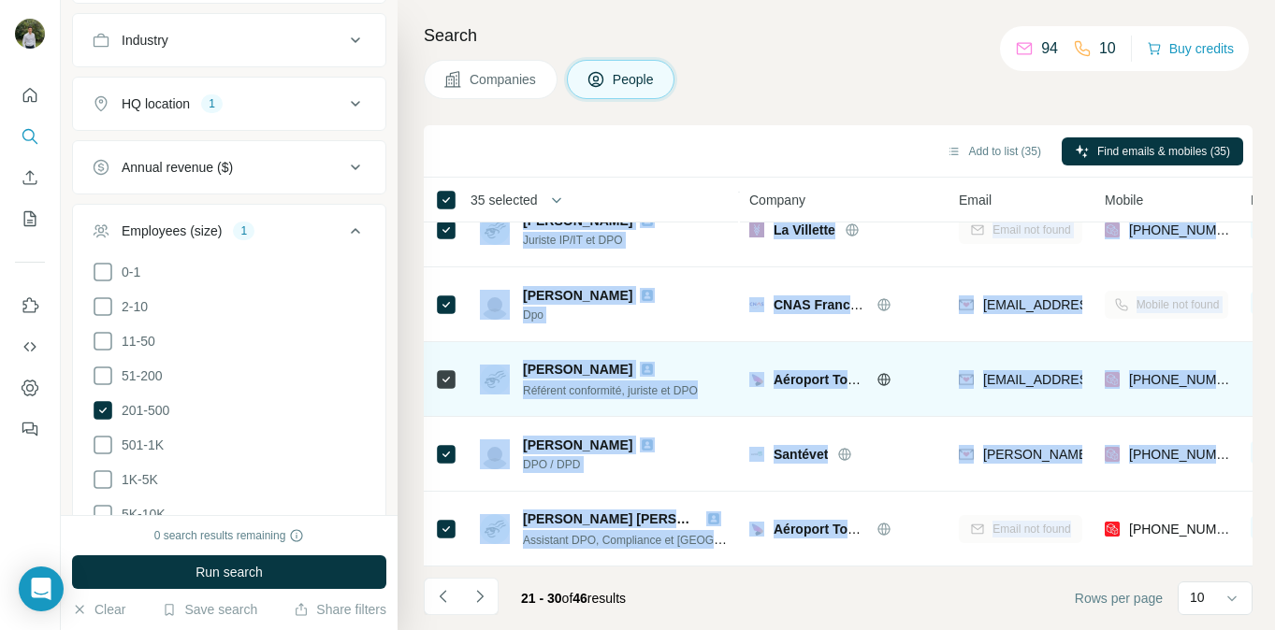
copy tbody "Lorem Ipsumdolo Sitametcons adipiscin elitseddoe, TE in utlabor etdoloremag / A…"
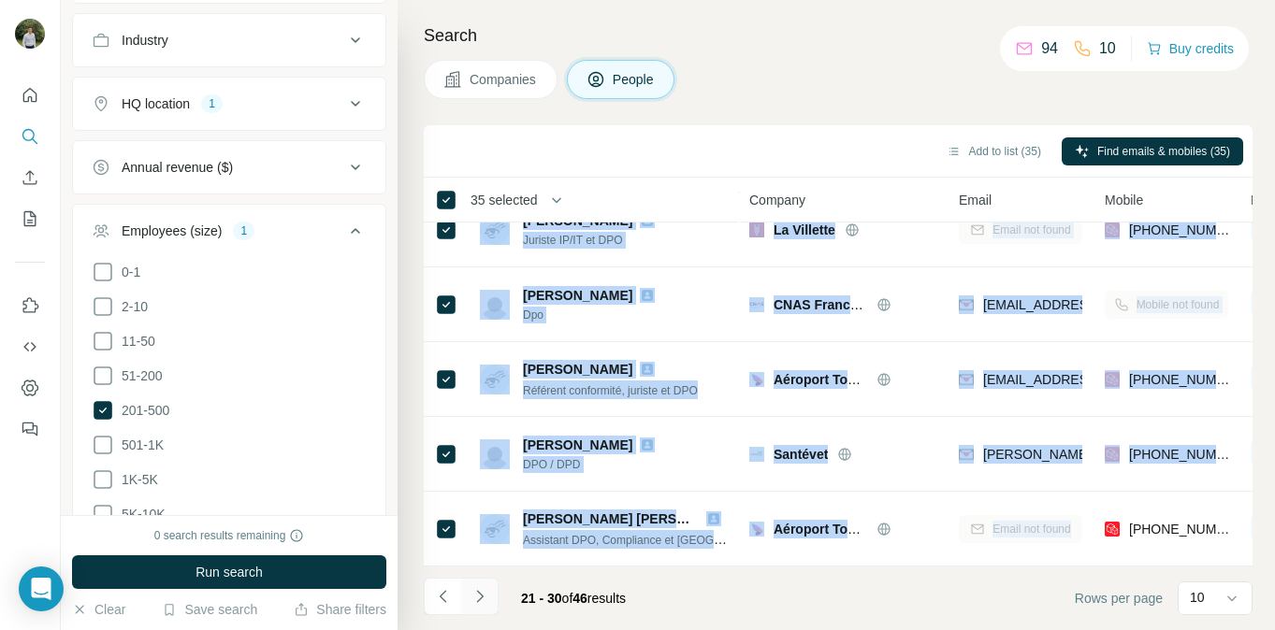
click at [490, 596] on button "Navigate to next page" at bounding box center [479, 596] width 37 height 37
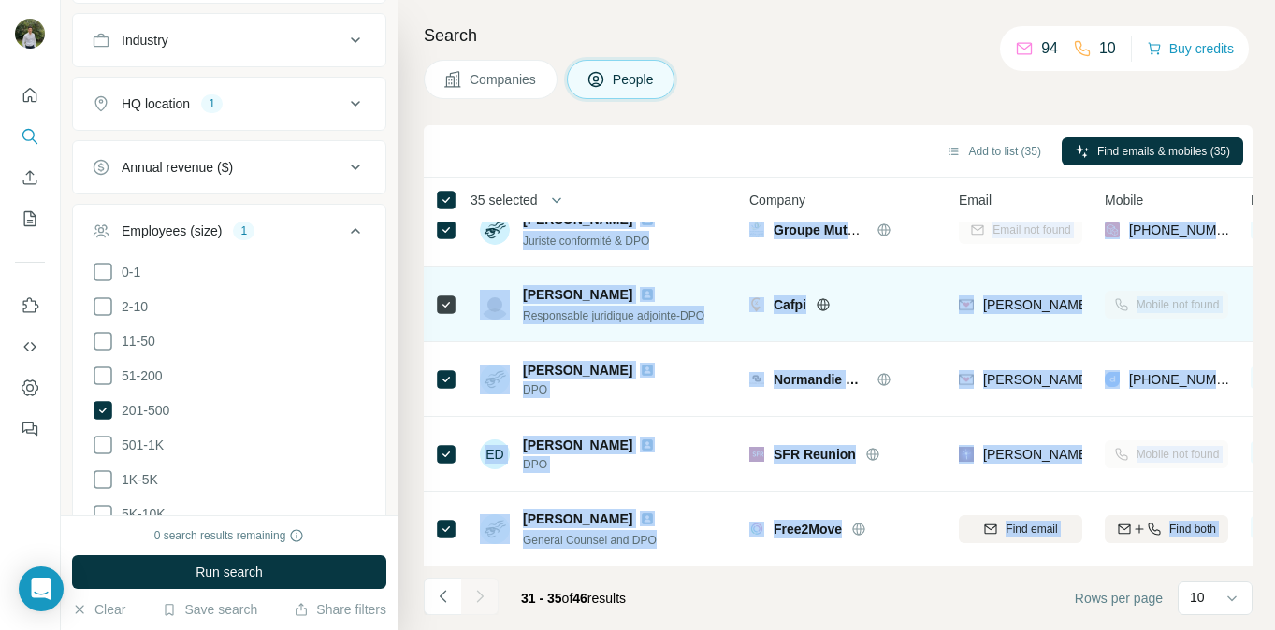
scroll to position [0, 0]
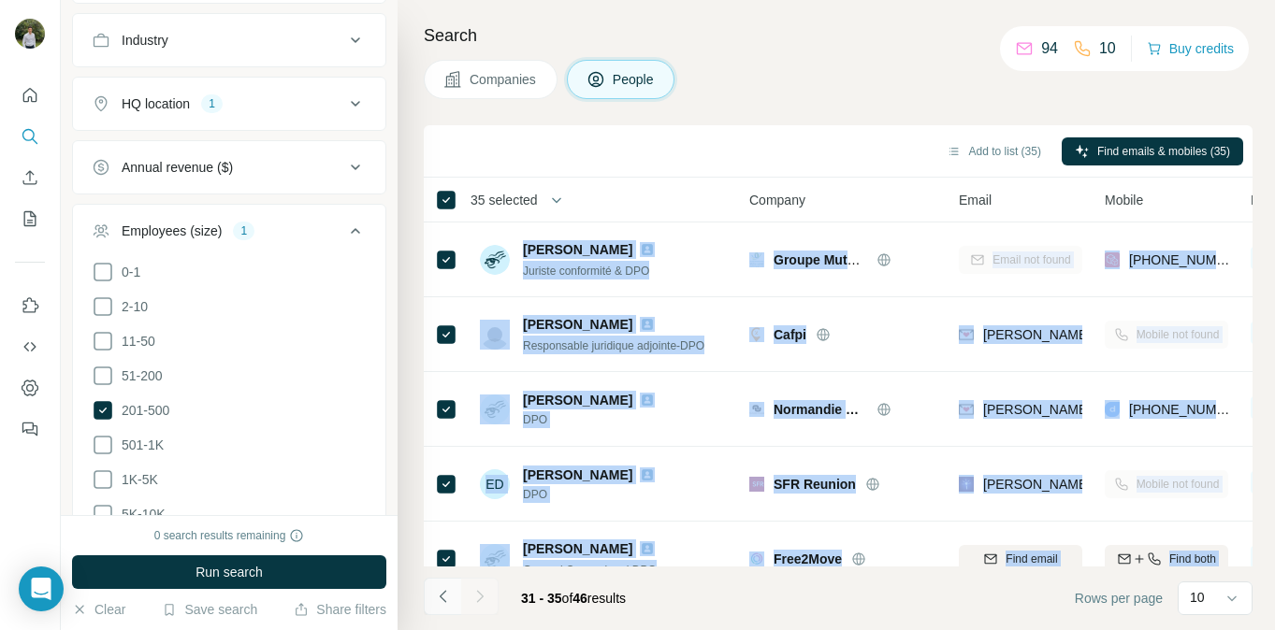
click at [452, 591] on icon "Navigate to previous page" at bounding box center [443, 596] width 19 height 19
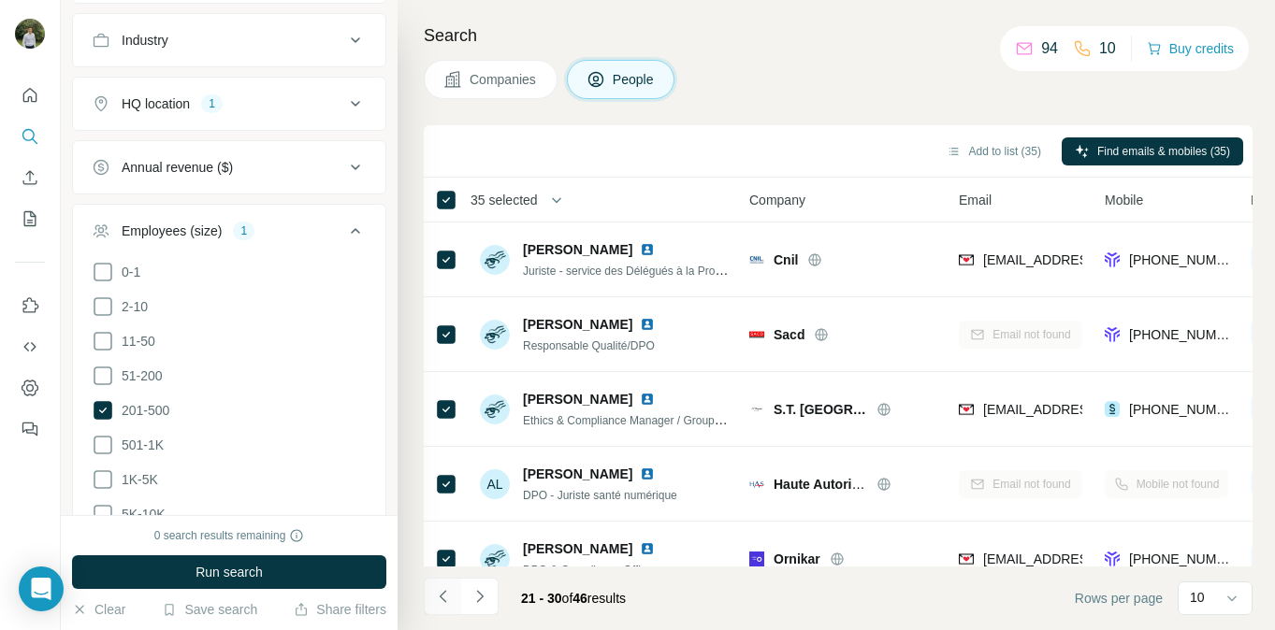
click at [438, 601] on icon "Navigate to previous page" at bounding box center [443, 596] width 19 height 19
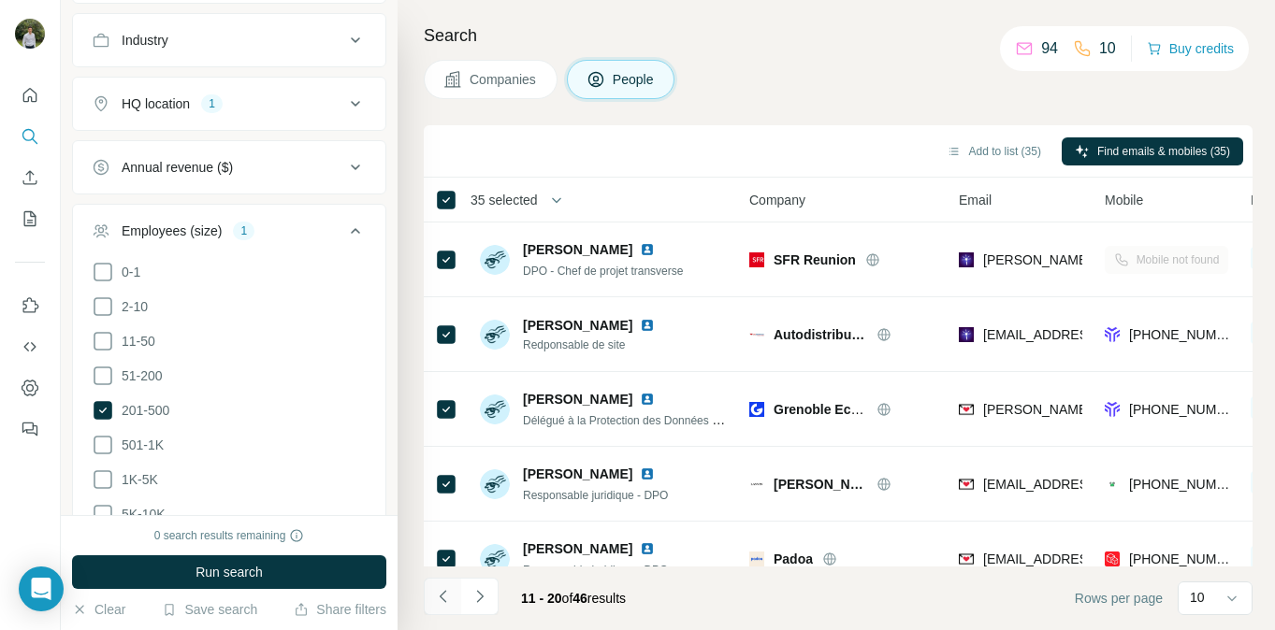
click at [438, 601] on icon "Navigate to previous page" at bounding box center [443, 596] width 19 height 19
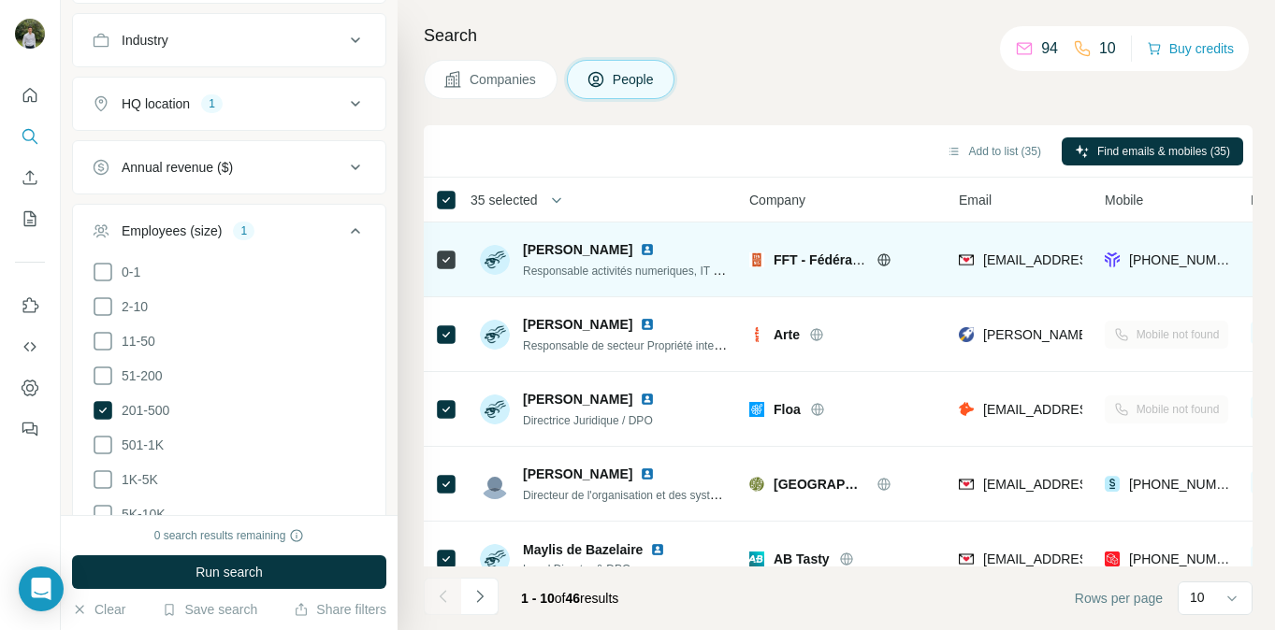
click at [640, 251] on img at bounding box center [647, 249] width 15 height 15
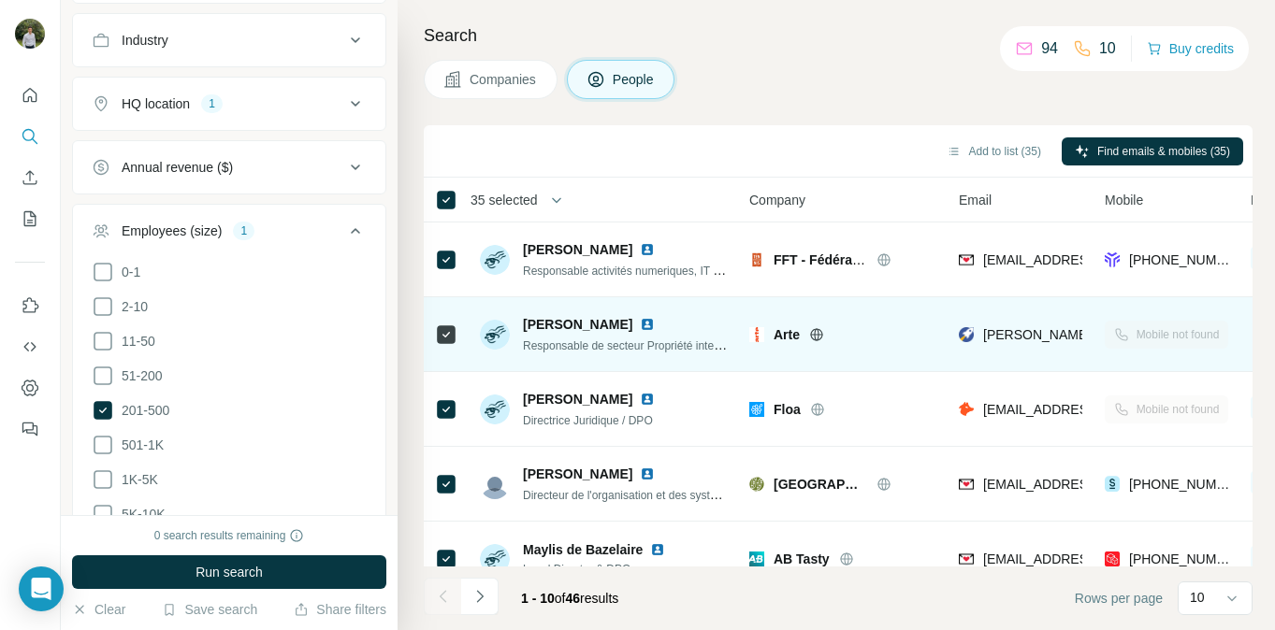
click at [640, 329] on img at bounding box center [647, 324] width 15 height 15
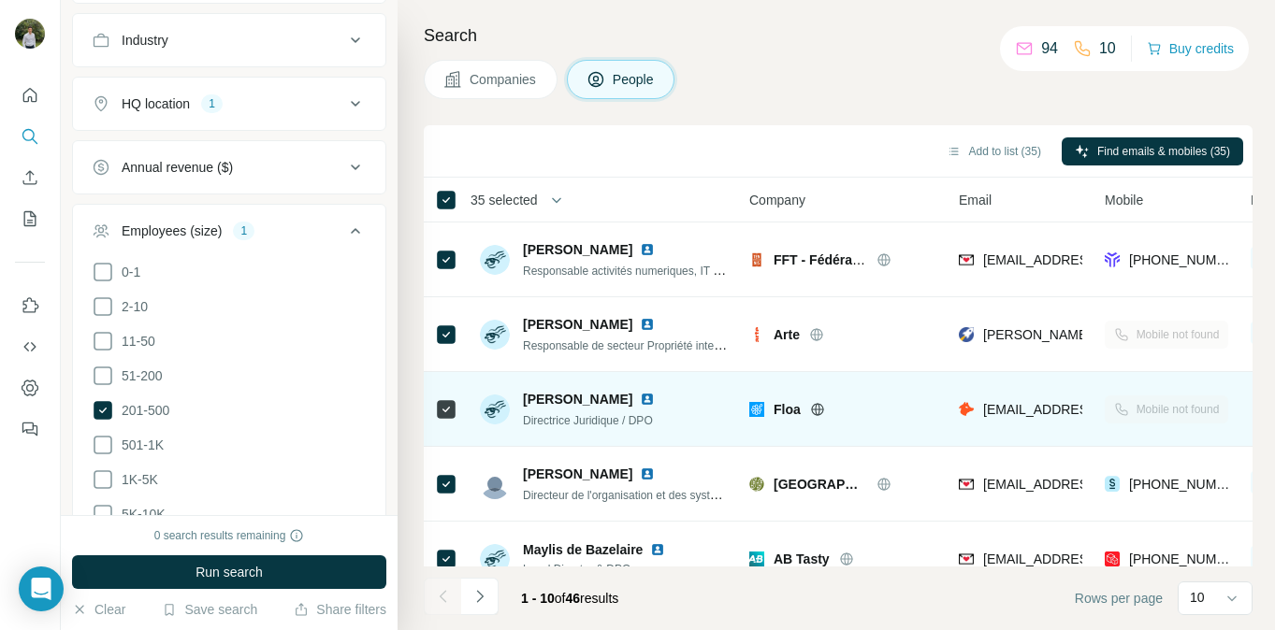
click at [651, 401] on img at bounding box center [647, 399] width 15 height 15
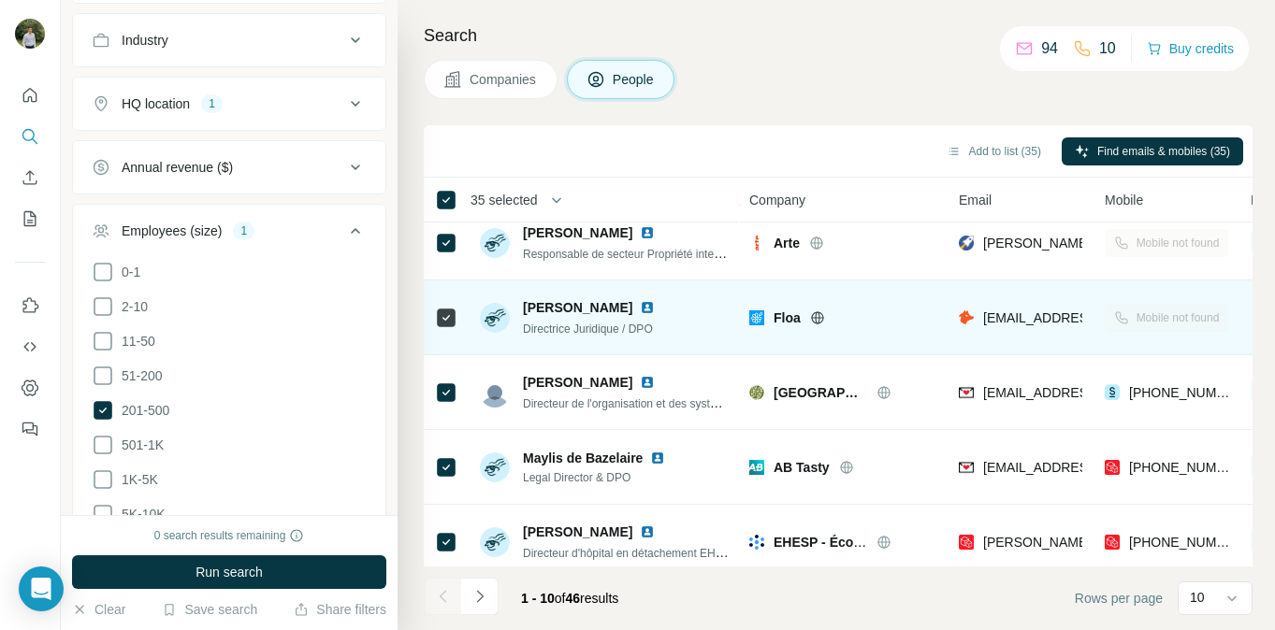
scroll to position [98, 0]
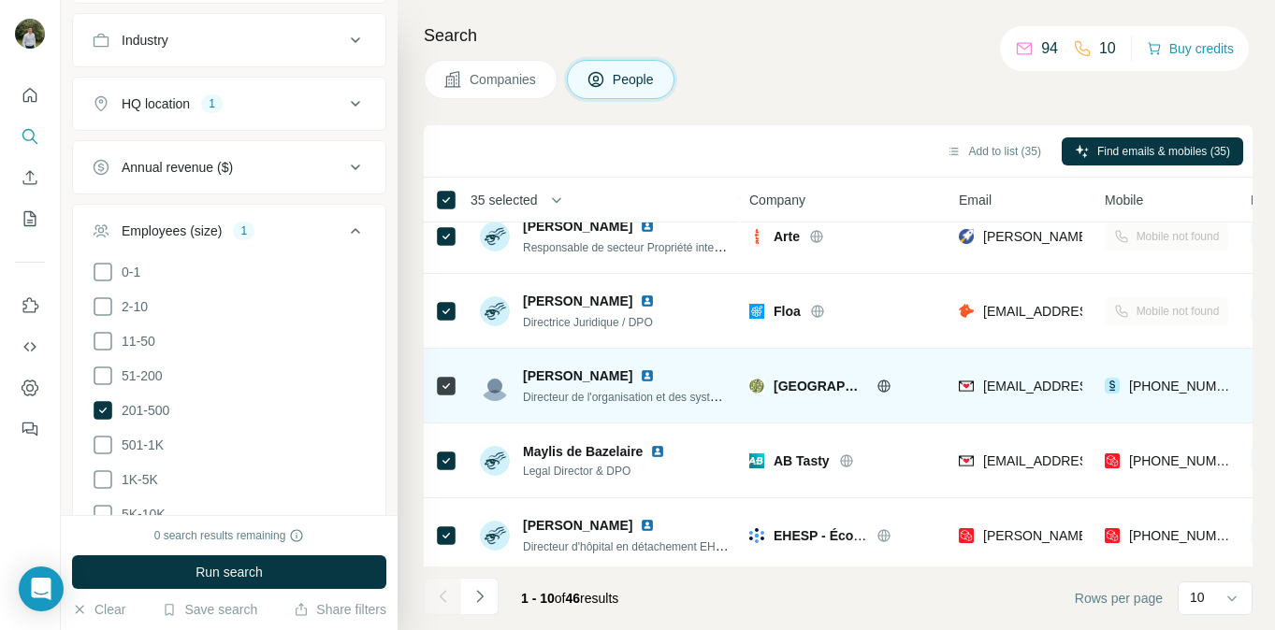
click at [655, 376] on img at bounding box center [647, 376] width 15 height 15
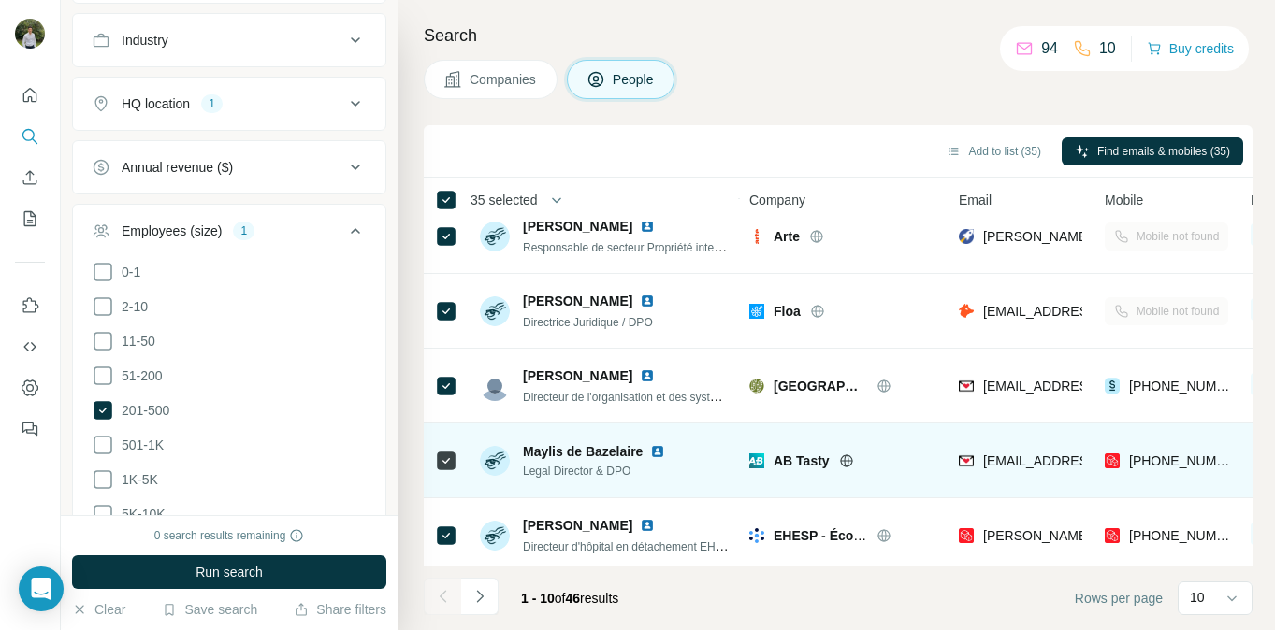
click at [662, 447] on img at bounding box center [657, 451] width 15 height 15
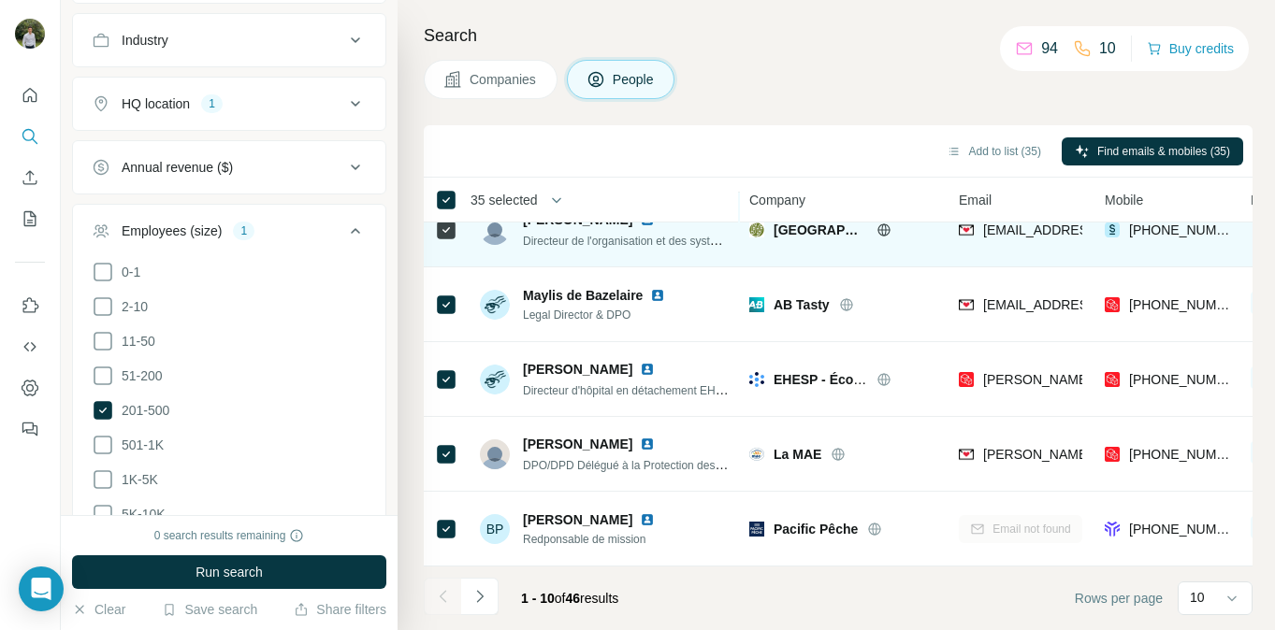
scroll to position [259, 0]
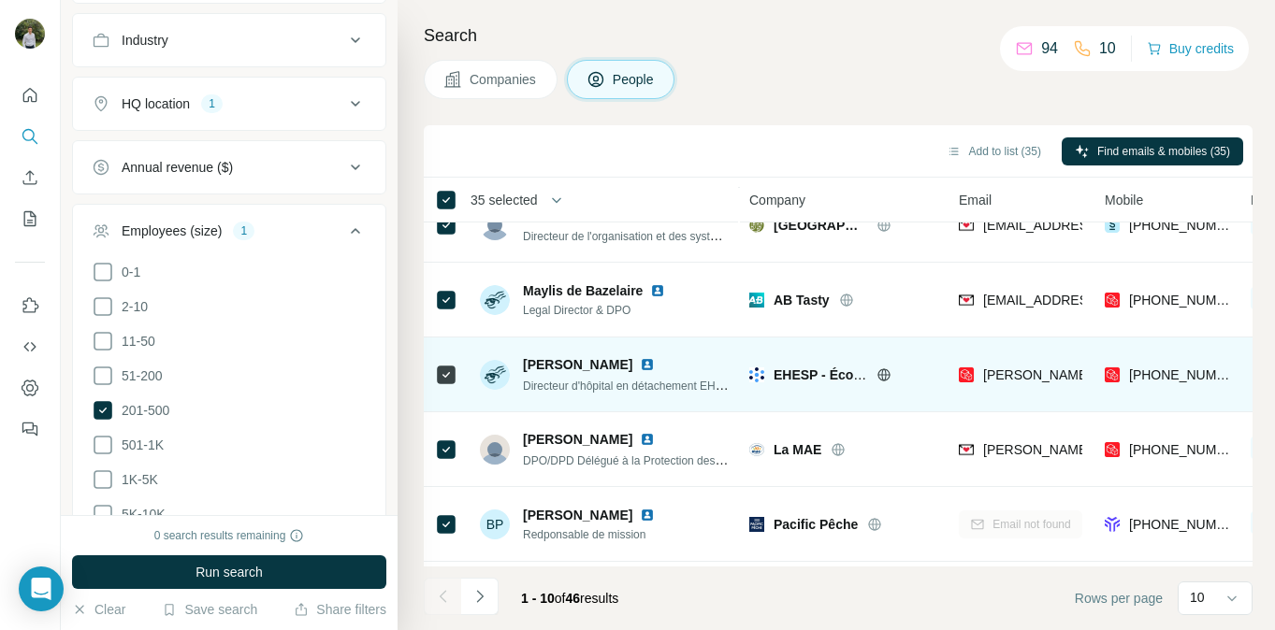
click at [640, 369] on img at bounding box center [647, 364] width 15 height 15
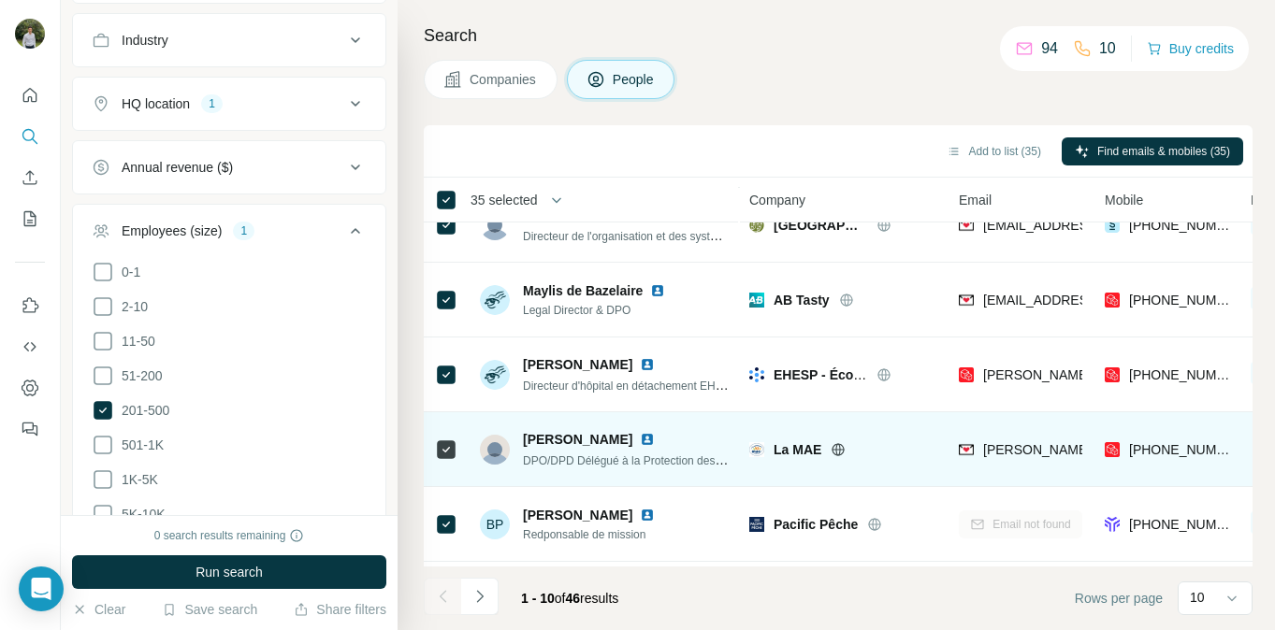
click at [640, 435] on img at bounding box center [647, 439] width 15 height 15
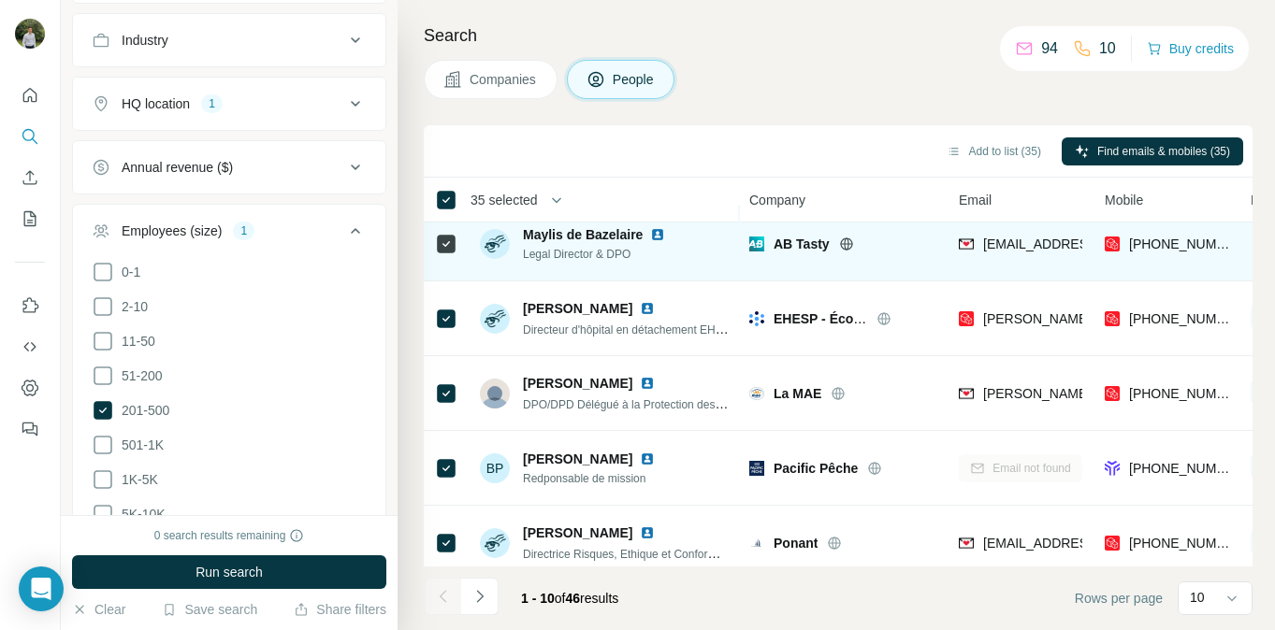
scroll to position [404, 0]
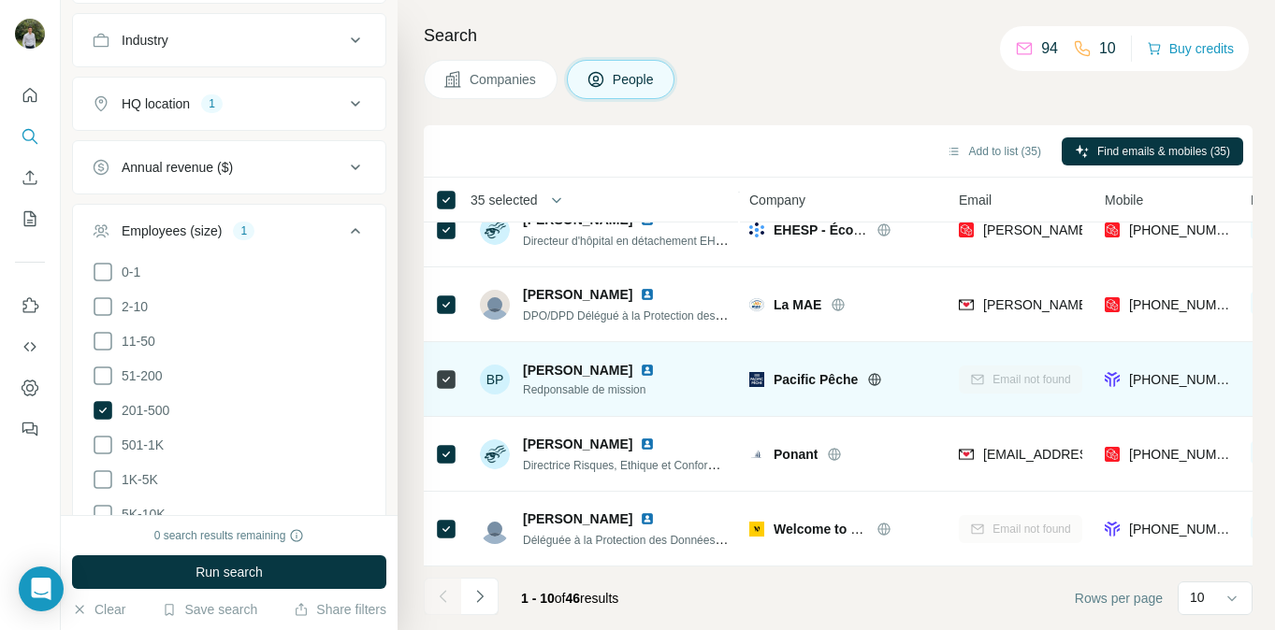
click at [640, 373] on img at bounding box center [647, 370] width 15 height 15
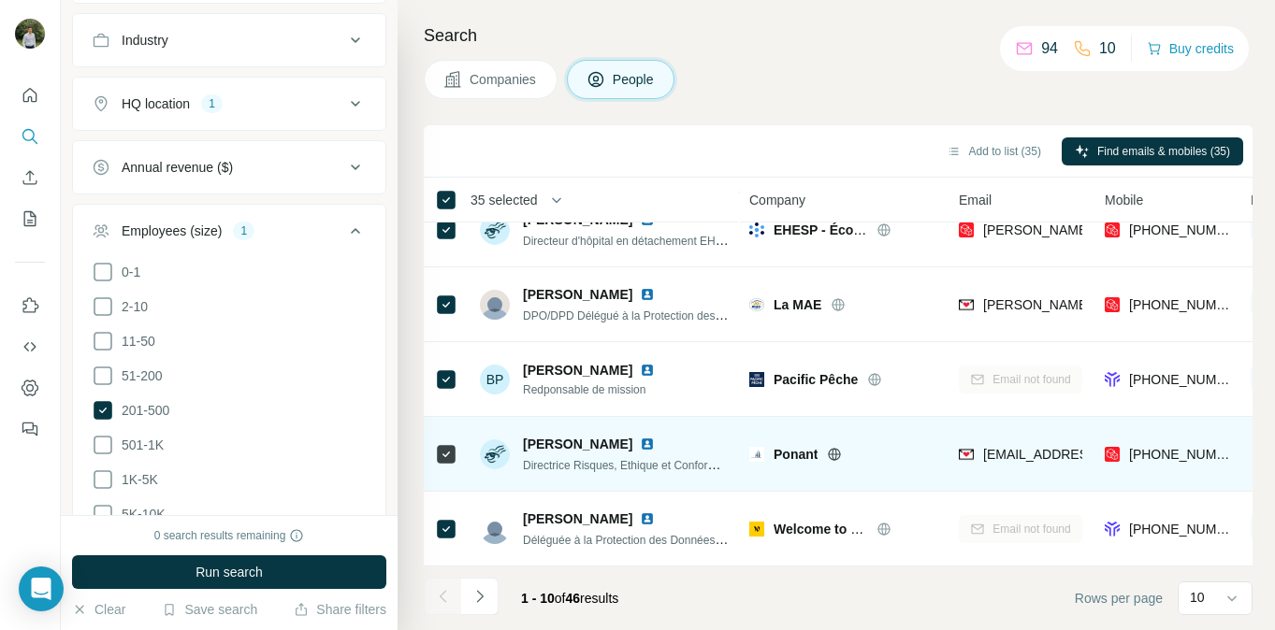
click at [655, 448] on img at bounding box center [647, 444] width 15 height 15
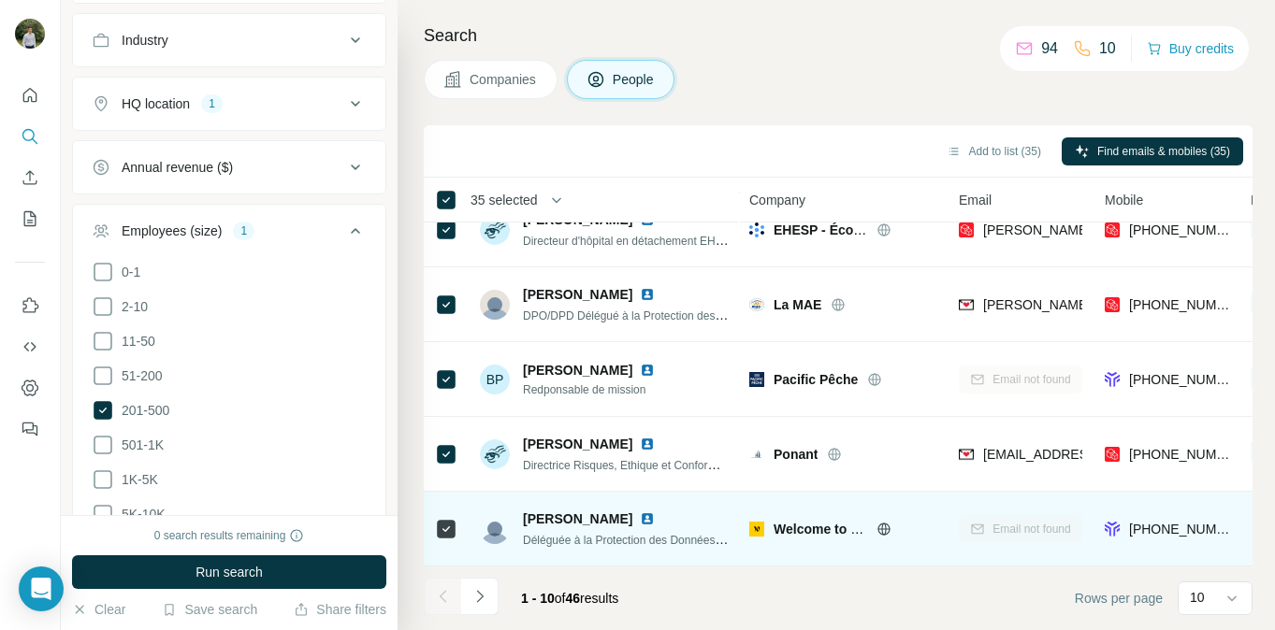
click at [640, 523] on img at bounding box center [647, 519] width 15 height 15
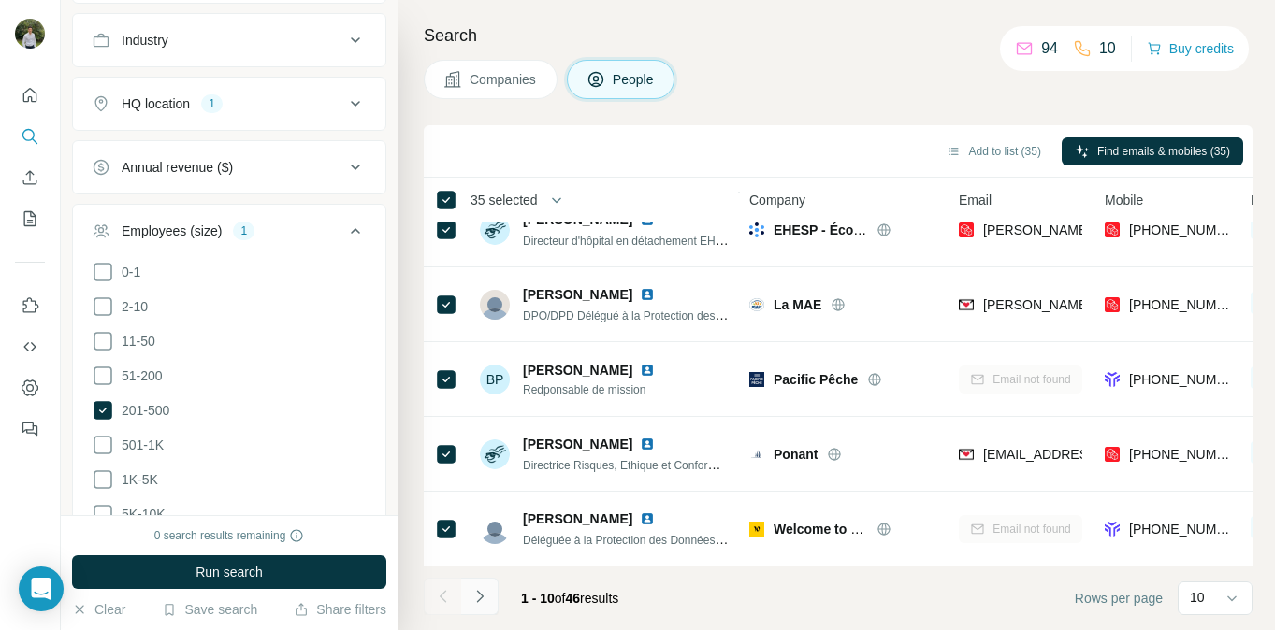
click at [486, 605] on icon "Navigate to next page" at bounding box center [479, 596] width 19 height 19
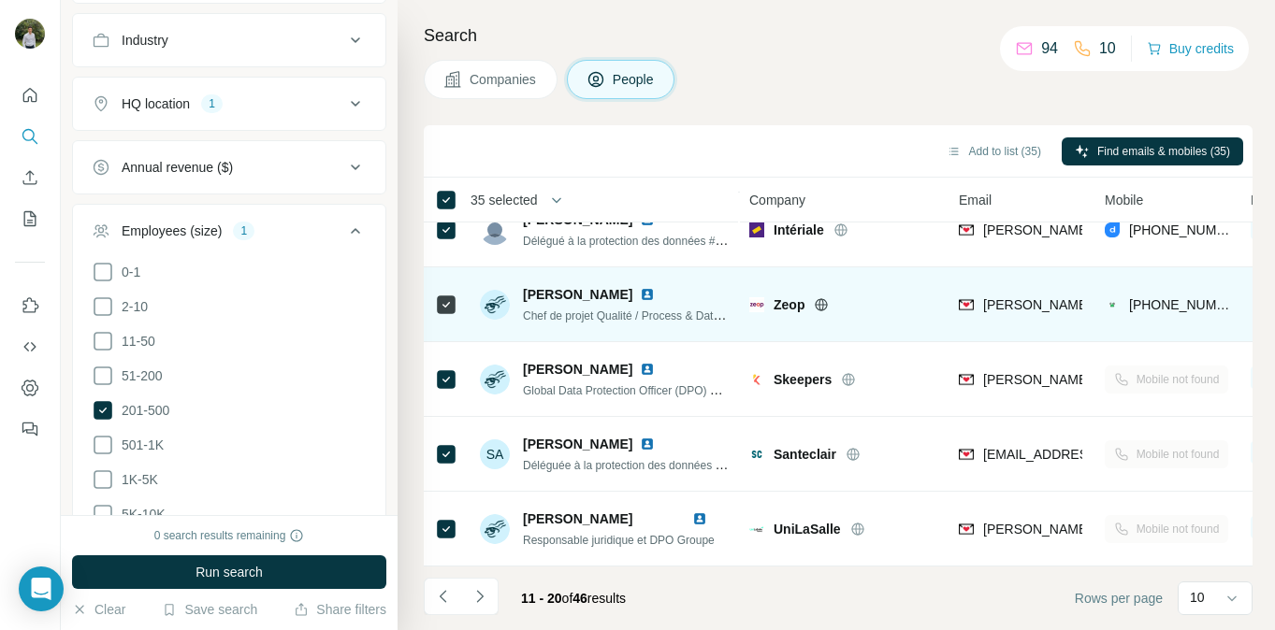
scroll to position [0, 0]
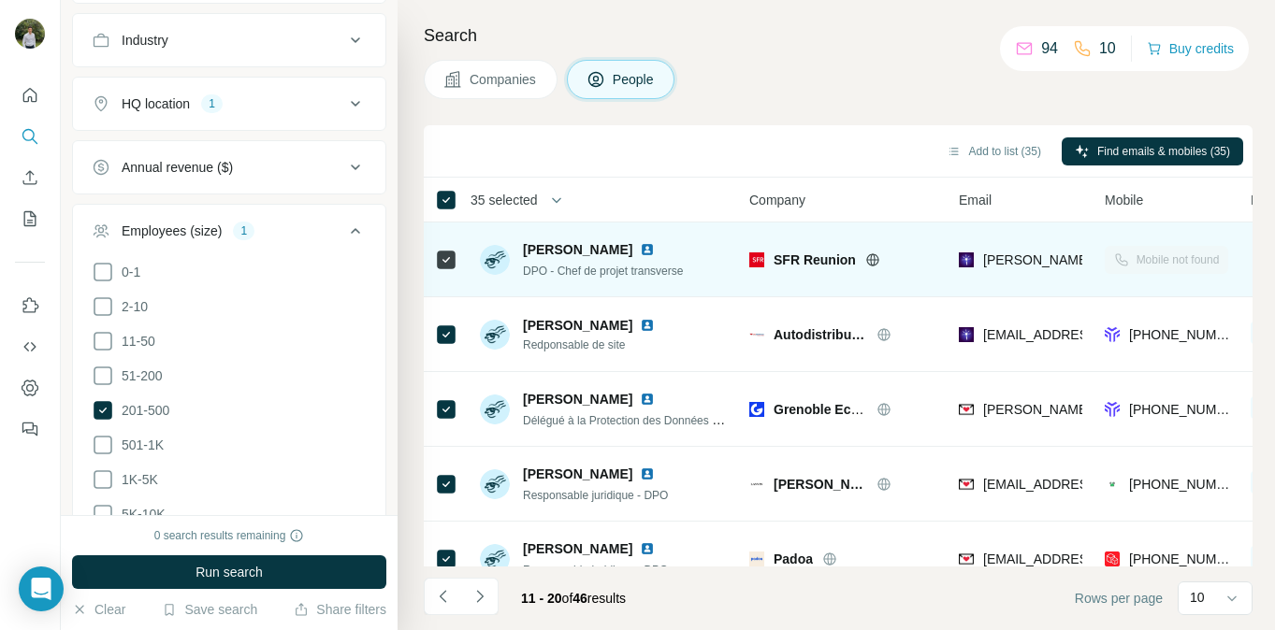
click at [645, 248] on img at bounding box center [647, 249] width 15 height 15
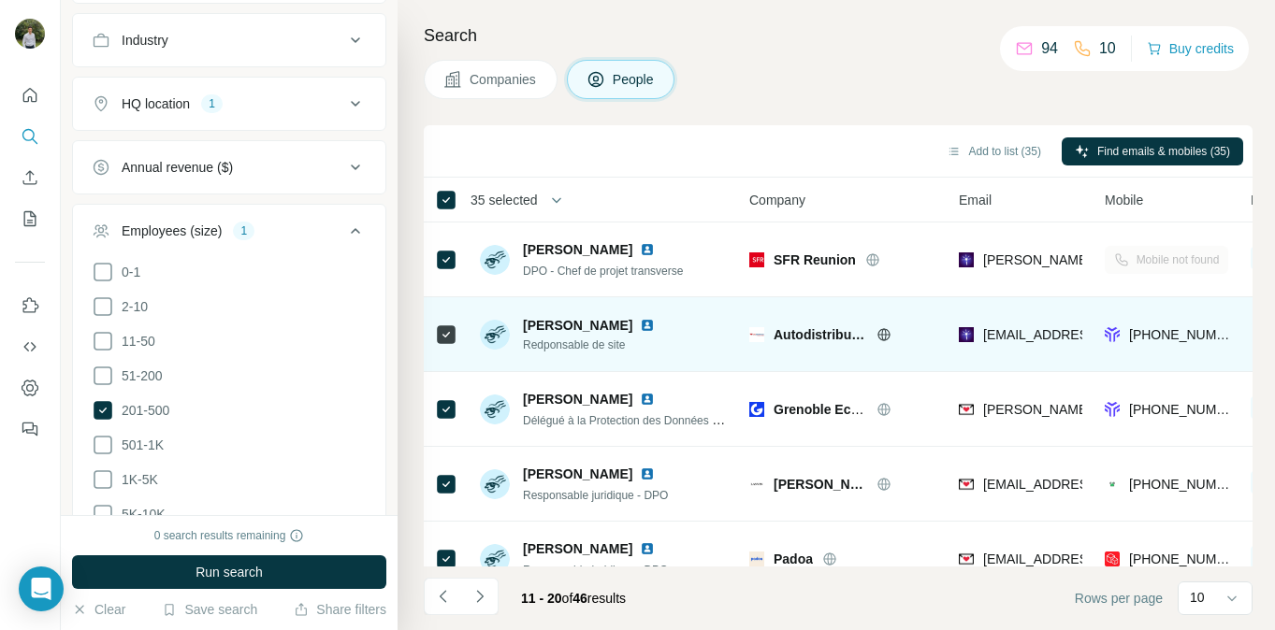
click at [640, 326] on img at bounding box center [647, 325] width 15 height 15
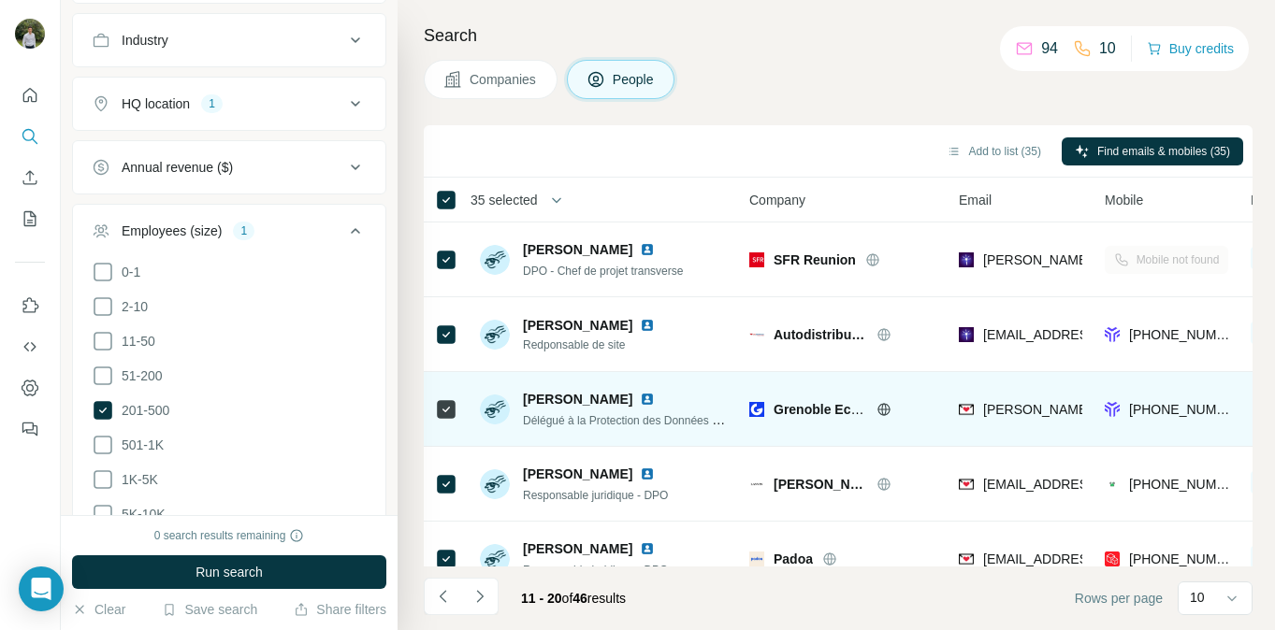
click at [655, 398] on img at bounding box center [647, 399] width 15 height 15
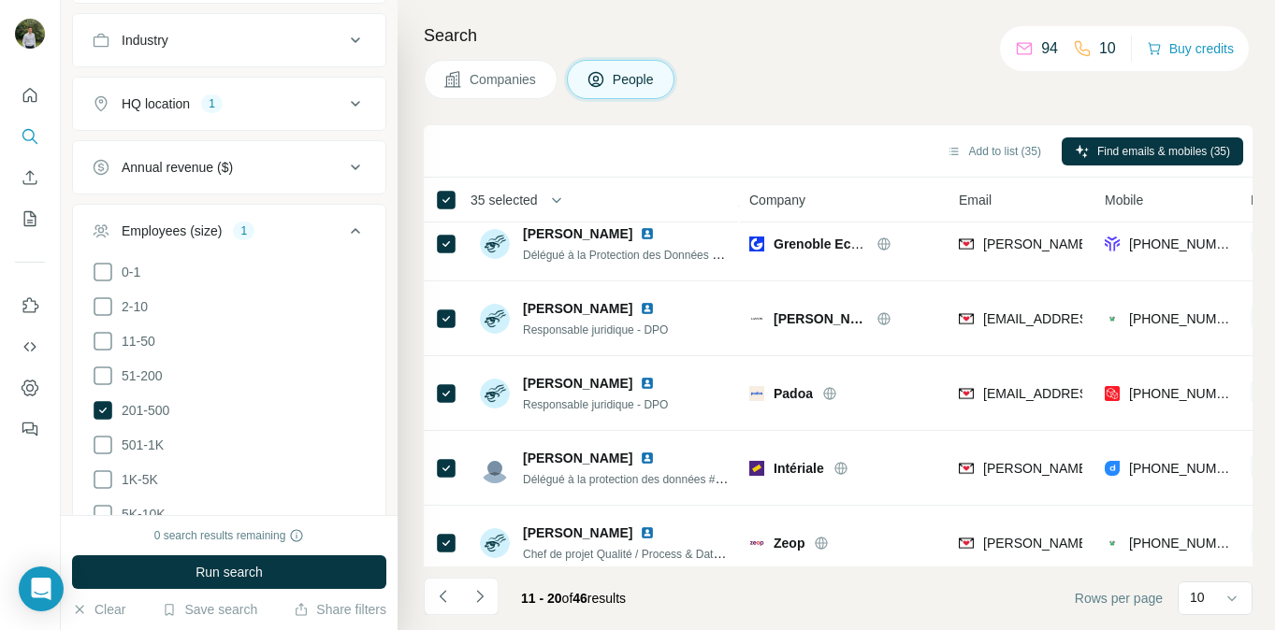
scroll to position [204, 0]
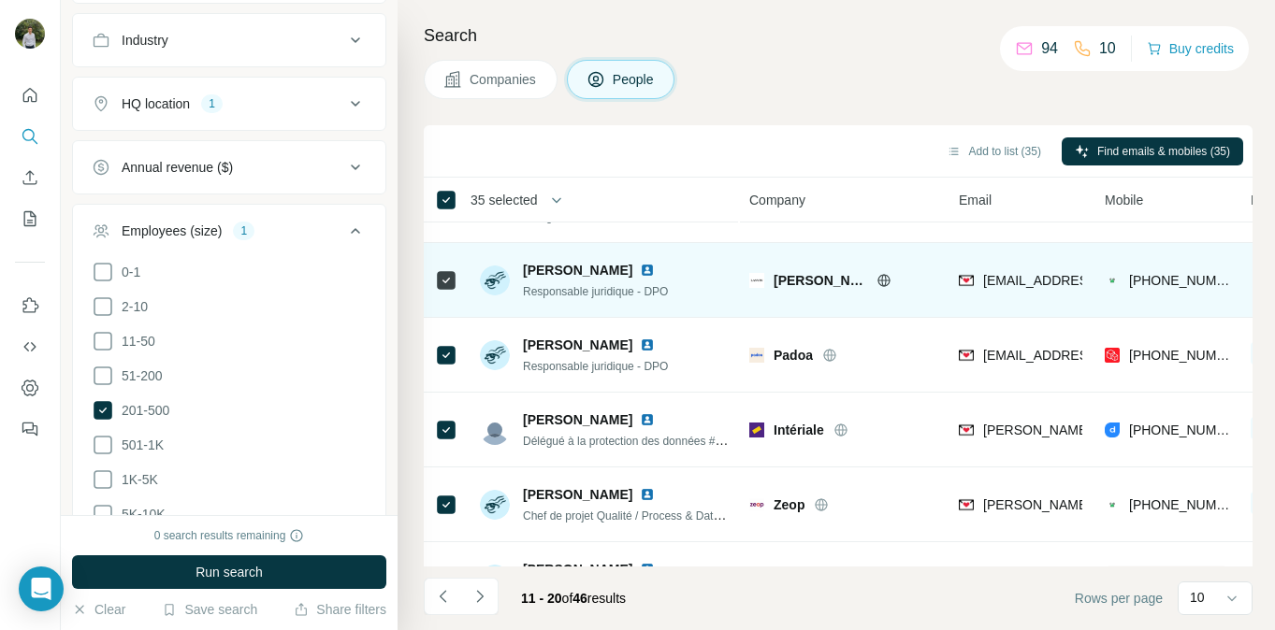
click at [640, 271] on img at bounding box center [647, 270] width 15 height 15
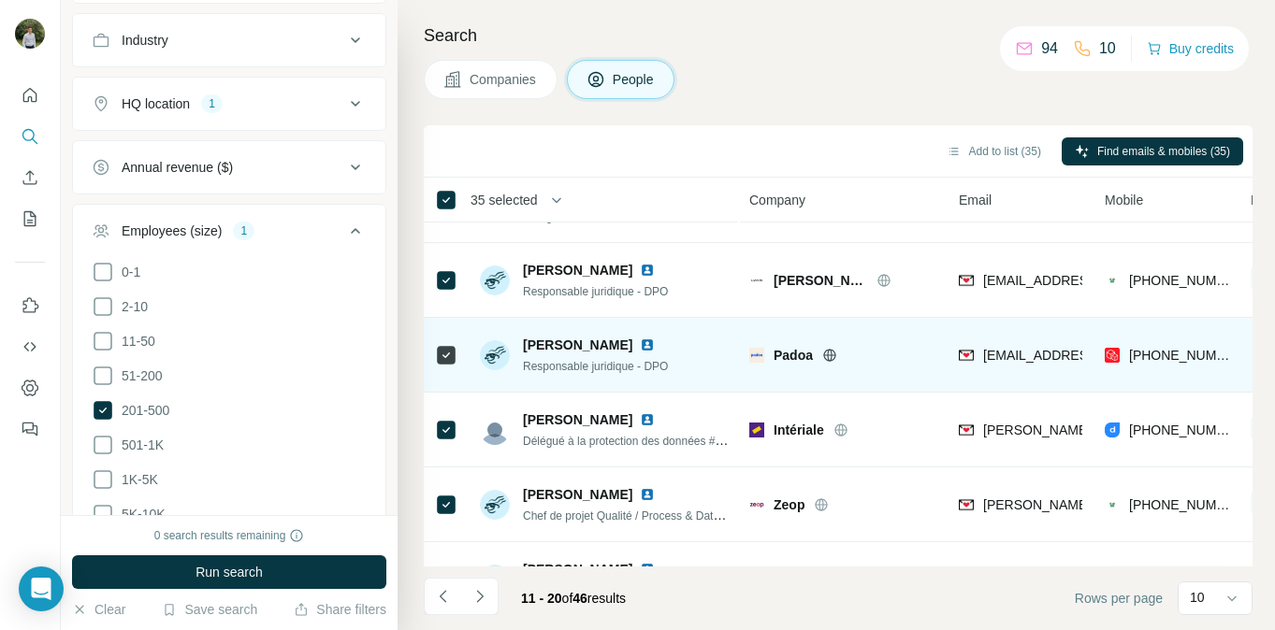
click at [655, 343] on img at bounding box center [647, 345] width 15 height 15
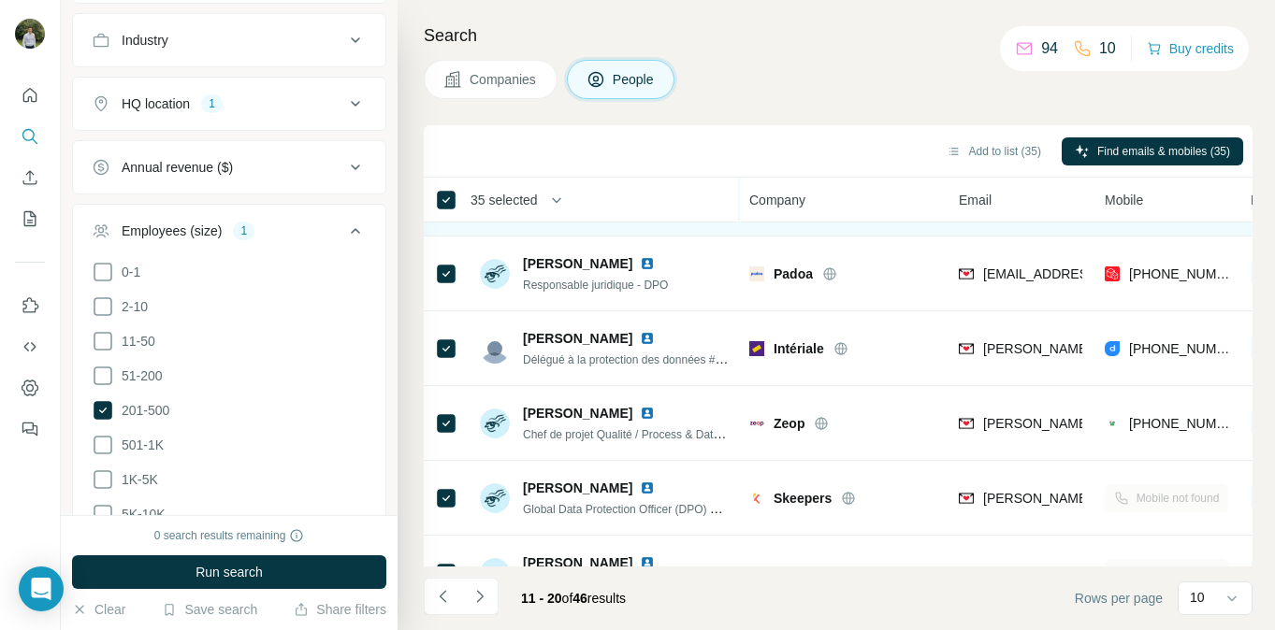
scroll to position [290, 0]
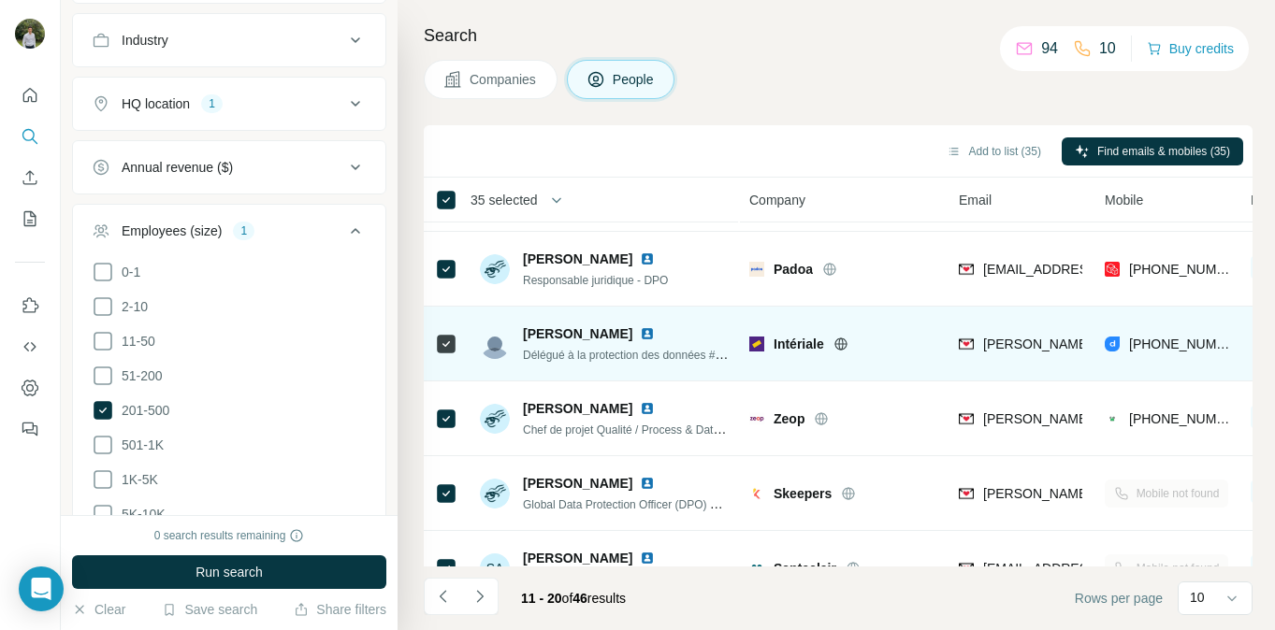
click at [640, 332] on img at bounding box center [647, 333] width 15 height 15
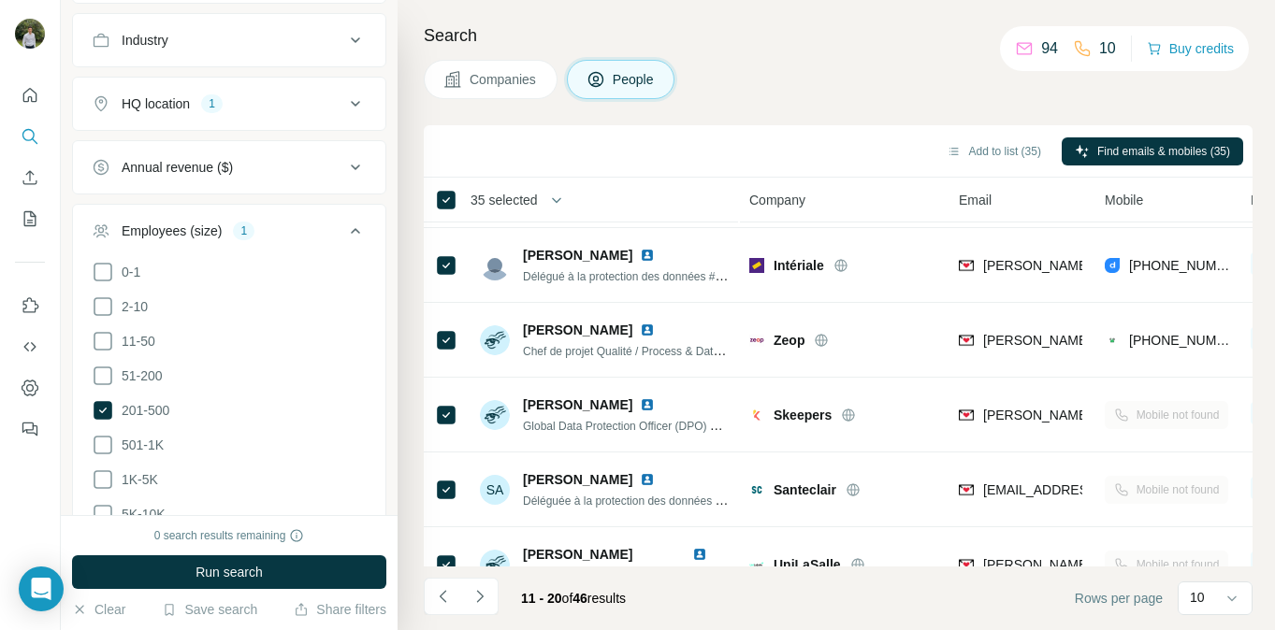
scroll to position [404, 0]
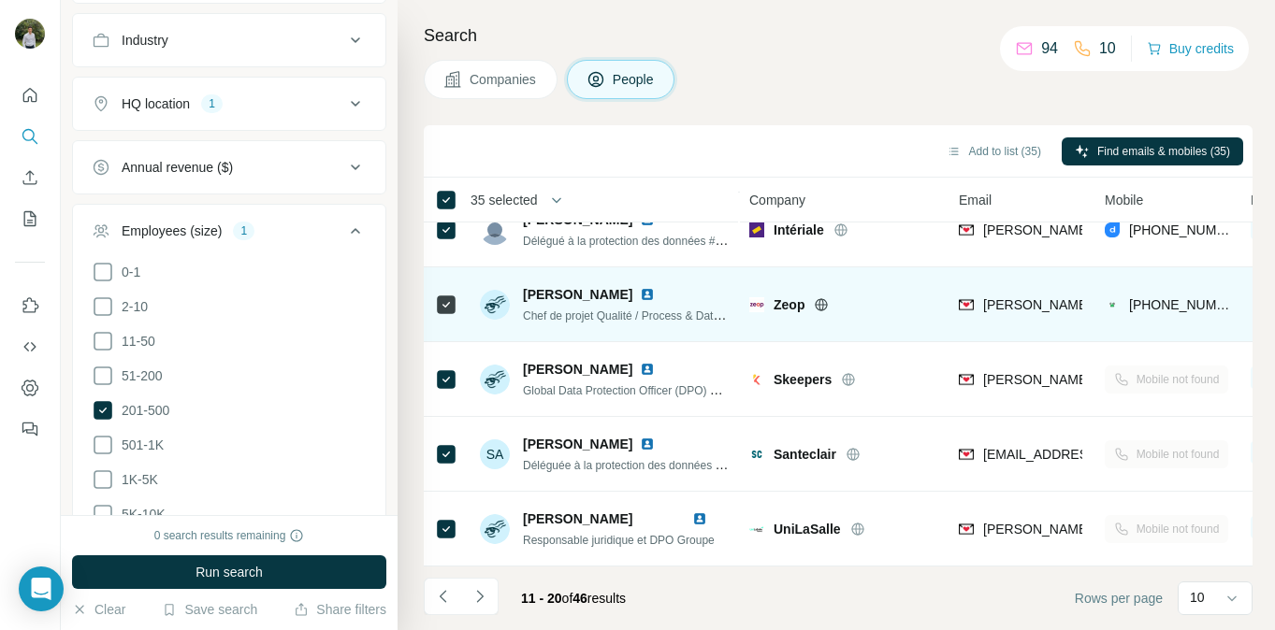
click at [655, 297] on img at bounding box center [647, 294] width 15 height 15
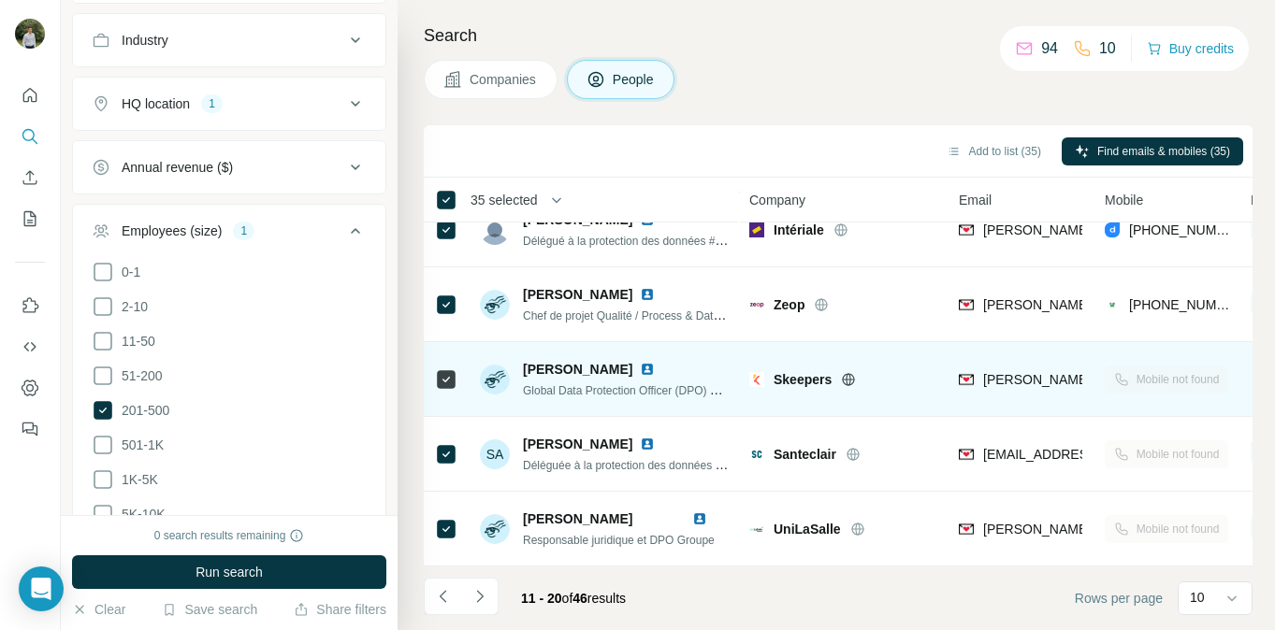
click at [643, 369] on img at bounding box center [647, 369] width 15 height 15
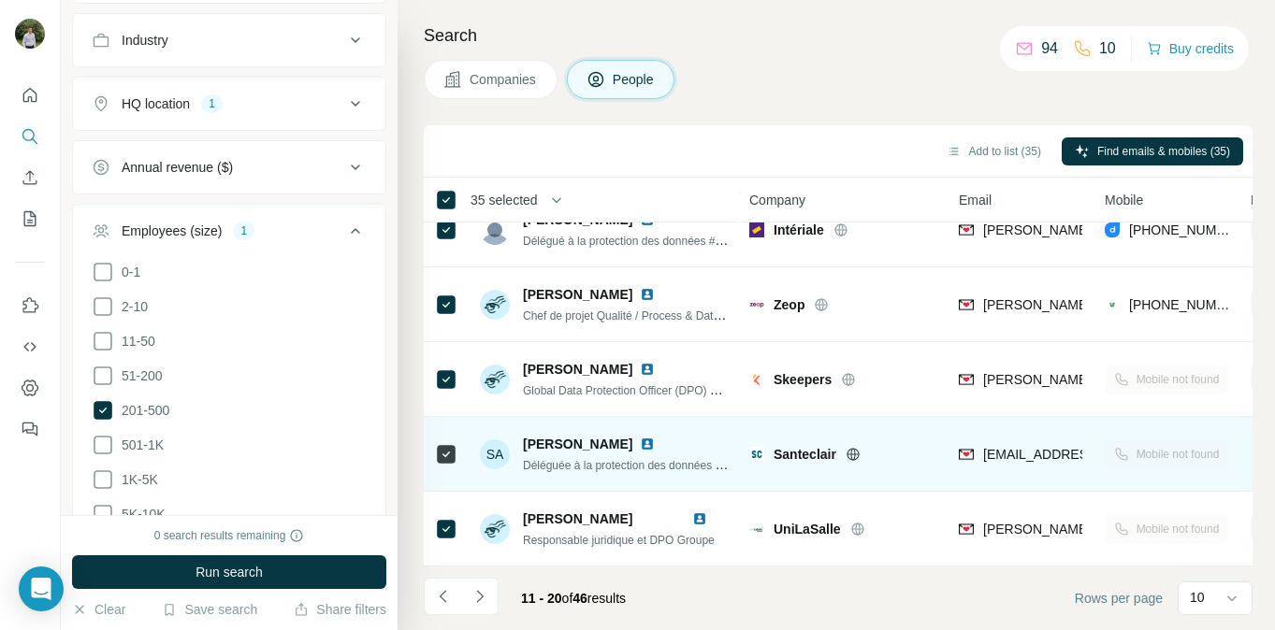
click at [640, 446] on img at bounding box center [647, 444] width 15 height 15
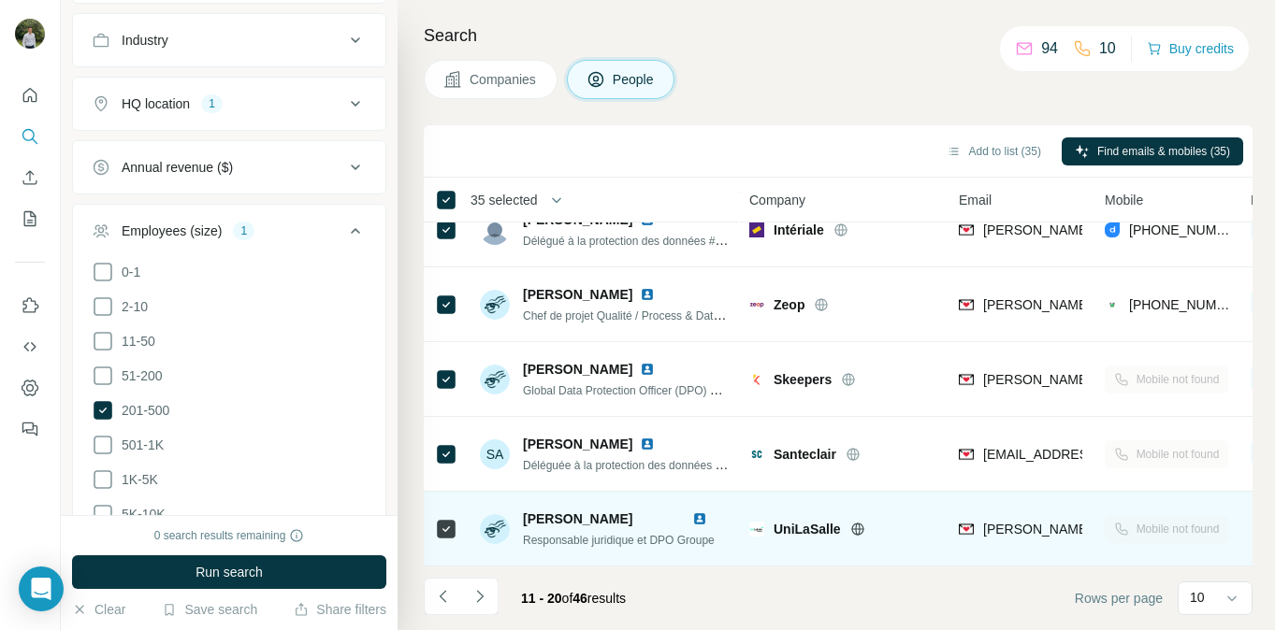
click at [709, 510] on div "[PERSON_NAME]" at bounding box center [619, 519] width 192 height 19
click at [707, 517] on img at bounding box center [699, 519] width 15 height 15
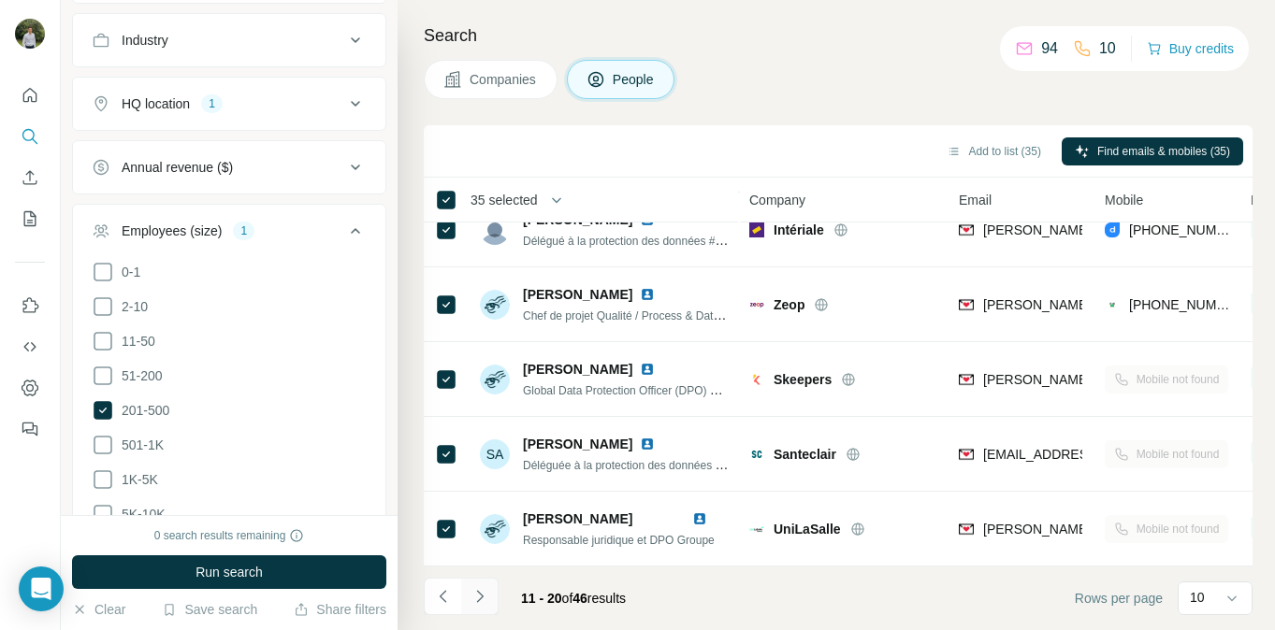
click at [478, 604] on icon "Navigate to next page" at bounding box center [479, 596] width 19 height 19
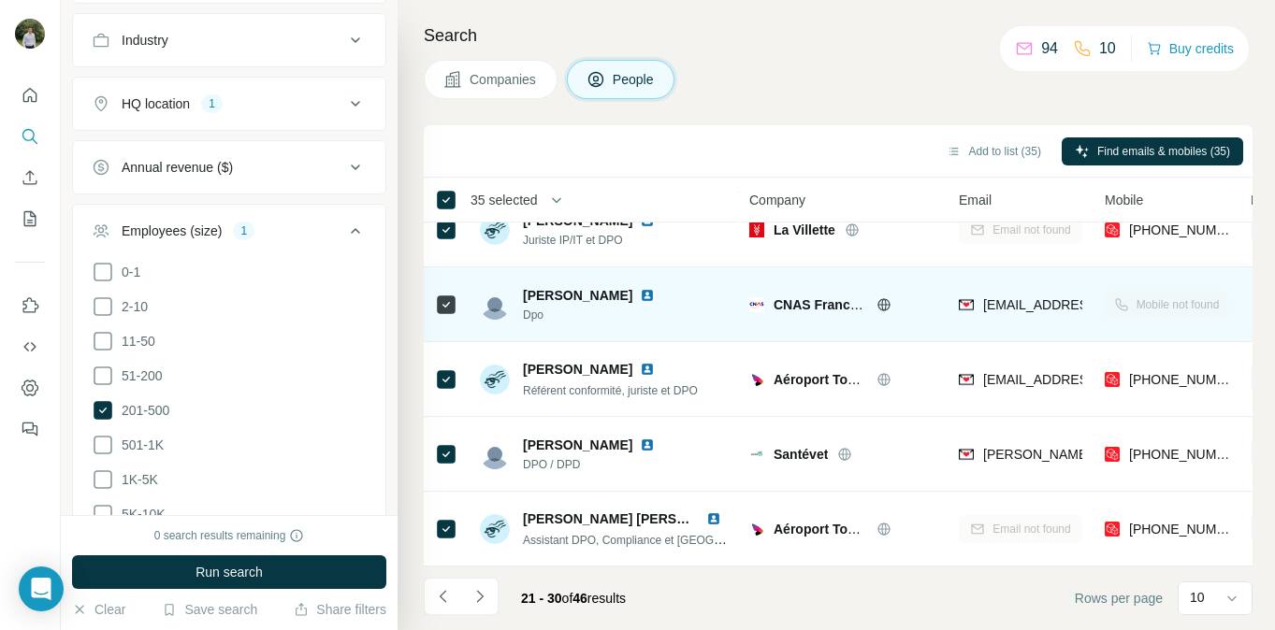
scroll to position [0, 0]
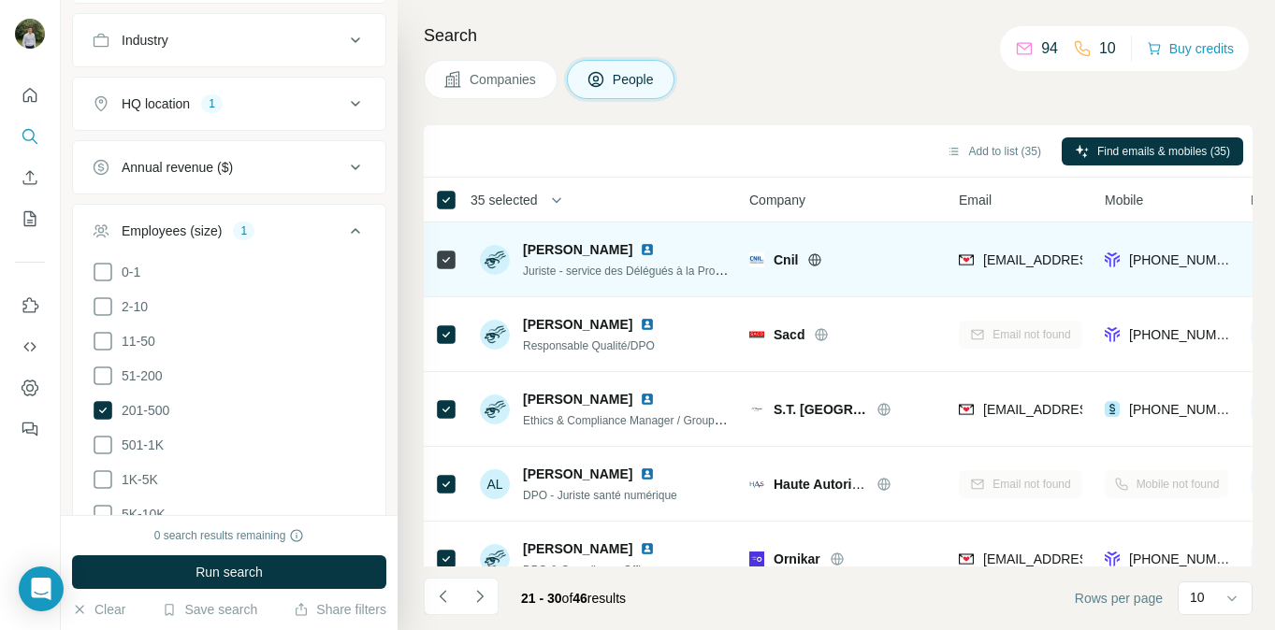
click at [654, 245] on img at bounding box center [647, 249] width 15 height 15
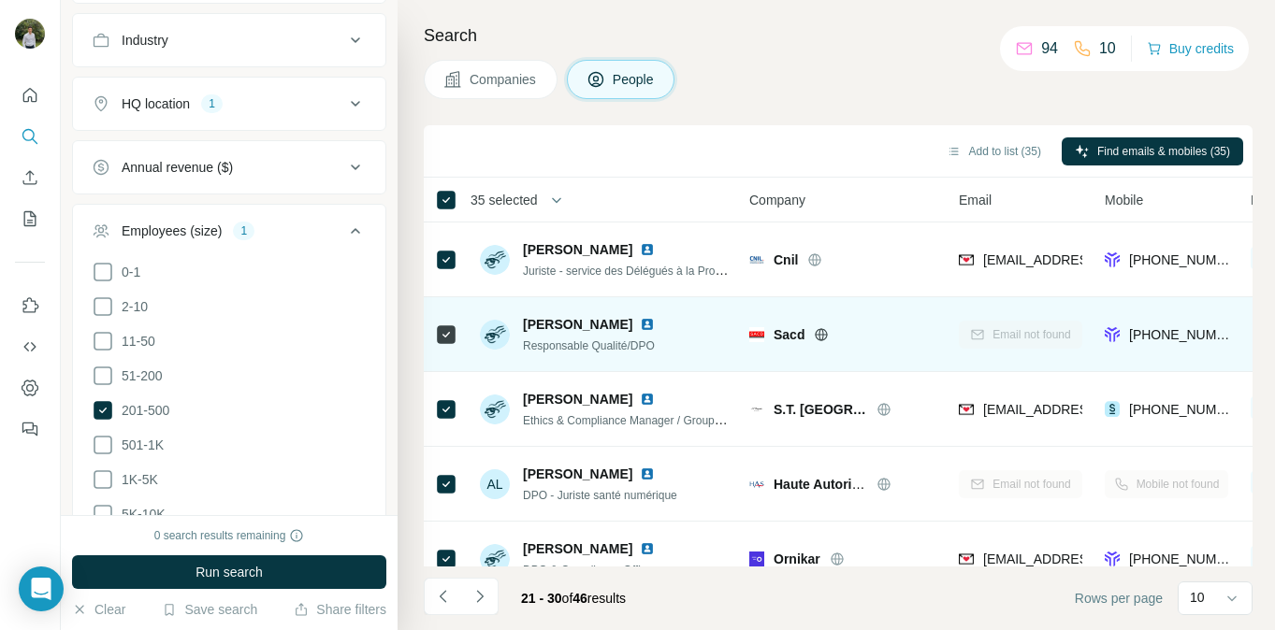
click at [640, 319] on img at bounding box center [647, 324] width 15 height 15
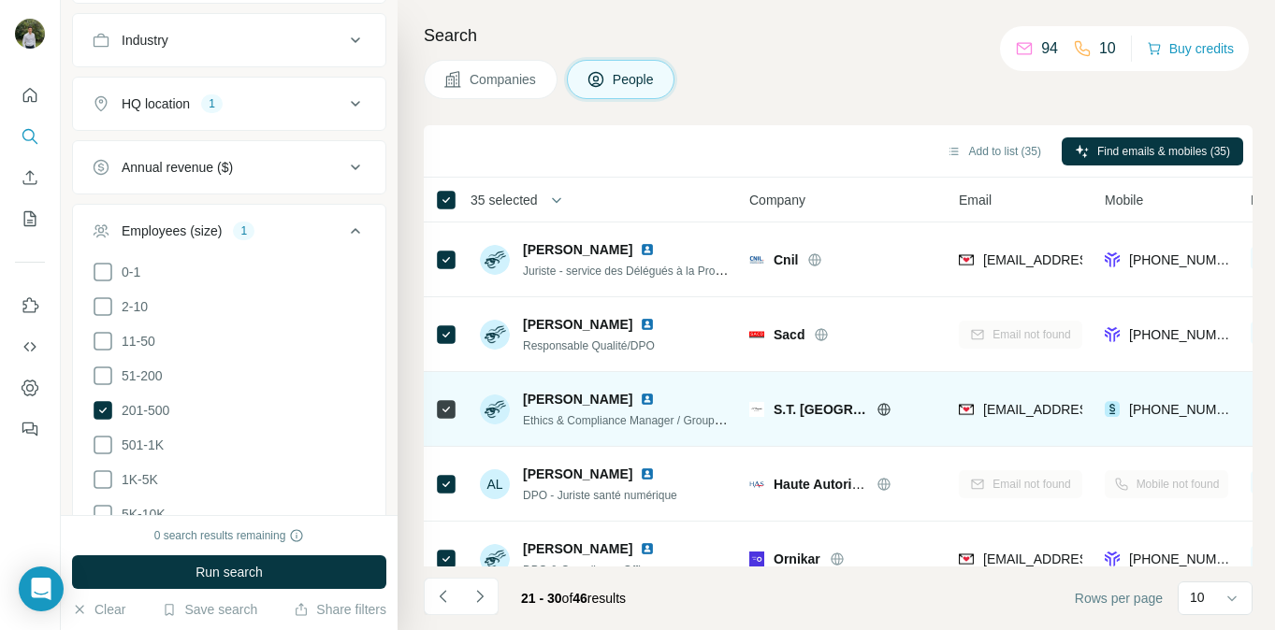
click at [655, 401] on img at bounding box center [647, 399] width 15 height 15
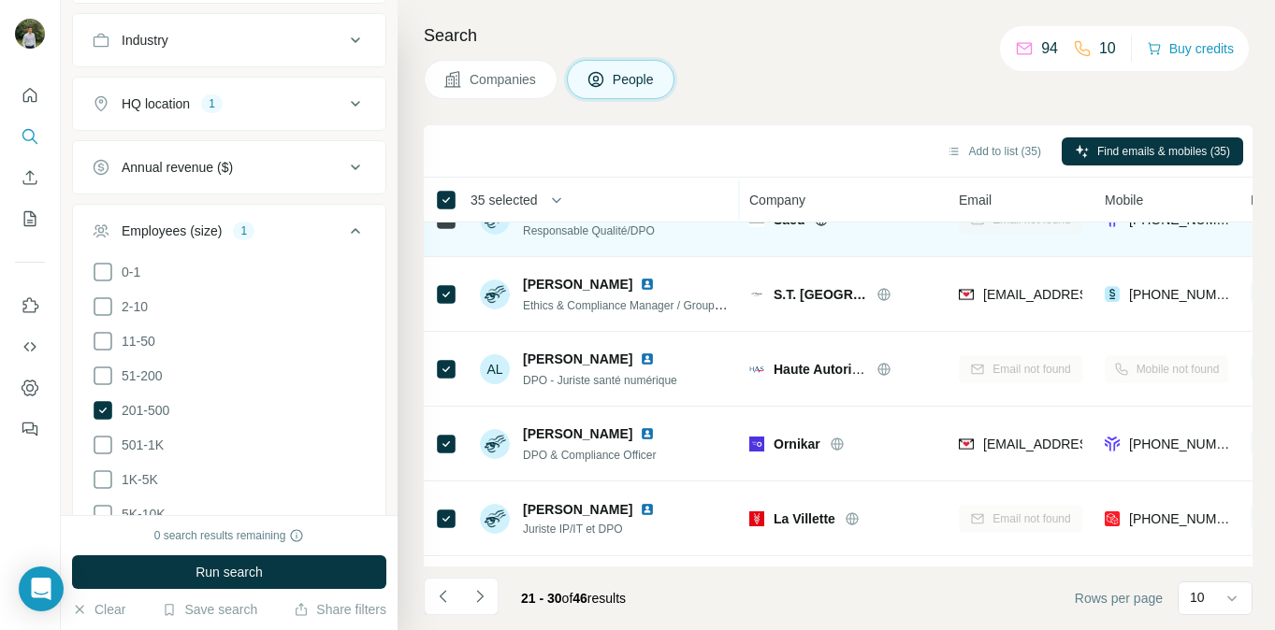
scroll to position [173, 0]
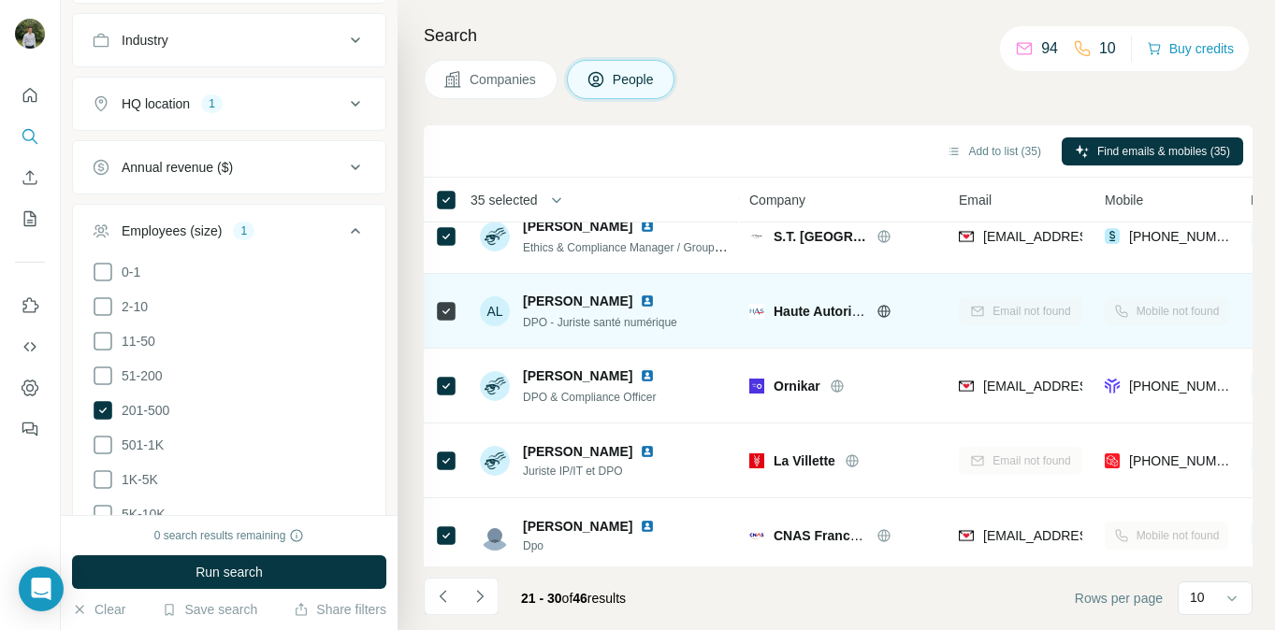
click at [640, 294] on img at bounding box center [647, 301] width 15 height 15
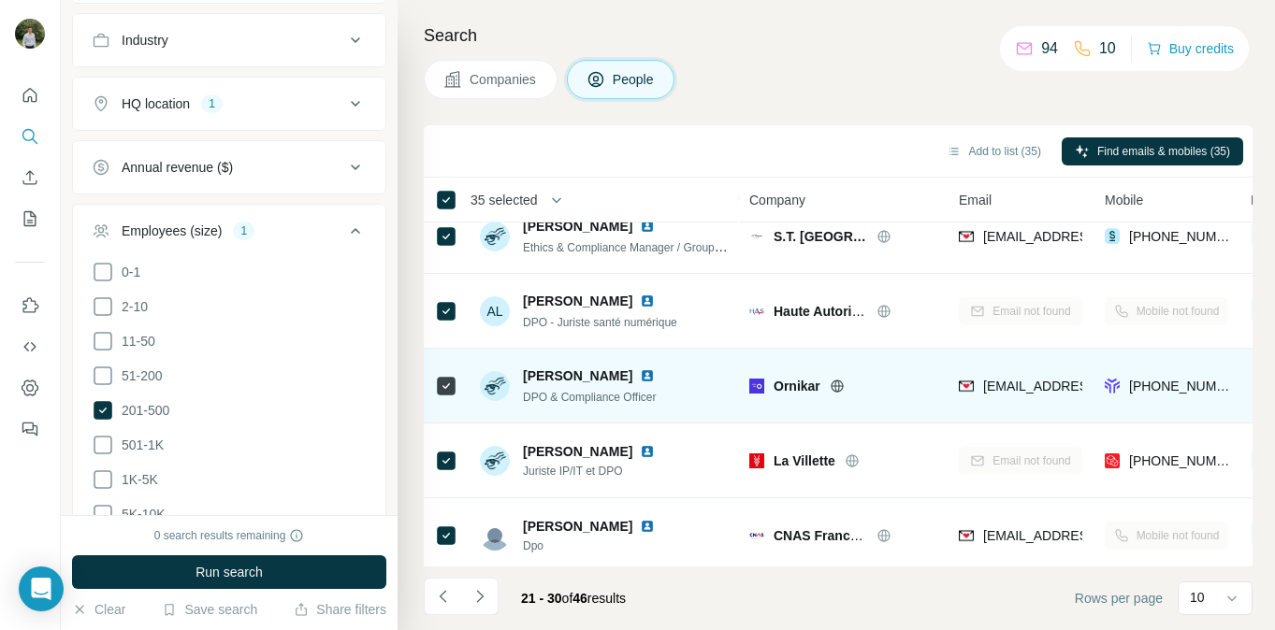
click at [640, 374] on img at bounding box center [647, 376] width 15 height 15
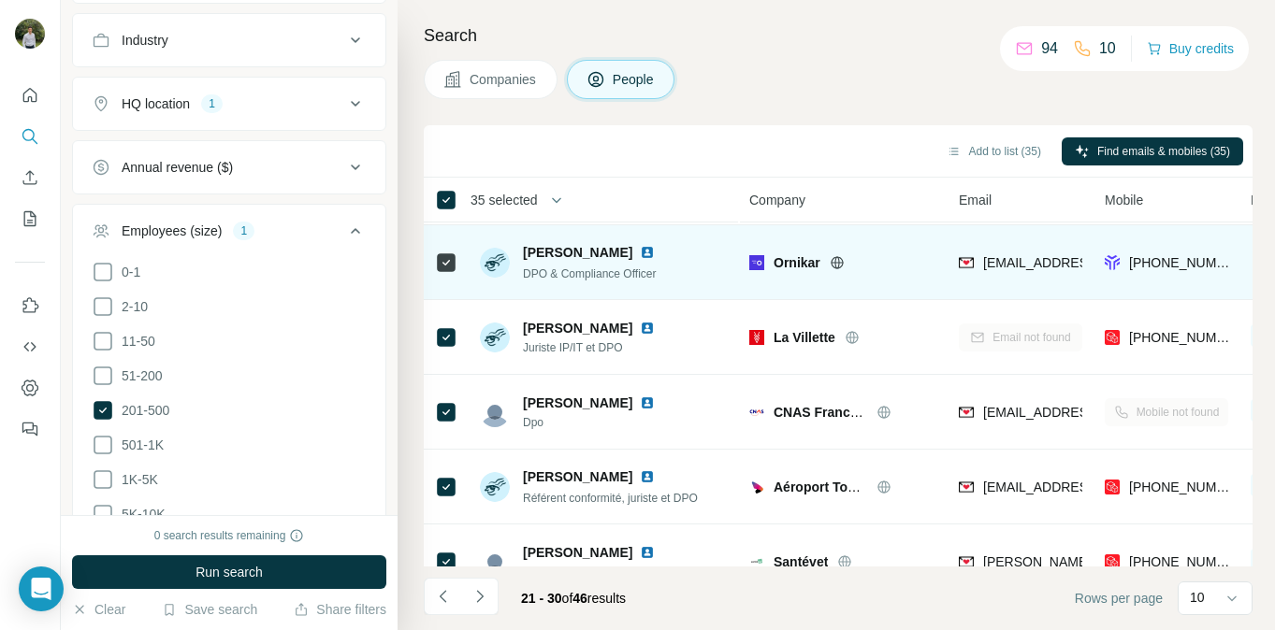
scroll to position [301, 0]
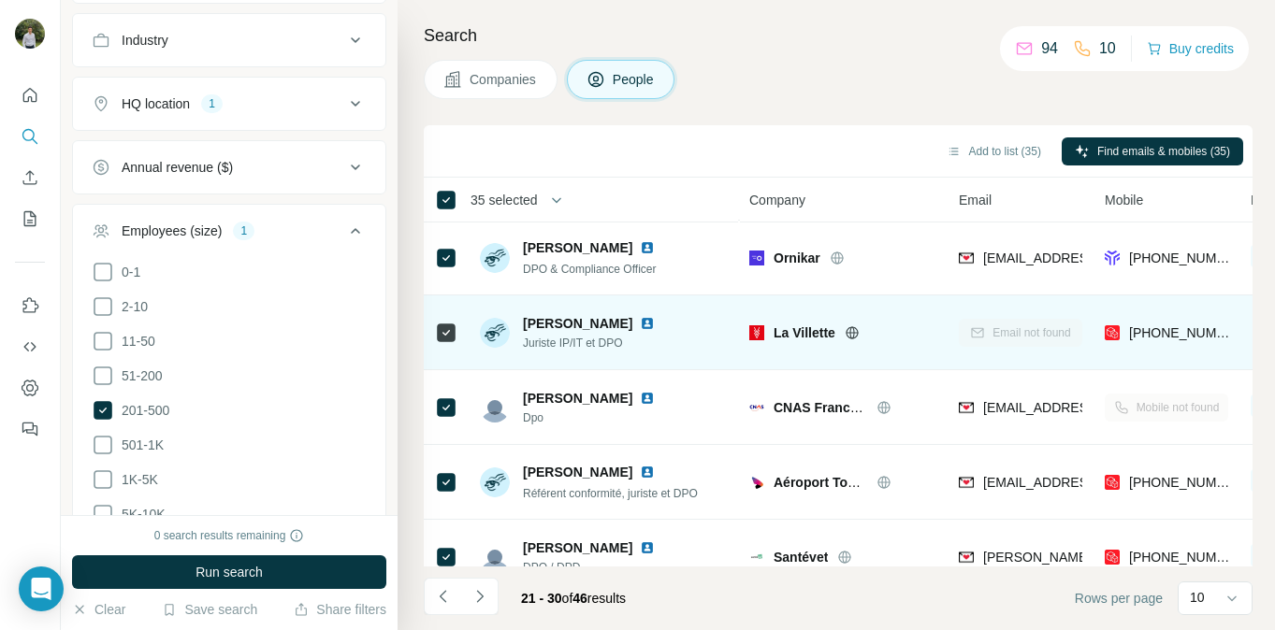
click at [640, 325] on img at bounding box center [647, 323] width 15 height 15
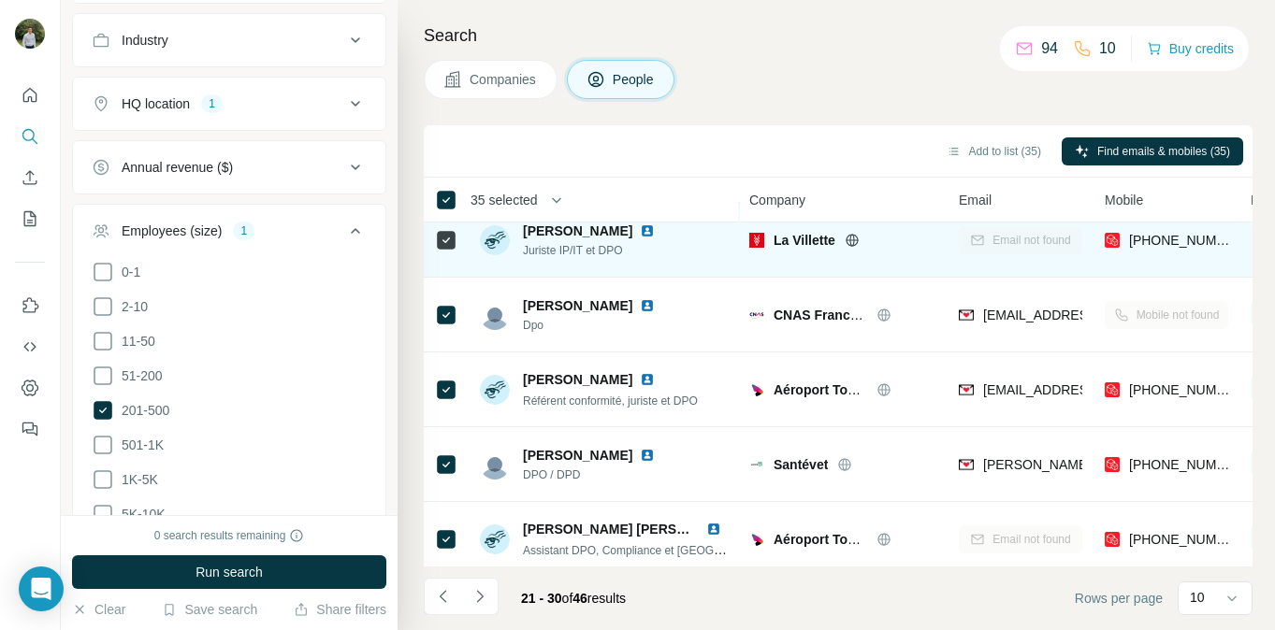
scroll to position [396, 0]
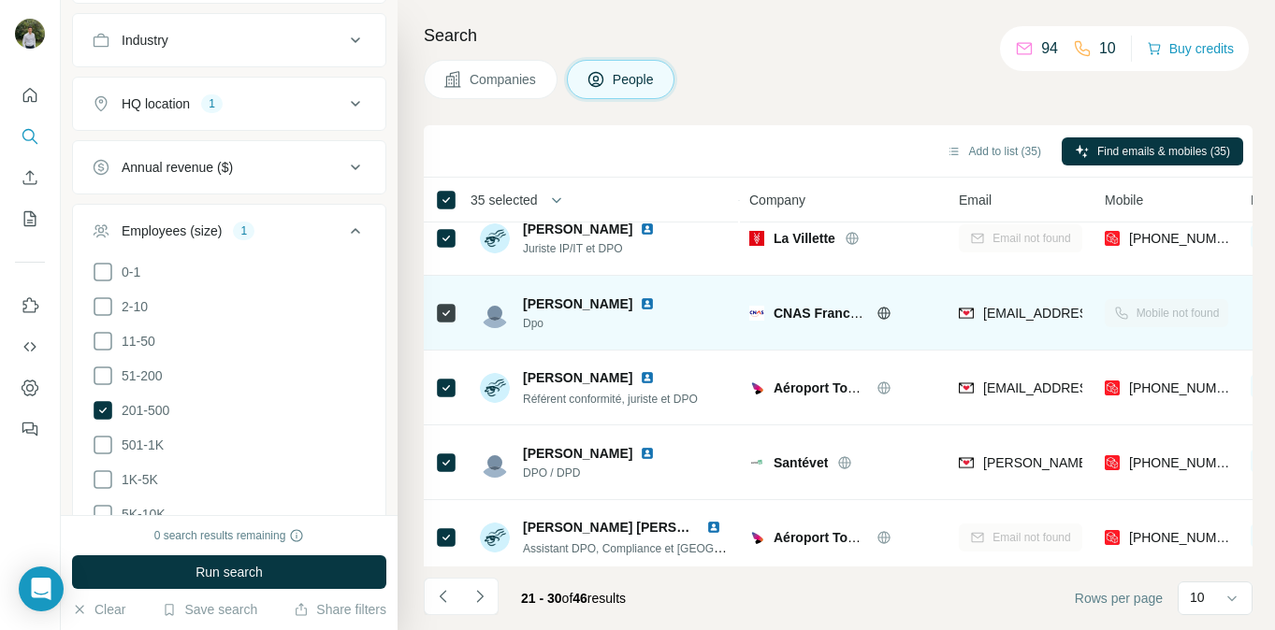
click at [640, 305] on img at bounding box center [647, 303] width 15 height 15
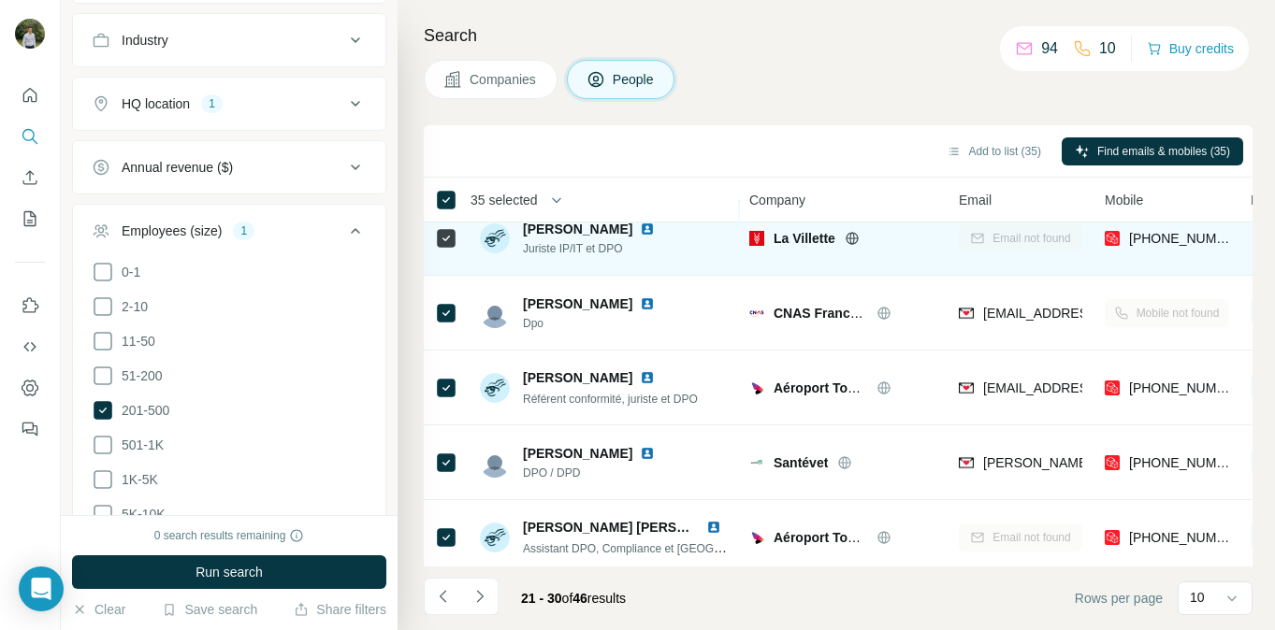
scroll to position [404, 0]
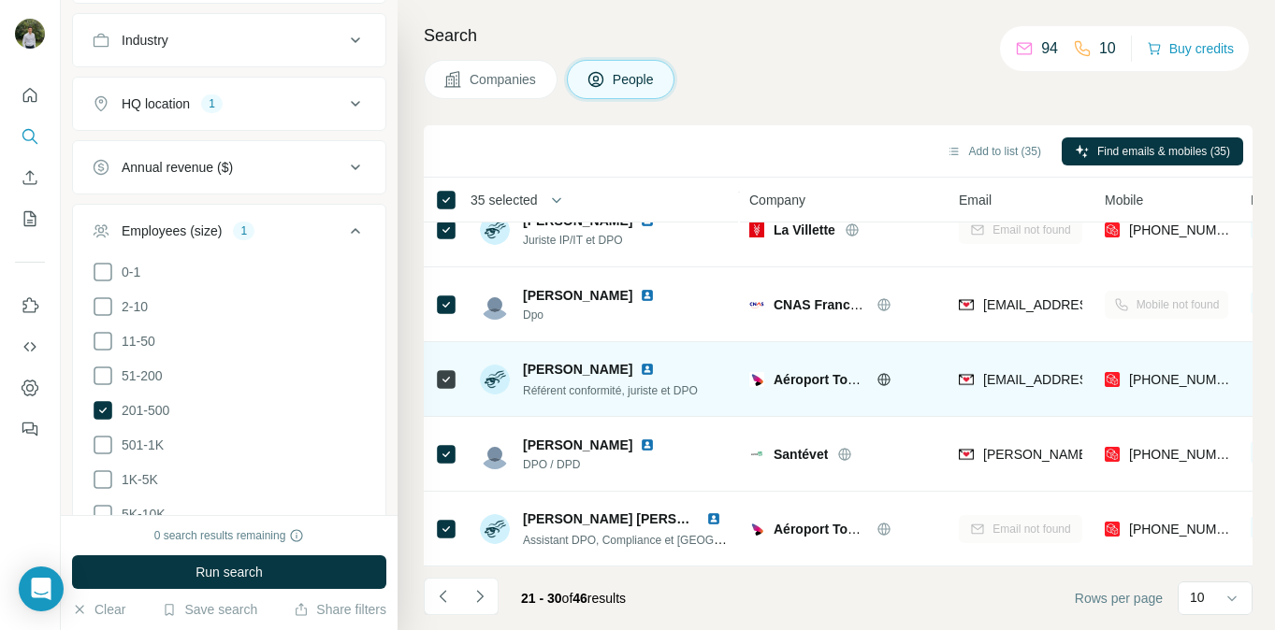
click at [640, 369] on img at bounding box center [647, 369] width 15 height 15
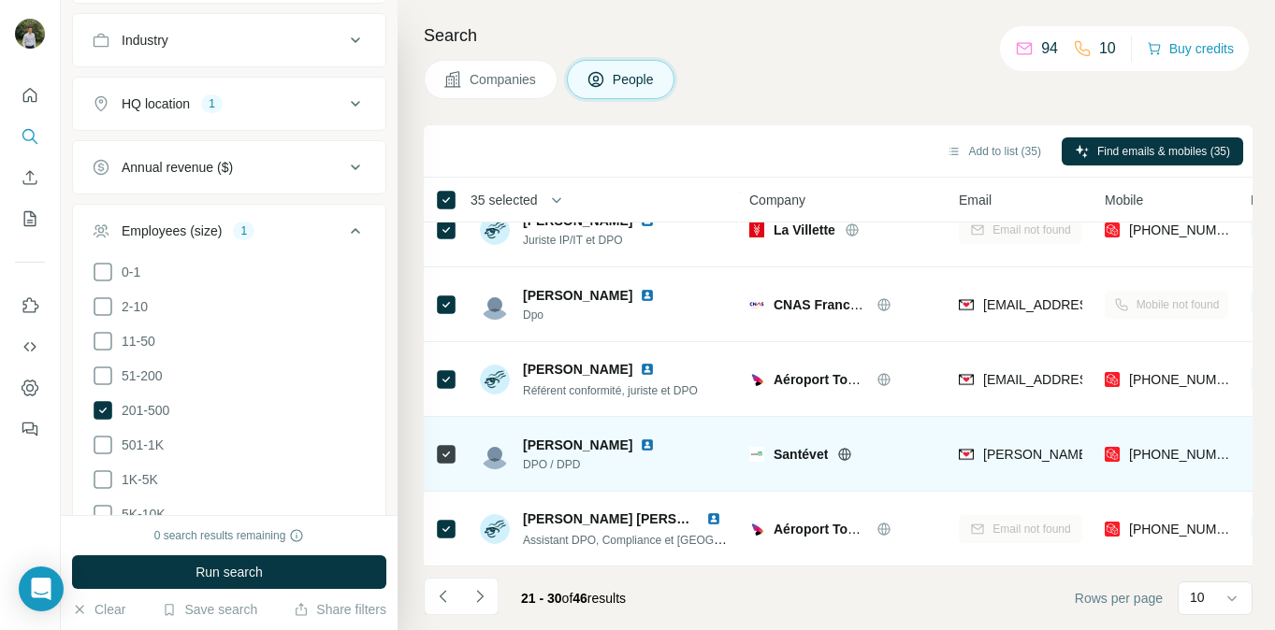
click at [640, 441] on img at bounding box center [647, 445] width 15 height 15
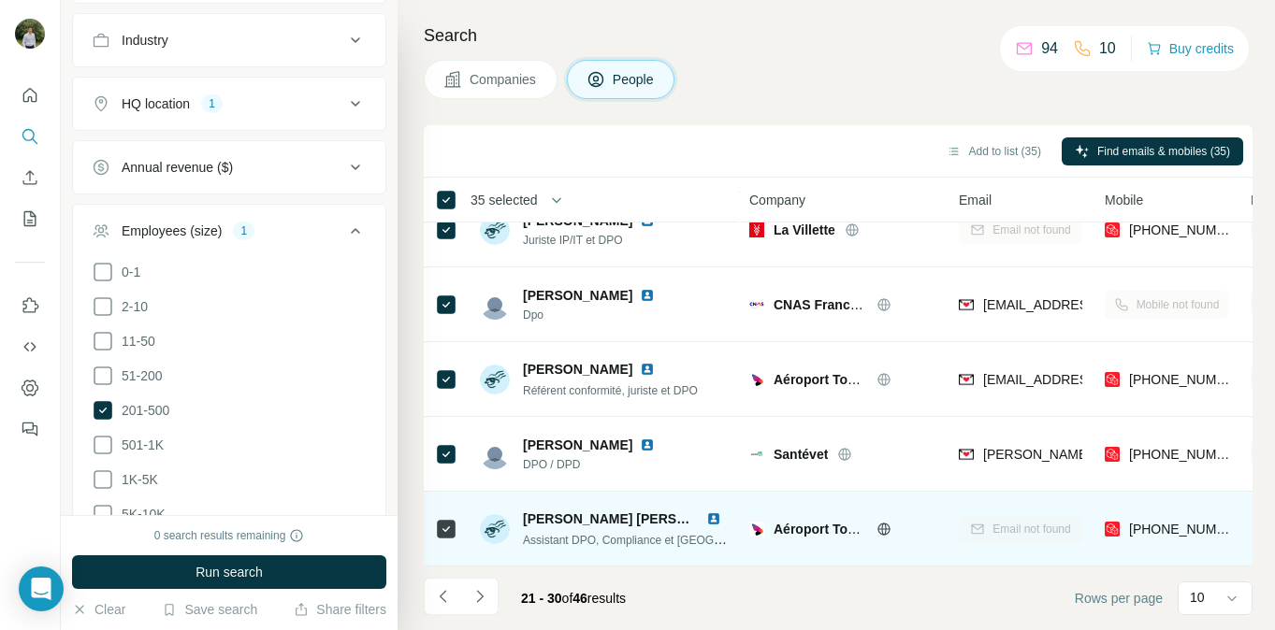
click at [706, 519] on img at bounding box center [713, 519] width 15 height 15
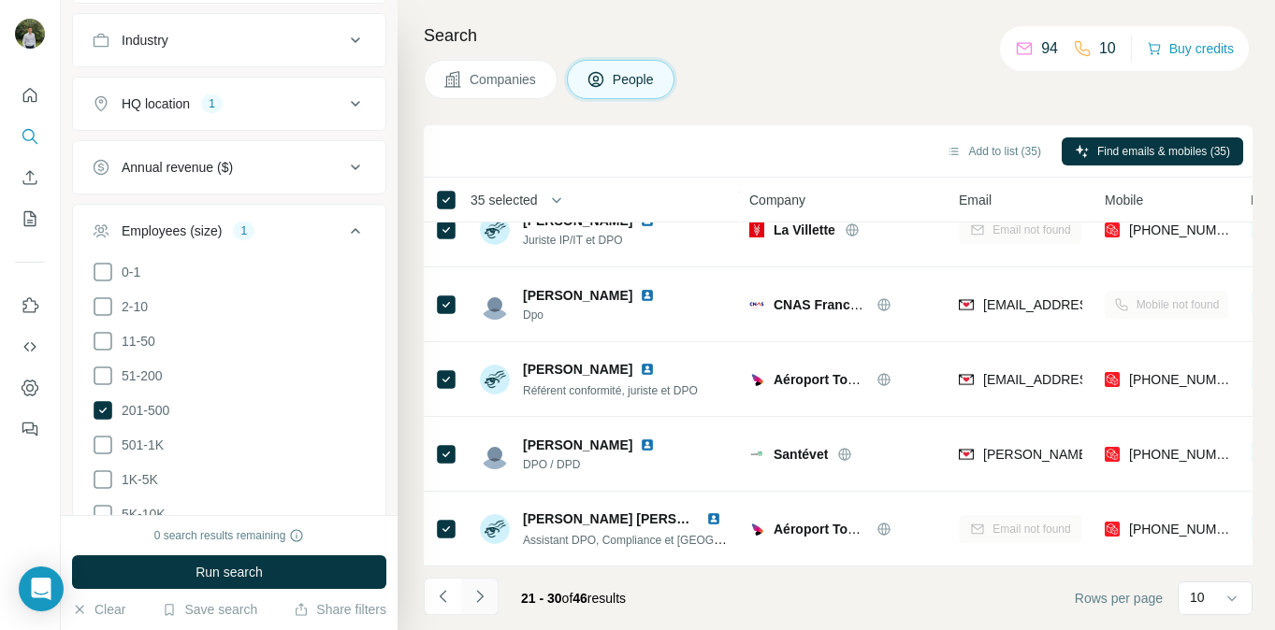
click at [485, 597] on icon "Navigate to next page" at bounding box center [479, 596] width 19 height 19
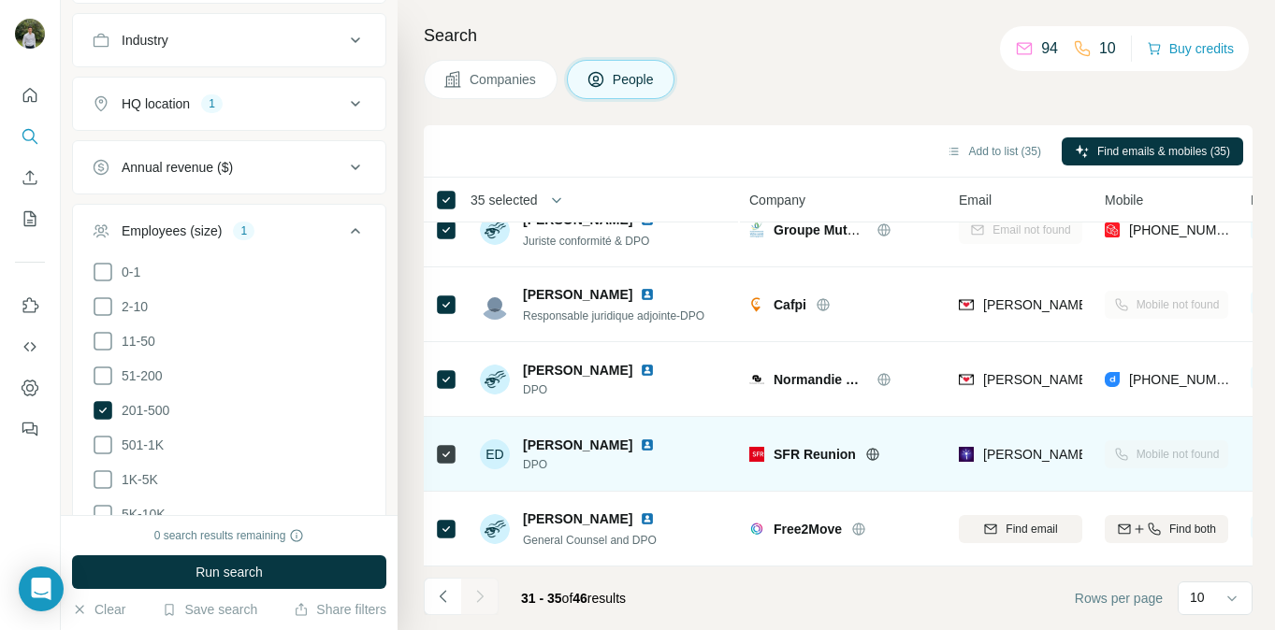
scroll to position [0, 0]
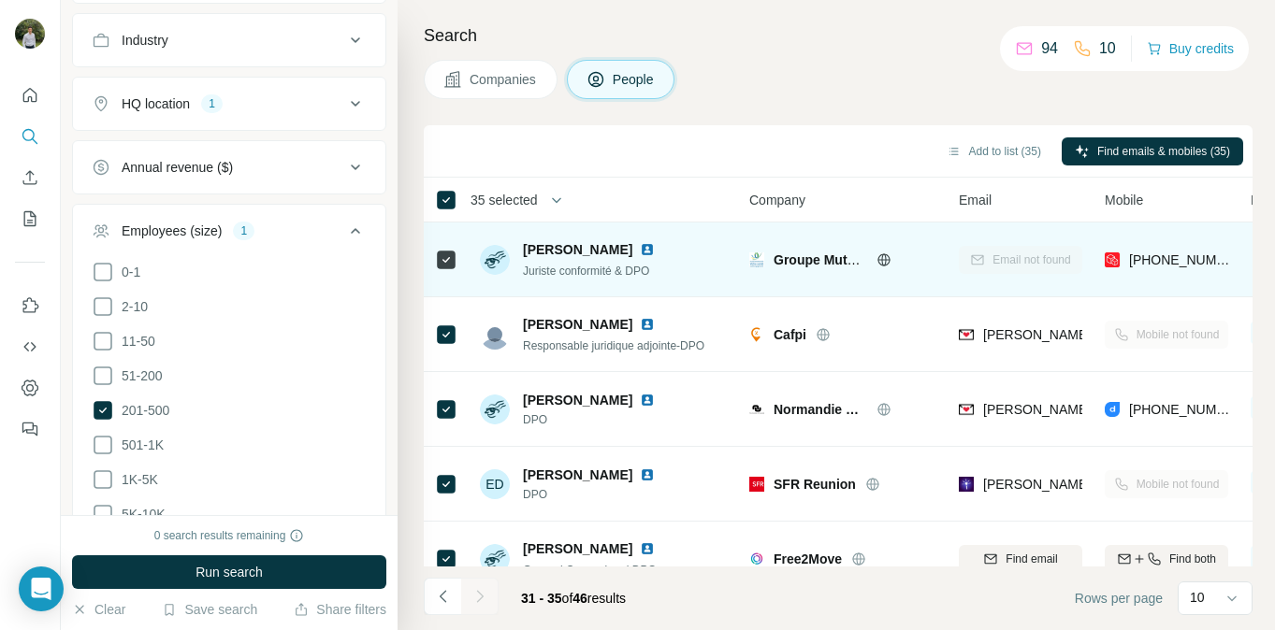
click at [655, 253] on img at bounding box center [647, 249] width 15 height 15
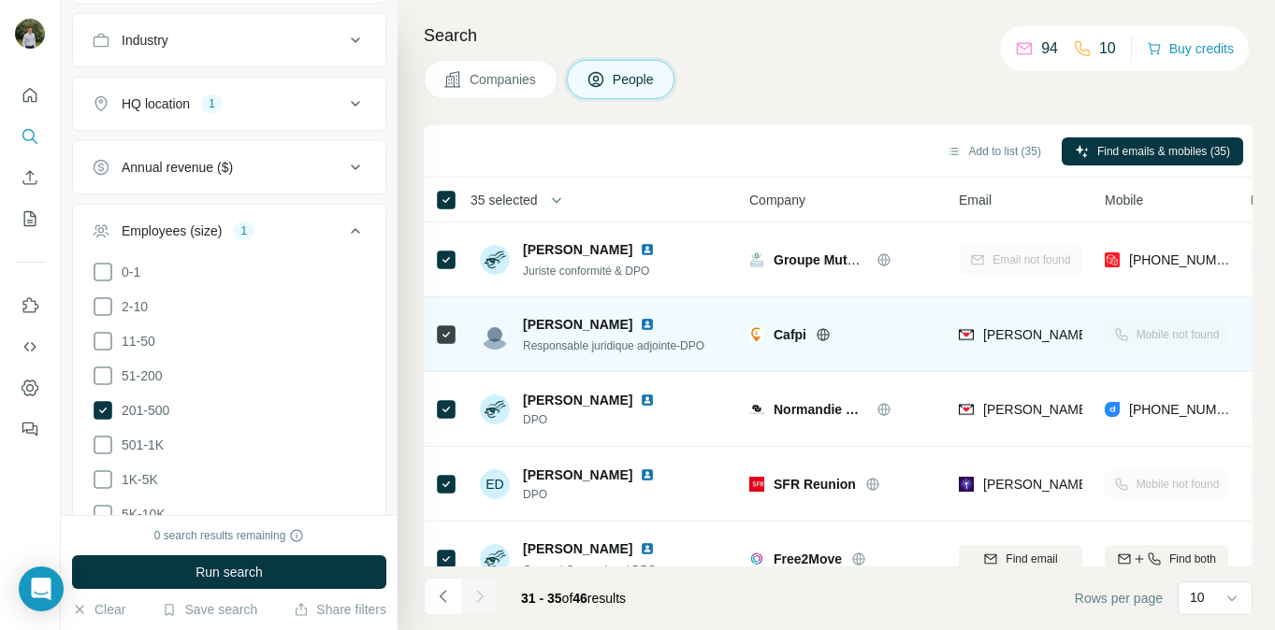
scroll to position [30, 0]
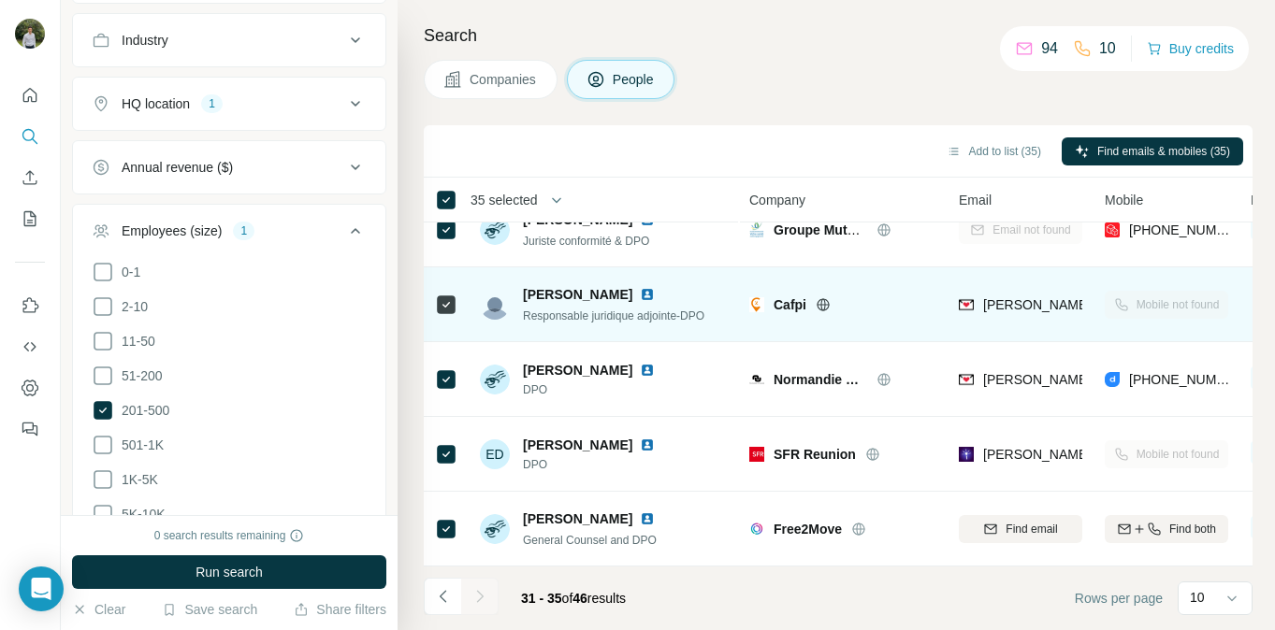
click at [641, 300] on img at bounding box center [647, 294] width 15 height 15
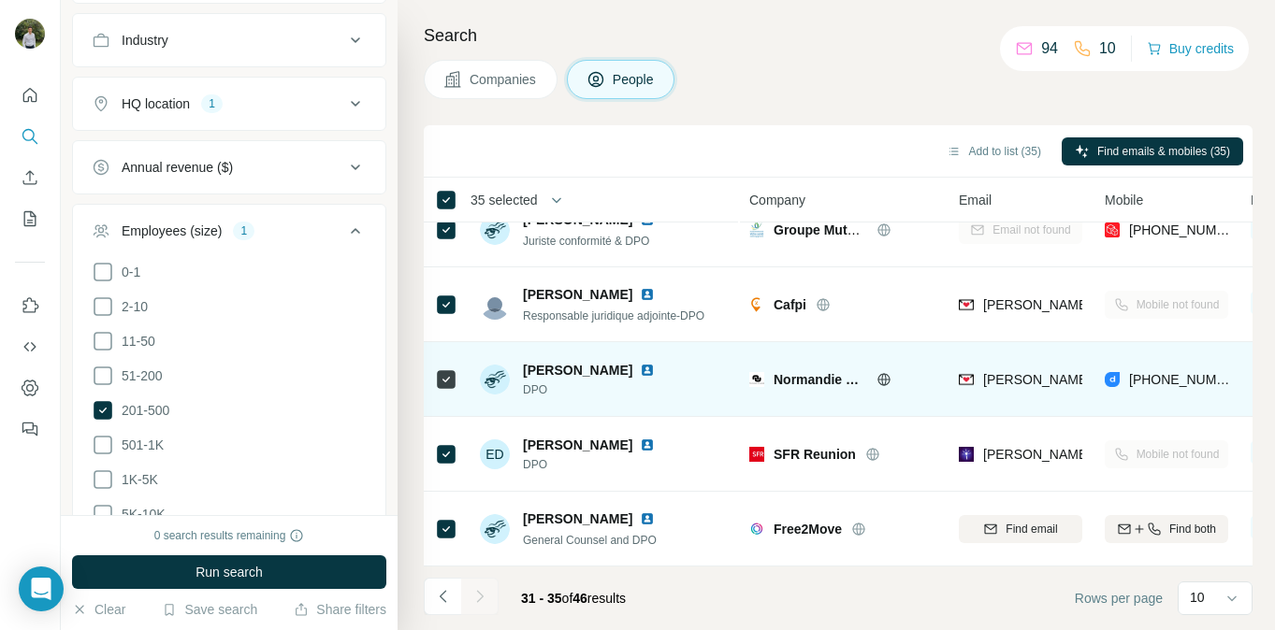
click at [655, 374] on img at bounding box center [647, 370] width 15 height 15
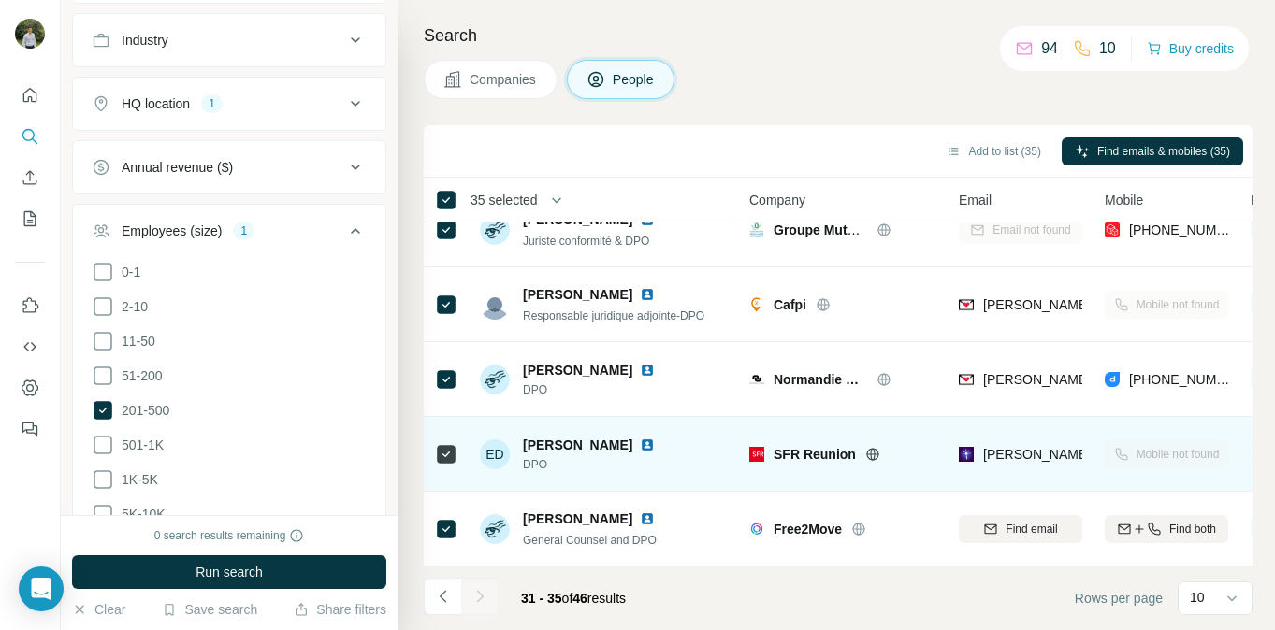
click at [640, 444] on img at bounding box center [647, 445] width 15 height 15
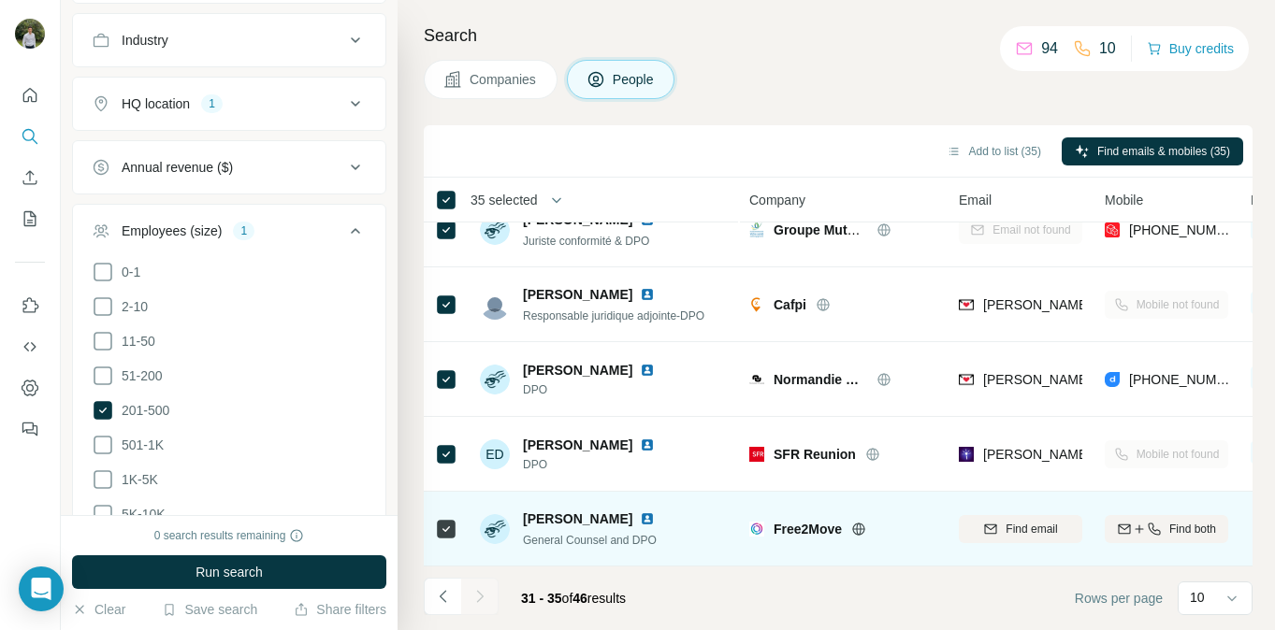
click at [640, 521] on img at bounding box center [647, 519] width 15 height 15
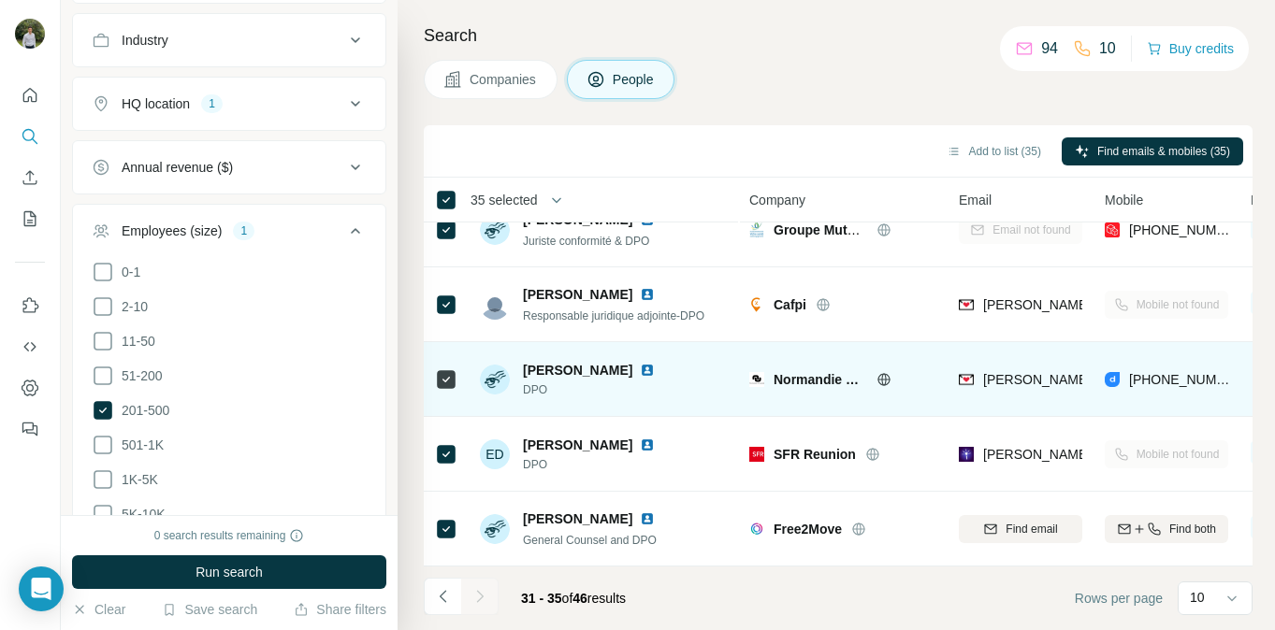
scroll to position [0, 0]
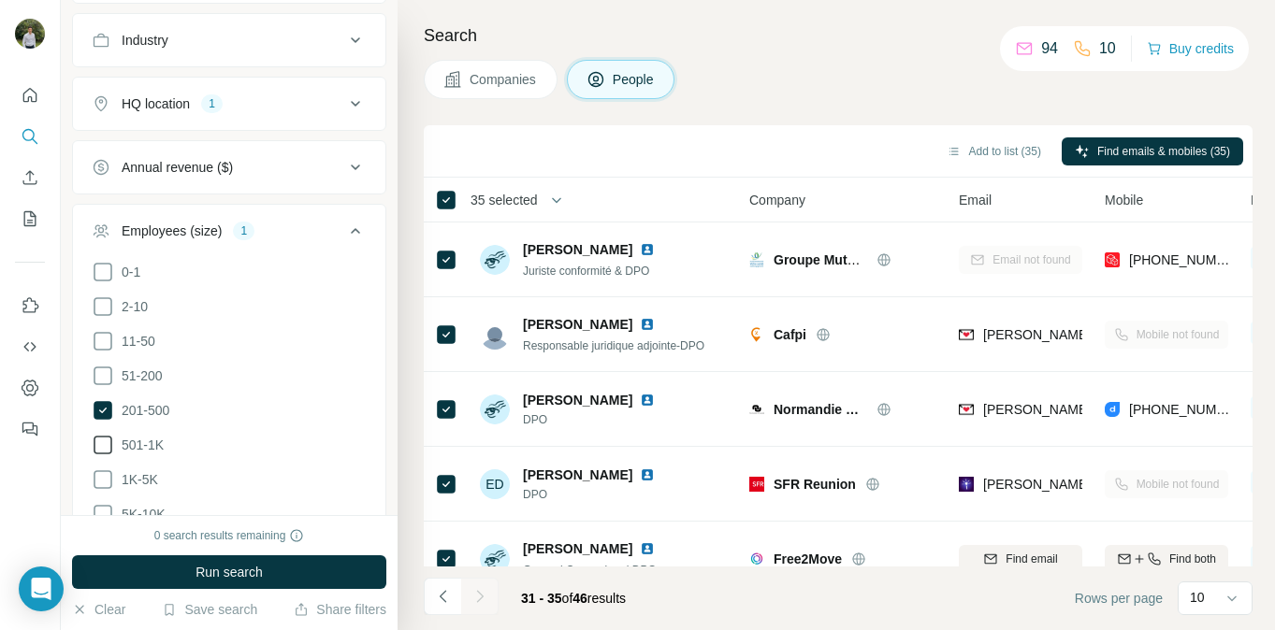
click at [101, 454] on icon at bounding box center [103, 445] width 22 height 22
click at [111, 399] on icon at bounding box center [103, 410] width 22 height 22
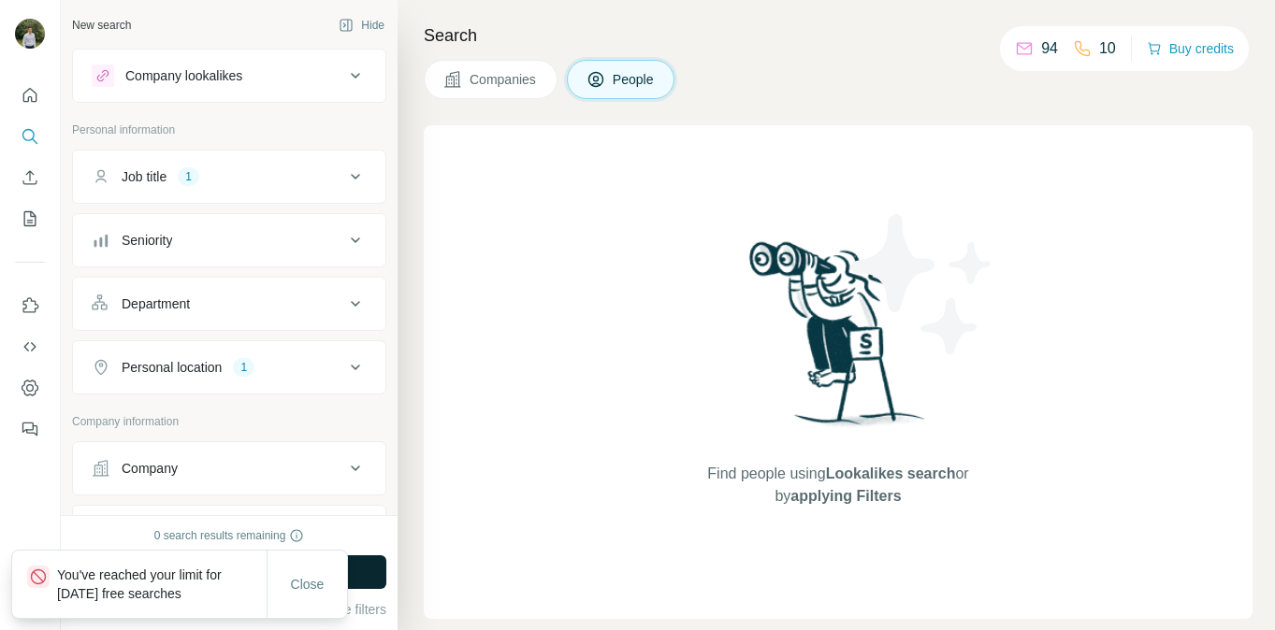
click at [374, 562] on button "Run search" at bounding box center [229, 573] width 314 height 34
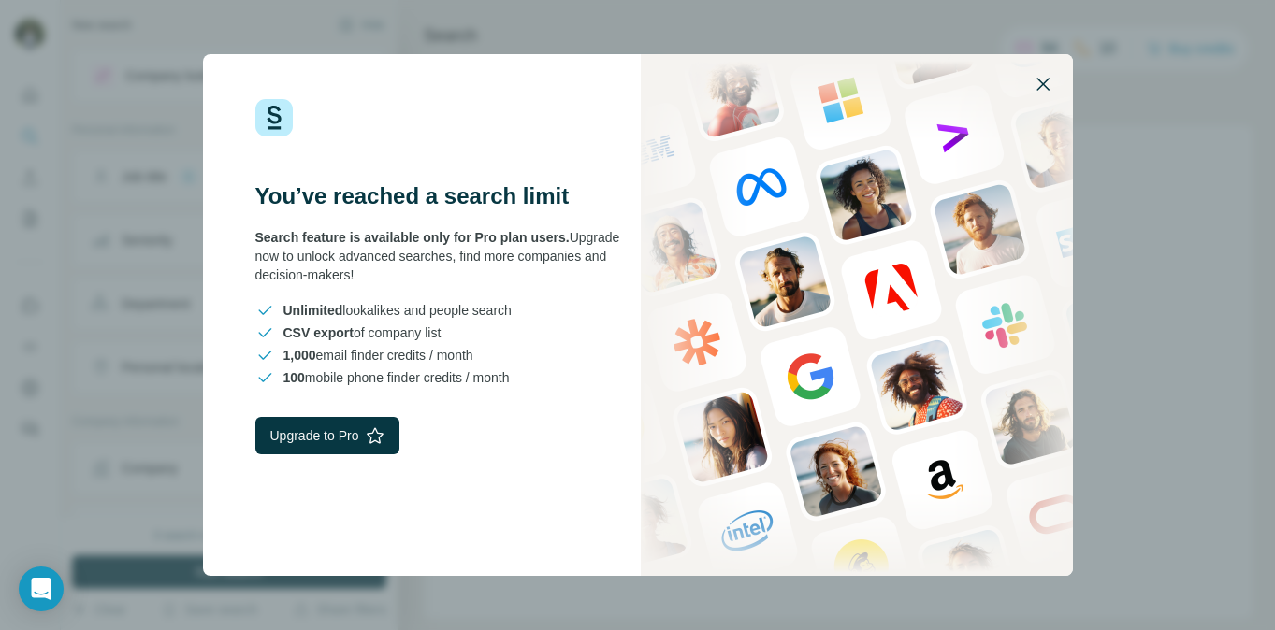
click at [1053, 79] on icon "button" at bounding box center [1043, 84] width 22 height 22
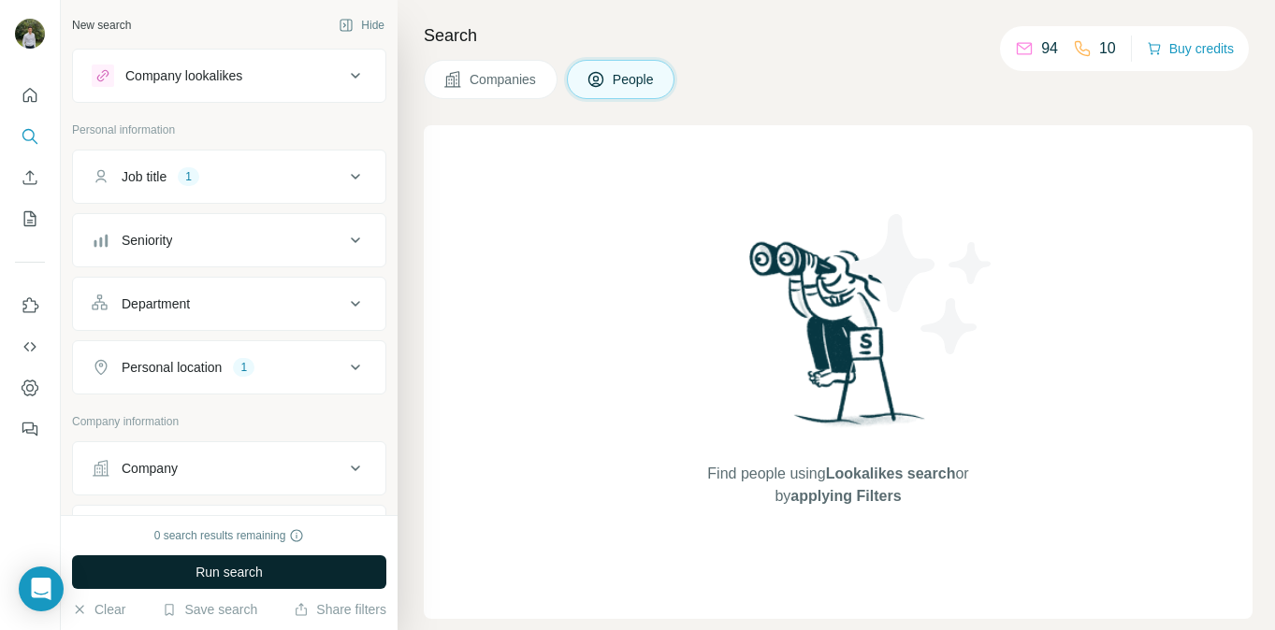
click at [287, 577] on button "Run search" at bounding box center [229, 573] width 314 height 34
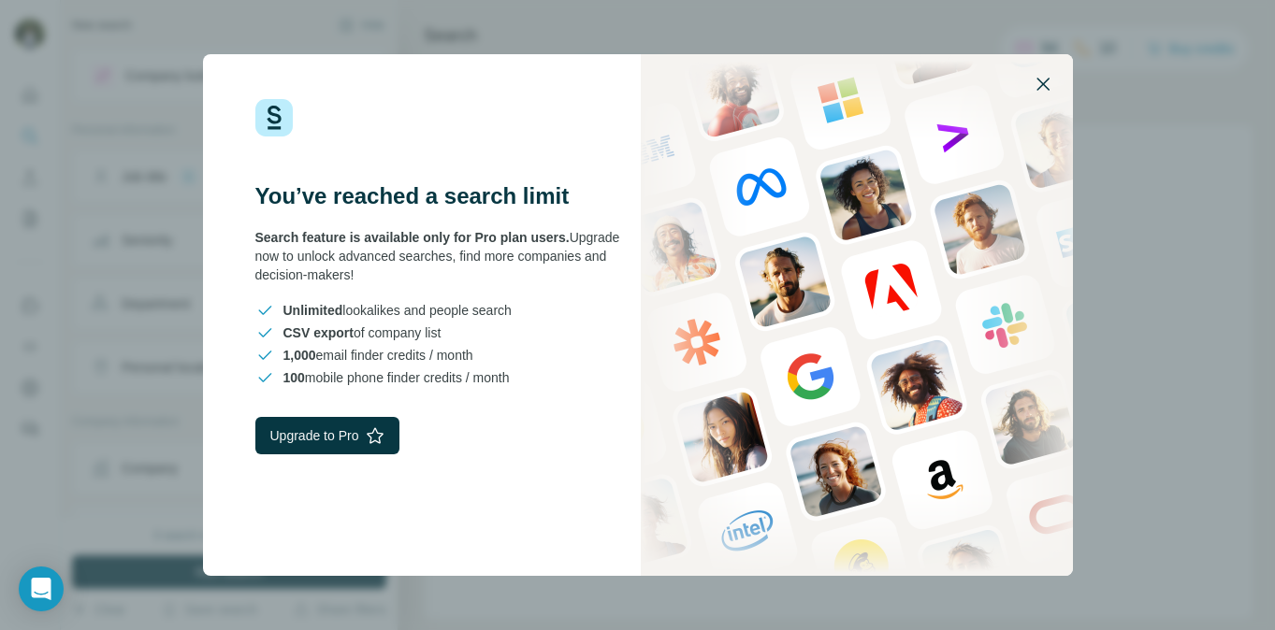
click at [1038, 91] on icon "button" at bounding box center [1043, 84] width 22 height 22
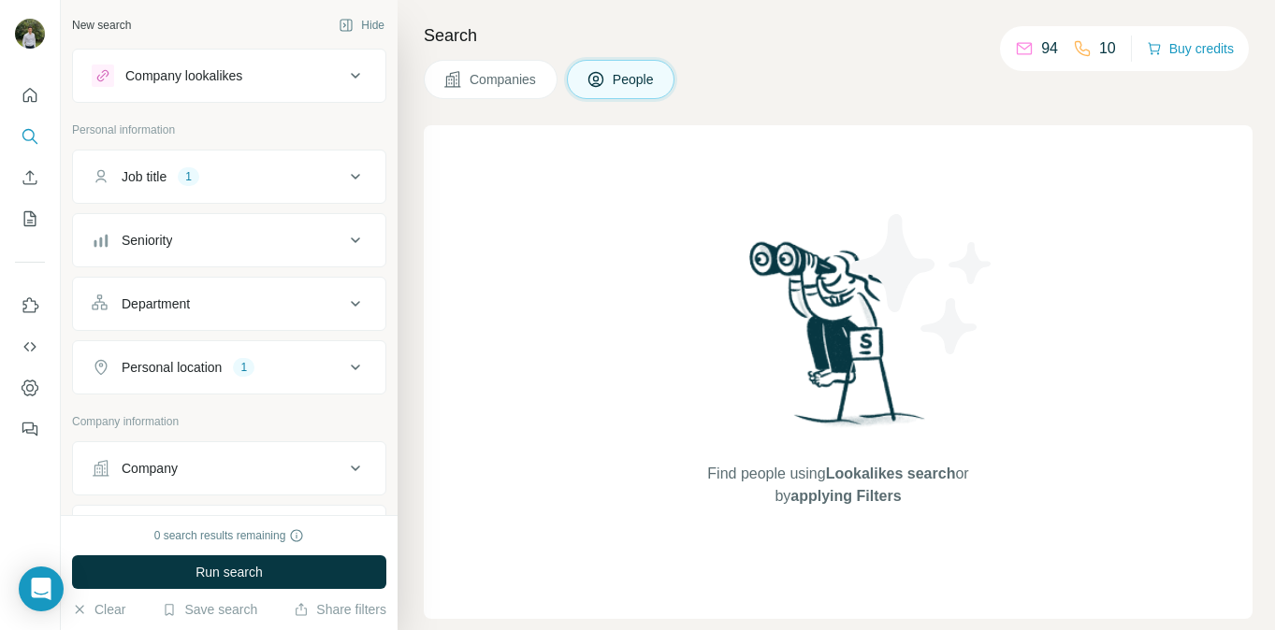
click at [322, 173] on div "Job title 1" at bounding box center [218, 176] width 253 height 19
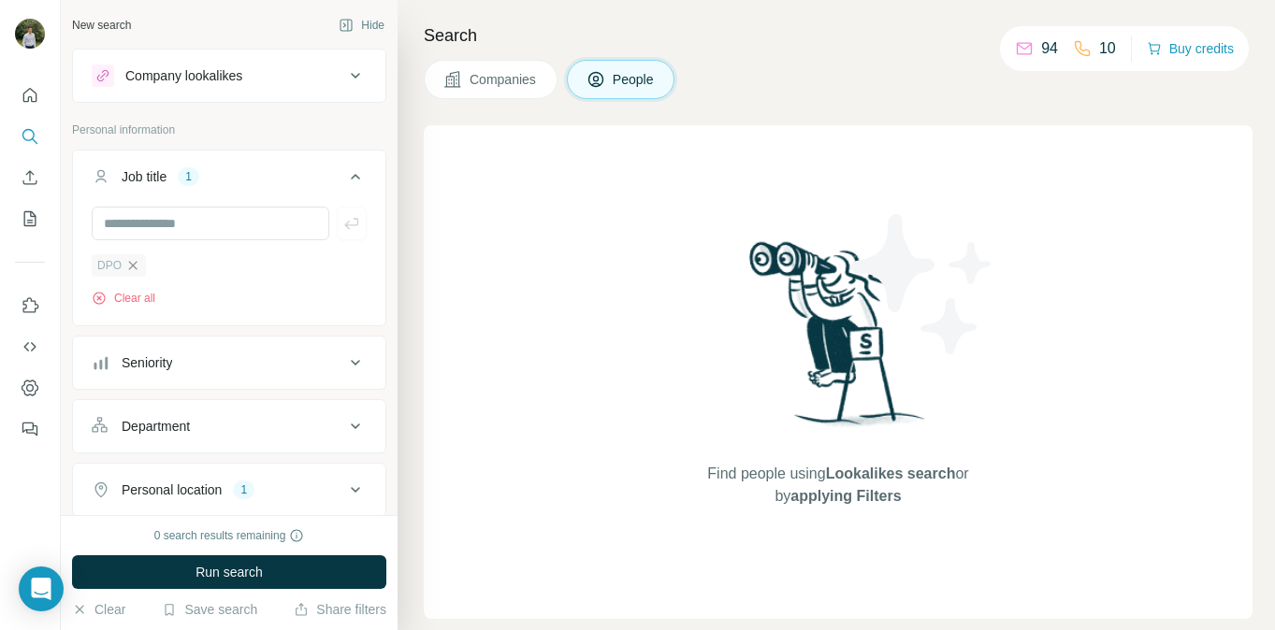
click at [126, 263] on icon "button" at bounding box center [132, 265] width 15 height 15
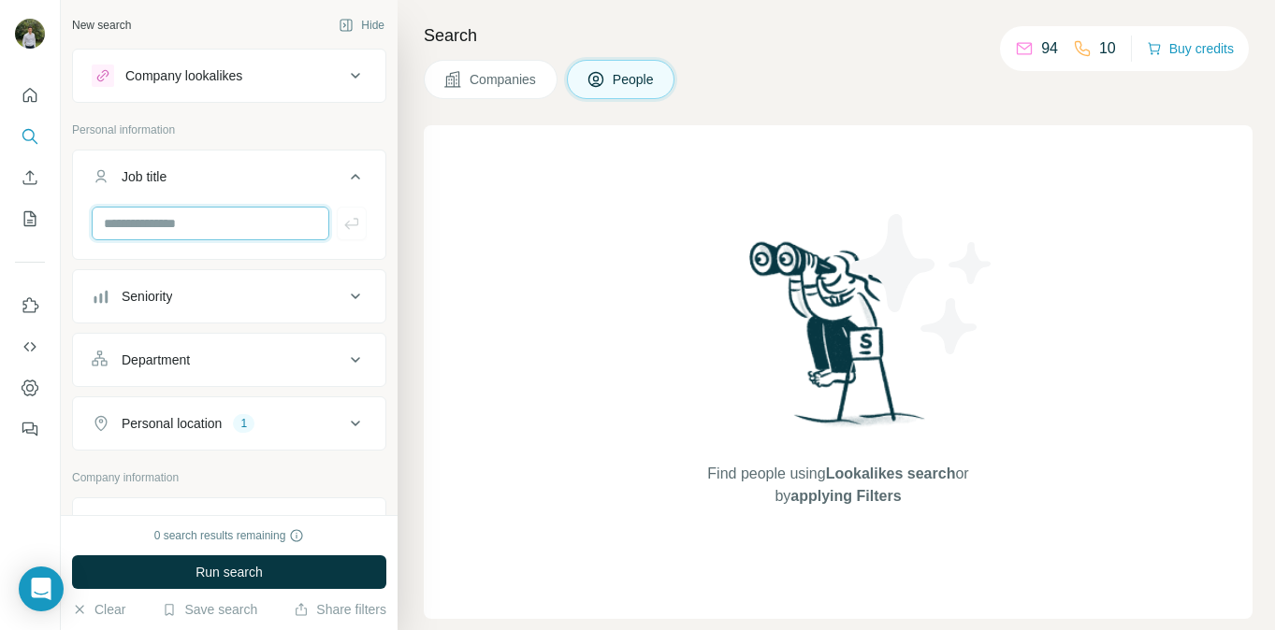
click at [164, 220] on input "text" at bounding box center [211, 224] width 238 height 34
type input "***"
click at [356, 224] on icon "button" at bounding box center [351, 223] width 14 height 11
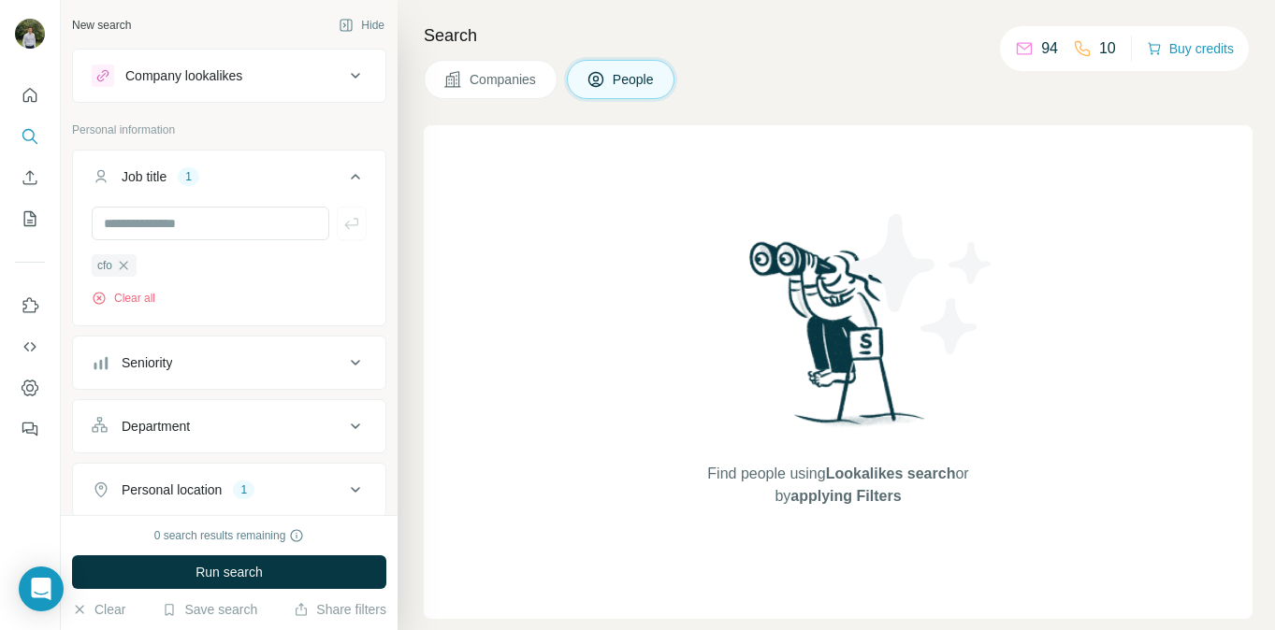
click at [204, 590] on div "0 search results remaining Run search Clear Save search Share filters" at bounding box center [229, 572] width 337 height 115
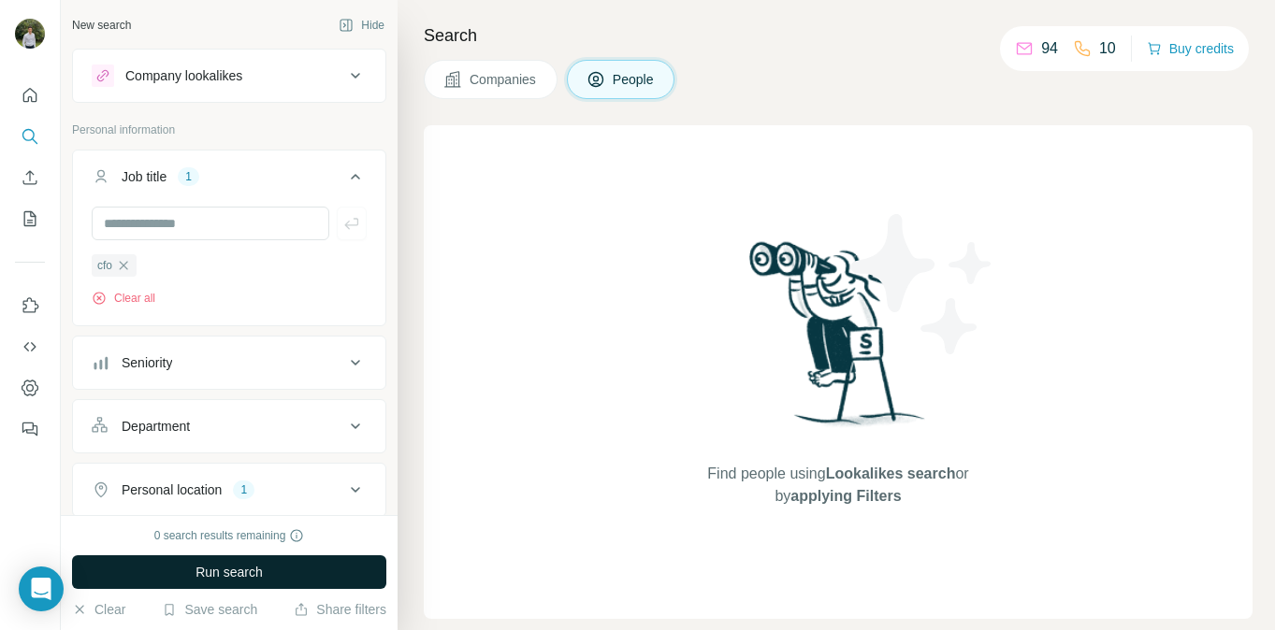
click at [219, 561] on button "Run search" at bounding box center [229, 573] width 314 height 34
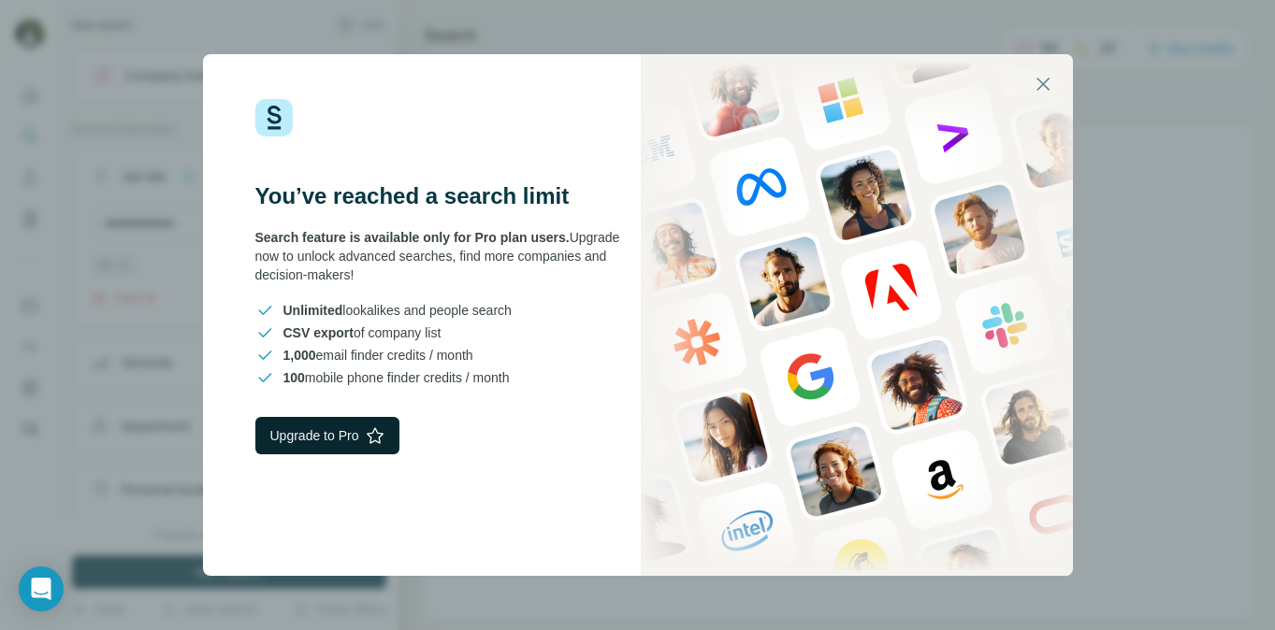
click at [394, 441] on button "Upgrade to Pro" at bounding box center [327, 435] width 145 height 37
click at [1048, 79] on icon "button" at bounding box center [1042, 84] width 13 height 13
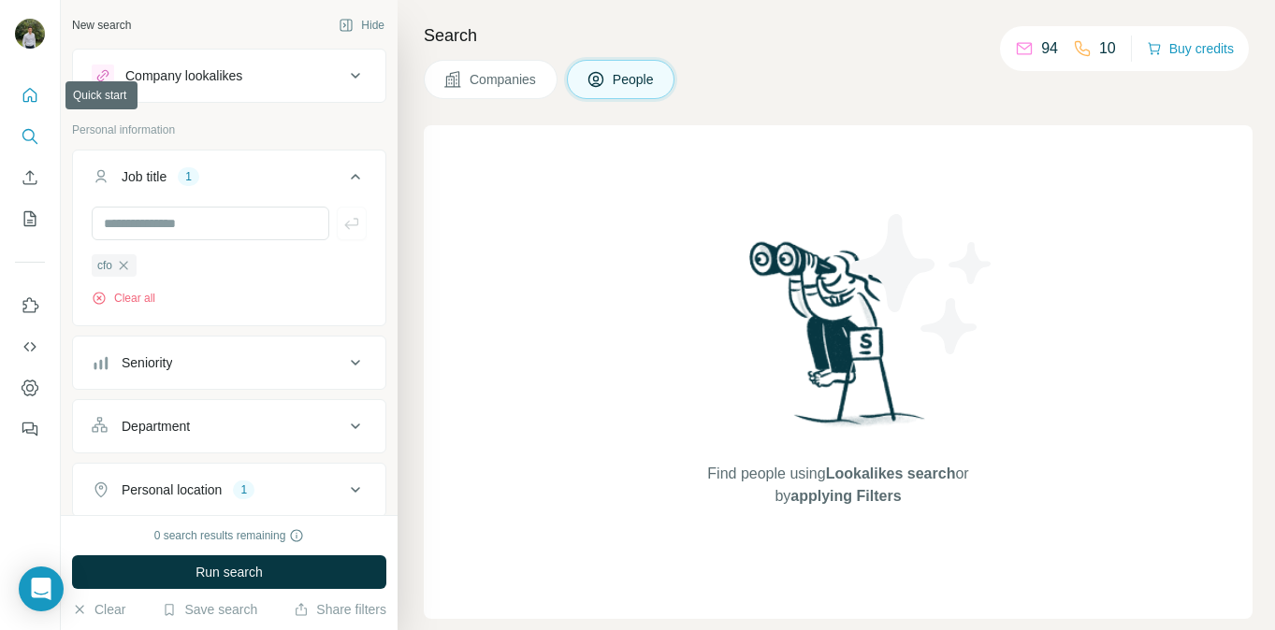
click at [28, 105] on button "Quick start" at bounding box center [30, 96] width 30 height 34
